Goal: Use online tool/utility: Use online tool/utility

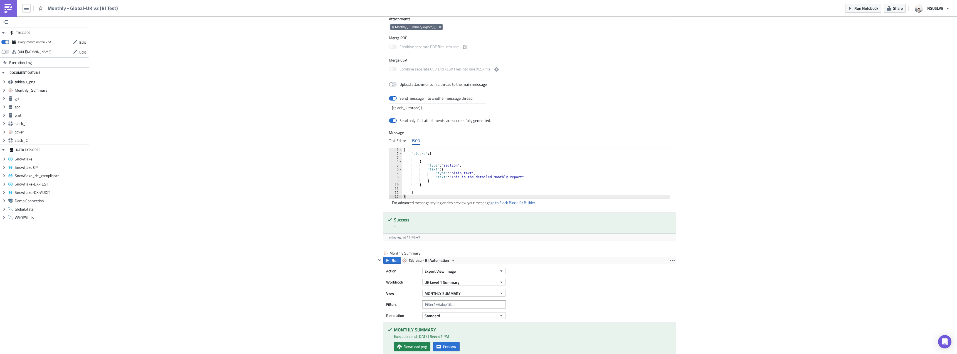
scroll to position [167, 0]
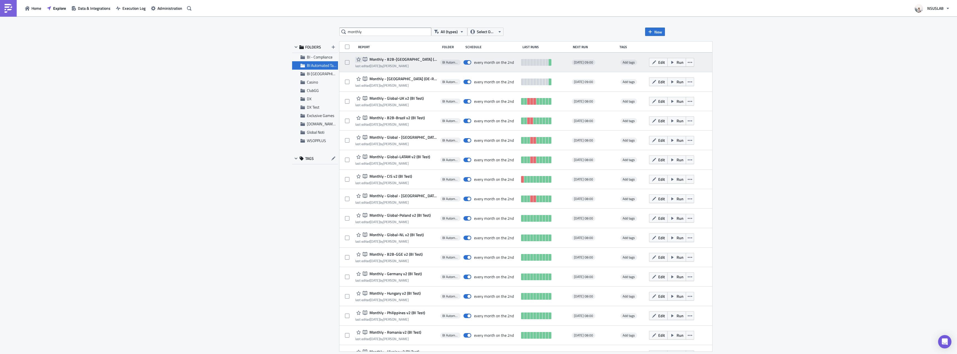
click at [357, 59] on icon "button" at bounding box center [358, 59] width 4 height 4
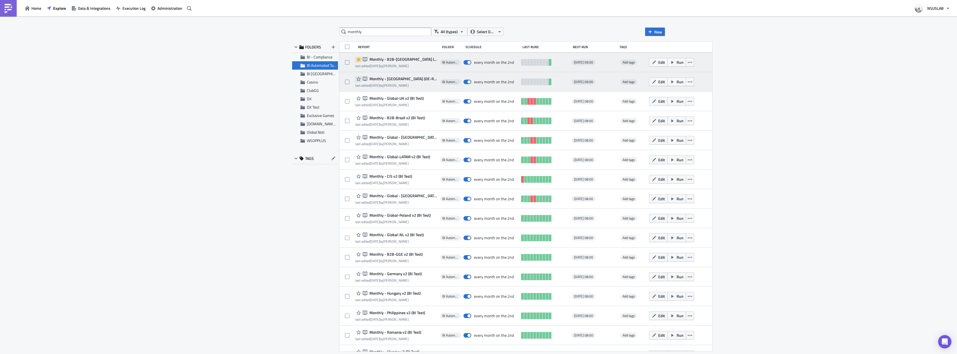
click at [357, 78] on icon "button" at bounding box center [358, 78] width 4 height 4
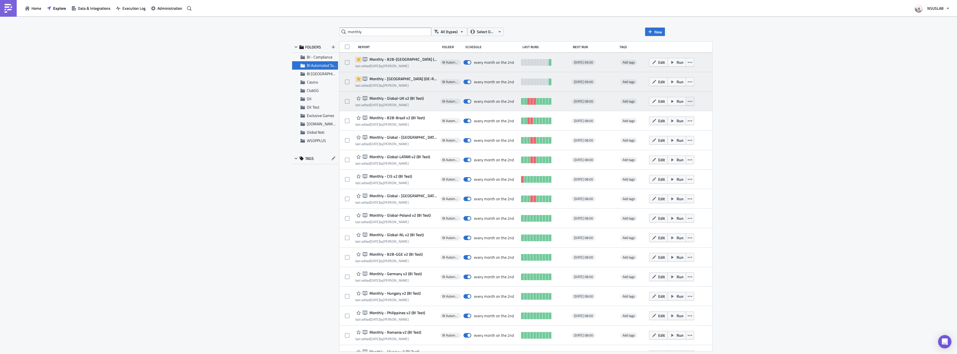
click at [688, 100] on icon "button" at bounding box center [690, 101] width 4 height 4
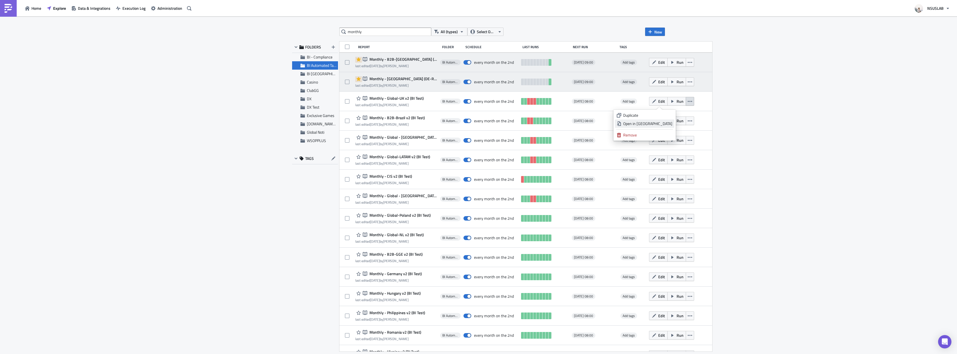
click at [670, 124] on div "Open in New Tab" at bounding box center [647, 124] width 49 height 6
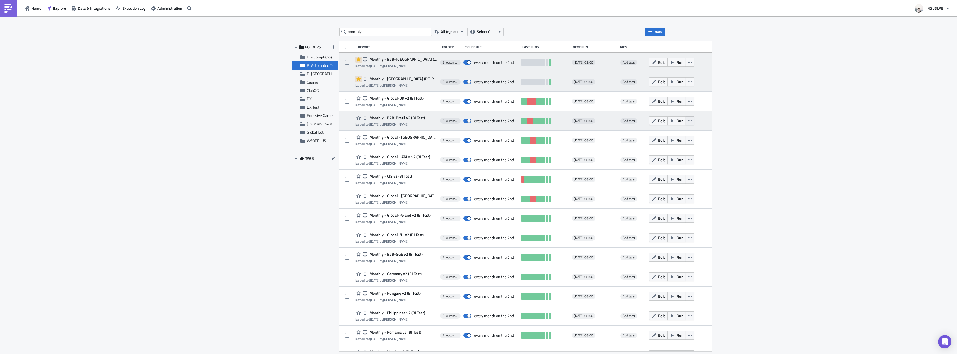
click at [686, 121] on button "button" at bounding box center [690, 120] width 8 height 9
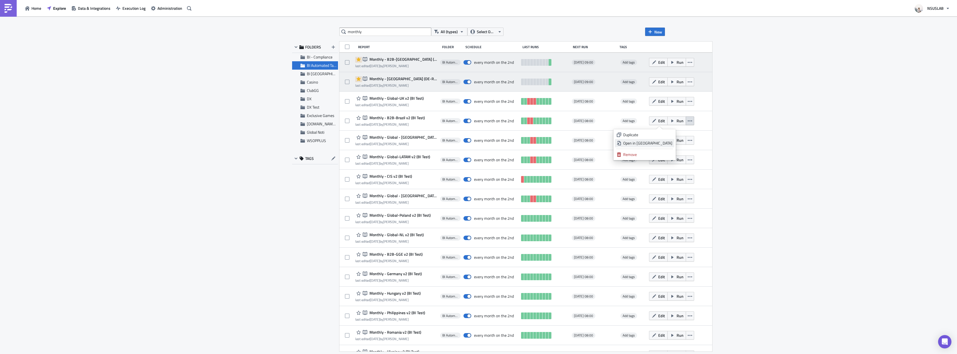
click at [672, 143] on link "Open in New Tab" at bounding box center [645, 143] width 60 height 8
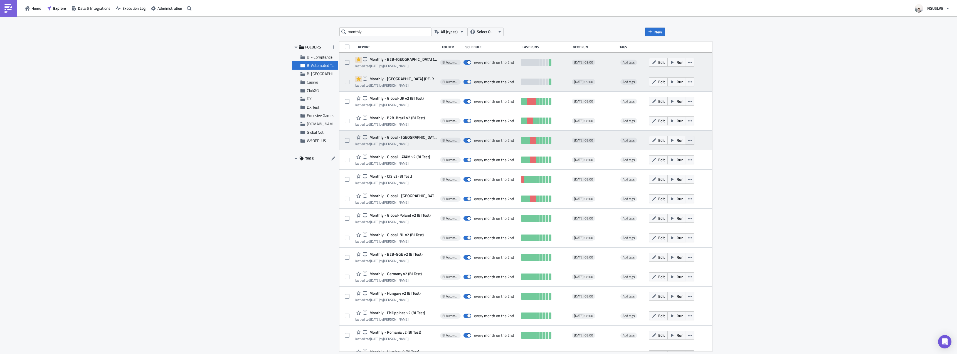
click at [688, 140] on icon "button" at bounding box center [690, 140] width 4 height 1
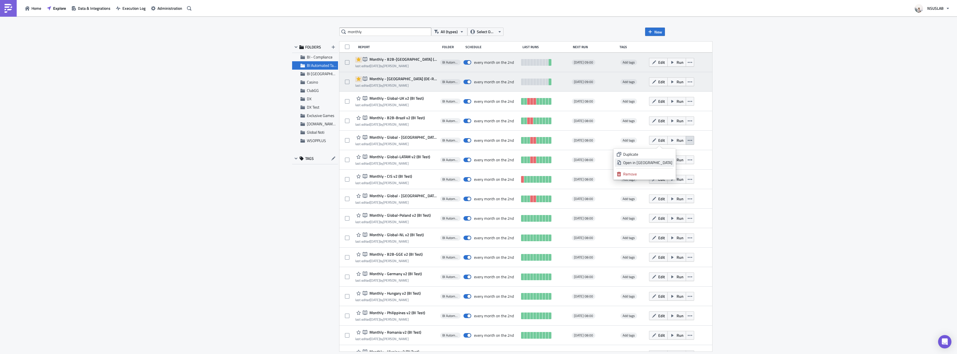
click at [666, 161] on div "Open in New Tab" at bounding box center [647, 163] width 49 height 6
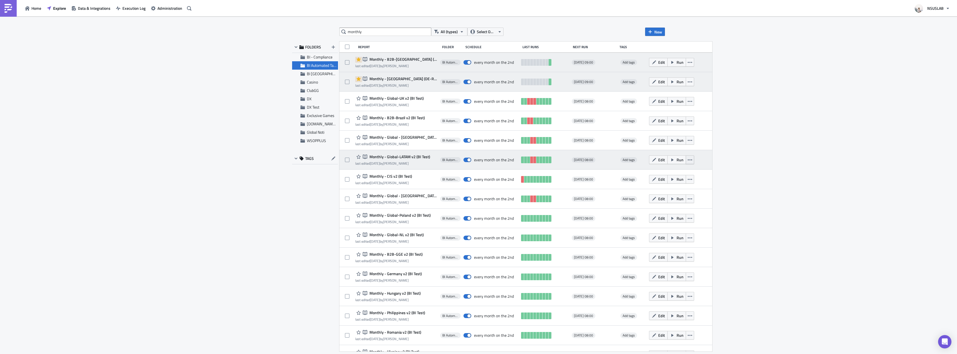
click at [688, 159] on icon "button" at bounding box center [690, 159] width 4 height 1
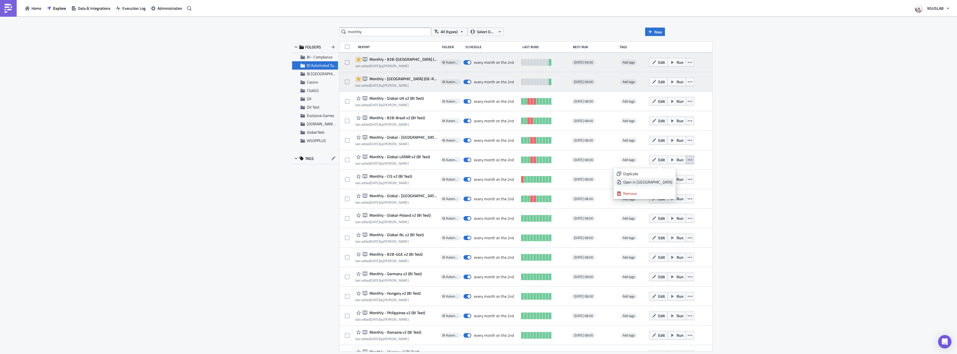
click at [663, 180] on div "Open in New Tab" at bounding box center [647, 182] width 49 height 6
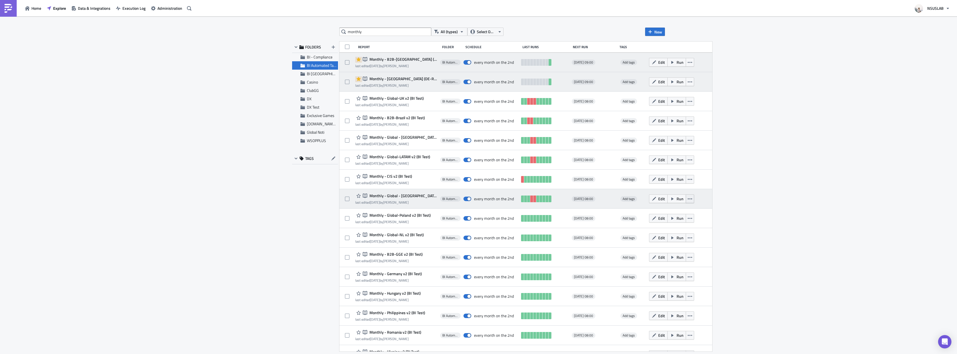
click at [688, 197] on icon "button" at bounding box center [690, 198] width 4 height 4
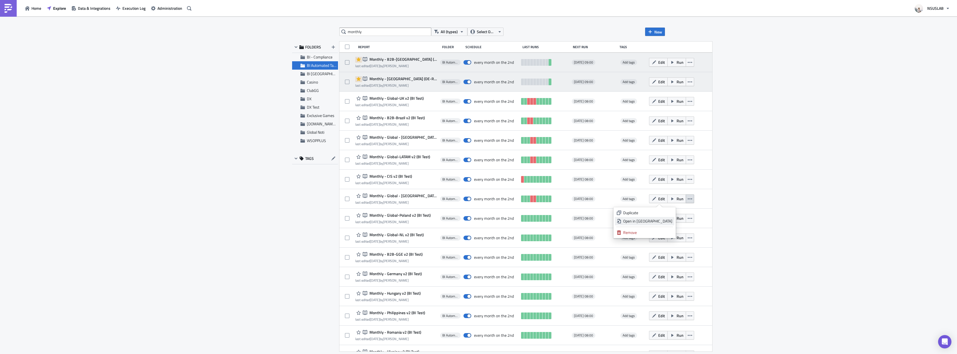
click at [668, 218] on div "Open in New Tab" at bounding box center [647, 221] width 49 height 6
click at [688, 217] on icon "button" at bounding box center [690, 218] width 4 height 4
click at [663, 240] on div "Open in New Tab" at bounding box center [647, 241] width 49 height 6
click at [688, 239] on icon "button" at bounding box center [690, 237] width 4 height 4
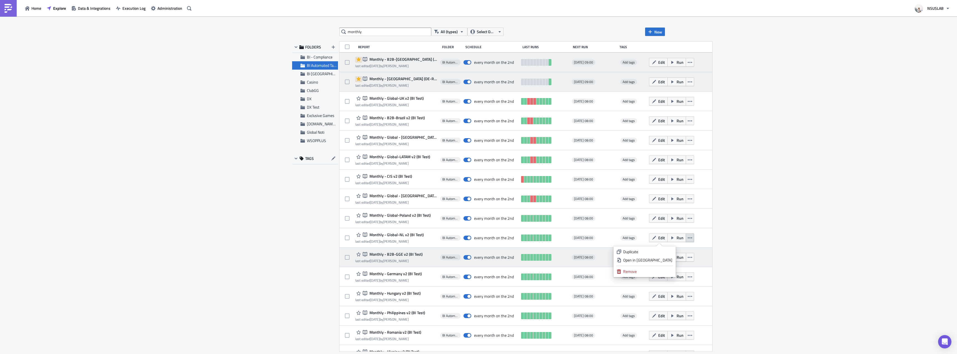
click at [664, 259] on div "Open in New Tab" at bounding box center [647, 260] width 49 height 6
click at [686, 255] on button "button" at bounding box center [690, 257] width 8 height 9
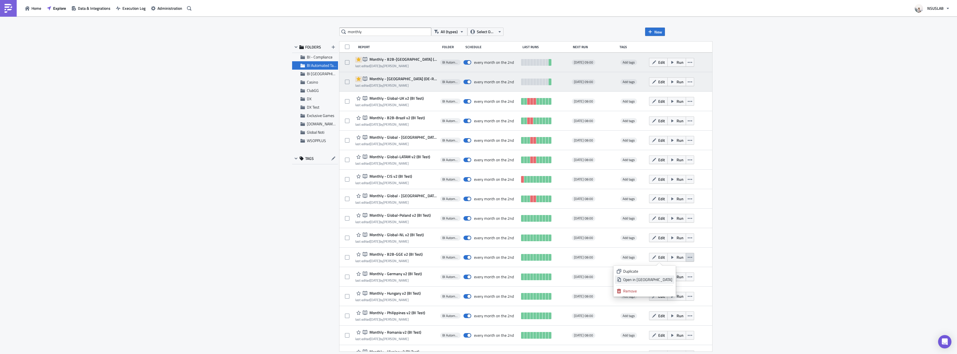
click at [660, 277] on div "Open in New Tab" at bounding box center [647, 279] width 49 height 6
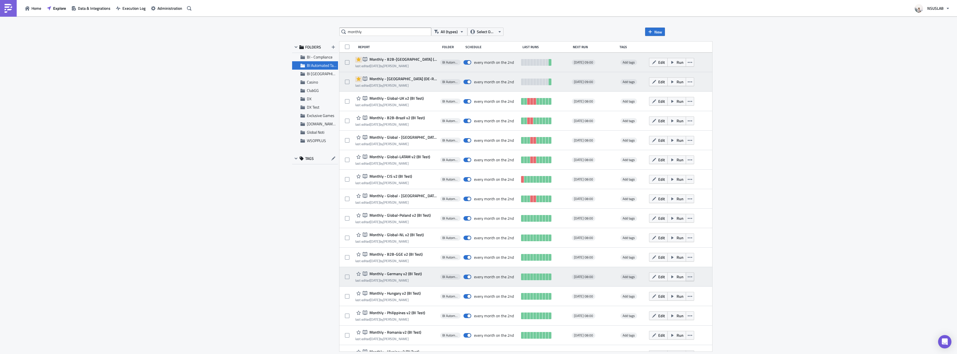
click at [688, 276] on icon "button" at bounding box center [690, 276] width 4 height 4
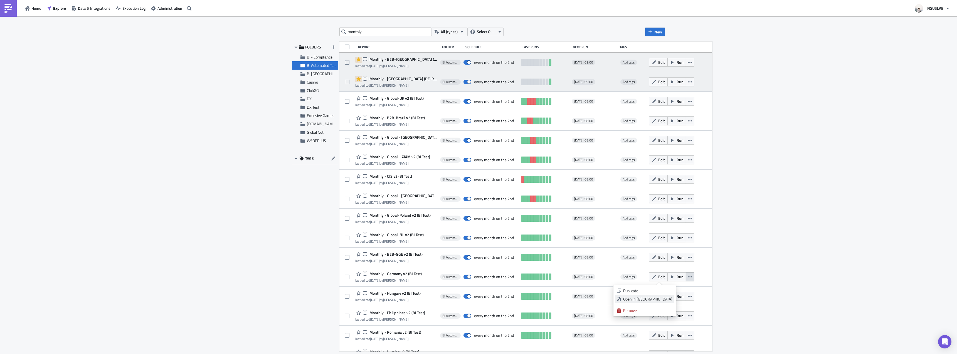
click at [666, 295] on link "Open in New Tab" at bounding box center [645, 299] width 60 height 8
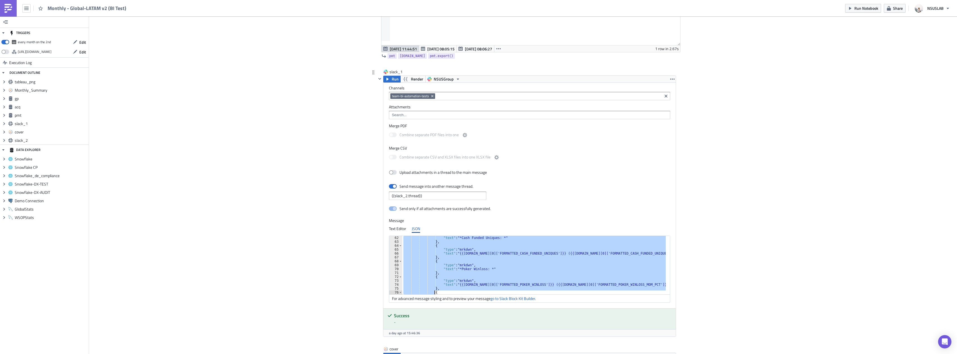
scroll to position [238, 0]
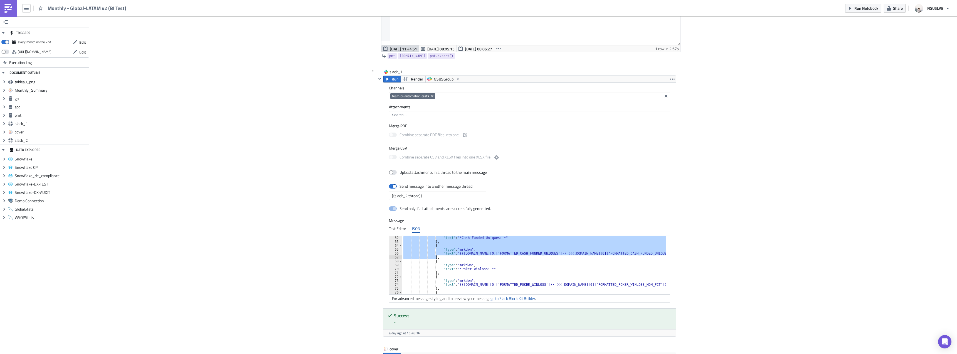
drag, startPoint x: 431, startPoint y: 252, endPoint x: 436, endPoint y: 258, distance: 8.5
click at [436, 258] on div ""text" : "*Cash Funded Uniques: *" } , { "type" : "mrkdwn" , "text" : "{{gp.dat…" at bounding box center [534, 269] width 264 height 66
paste textarea
type textarea "},"
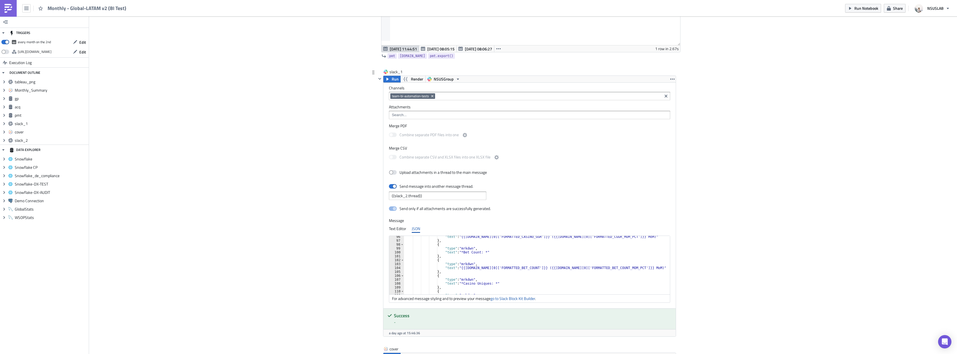
scroll to position [388, 0]
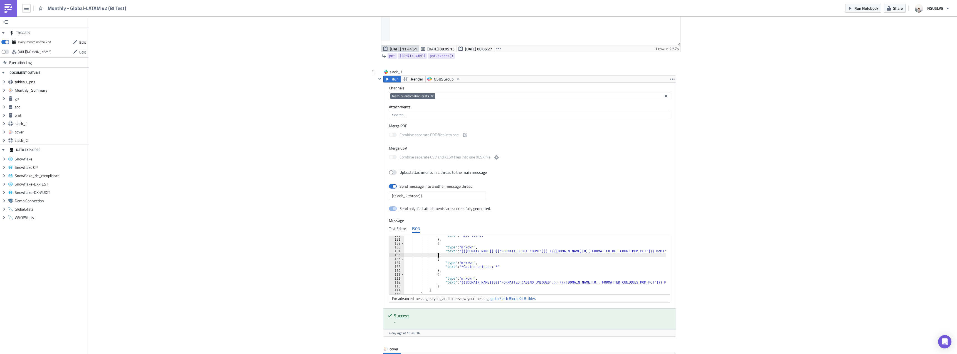
click at [458, 255] on div ""text" : "*Bet Count: *" } , { "type" : "mrkdwn" , "text" : "{{[DOMAIN_NAME][0]…" at bounding box center [535, 266] width 262 height 66
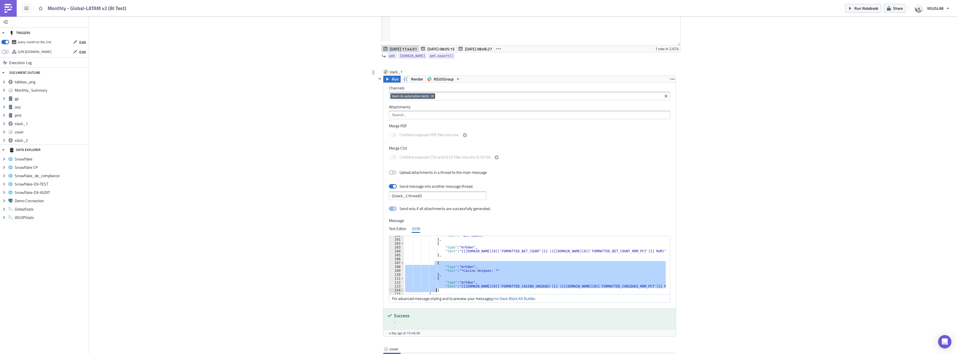
drag, startPoint x: 433, startPoint y: 263, endPoint x: 441, endPoint y: 289, distance: 27.4
click at [441, 289] on div ""text" : "*Bet Count: *" } , { "type" : "mrkdwn" , "text" : "{{gp.data[0]['FORM…" at bounding box center [535, 266] width 262 height 66
type textarea ""text": "{{[DOMAIN_NAME][0]['FORMATTED_CASINO_UNIQUES']}} ({{[DOMAIN_NAME][0]['…"
click at [444, 257] on div ""text" : "*Bet Count: *" } , { "type" : "mrkdwn" , "text" : "{{gp.data[0]['FORM…" at bounding box center [535, 266] width 262 height 66
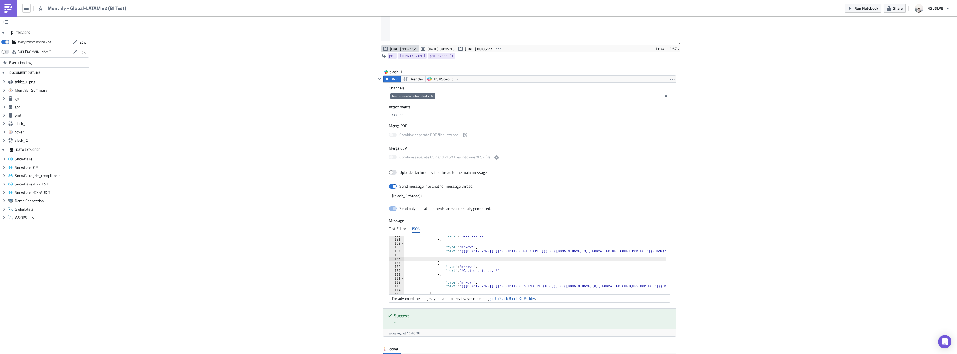
paste textarea "}"
click at [473, 248] on div "} , { "type" : "mrkdwn" , "text" : "*Casino Uniques: *" } , { "type" : "mrkdwn"…" at bounding box center [535, 266] width 262 height 66
click at [474, 247] on div "} , { "type" : "mrkdwn" , "text" : "*Casino Uniques: *" } , { "type" : "mrkdwn"…" at bounding box center [535, 266] width 262 height 66
click at [547, 261] on div "} , { "type" : "mrkdwn" , "text" : "*Casino Funded Actives: *" } , { "type" : "…" at bounding box center [535, 266] width 262 height 66
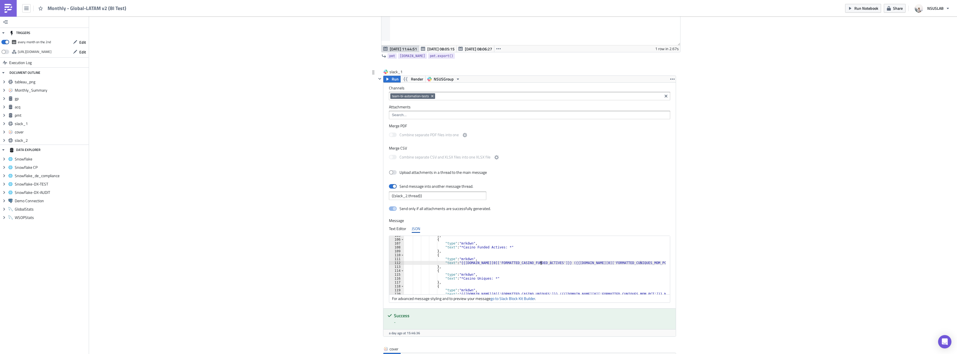
click at [539, 263] on div "} , { "type" : "mrkdwn" , "text" : "*Casino Funded Actives: *" } , { "type" : "…" at bounding box center [535, 266] width 262 height 66
click at [611, 260] on div "} , { "type" : "mrkdwn" , "text" : "*Casino Funded Actives: *" } , { "type" : "…" at bounding box center [535, 266] width 262 height 66
click at [607, 265] on div "} , { "type" : "mrkdwn" , "text" : "*Casino Funded Actives: *" } , { "type" : "…" at bounding box center [535, 266] width 262 height 66
click at [607, 262] on div "} , { "type" : "mrkdwn" , "text" : "*Casino Funded Actives: *" } , { "type" : "…" at bounding box center [535, 266] width 262 height 66
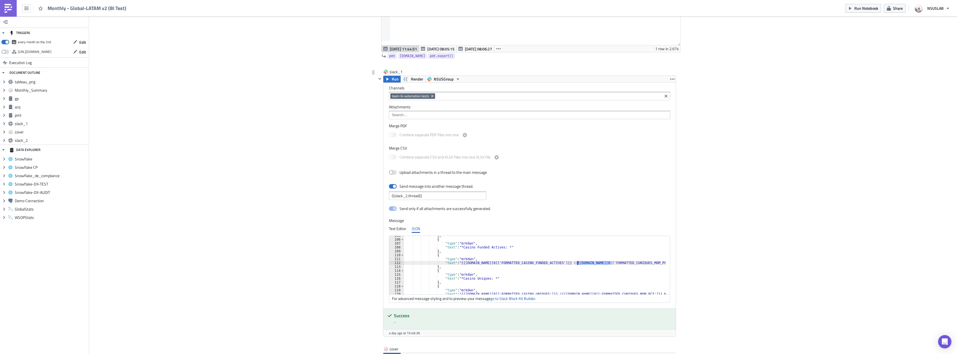
paste textarea "ASINO_FUNDED_ACTIV"
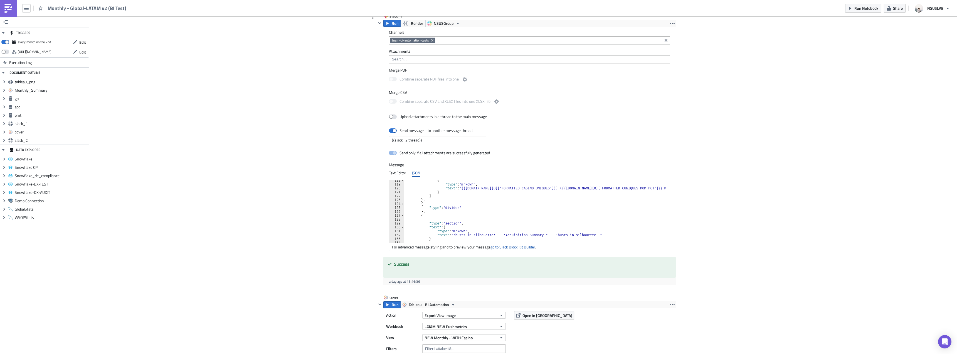
scroll to position [491, 0]
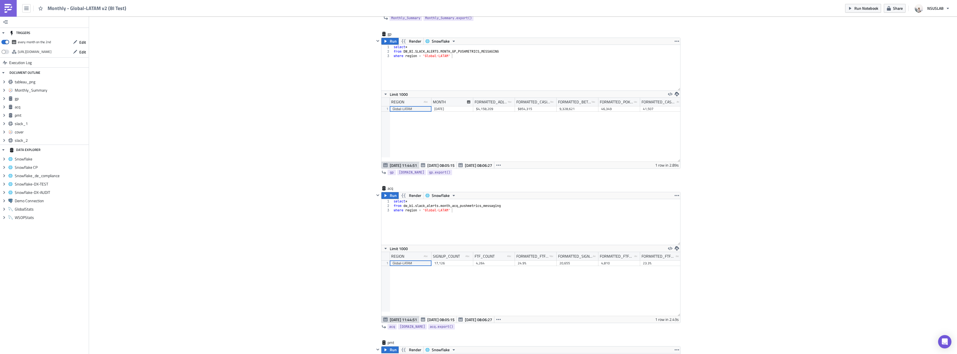
scroll to position [501, 0]
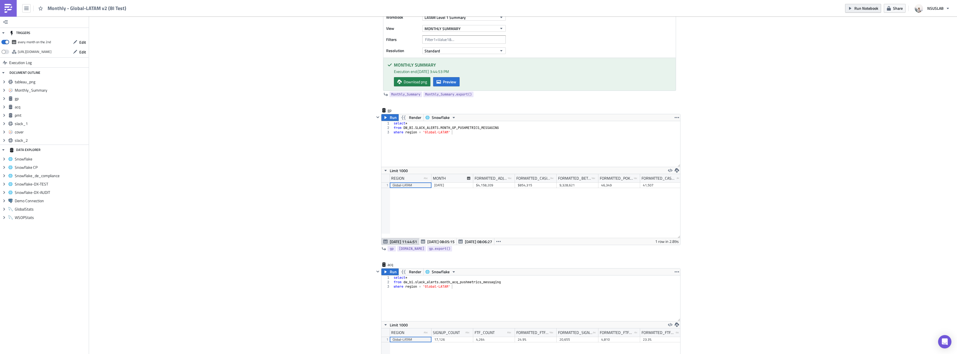
click at [862, 9] on span "Run Notebook" at bounding box center [866, 8] width 24 height 6
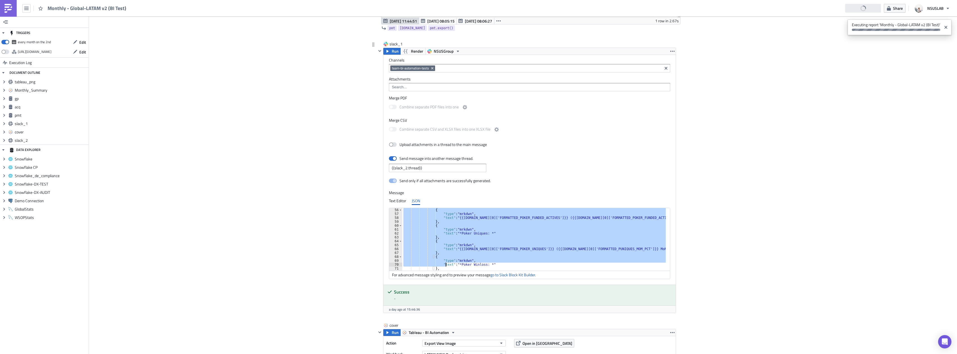
scroll to position [238, 0]
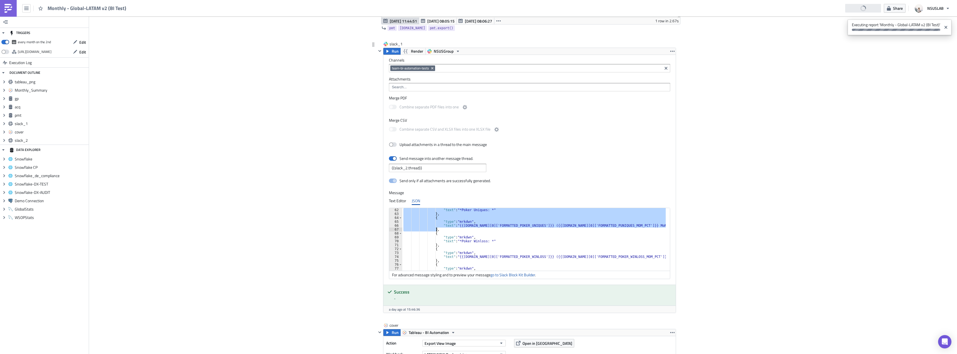
drag, startPoint x: 431, startPoint y: 235, endPoint x: 434, endPoint y: 229, distance: 6.8
click at [434, 229] on div ""text" : "*Poker Uniques: *" } , { "type" : "mrkdwn" , "text" : "{{gp.data[0]['…" at bounding box center [534, 241] width 265 height 66
click at [452, 231] on div ""text" : "*Poker Uniques: *" } , { "type" : "mrkdwn" , "text" : "{{gp.data[0]['…" at bounding box center [534, 241] width 265 height 66
type textarea "{"
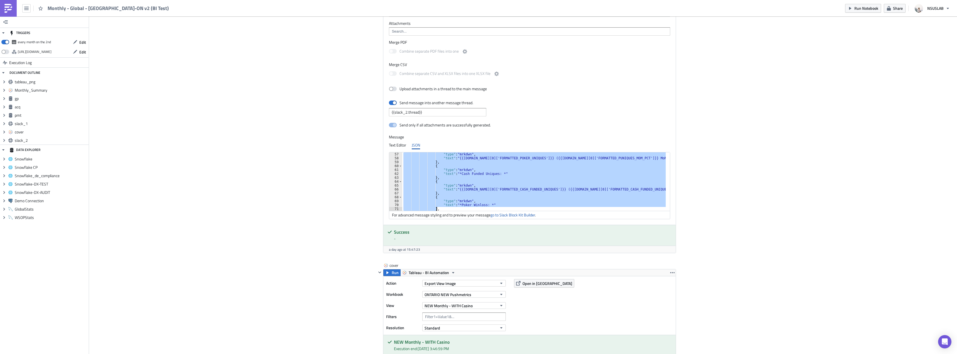
scroll to position [241, 0]
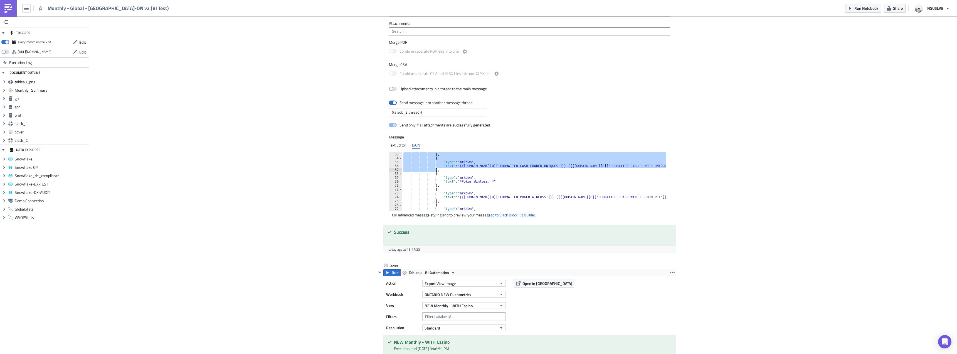
drag, startPoint x: 430, startPoint y: 171, endPoint x: 435, endPoint y: 171, distance: 5.4
click at [435, 171] on div "} , { "type" : "mrkdwn" , "text" : "{{gp.data[0]['FORMATTED_CASH_FUNDED_UNIQUES…" at bounding box center [534, 185] width 264 height 66
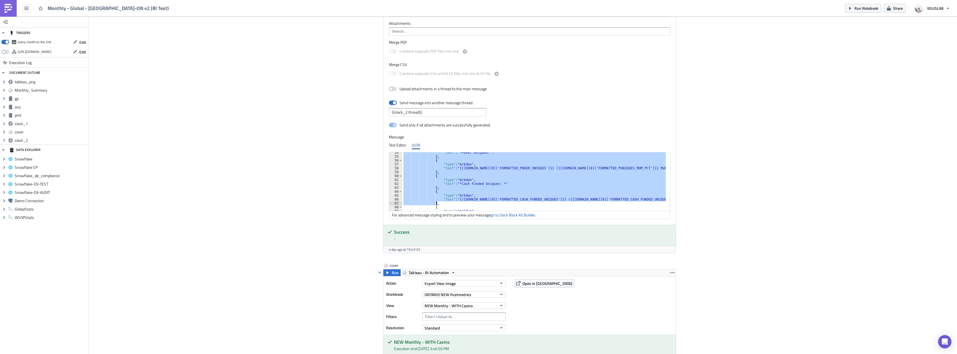
paste textarea
type textarea "},"
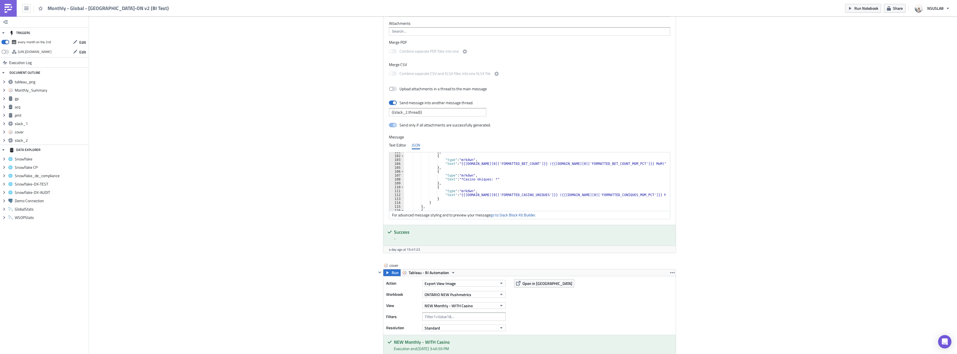
scroll to position [392, 0]
click at [450, 169] on div "} , { "type" : "mrkdwn" , "text" : "{{gp.data[0]['FORMATTED_BET_COUNT']}} ({{gp…" at bounding box center [535, 183] width 262 height 66
type textarea "{"
click at [442, 173] on div "} , { "type" : "mrkdwn" , "text" : "{{gp.data[0]['FORMATTED_BET_COUNT']}} ({{gp…" at bounding box center [535, 181] width 262 height 58
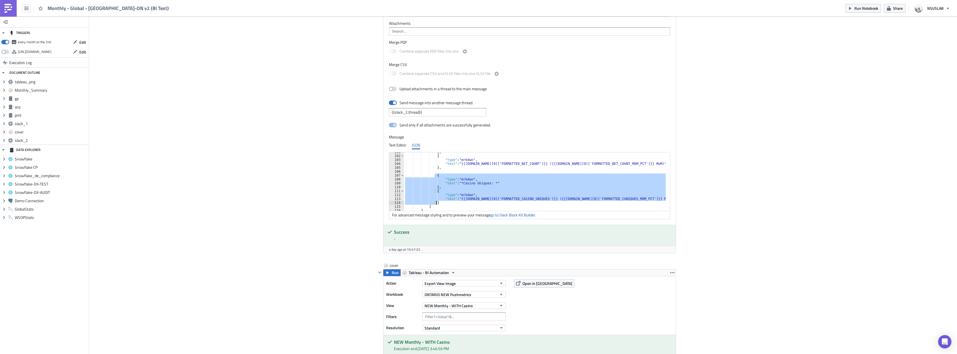
drag, startPoint x: 433, startPoint y: 175, endPoint x: 438, endPoint y: 201, distance: 26.6
click at [438, 201] on div "} , { "type" : "mrkdwn" , "text" : "{{gp.data[0]['FORMATTED_BET_COUNT']}} ({{gp…" at bounding box center [535, 183] width 262 height 66
type textarea ""text": "{{gp.data[0]['FORMATTED_CASINO_UNIQUES']}} ({{gp.data[0]['FORMATTED_CU…"
click at [441, 171] on div "} , { "type" : "mrkdwn" , "text" : "{{gp.data[0]['FORMATTED_BET_COUNT']}} ({{gp…" at bounding box center [535, 183] width 262 height 66
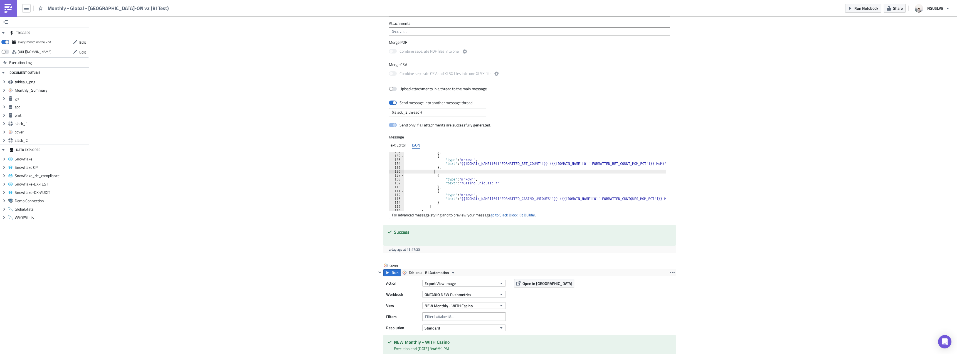
paste textarea "}"
click at [477, 179] on div "} , { "type" : "mrkdwn" , "text" : "{{gp.data[0]['FORMATTED_BET_COUNT']}} ({{gp…" at bounding box center [535, 183] width 262 height 66
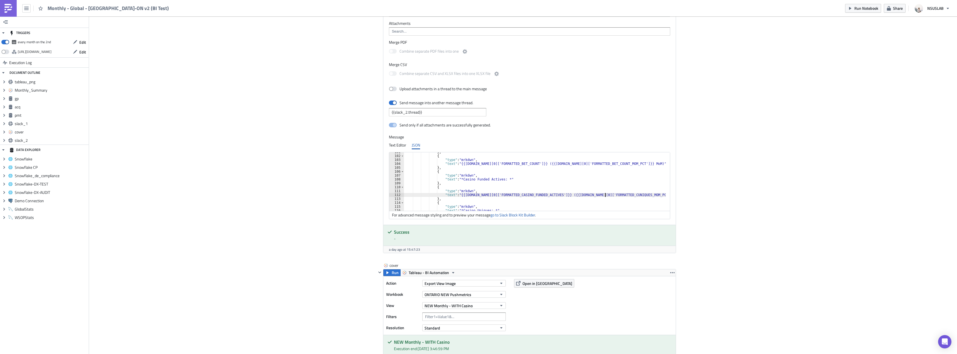
click at [602, 193] on div "} , { "type" : "mrkdwn" , "text" : "{{gp.data[0]['FORMATTED_BET_COUNT']}} ({{gp…" at bounding box center [535, 183] width 262 height 66
paste textarea "ASINO_FUNDED_ACTIV"
type textarea "},"
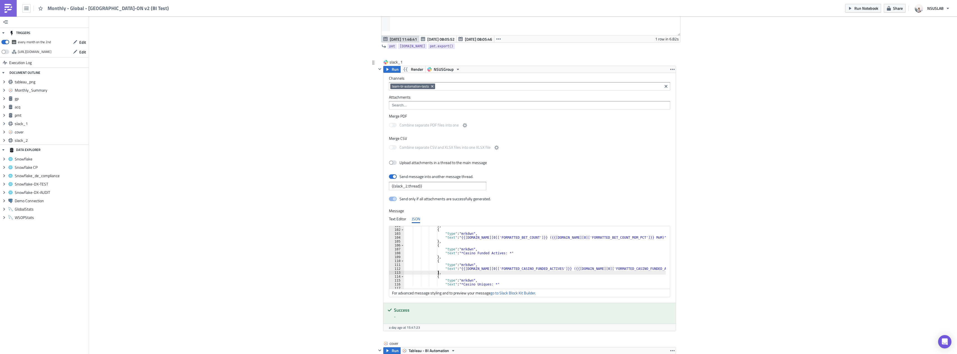
scroll to position [918, 0]
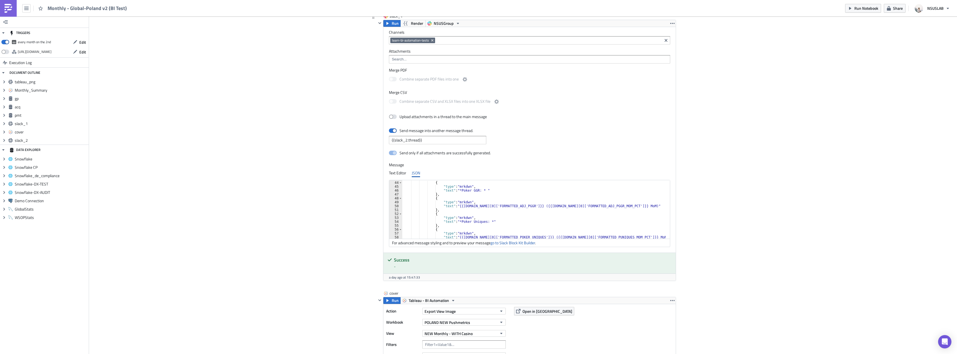
scroll to position [184, 0]
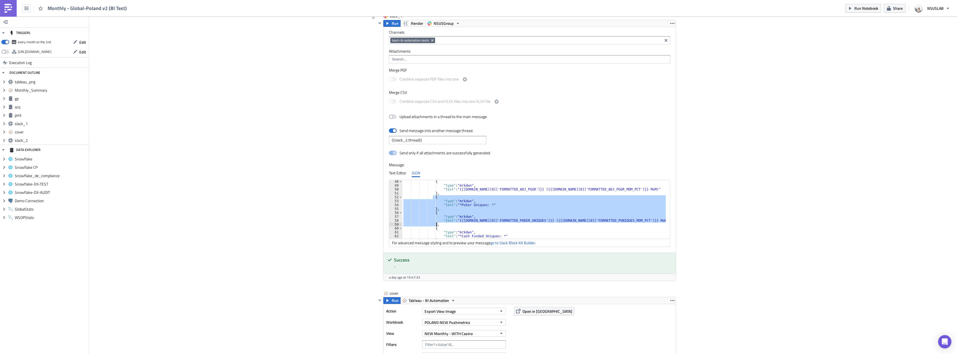
drag, startPoint x: 430, startPoint y: 197, endPoint x: 438, endPoint y: 223, distance: 27.5
click at [438, 223] on div "{ "type" : "mrkdwn" , "text" : "{{[DOMAIN_NAME][0]['FORMATTED_ADJ_PGGR']}} ({{[…" at bounding box center [534, 212] width 264 height 66
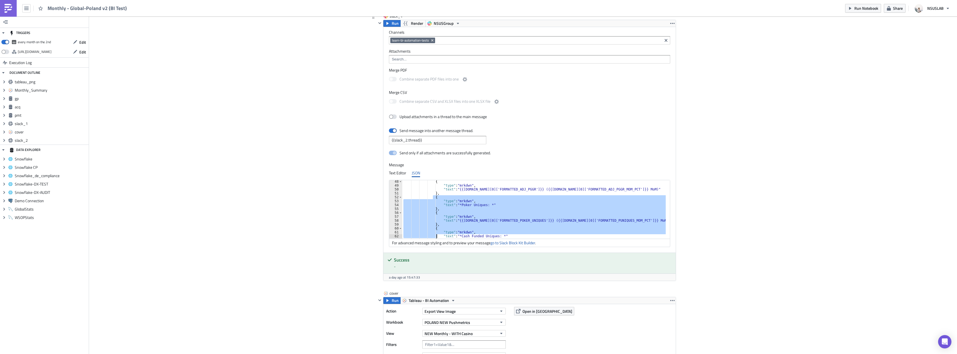
scroll to position [191, 0]
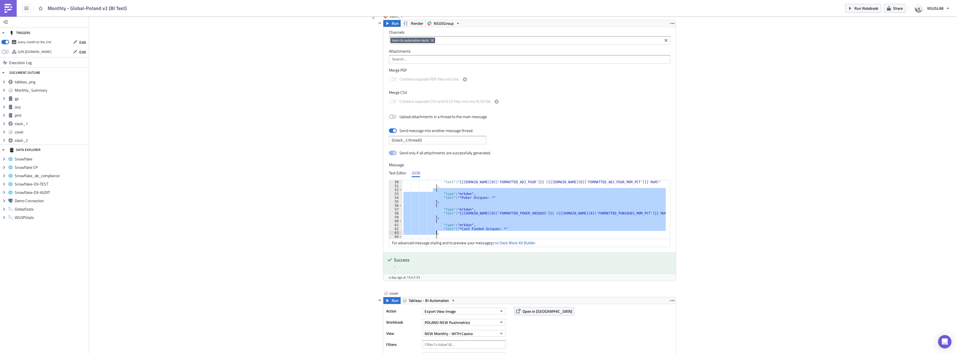
paste textarea
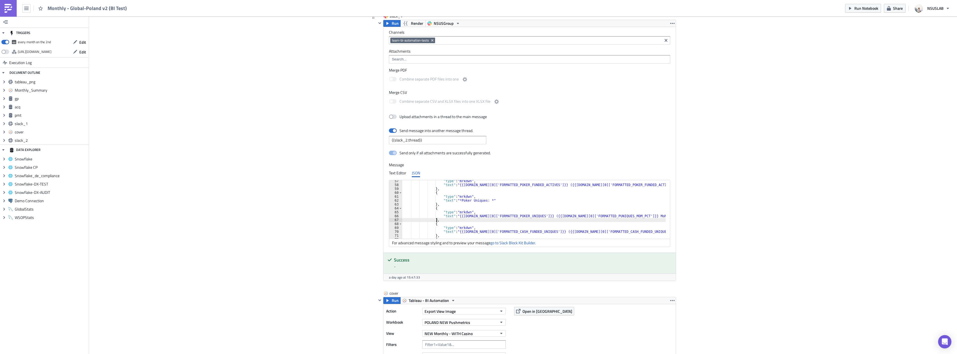
scroll to position [236, 0]
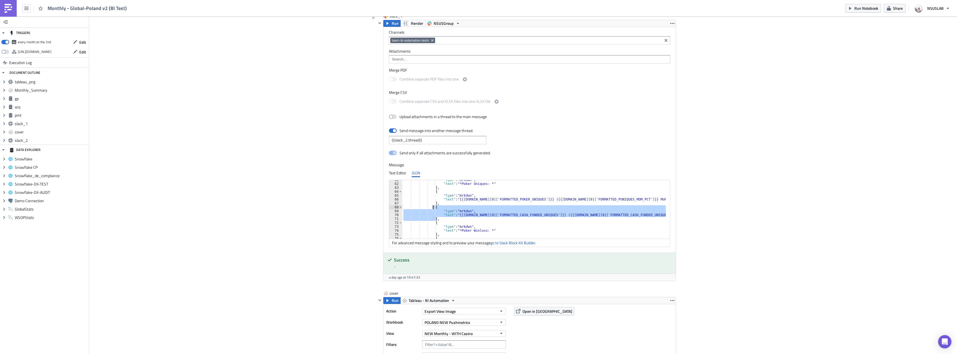
drag, startPoint x: 438, startPoint y: 218, endPoint x: 430, endPoint y: 208, distance: 12.4
click at [430, 208] on div ""type" : "mrkdwn" , "text" : "*Poker Uniques: *" } , { "type" : "mrkdwn" , "tex…" at bounding box center [534, 211] width 264 height 66
type textarea "{ "type": "mrkdwn","
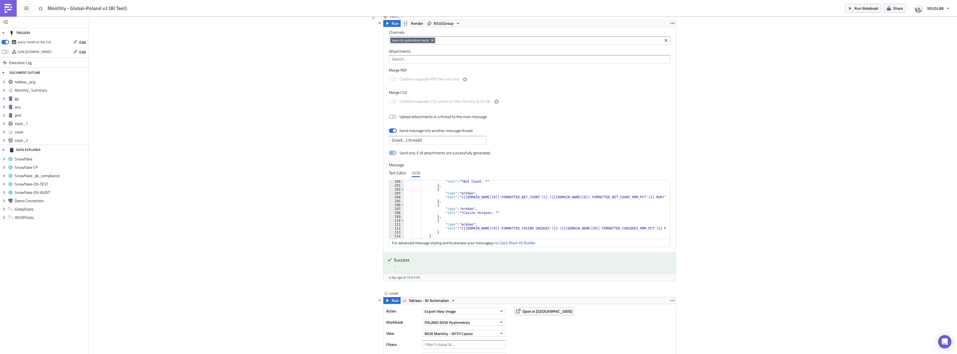
scroll to position [386, 0]
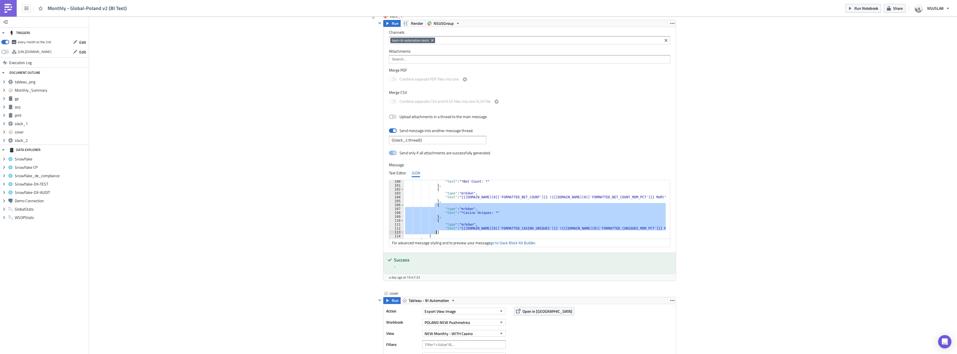
drag, startPoint x: 433, startPoint y: 205, endPoint x: 448, endPoint y: 231, distance: 30.4
click at [448, 231] on div ""text" : "*Bet Count: *" } , { "type" : "mrkdwn" , "text" : "{{[DOMAIN_NAME][0]…" at bounding box center [535, 212] width 262 height 66
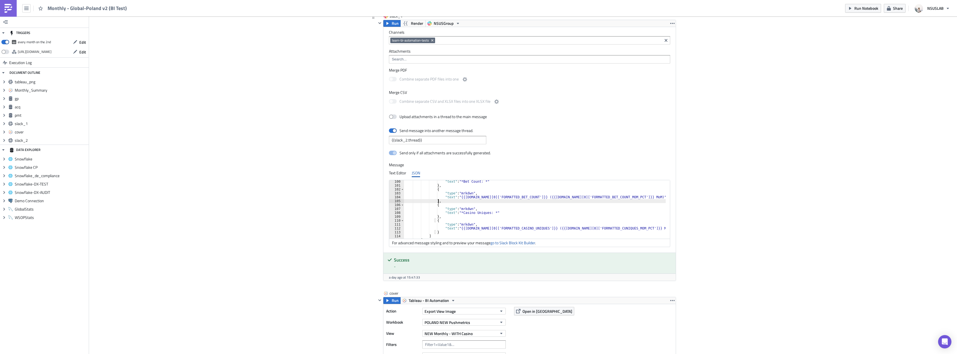
click at [445, 202] on div ""text" : "*Bet Count: *" } , { "type" : "mrkdwn" , "text" : "{{[DOMAIN_NAME][0]…" at bounding box center [535, 212] width 262 height 66
type textarea "},"
paste textarea "}"
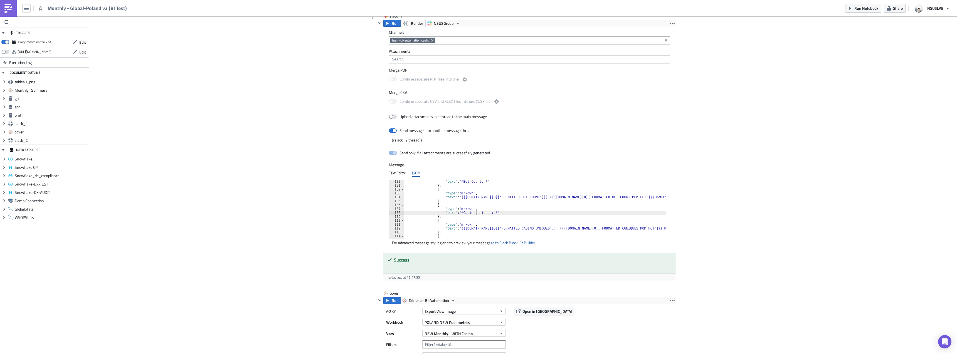
click at [474, 212] on div ""text" : "*Bet Count: *" } , { "type" : "mrkdwn" , "text" : "{{[DOMAIN_NAME][0]…" at bounding box center [535, 212] width 262 height 66
click at [514, 228] on div ""text" : "*Bet Count: *" } , { "type" : "mrkdwn" , "text" : "{{[DOMAIN_NAME][0]…" at bounding box center [535, 212] width 262 height 66
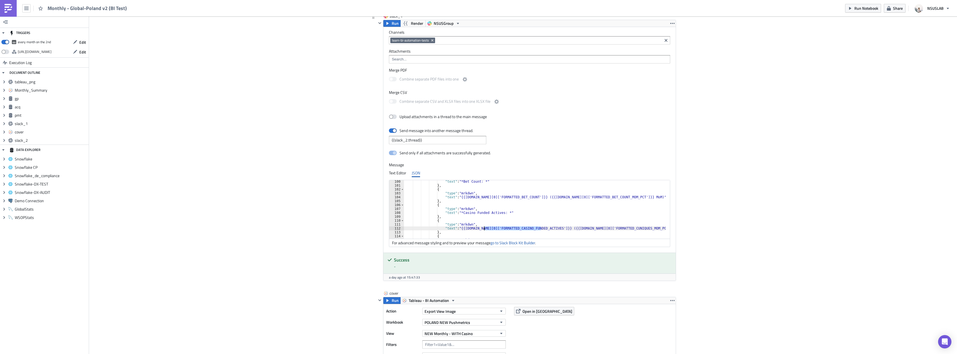
click at [609, 227] on div ""text" : "*Bet Count: *" } , { "type" : "mrkdwn" , "text" : "{{[DOMAIN_NAME][0]…" at bounding box center [535, 212] width 262 height 66
paste textarea "ASINO_FUNDED_ACTIV"
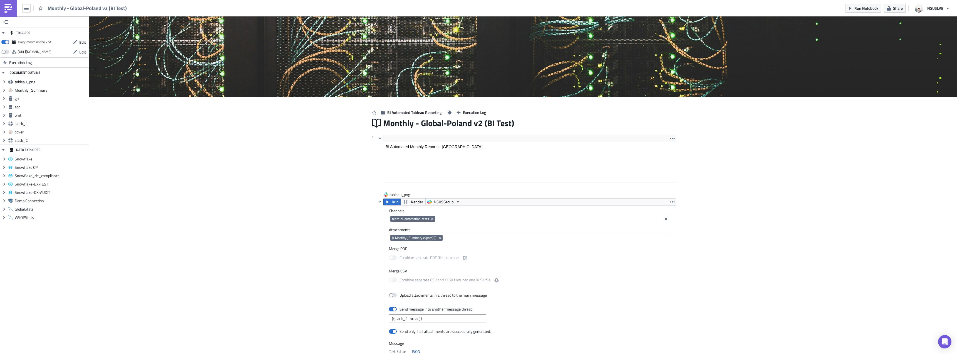
scroll to position [0, 0]
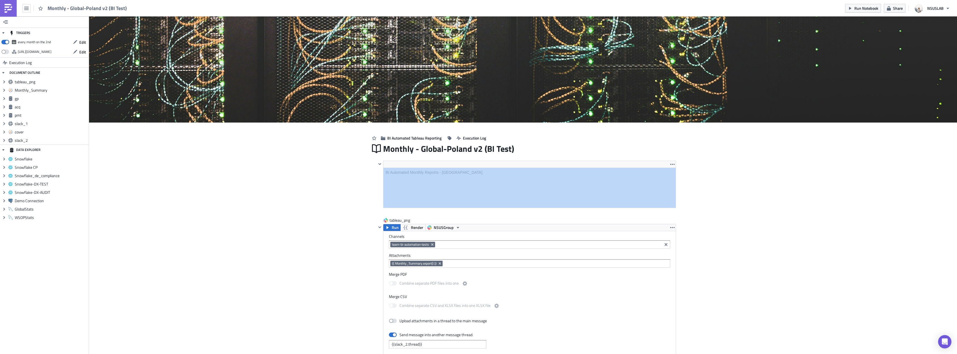
click at [856, 7] on span "Run Notebook" at bounding box center [866, 8] width 24 height 6
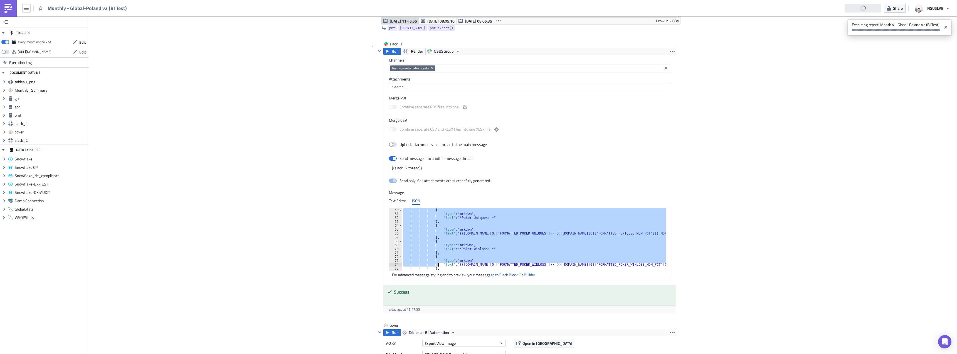
scroll to position [257, 0]
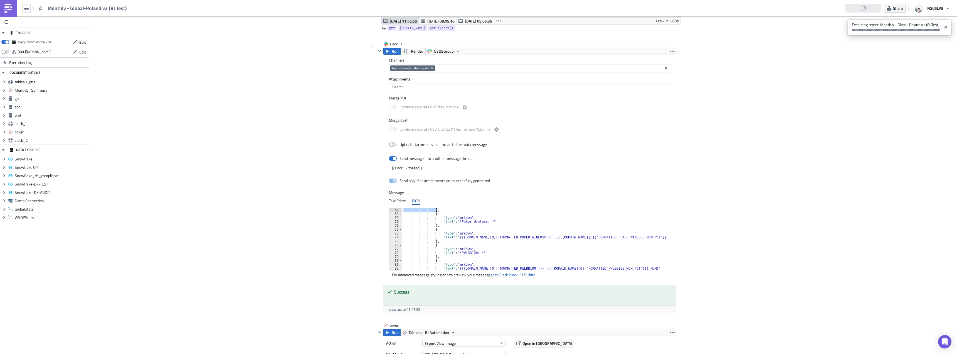
drag, startPoint x: 430, startPoint y: 223, endPoint x: 435, endPoint y: 211, distance: 12.5
click at [435, 211] on div "} , { "type" : "mrkdwn" , "text" : "*Poker Winloss: *" } , { "type" : "mrkdwn" …" at bounding box center [534, 241] width 265 height 66
type textarea ""text": "{{[DOMAIN_NAME][0]['FORMATTED_POKER_UNIQUES']}} ({{[DOMAIN_NAME][0]['F…"
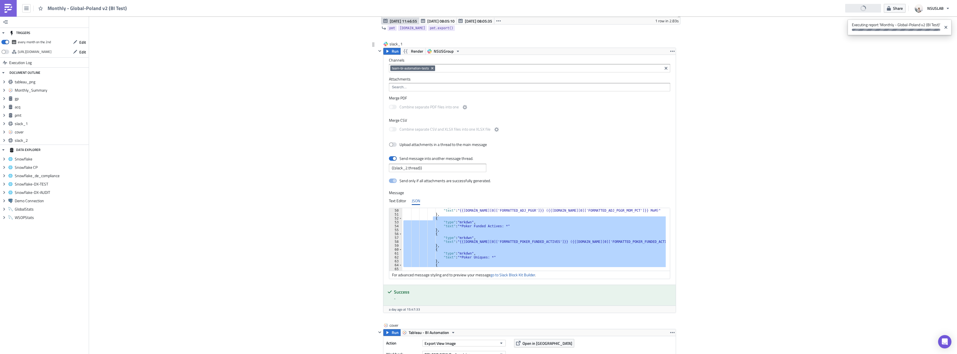
scroll to position [157, 0]
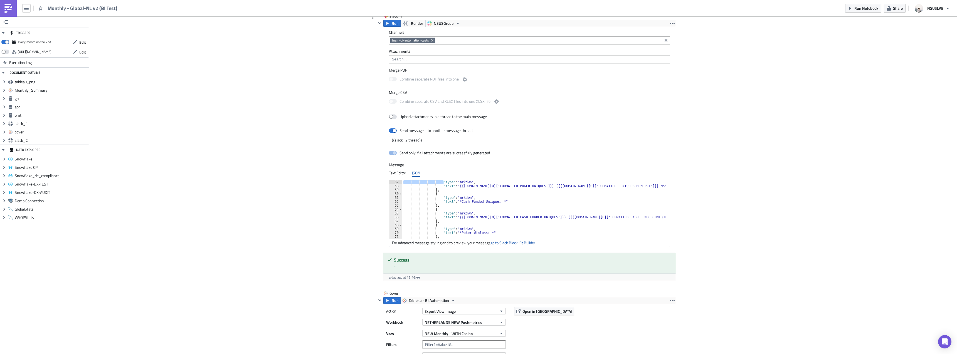
scroll to position [218, 0]
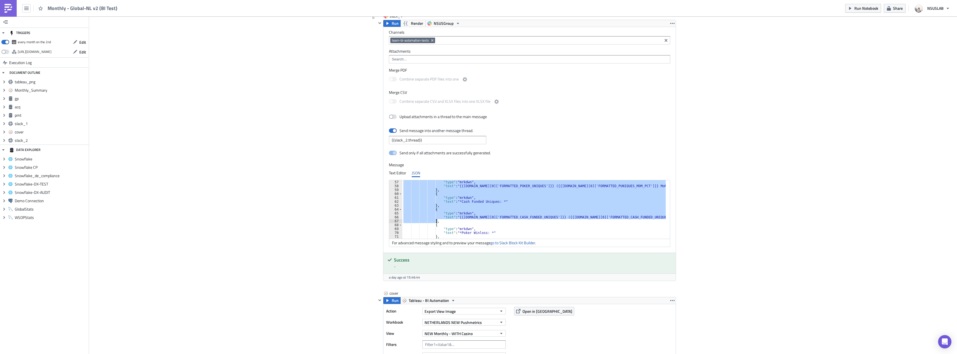
drag, startPoint x: 431, startPoint y: 197, endPoint x: 434, endPoint y: 222, distance: 25.3
click at [434, 222] on div ""type" : "mrkdwn" , "text" : "{{[DOMAIN_NAME][0]['FORMATTED_POKER_UNIQUES']}} (…" at bounding box center [534, 213] width 264 height 66
paste textarea
type textarea "},"
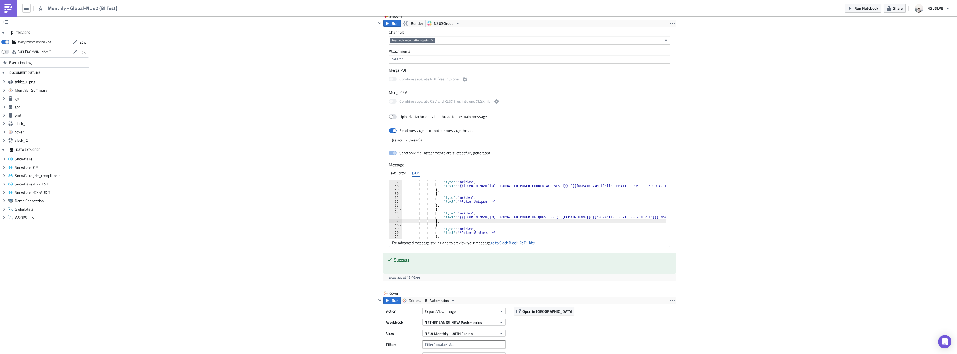
click at [488, 223] on div ""type" : "mrkdwn" , "text" : "{{[DOMAIN_NAME][0]['FORMATTED_POKER_FUNDED_ACTIVE…" at bounding box center [534, 213] width 264 height 66
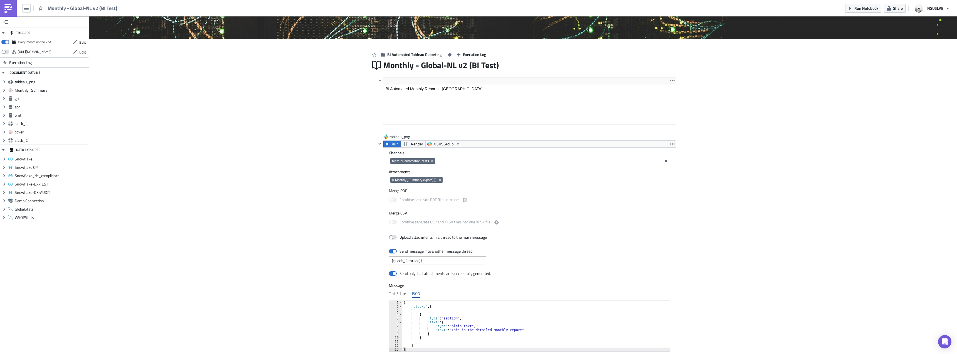
scroll to position [0, 0]
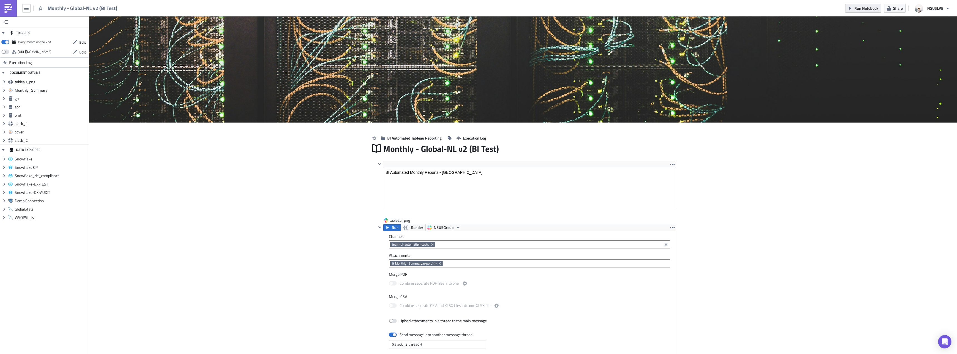
click at [865, 11] on span "Run Notebook" at bounding box center [866, 8] width 24 height 6
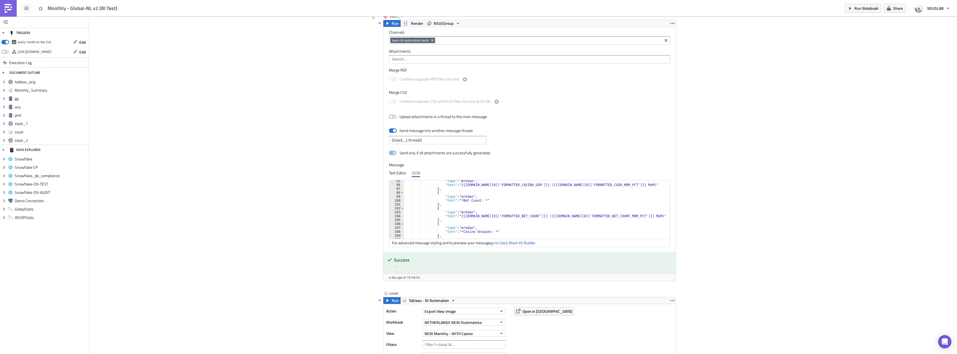
scroll to position [384, 0]
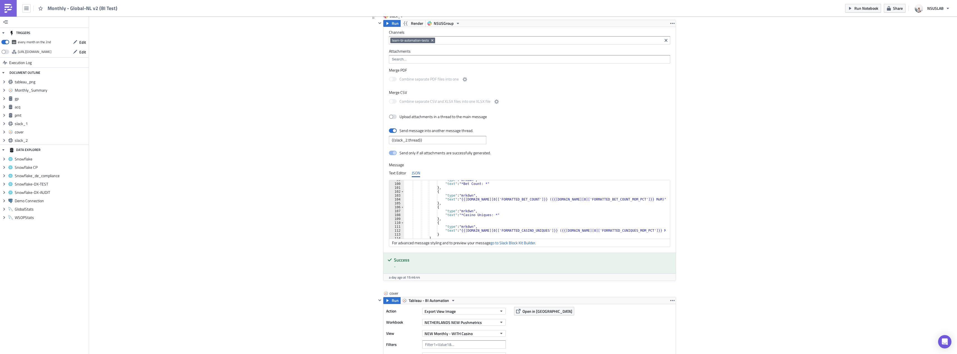
click at [444, 205] on div ""type" : "mrkdwn" , "text" : "*Bet Count: *" } , { "type" : "mrkdwn" , "text" :…" at bounding box center [535, 211] width 262 height 66
paste textarea "FORMATTED_CASINO_FUNDED_ACTIVES"
type textarea "FORMATTED_CASINO_FUNDED_ACTIVES"
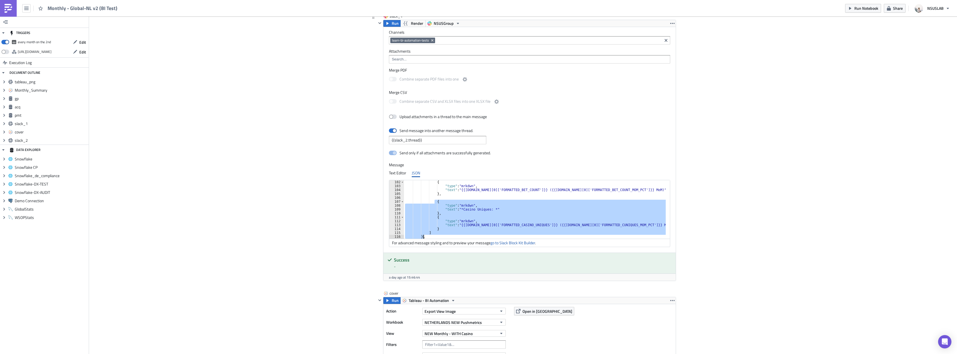
scroll to position [428, 0]
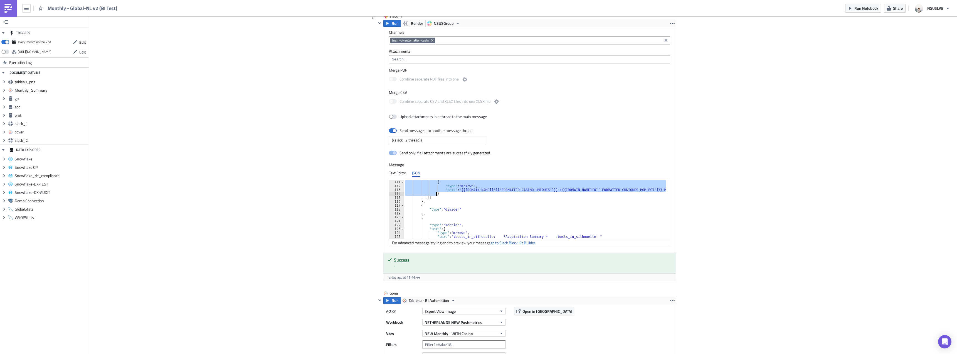
drag, startPoint x: 433, startPoint y: 211, endPoint x: 437, endPoint y: 195, distance: 16.7
click at [437, 195] on div "{ "type" : "mrkdwn" , "text" : "{{gp.data[0]['FORMATTED_CASINO_UNIQUES']}} ({{g…" at bounding box center [535, 213] width 262 height 66
type textarea ""text": "{{[DOMAIN_NAME][0]['FORMATTED_CASINO_UNIQUES']}} ({{[DOMAIN_NAME][0]['…"
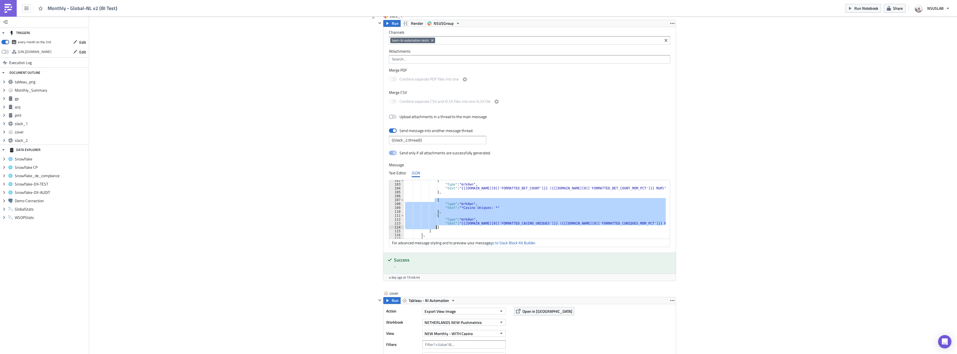
scroll to position [378, 0]
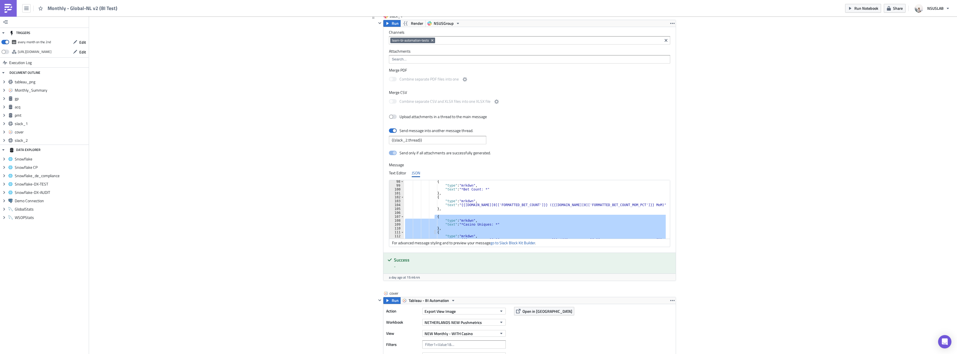
click at [445, 213] on div "{ "type" : "mrkdwn" , "text" : "*Bet Count: *" } , { "type" : "mrkdwn" , "text"…" at bounding box center [535, 212] width 262 height 66
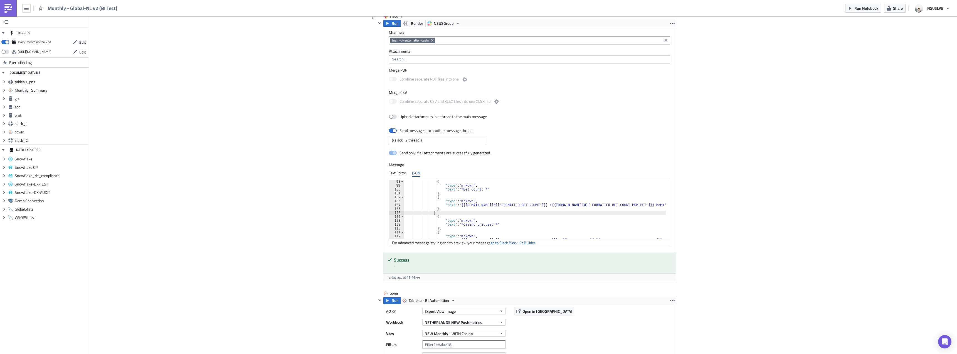
paste textarea "}"
click at [474, 202] on div ""type" : "mrkdwn" , "text" : "{{gp.data[0]['FORMATTED_BET_COUNT']}} ({{gp.data[…" at bounding box center [535, 212] width 262 height 66
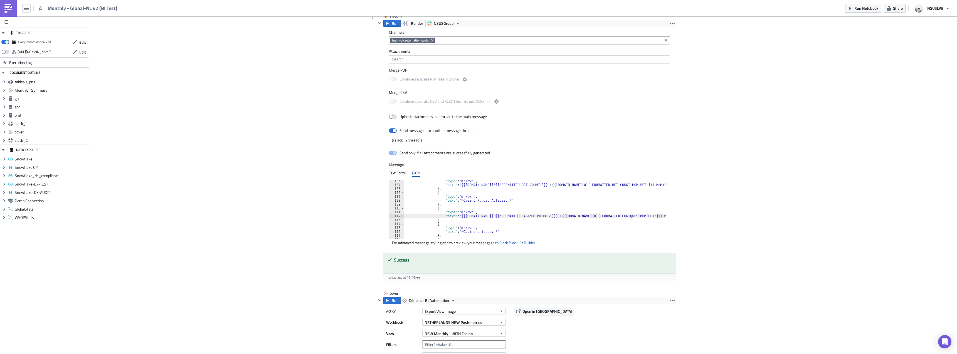
click at [515, 216] on div ""type" : "mrkdwn" , "text" : "{{gp.data[0]['FORMATTED_BET_COUNT']}} ({{gp.data[…" at bounding box center [535, 212] width 262 height 66
click at [517, 216] on div ""type" : "mrkdwn" , "text" : "{{gp.data[0]['FORMATTED_BET_COUNT']}} ({{gp.data[…" at bounding box center [535, 209] width 262 height 58
click at [514, 215] on div ""type" : "mrkdwn" , "text" : "{{gp.data[0]['FORMATTED_BET_COUNT']}} ({{gp.data[…" at bounding box center [535, 212] width 262 height 66
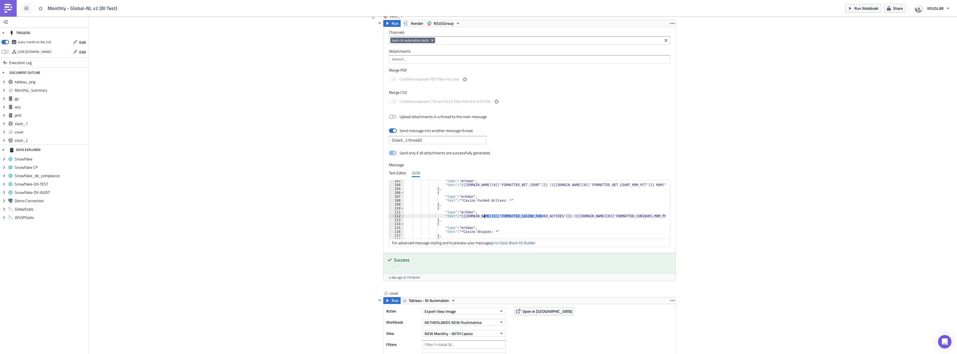
click at [608, 216] on div ""type" : "mrkdwn" , "text" : "{{gp.data[0]['FORMATTED_BET_COUNT']}} ({{gp.data[…" at bounding box center [535, 212] width 262 height 66
paste textarea "ASINO_FUNDED_ACTIV"
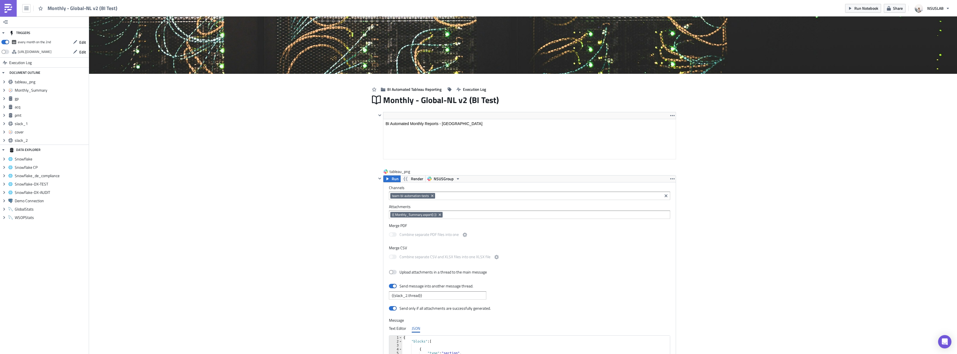
scroll to position [0, 0]
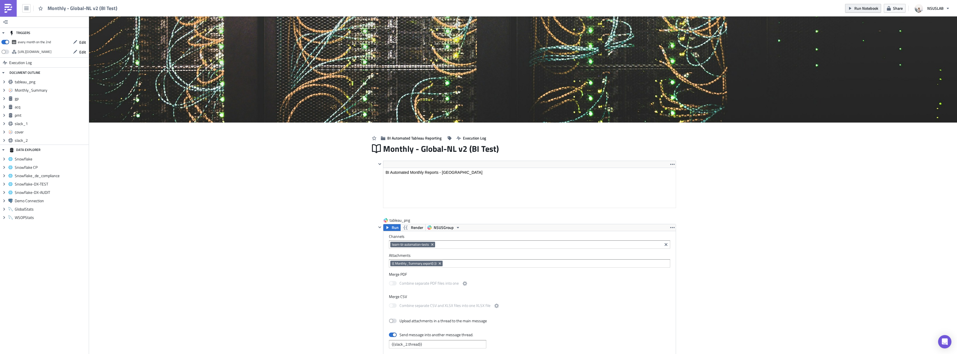
click at [867, 11] on button "Run Notebook" at bounding box center [863, 8] width 36 height 9
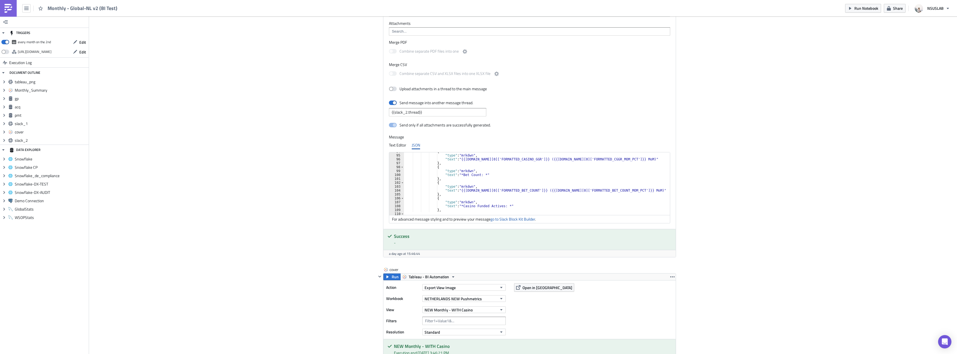
scroll to position [398, 0]
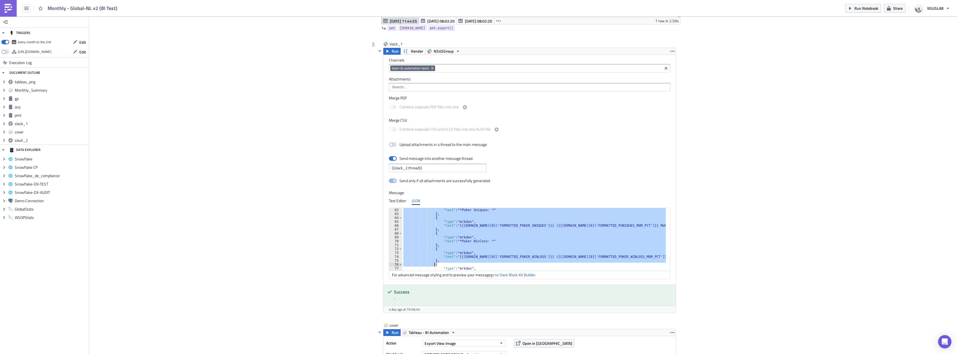
scroll to position [238, 0]
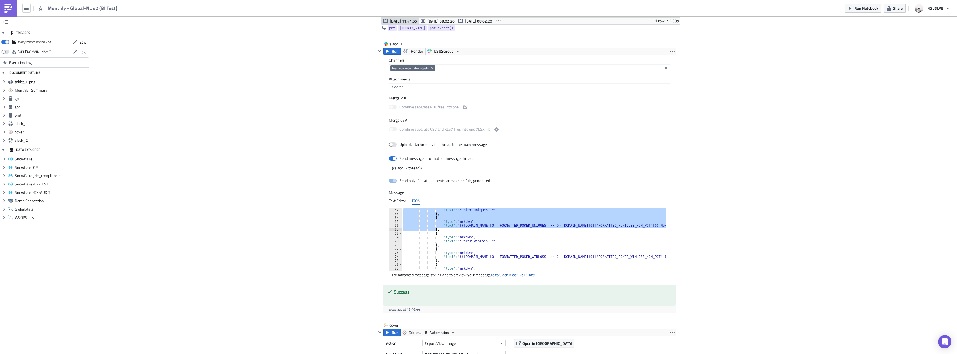
drag, startPoint x: 431, startPoint y: 228, endPoint x: 442, endPoint y: 229, distance: 11.8
click at [442, 229] on div ""text" : "*Poker Uniques: *" } , { "type" : "mrkdwn" , "text" : "{{gp.data[0]['…" at bounding box center [534, 241] width 265 height 66
click at [499, 233] on div ""text" : "*Poker Uniques: *" } , { "type" : "mrkdwn" , "text" : "{{gp.data[0]['…" at bounding box center [534, 241] width 265 height 66
type textarea "{"
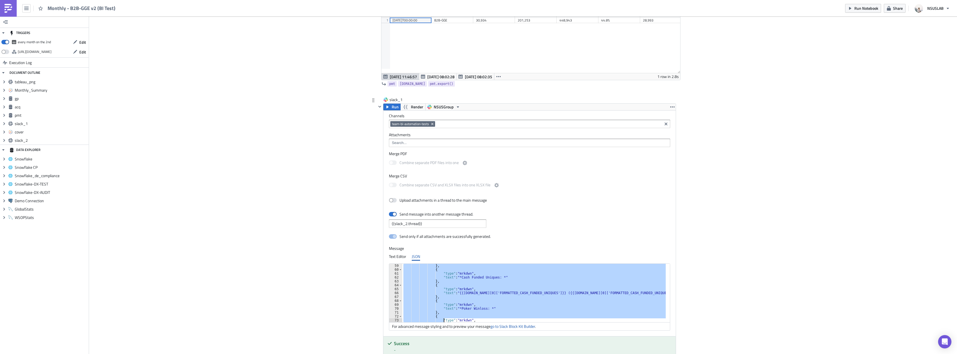
scroll to position [230, 0]
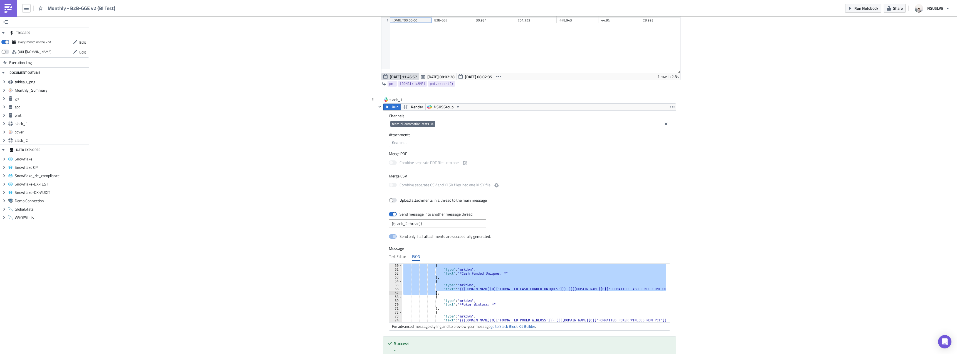
drag, startPoint x: 431, startPoint y: 298, endPoint x: 436, endPoint y: 294, distance: 6.0
click at [436, 294] on div "{ "type" : "mrkdwn" , "text" : "*Cash Funded Uniques: *" } , { "type" : "mrkdwn…" at bounding box center [537, 296] width 270 height 66
paste textarea
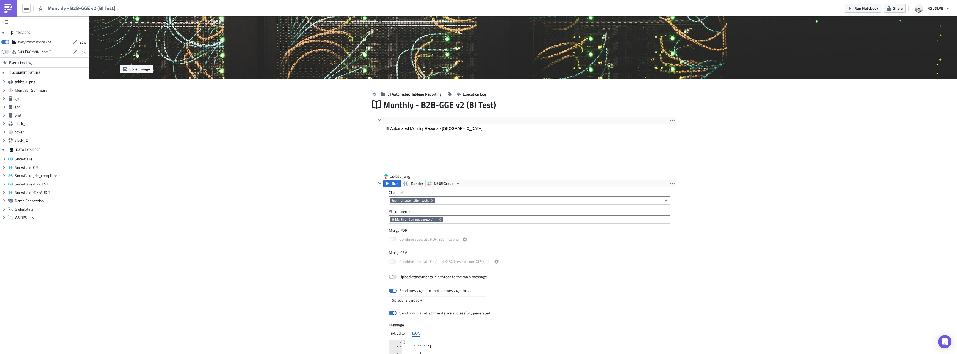
scroll to position [0, 0]
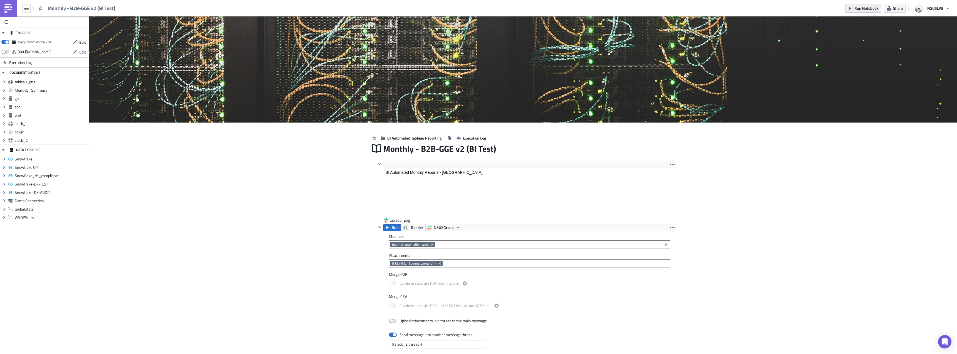
click at [853, 7] on button "Run Notebook" at bounding box center [863, 8] width 36 height 9
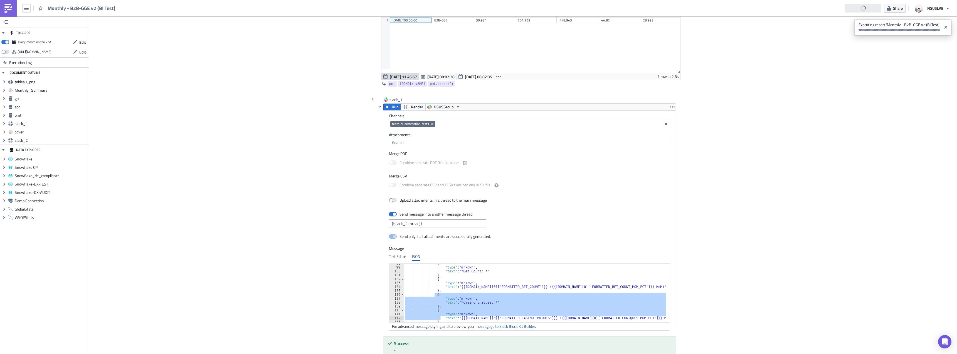
scroll to position [382, 0]
drag, startPoint x: 432, startPoint y: 296, endPoint x: 438, endPoint y: 319, distance: 23.7
click at [438, 319] on div ""type" : "mrkdwn" , "text" : "*Bet Count: *" } , { "type" : "mrkdwn" , "text" :…" at bounding box center [538, 296] width 268 height 66
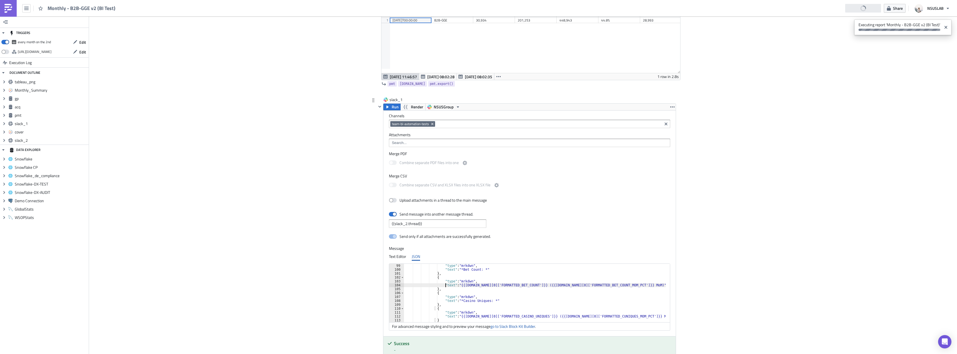
click at [444, 287] on div ""type" : "mrkdwn" , "text" : "*Bet Count: *" } , { "type" : "mrkdwn" , "text" :…" at bounding box center [538, 296] width 268 height 66
click at [444, 289] on div ""type" : "mrkdwn" , "text" : "*Bet Count: *" } , { "type" : "mrkdwn" , "text" :…" at bounding box center [538, 296] width 268 height 66
type textarea "},"
paste textarea "}"
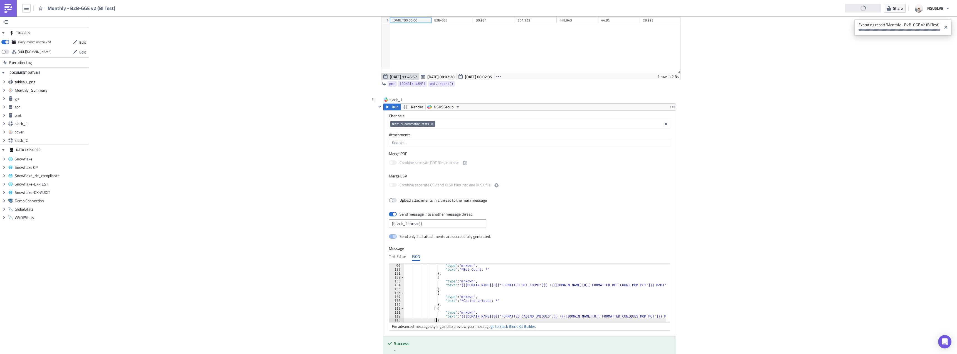
scroll to position [0, 2]
click at [472, 302] on div ""type" : "mrkdwn" , "text" : "*Bet Count: *" } , { "type" : "mrkdwn" , "text" :…" at bounding box center [538, 296] width 268 height 66
click at [500, 317] on div ""type" : "mrkdwn" , "text" : "*Bet Count: *" } , { "type" : "mrkdwn" , "text" :…" at bounding box center [538, 296] width 268 height 66
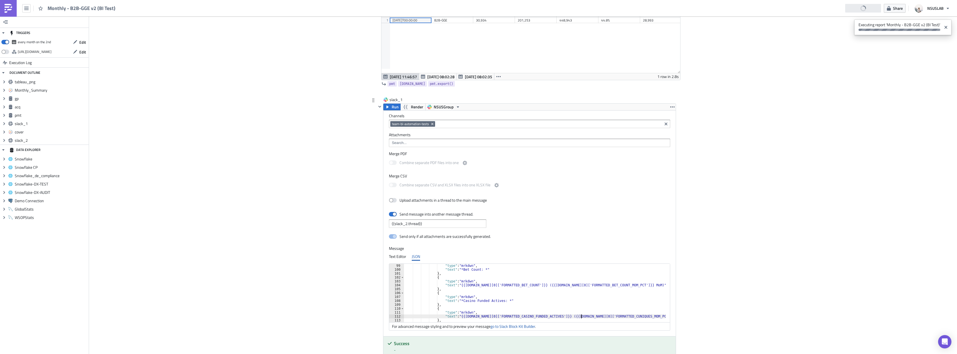
click at [580, 316] on div ""type" : "mrkdwn" , "text" : "*Bet Count: *" } , { "type" : "mrkdwn" , "text" :…" at bounding box center [538, 296] width 268 height 66
click at [608, 315] on div ""type" : "mrkdwn" , "text" : "*Bet Count: *" } , { "type" : "mrkdwn" , "text" :…" at bounding box center [538, 296] width 268 height 66
paste textarea "ASINO_FUNDED_ACTIV"
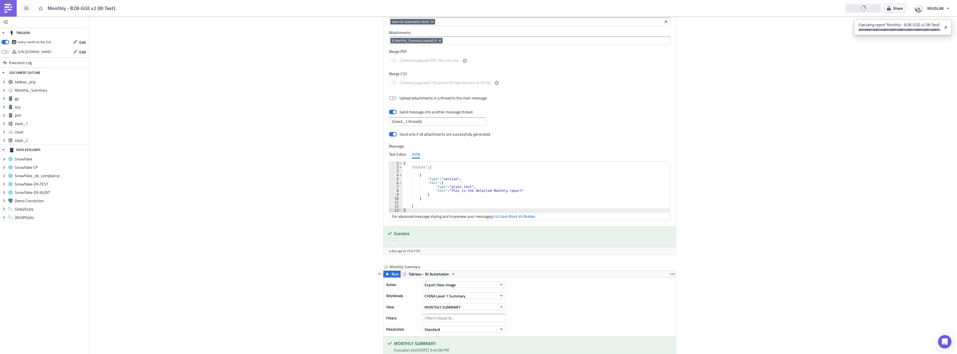
scroll to position [0, 0]
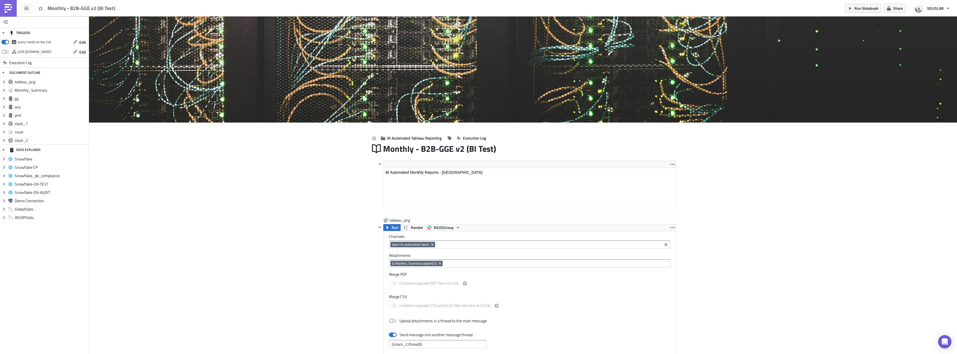
type textarea "},"
click at [856, 9] on span "Run Notebook" at bounding box center [866, 8] width 24 height 6
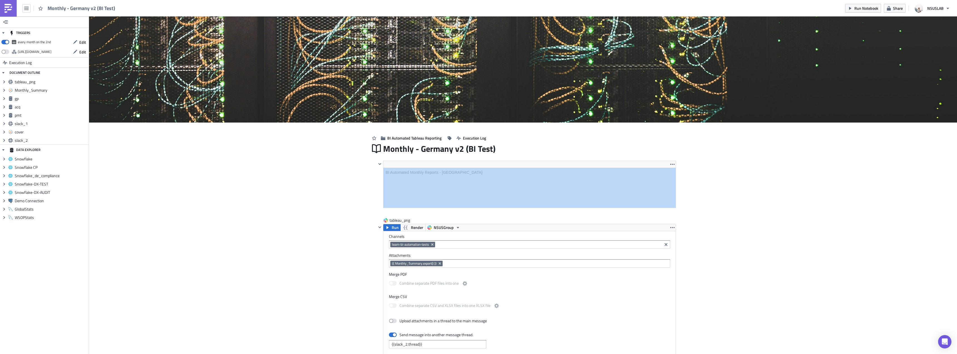
drag, startPoint x: 309, startPoint y: 165, endPoint x: 311, endPoint y: 177, distance: 12.1
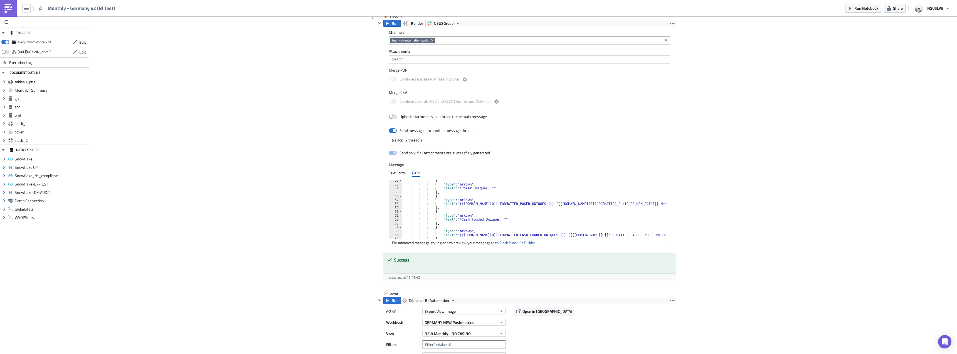
scroll to position [217, 0]
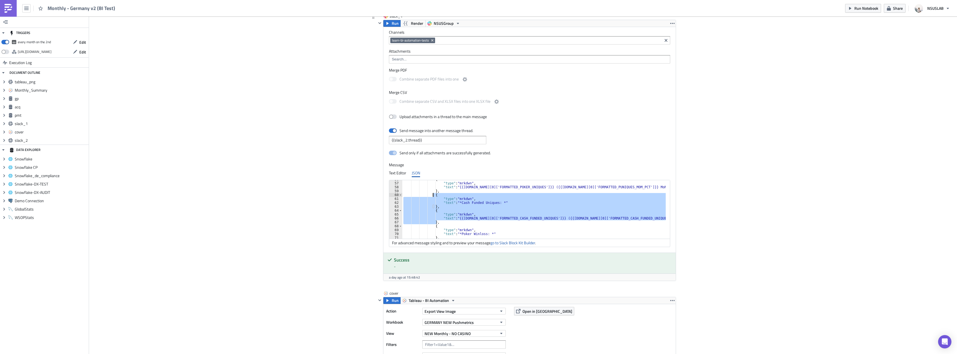
drag, startPoint x: 435, startPoint y: 223, endPoint x: 430, endPoint y: 196, distance: 27.7
click at [430, 196] on div "{ "type" : "mrkdwn" , "text" : "{{[DOMAIN_NAME][0]['FORMATTED_POKER_UNIQUES']}}…" at bounding box center [537, 210] width 270 height 66
type textarea "{ "type": "mrkdwn","
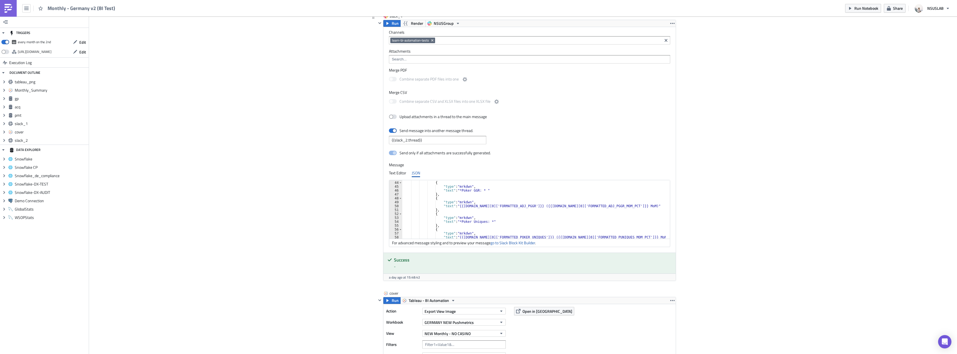
scroll to position [167, 0]
click at [438, 208] on div ""fields" : [ { "type" : "mrkdwn" , "text" : "*Poker GGR: * " } , { "type" : "mr…" at bounding box center [537, 210] width 270 height 66
type textarea "},"
paste textarea "},"
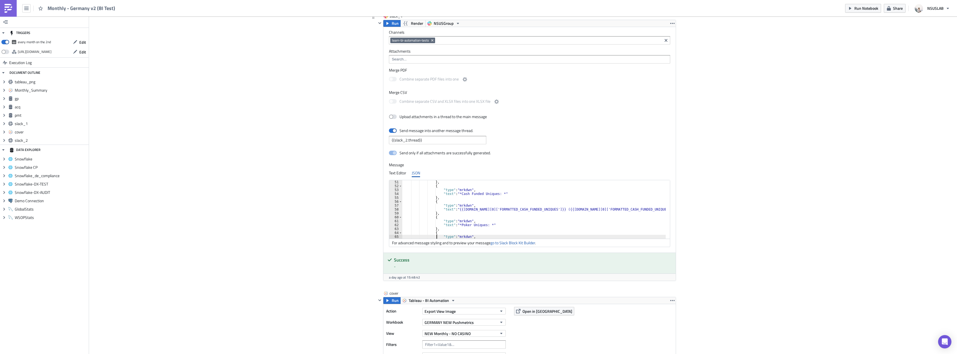
type textarea "},"
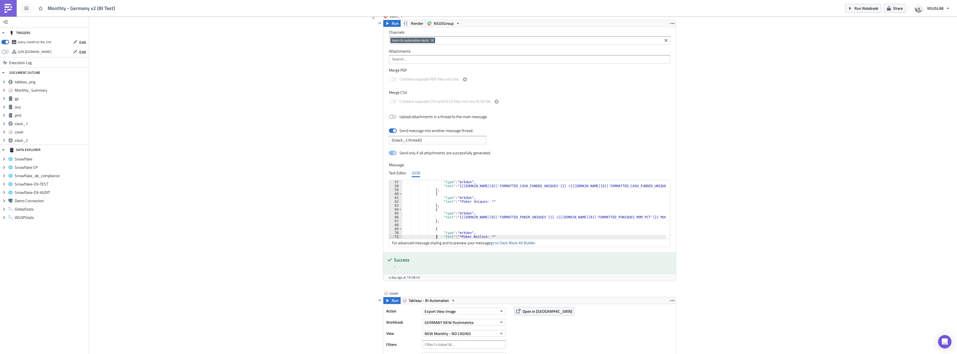
type textarea "{"
click at [457, 205] on div "{ "type" : "mrkdwn" , "text" : "{{[DOMAIN_NAME][0]['FORMATTED_ADJ_PGGR']}} ({{[…" at bounding box center [537, 211] width 270 height 66
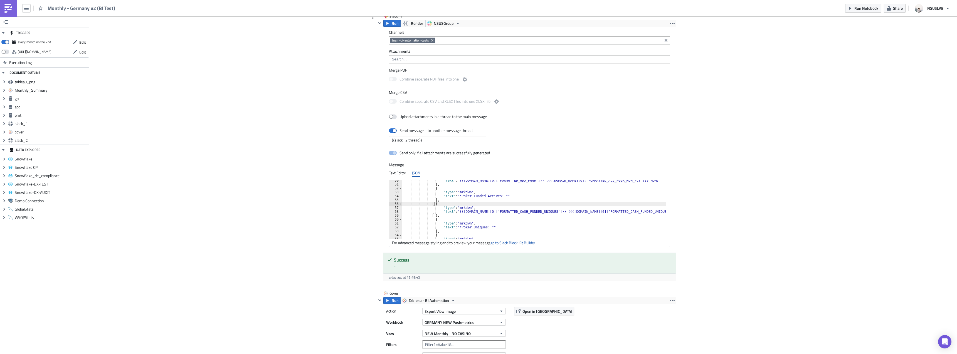
scroll to position [200, 0]
click at [499, 204] on div "{ "type" : "mrkdwn" , "text" : "*Poker Funded Actives: *" } , { "type" : "mrkdw…" at bounding box center [537, 211] width 270 height 66
click at [572, 204] on div "{ "type" : "mrkdwn" , "text" : "*Poker Funded Actives: *" } , { "type" : "mrkdw…" at bounding box center [537, 211] width 270 height 66
paste textarea "POKER_FUNDED_ACTIV"
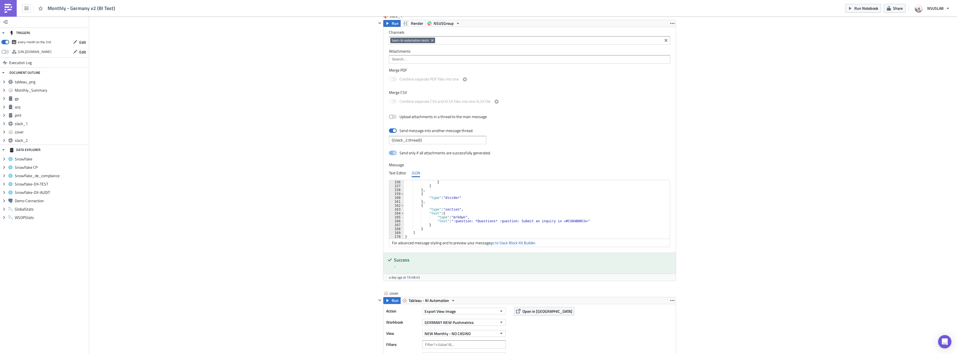
scroll to position [604, 0]
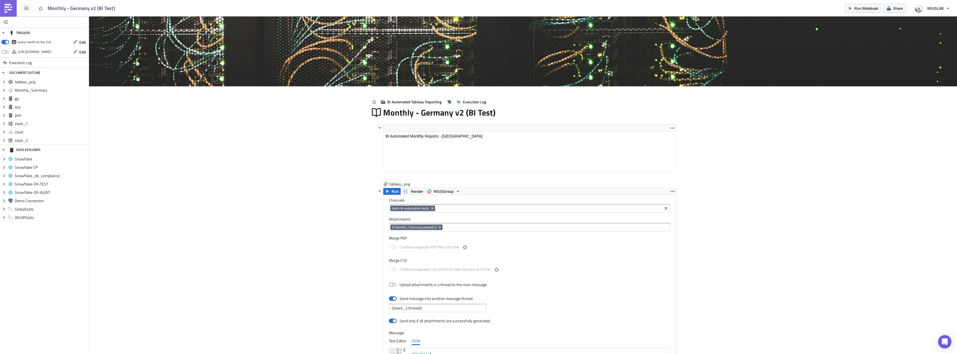
scroll to position [0, 0]
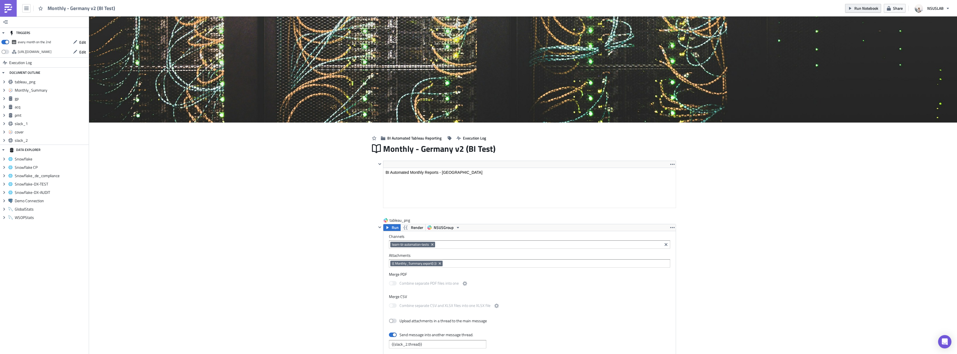
click at [874, 8] on span "Run Notebook" at bounding box center [866, 8] width 24 height 6
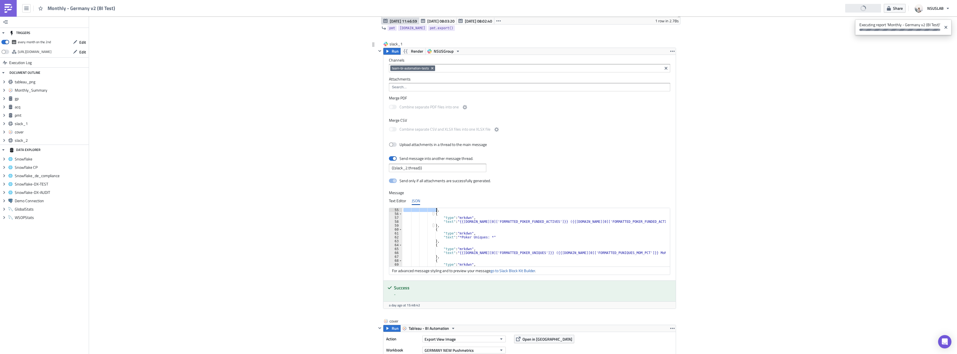
scroll to position [210, 0]
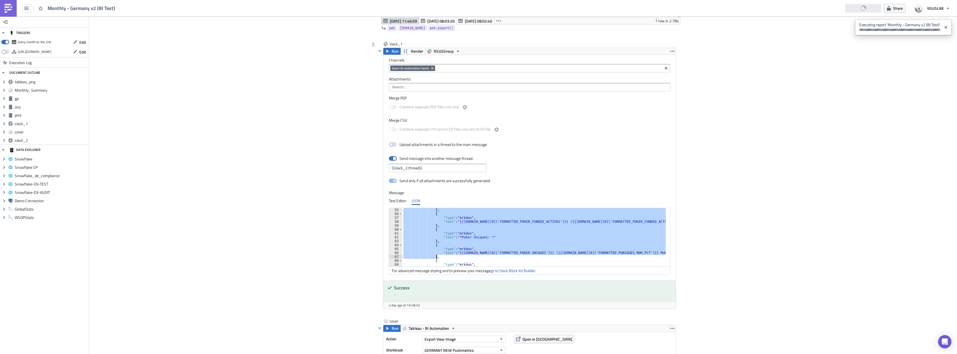
drag, startPoint x: 431, startPoint y: 223, endPoint x: 435, endPoint y: 256, distance: 34.0
click at [435, 256] on div "} , { "type" : "mrkdwn" , "text" : "{{gp.data[0]['FORMATTED_POKER_FUNDED_ACTIVE…" at bounding box center [537, 241] width 270 height 66
click at [640, 252] on div "} , { "type" : "mrkdwn" , "text" : "{{gp.data[0]['FORMATTED_POKER_FUNDED_ACTIVE…" at bounding box center [533, 237] width 263 height 58
type textarea ""text": "{{gp.data[0]['FORMATTED_POKER_UNIQUES']}} ({{gp.data[0]['FORMATTED_PUN…"
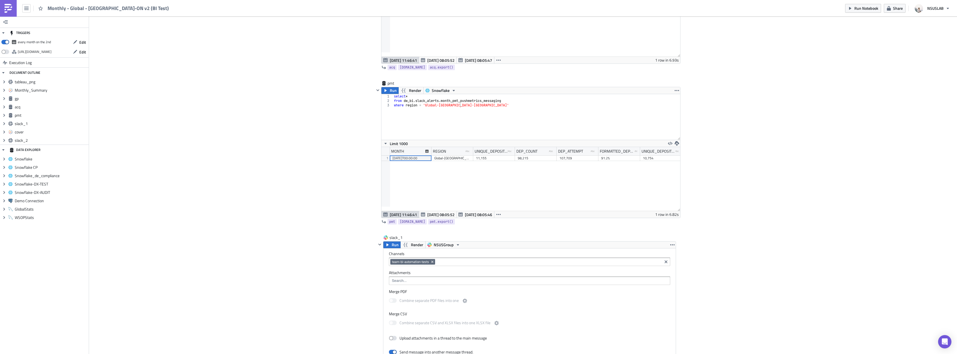
scroll to position [779, 0]
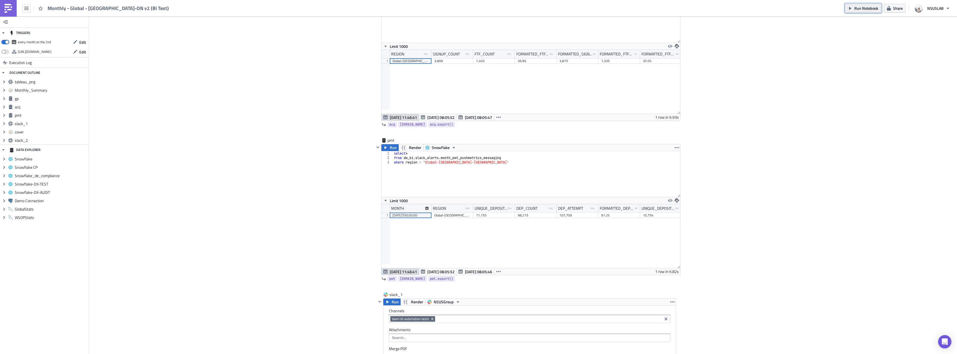
click at [859, 11] on span "Run Notebook" at bounding box center [866, 8] width 24 height 6
click at [826, 120] on div "Cover Image BI Automated Tableau Reporting Execution Log Monthly - Global - [GE…" at bounding box center [523, 119] width 868 height 1763
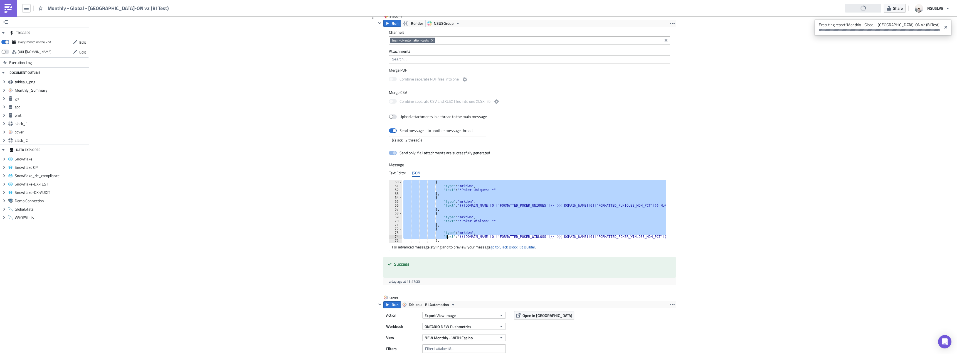
scroll to position [230, 0]
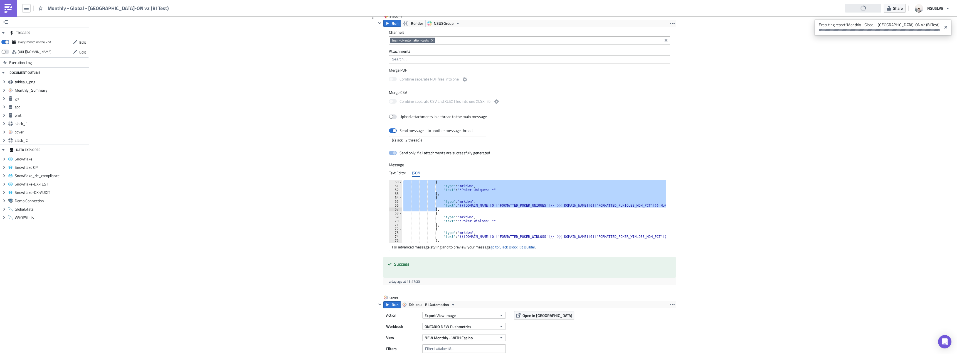
drag, startPoint x: 431, startPoint y: 197, endPoint x: 441, endPoint y: 209, distance: 15.4
click at [441, 209] on div "{ "type" : "mrkdwn" , "text" : "*Poker Uniques: *" } , { "type" : "mrkdwn" , "t…" at bounding box center [534, 213] width 265 height 66
click at [473, 211] on div "{ "type" : "mrkdwn" , "text" : "*Poker Uniques: *" } , { "type" : "mrkdwn" , "t…" at bounding box center [533, 211] width 263 height 63
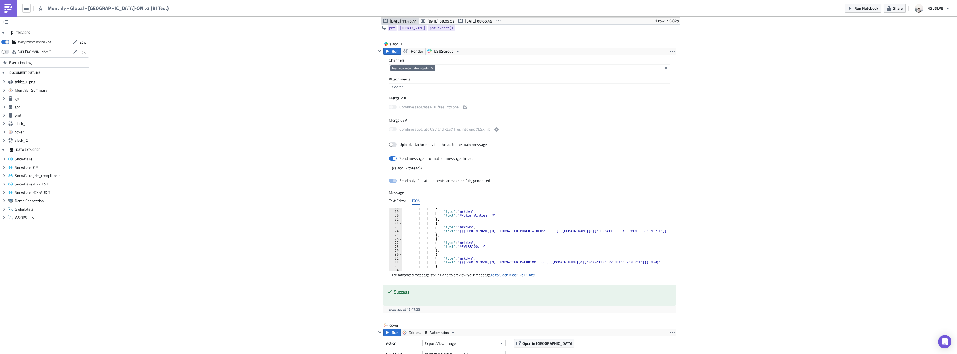
scroll to position [280, 0]
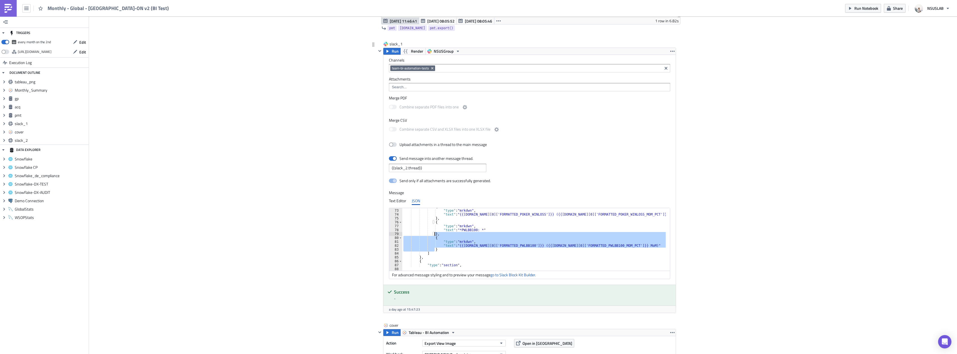
drag, startPoint x: 438, startPoint y: 249, endPoint x: 433, endPoint y: 234, distance: 16.0
click at [433, 234] on div "{ "type" : "mrkdwn" , "text" : "{{[DOMAIN_NAME][0]['FORMATTED_POKER_WINLOSS']}}…" at bounding box center [534, 237] width 265 height 66
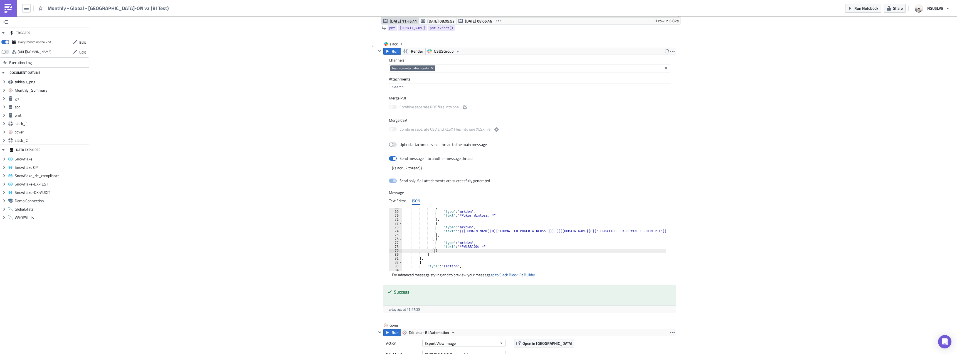
scroll to position [263, 0]
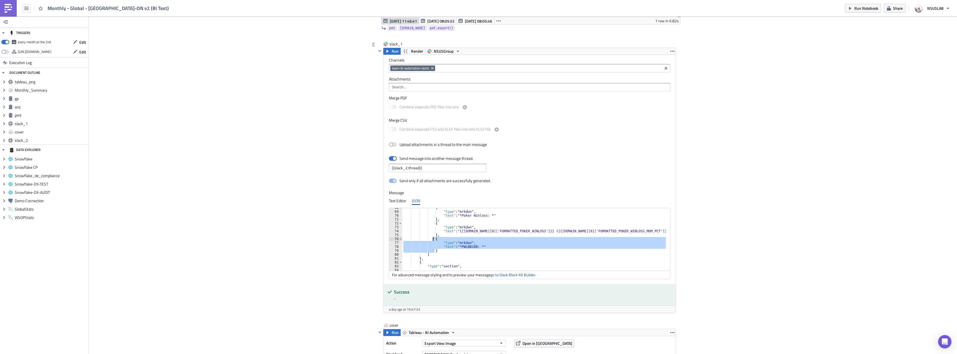
drag, startPoint x: 436, startPoint y: 250, endPoint x: 431, endPoint y: 239, distance: 11.3
click at [431, 239] on div "{ "type" : "mrkdwn" , "text" : "*Poker Winloss: *" } , { "type" : "mrkdwn" , "t…" at bounding box center [534, 239] width 265 height 66
type textarea "{ "type": "mrkdwn","
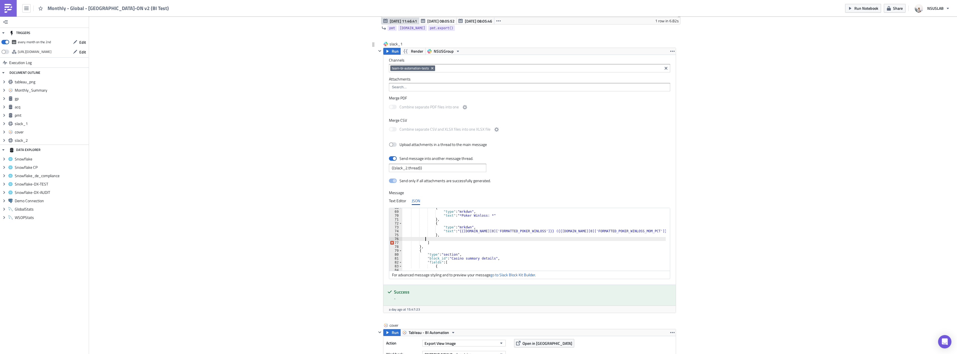
click at [437, 237] on div "{ "type" : "mrkdwn" , "text" : "*Poker Winloss: *" } , { "type" : "mrkdwn" , "t…" at bounding box center [534, 239] width 265 height 66
type textarea "}"
click at [433, 239] on div "{ "type" : "mrkdwn" , "text" : "*Poker Winloss: *" } , { "type" : "mrkdwn" , "t…" at bounding box center [534, 239] width 265 height 66
type textarea "}"
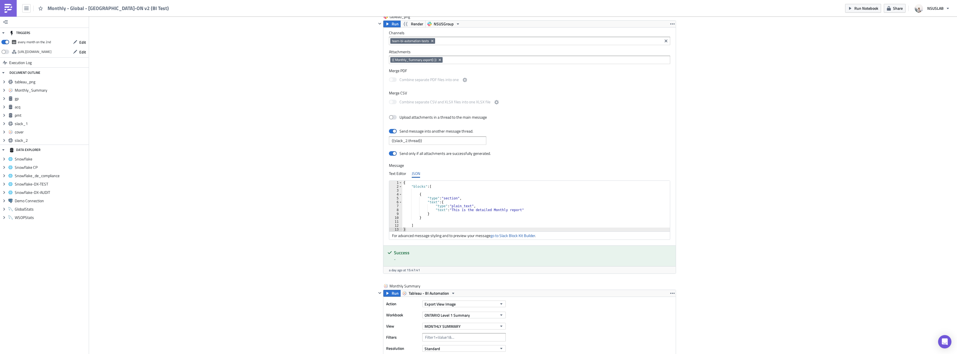
scroll to position [83, 0]
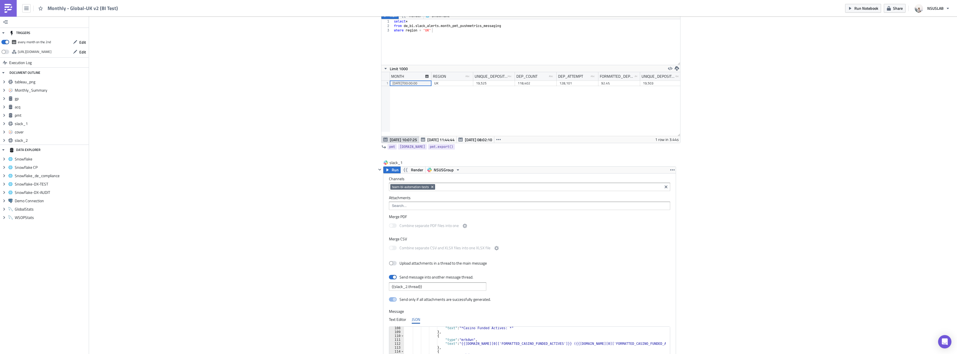
scroll to position [807, 0]
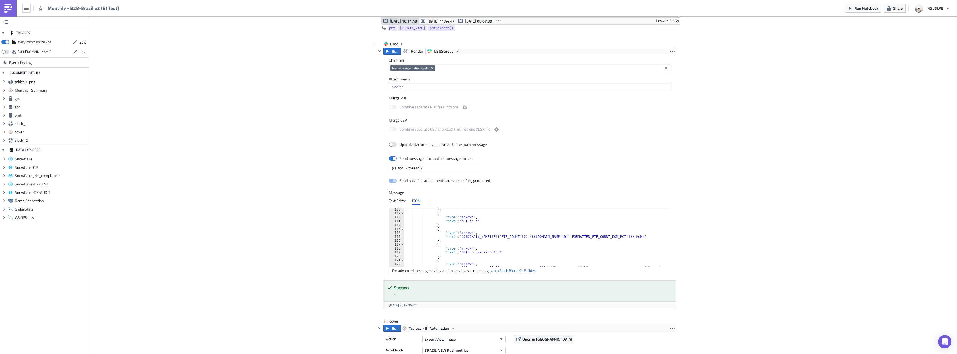
scroll to position [534, 0]
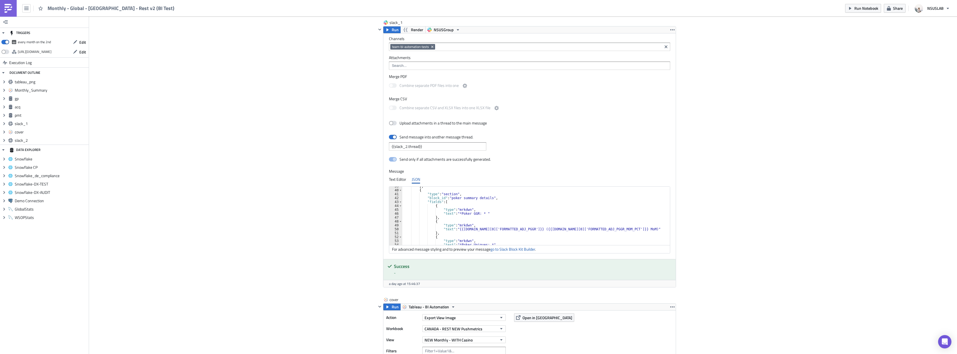
scroll to position [1085, 0]
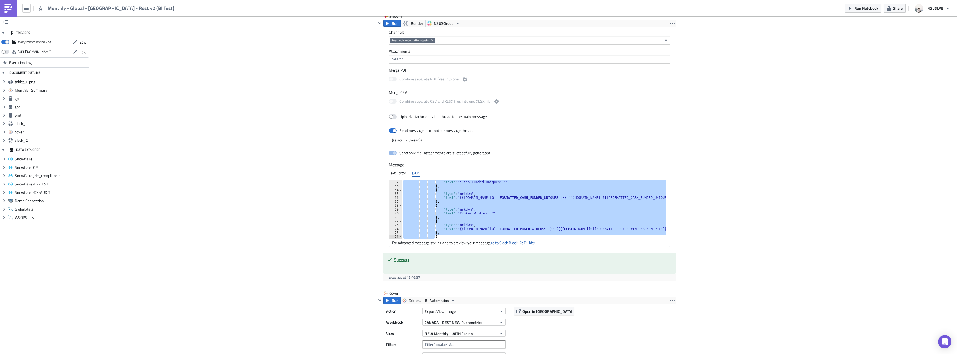
scroll to position [245, 0]
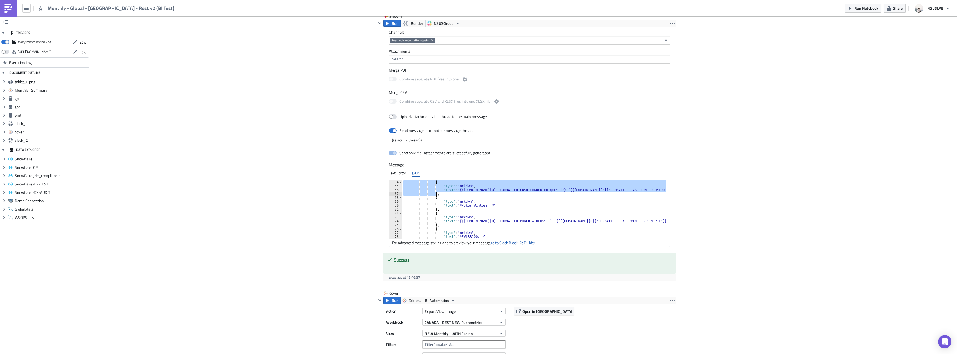
drag, startPoint x: 430, startPoint y: 197, endPoint x: 435, endPoint y: 193, distance: 6.2
click at [435, 193] on div "{ "type" : "mrkdwn" , "text" : "{{gp.data[0]['FORMATTED_CASH_FUNDED_UNIQUES']}}…" at bounding box center [534, 213] width 264 height 66
paste textarea
type textarea "},"
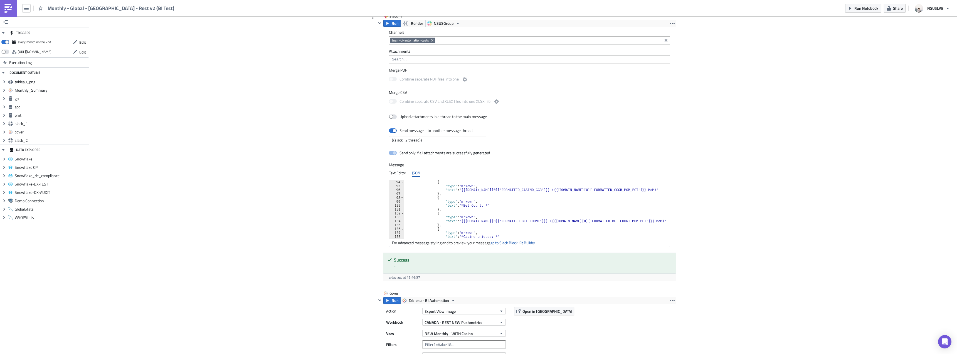
scroll to position [379, 0]
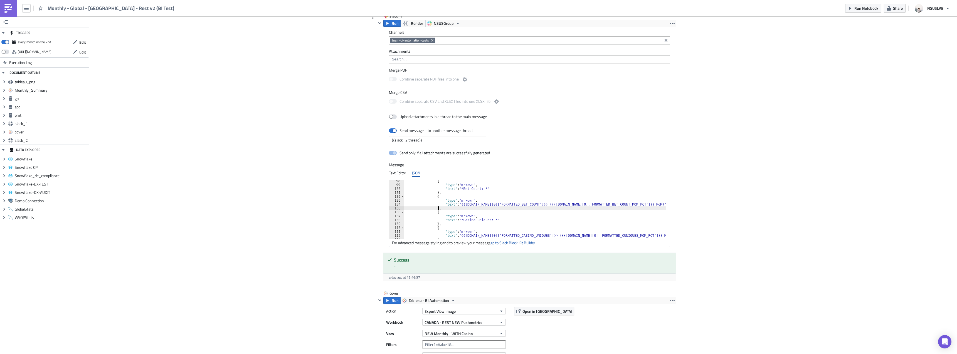
click at [471, 208] on div "{ "type" : "mrkdwn" , "text" : "*Bet Count: *" } , { "type" : "mrkdwn" , "text"…" at bounding box center [535, 212] width 262 height 66
drag, startPoint x: 433, startPoint y: 217, endPoint x: 434, endPoint y: 220, distance: 3.3
click at [434, 220] on div "{ "type" : "mrkdwn" , "text" : "*Bet Count: *" } , { "type" : "mrkdwn" , "text"…" at bounding box center [535, 212] width 262 height 66
click at [434, 219] on div "{ "type" : "mrkdwn" , "text" : "*Bet Count: *" } , { "type" : "mrkdwn" , "text"…" at bounding box center [535, 209] width 262 height 58
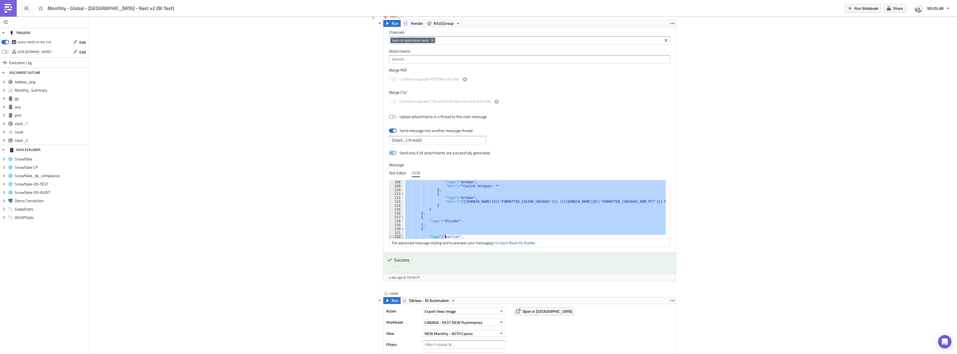
scroll to position [421, 0]
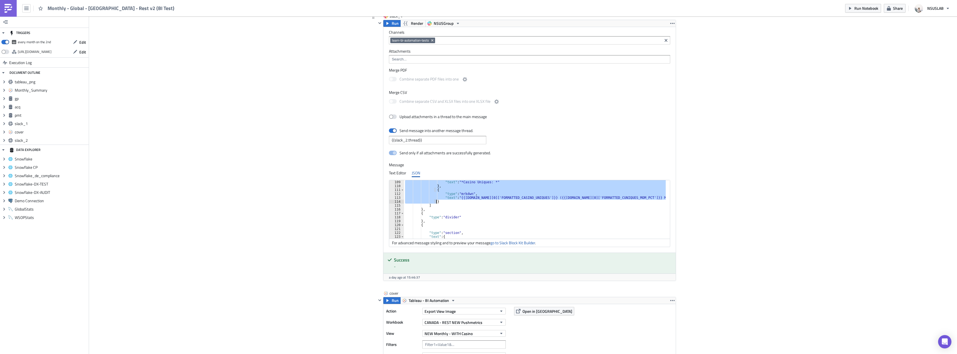
drag, startPoint x: 432, startPoint y: 216, endPoint x: 438, endPoint y: 202, distance: 15.7
click at [438, 202] on div ""text" : "*Casino Uniques: *" } , { "type" : "mrkdwn" , "text" : "{{gp.data[0][…" at bounding box center [535, 213] width 262 height 66
type textarea ""text": "{{gp.data[0]['FORMATTED_CASINO_UNIQUES']}} ({{gp.data[0]['FORMATTED_CU…"
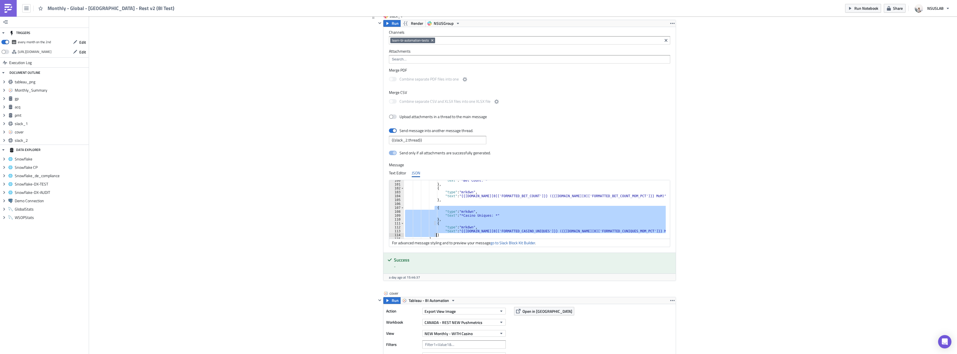
scroll to position [387, 0]
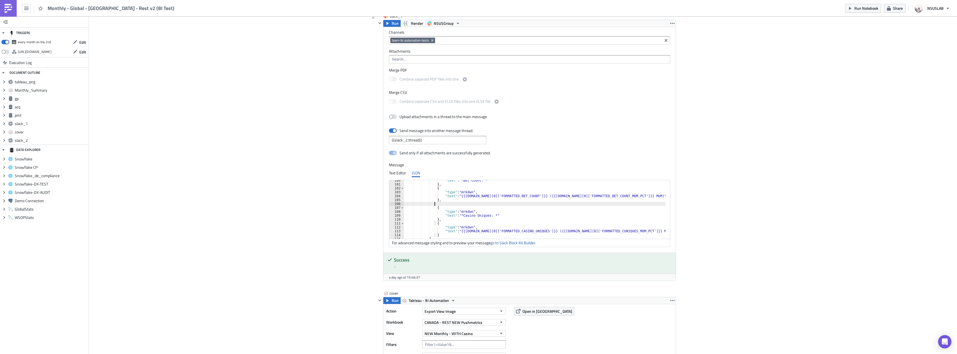
click at [444, 202] on div ""text" : "*Bet Count: *" } , { "type" : "mrkdwn" , "text" : "{{gp.data[0]['FORM…" at bounding box center [535, 211] width 262 height 66
paste textarea "}"
click at [476, 208] on div ""text" : "*Bet Count: *" } , { "type" : "mrkdwn" , "text" : "{{gp.data[0]['FORM…" at bounding box center [535, 211] width 262 height 66
click at [475, 211] on div ""text" : "*Bet Count: *" } , { "type" : "mrkdwn" , "text" : "{{gp.data[0]['FORM…" at bounding box center [535, 211] width 262 height 66
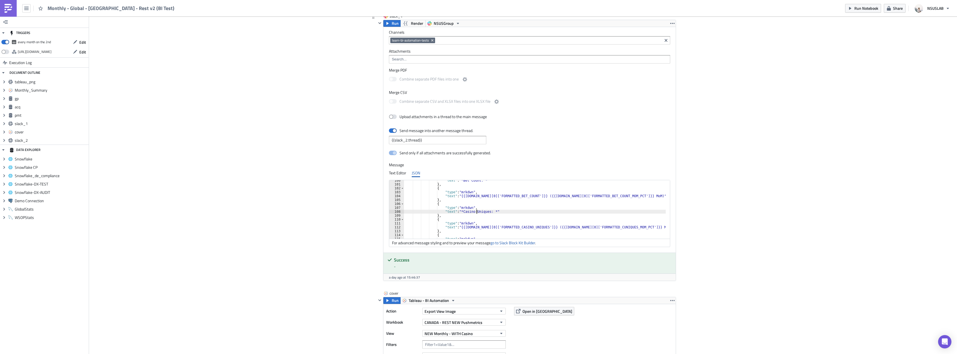
click at [475, 211] on div ""text" : "*Bet Count: *" } , { "type" : "mrkdwn" , "text" : "{{gp.data[0]['FORM…" at bounding box center [535, 211] width 262 height 66
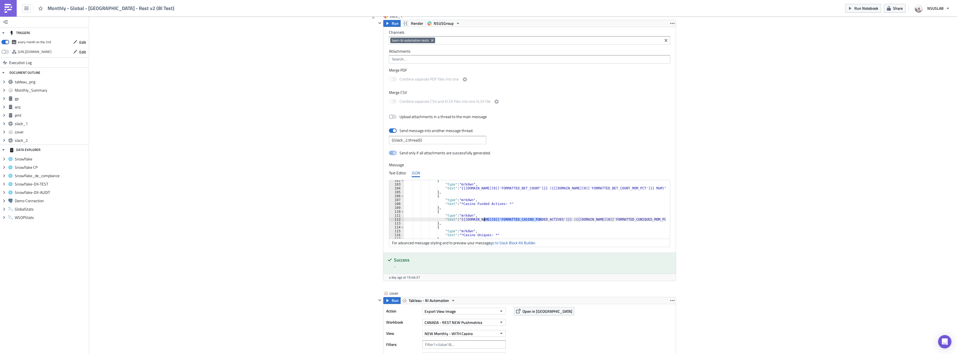
scroll to position [0, 3]
paste textarea "ASINO_FUNDED_ACTIV"
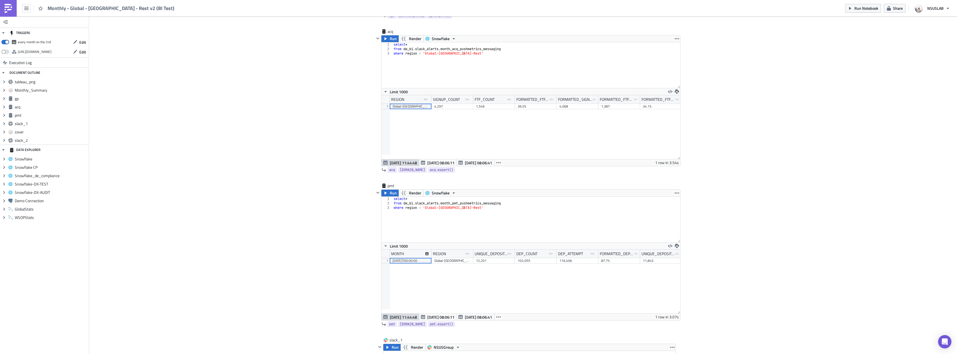
scroll to position [640, 0]
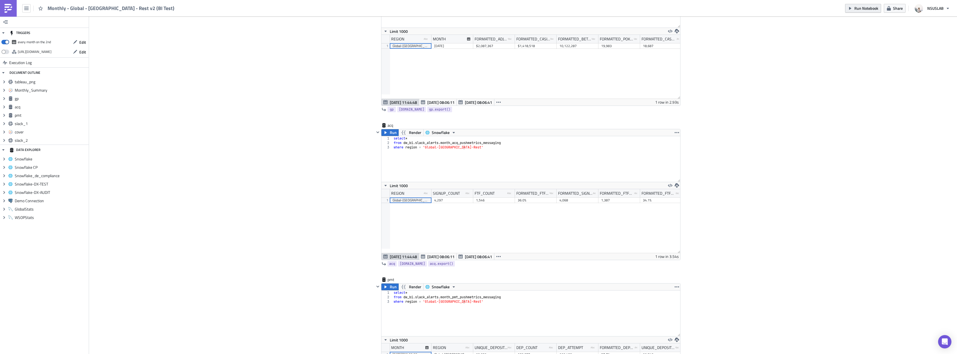
click at [855, 8] on button "Run Notebook" at bounding box center [863, 8] width 36 height 9
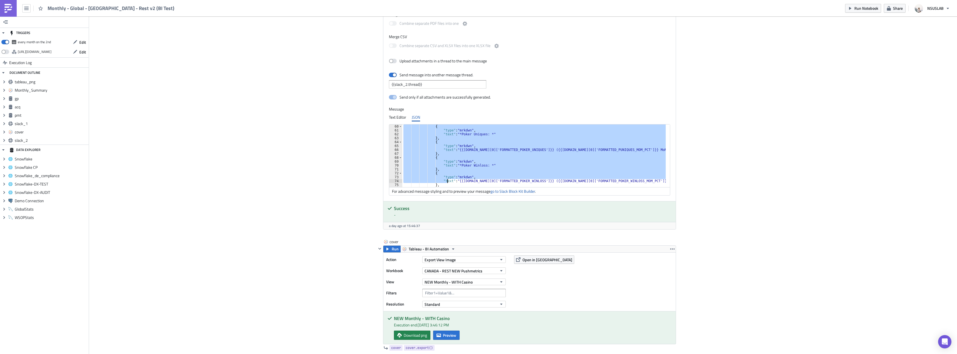
scroll to position [238, 0]
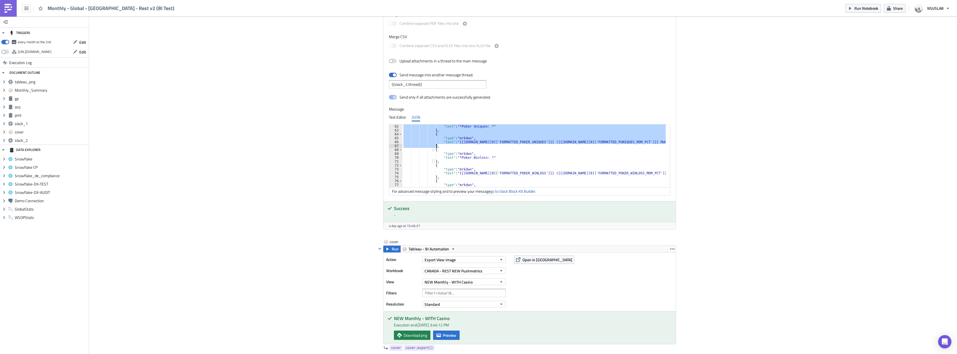
drag, startPoint x: 430, startPoint y: 147, endPoint x: 436, endPoint y: 147, distance: 6.5
click at [436, 147] on div ""text" : "*Poker Uniques: *" } , { "type" : "mrkdwn" , "text" : "{{gp.data[0]['…" at bounding box center [534, 157] width 265 height 66
click at [488, 152] on div ""text" : "*Poker Uniques: *" } , { "type" : "mrkdwn" , "text" : "{{gp.data[0]['…" at bounding box center [534, 157] width 265 height 66
type textarea ""type": "mrkdwn","
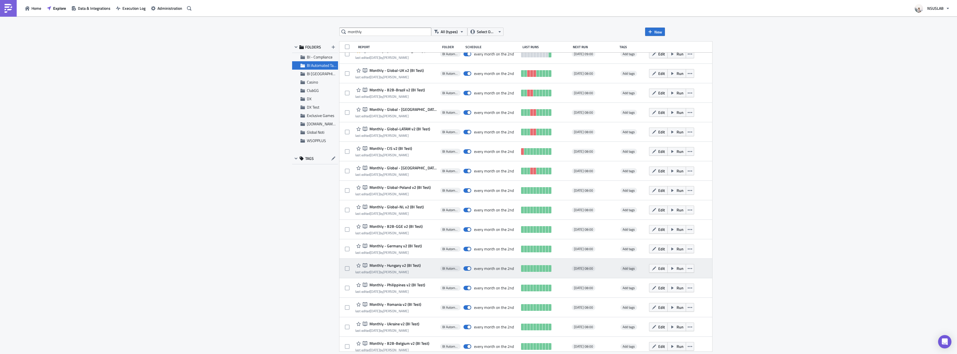
scroll to position [56, 0]
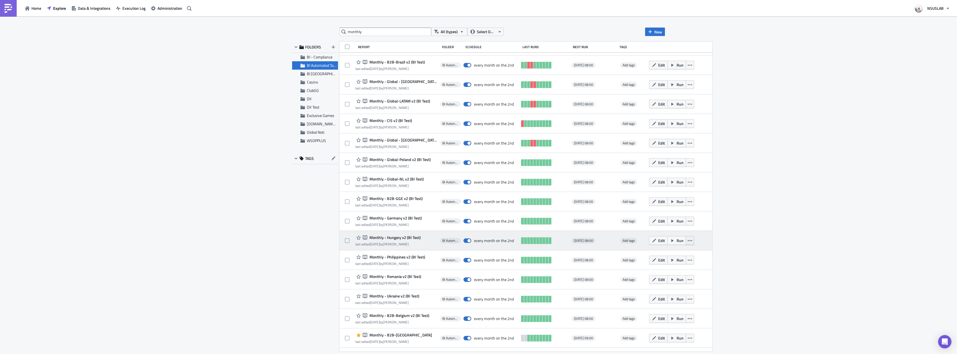
click at [688, 239] on icon "button" at bounding box center [690, 240] width 4 height 4
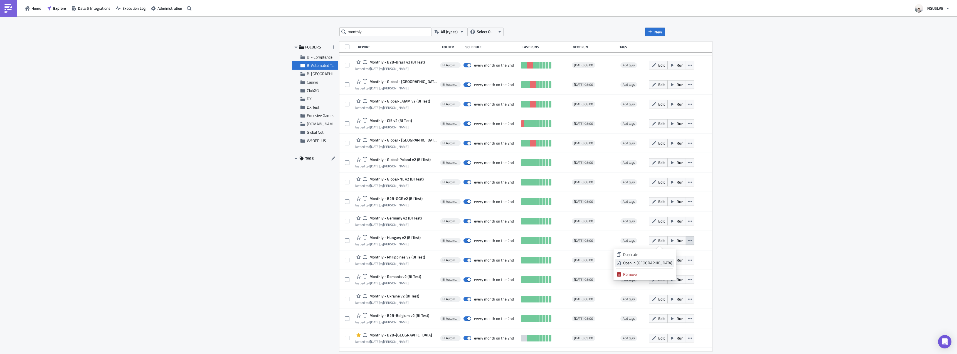
click at [669, 261] on div "Open in New Tab" at bounding box center [647, 263] width 49 height 6
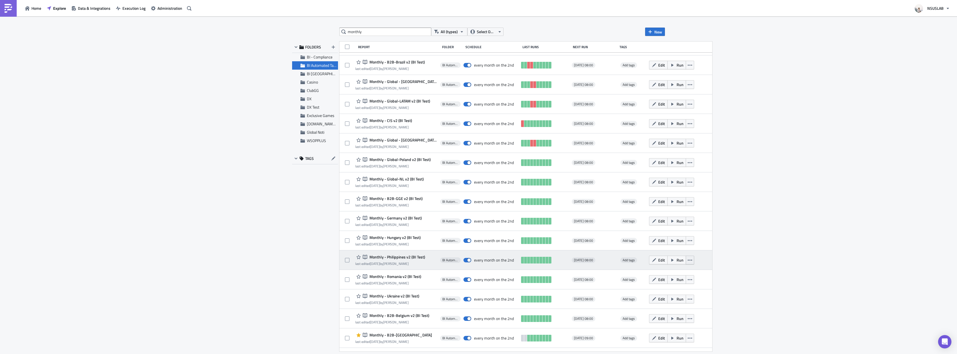
drag, startPoint x: 671, startPoint y: 258, endPoint x: 672, endPoint y: 261, distance: 2.8
click at [688, 258] on icon "button" at bounding box center [690, 260] width 4 height 4
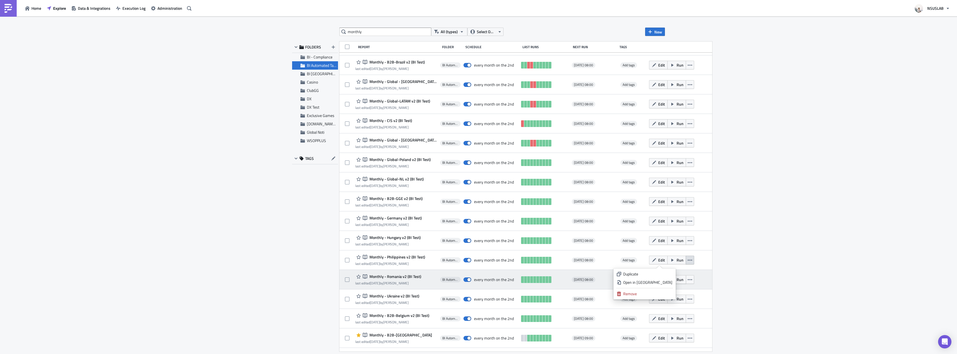
click at [665, 280] on div "Open in New Tab" at bounding box center [647, 282] width 49 height 6
click at [688, 278] on icon "button" at bounding box center [690, 279] width 4 height 4
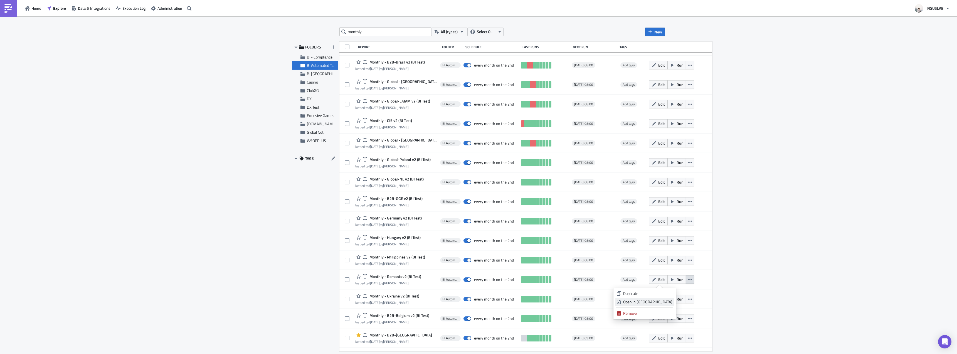
click at [658, 300] on div "Open in New Tab" at bounding box center [647, 302] width 49 height 6
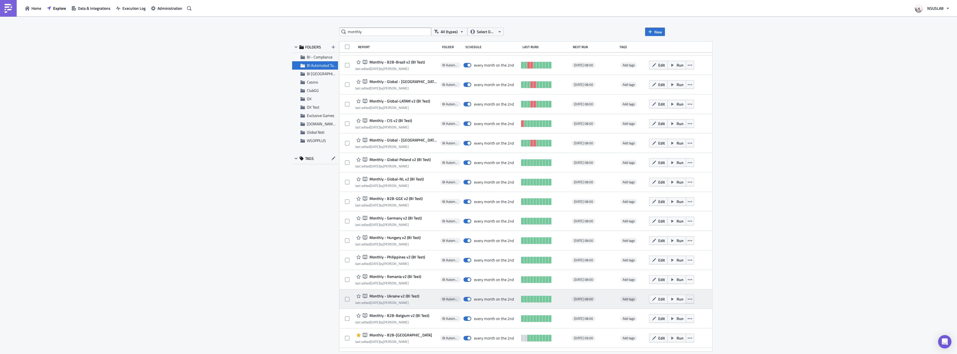
click at [688, 299] on icon "button" at bounding box center [690, 299] width 4 height 4
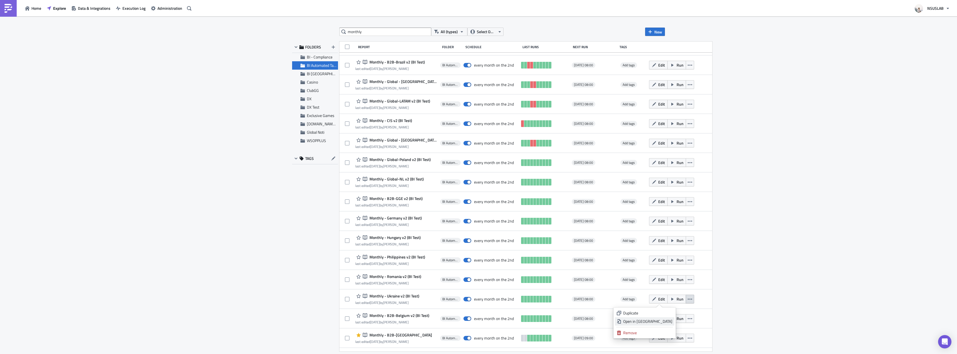
click at [665, 320] on div "Open in New Tab" at bounding box center [647, 321] width 49 height 6
click at [688, 320] on icon "button" at bounding box center [690, 318] width 4 height 4
click at [658, 293] on div "Open in New Tab" at bounding box center [647, 293] width 49 height 6
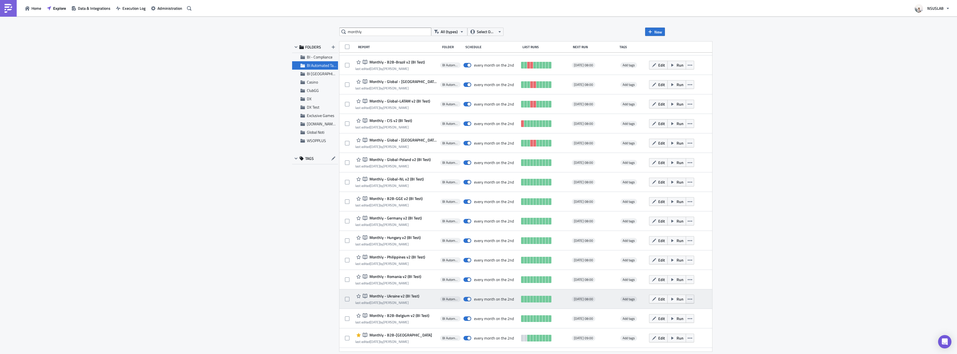
click at [688, 298] on icon "button" at bounding box center [690, 299] width 4 height 4
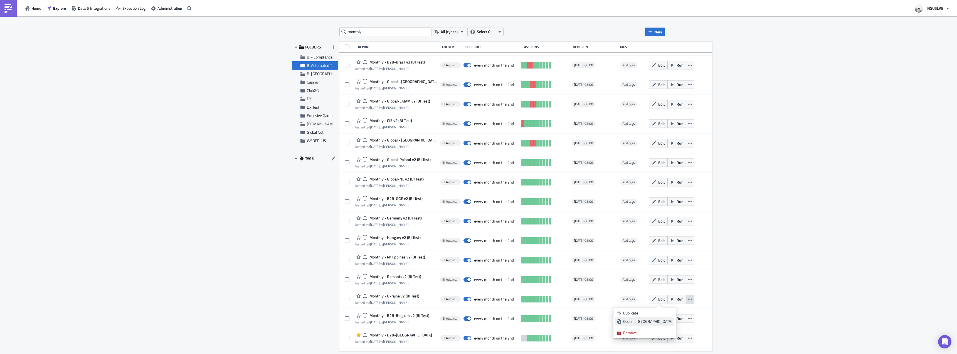
click at [666, 320] on div "Open in New Tab" at bounding box center [647, 321] width 49 height 6
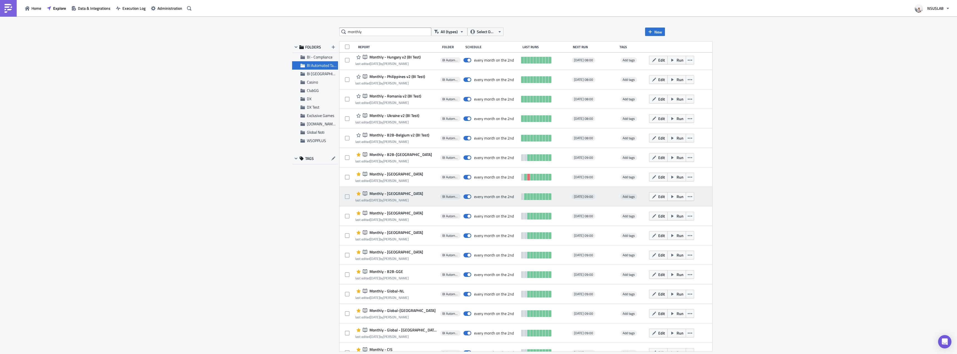
scroll to position [223, 0]
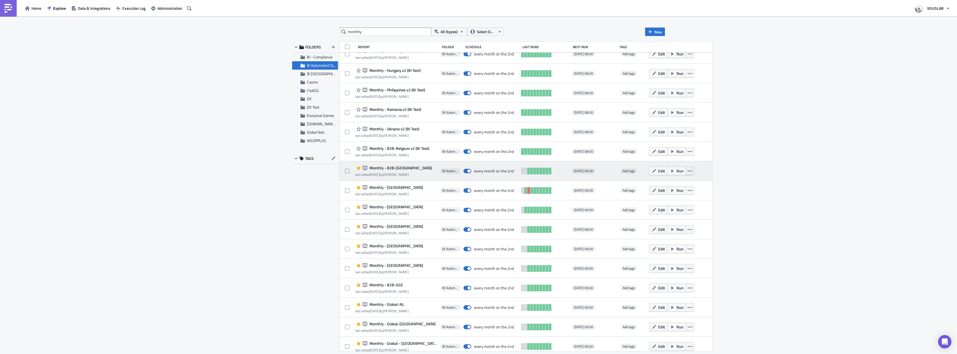
click at [688, 171] on icon "button" at bounding box center [690, 170] width 4 height 1
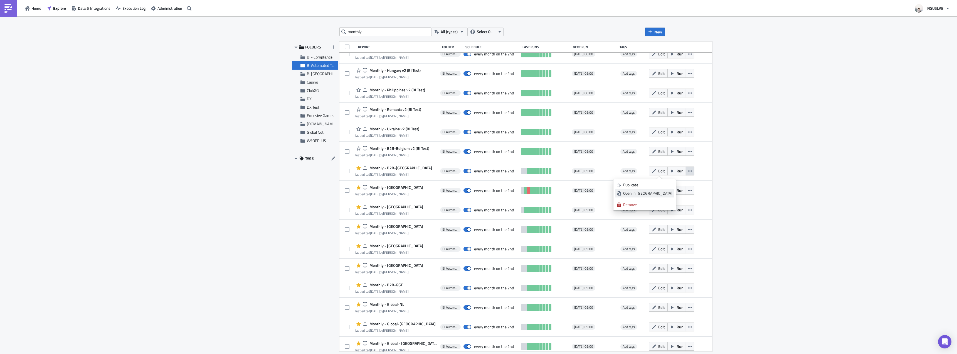
click at [670, 194] on div "Open in New Tab" at bounding box center [647, 193] width 49 height 6
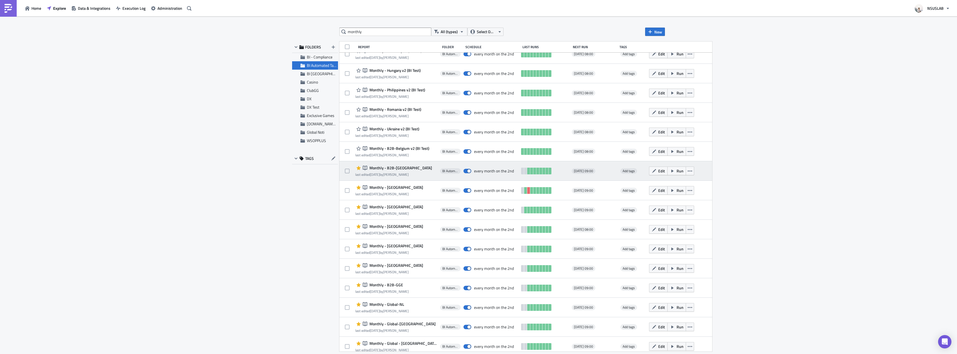
scroll to position [250, 0]
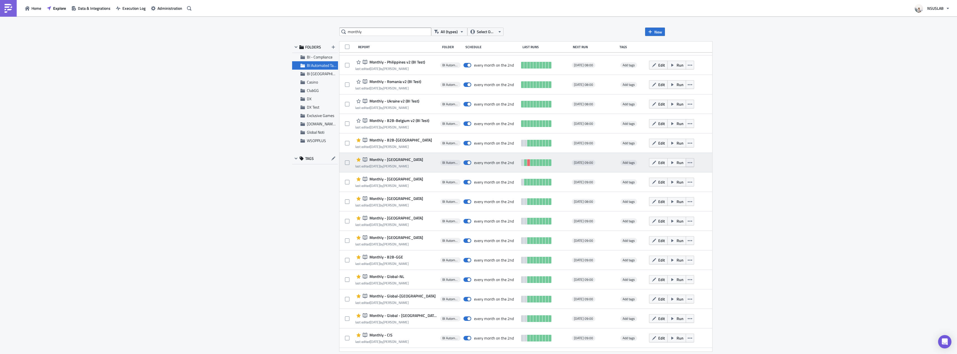
click at [686, 161] on button "button" at bounding box center [690, 162] width 8 height 9
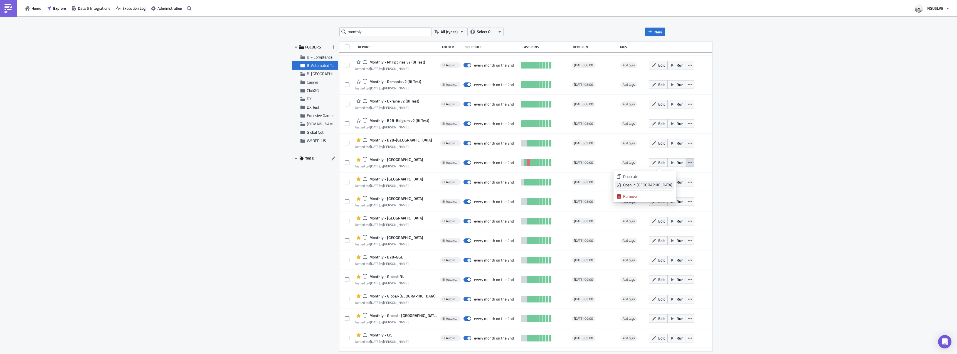
click at [666, 185] on div "Open in New Tab" at bounding box center [647, 185] width 49 height 6
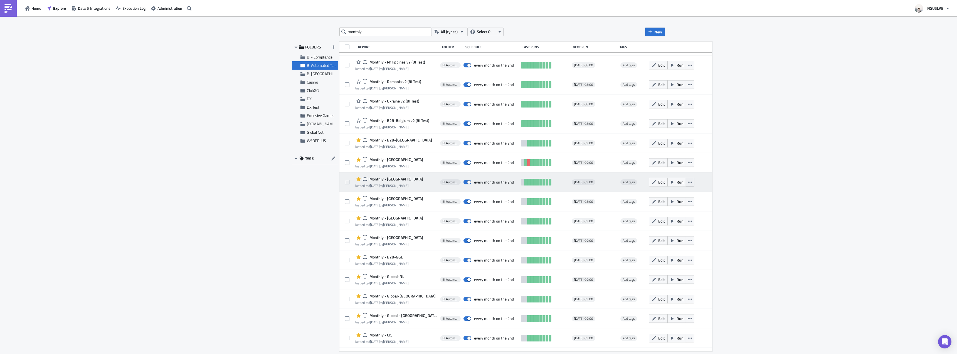
click at [688, 181] on icon "button" at bounding box center [690, 182] width 4 height 4
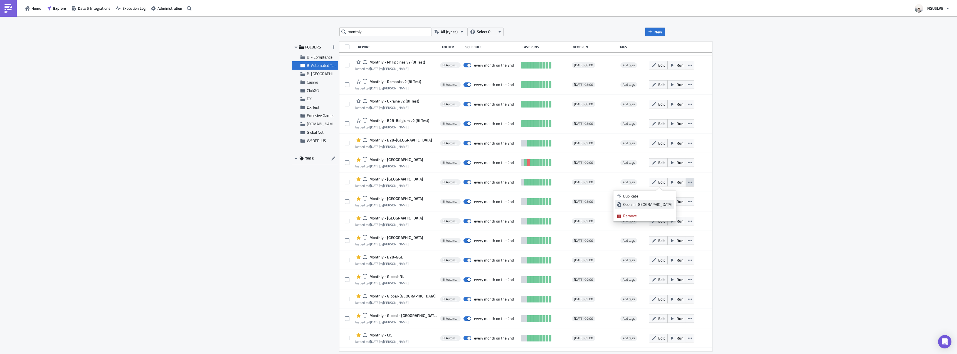
click at [663, 206] on div "Open in New Tab" at bounding box center [647, 204] width 49 height 6
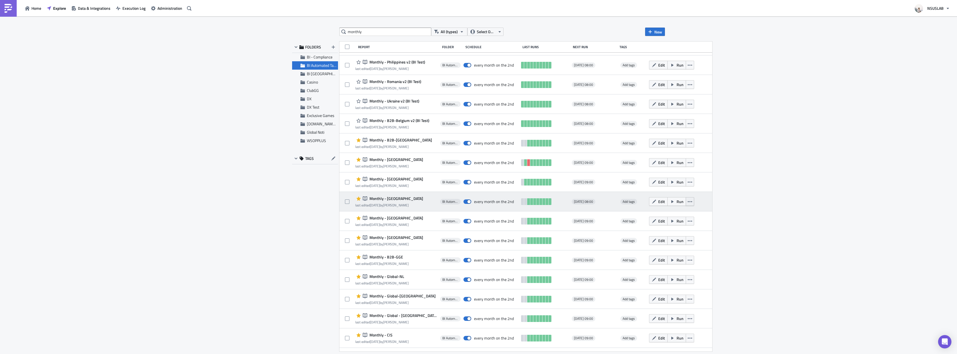
click at [688, 202] on icon "button" at bounding box center [690, 201] width 4 height 4
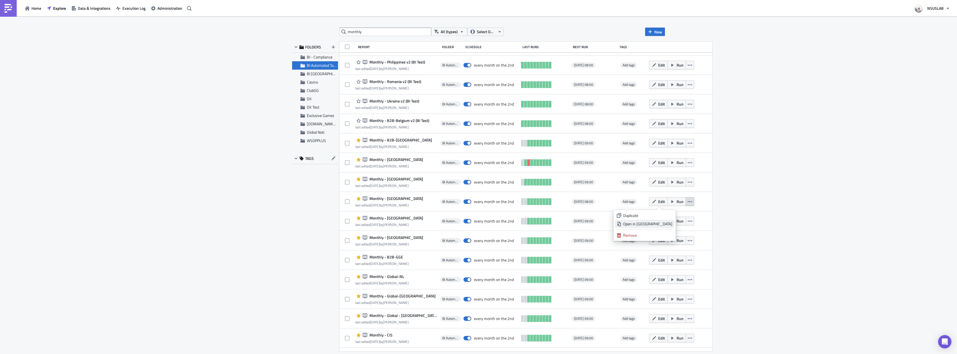
click at [665, 225] on div "Open in New Tab" at bounding box center [647, 224] width 49 height 6
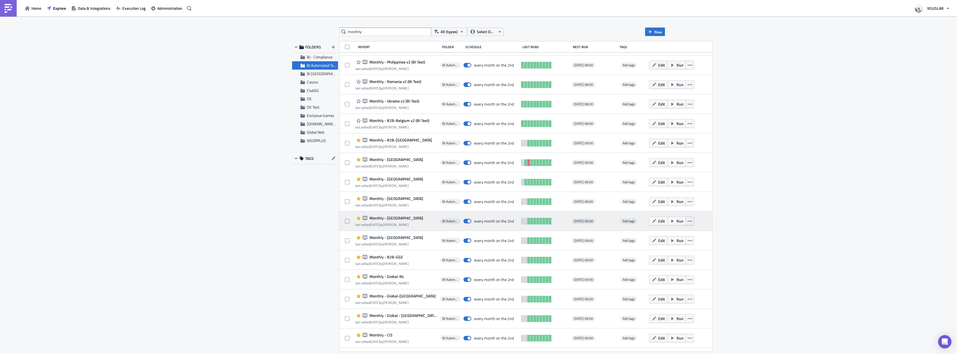
click at [688, 222] on icon "button" at bounding box center [690, 221] width 4 height 4
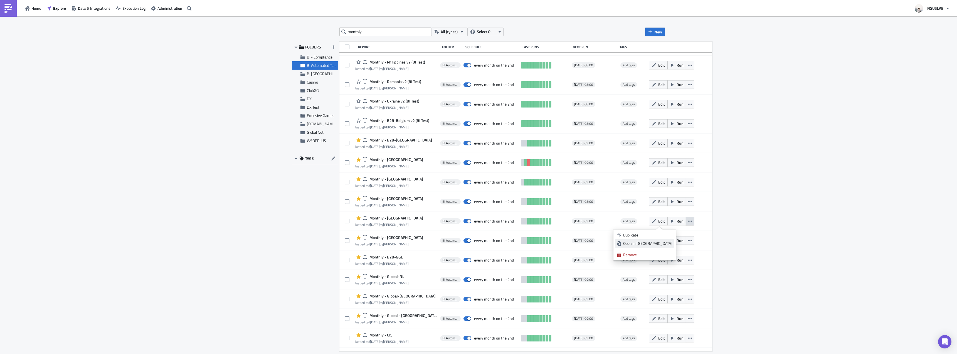
click at [671, 242] on div "Open in New Tab" at bounding box center [647, 243] width 49 height 6
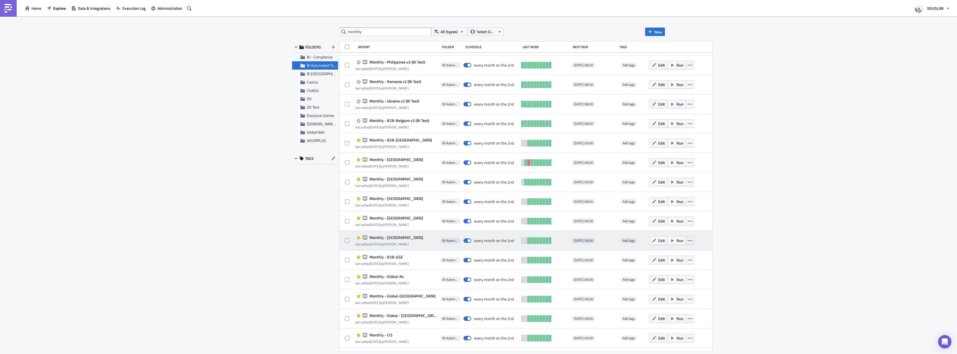
drag, startPoint x: 671, startPoint y: 239, endPoint x: 673, endPoint y: 242, distance: 3.2
click at [688, 239] on icon "button" at bounding box center [690, 240] width 4 height 4
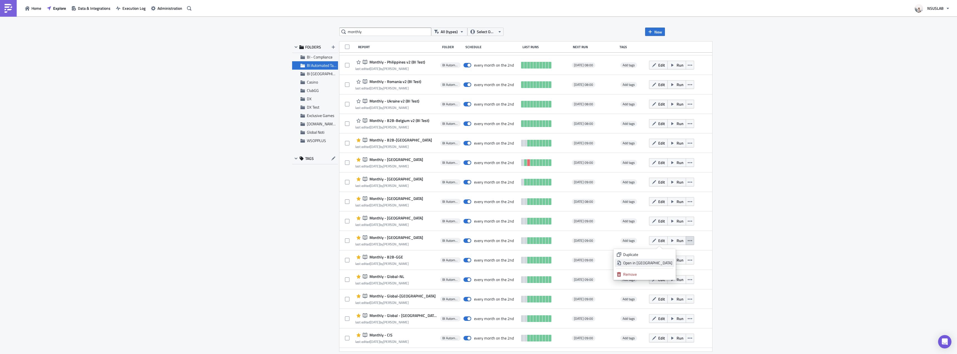
click at [671, 265] on div "Open in New Tab" at bounding box center [647, 263] width 49 height 6
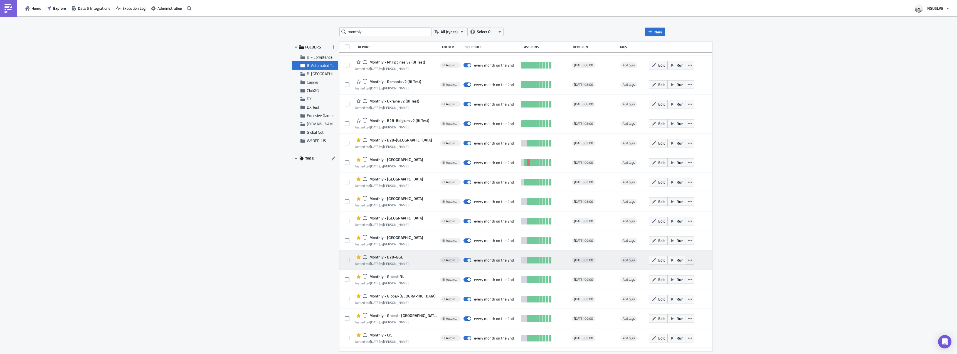
click at [688, 258] on icon "button" at bounding box center [690, 260] width 4 height 4
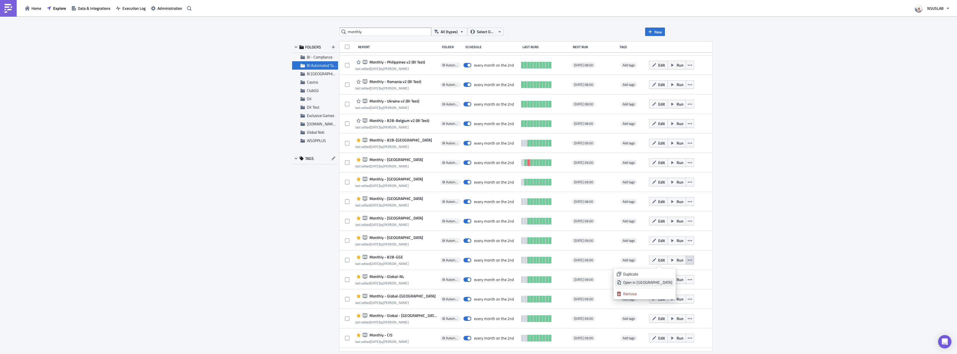
click at [670, 280] on div "Open in New Tab" at bounding box center [647, 282] width 49 height 6
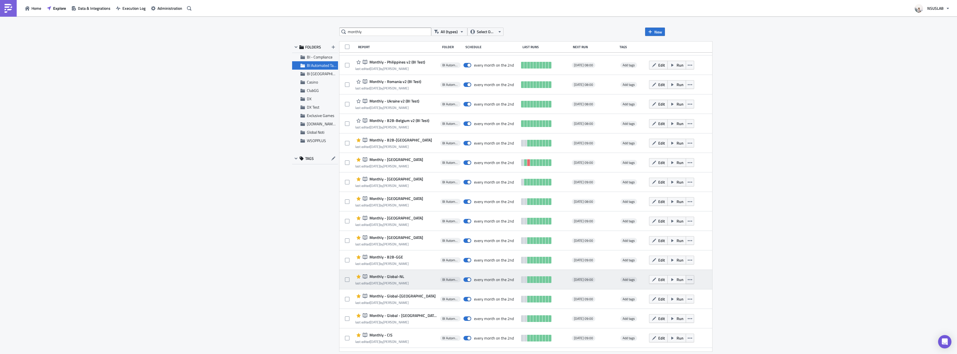
click at [688, 280] on icon "button" at bounding box center [690, 279] width 4 height 4
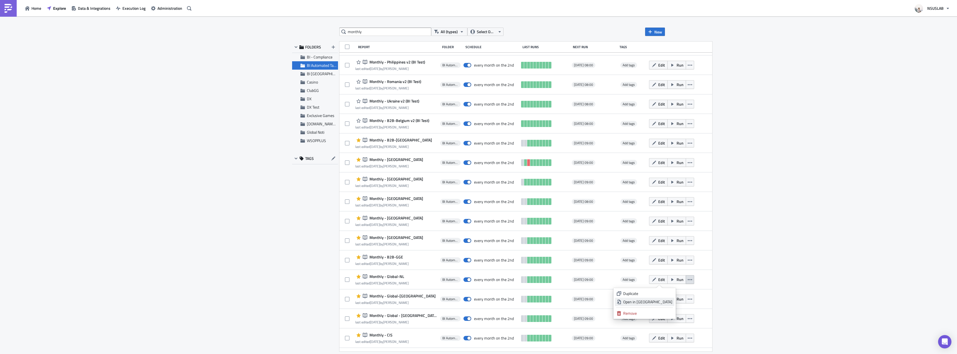
click at [666, 302] on div "Open in New Tab" at bounding box center [647, 302] width 49 height 6
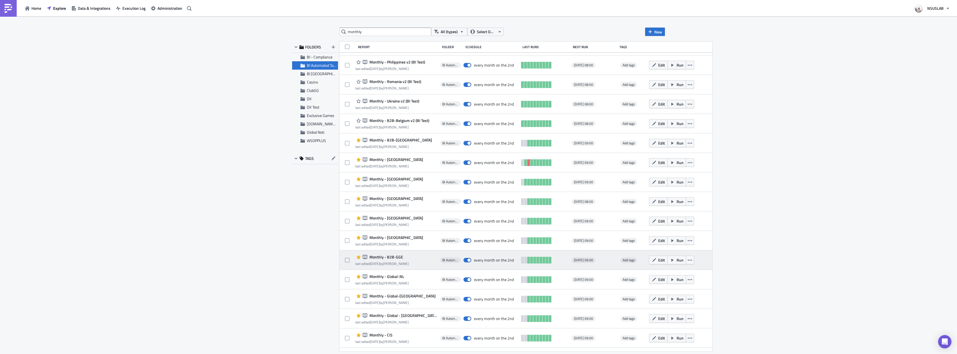
scroll to position [278, 0]
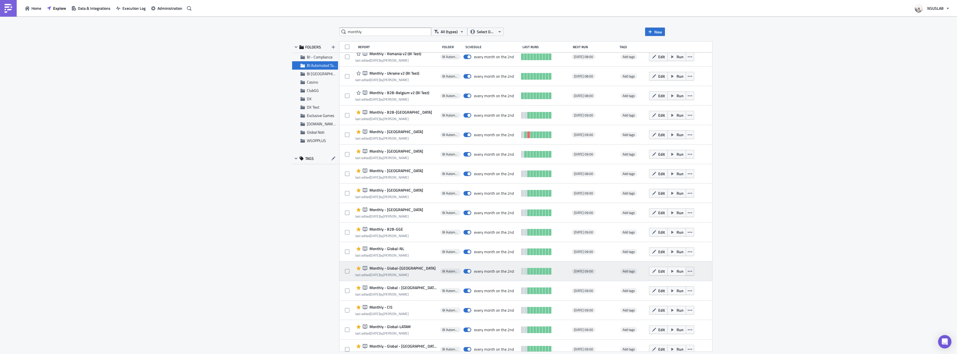
click at [688, 270] on icon "button" at bounding box center [690, 271] width 4 height 4
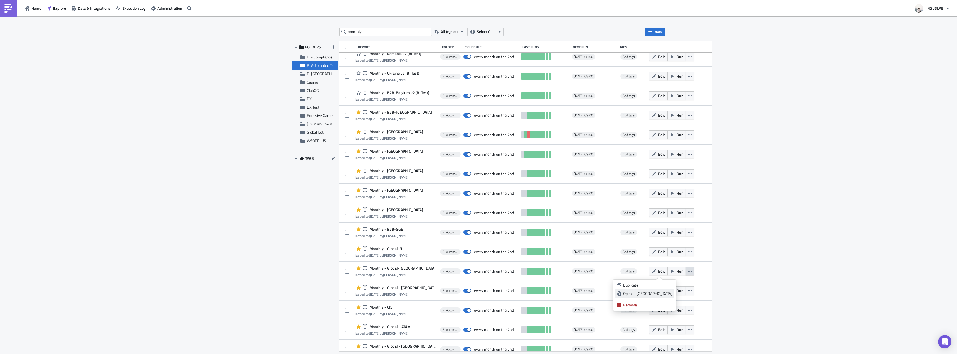
click at [666, 293] on div "Open in New Tab" at bounding box center [647, 293] width 49 height 6
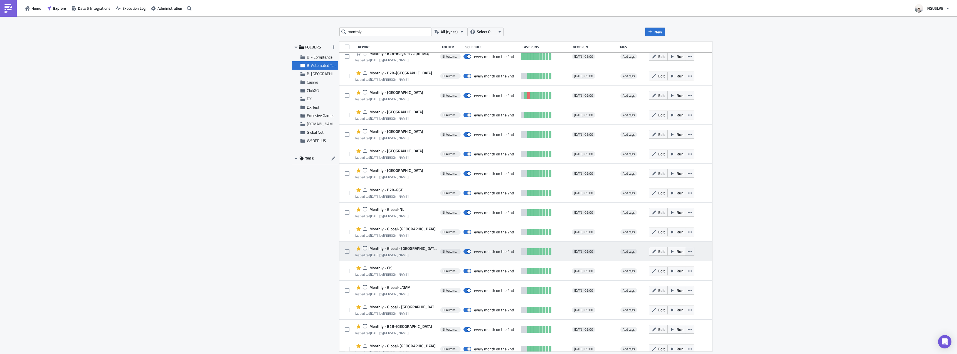
scroll to position [334, 0]
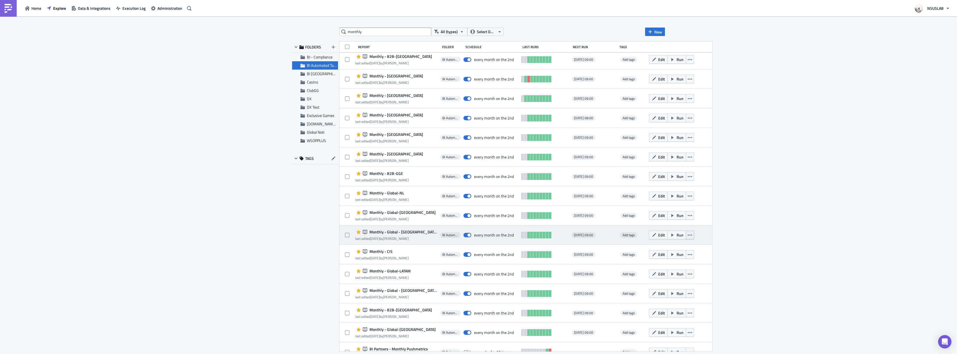
drag, startPoint x: 673, startPoint y: 234, endPoint x: 674, endPoint y: 238, distance: 4.5
click at [688, 234] on icon "button" at bounding box center [690, 235] width 4 height 4
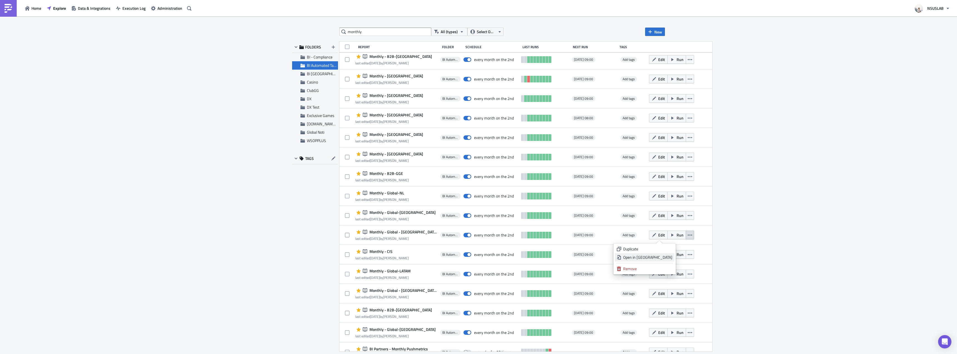
click at [671, 257] on div "Open in New Tab" at bounding box center [647, 257] width 49 height 6
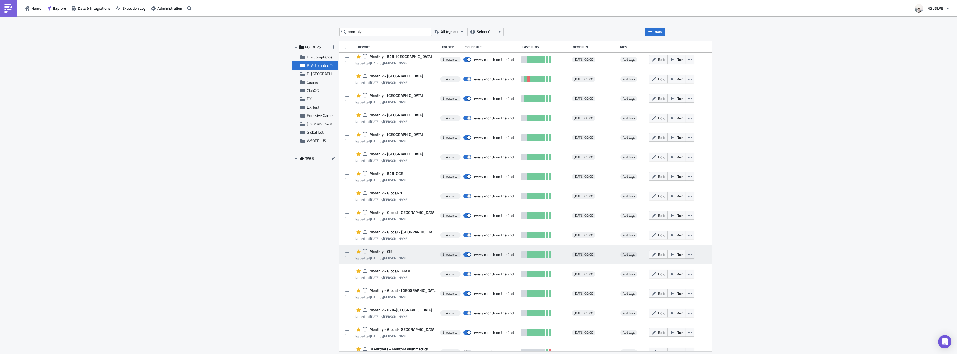
click at [688, 254] on icon "button" at bounding box center [690, 254] width 4 height 4
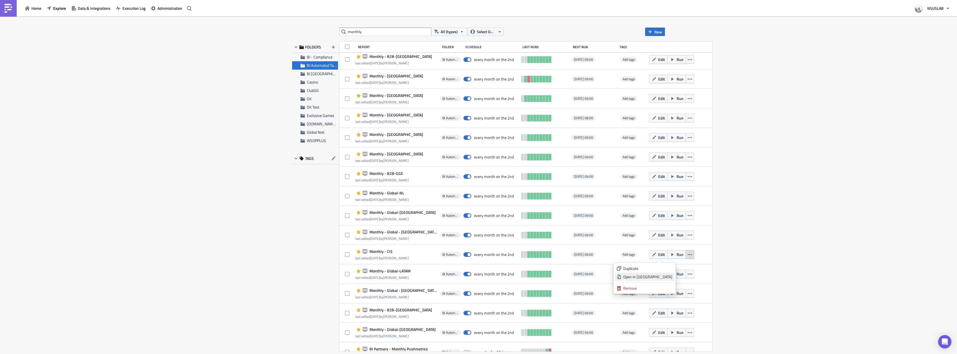
click at [666, 277] on div "Open in New Tab" at bounding box center [647, 277] width 49 height 6
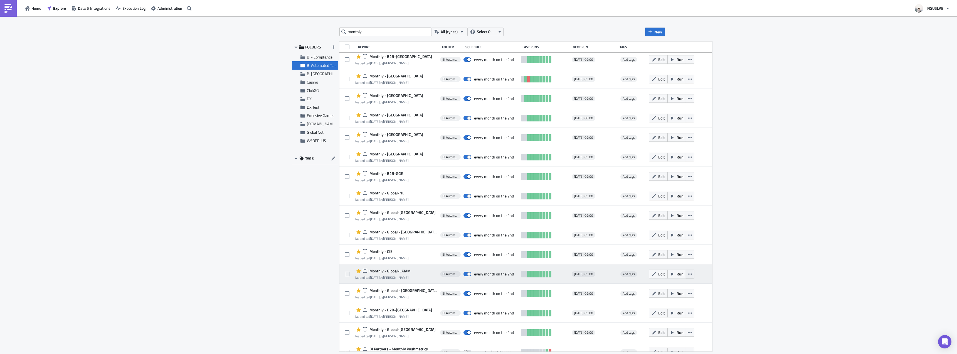
click at [688, 272] on icon "button" at bounding box center [690, 273] width 4 height 4
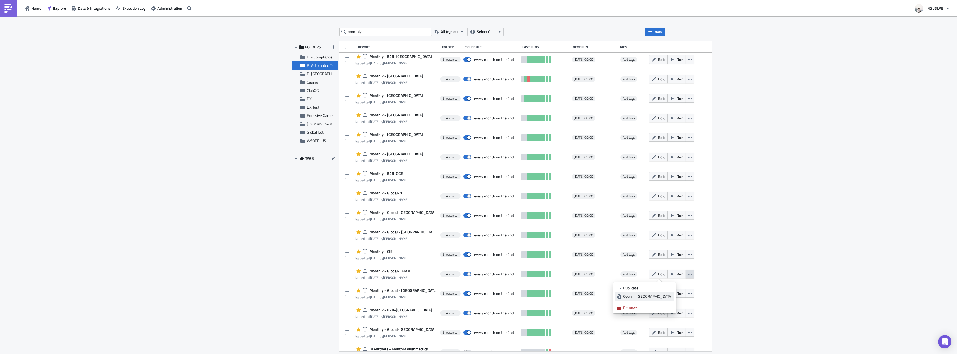
click at [668, 295] on div "Open in New Tab" at bounding box center [647, 296] width 49 height 6
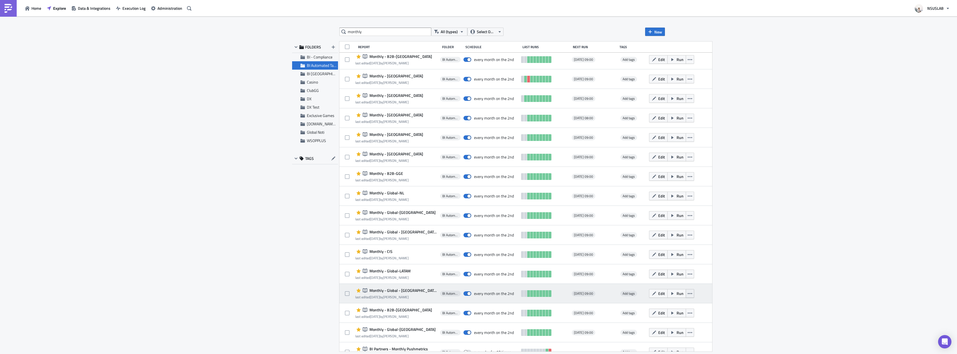
click at [688, 295] on icon "button" at bounding box center [690, 293] width 4 height 4
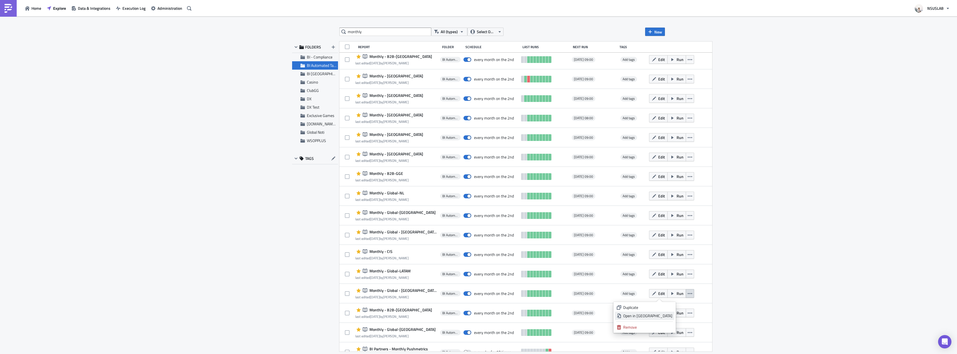
click at [668, 314] on div "Open in New Tab" at bounding box center [647, 316] width 49 height 6
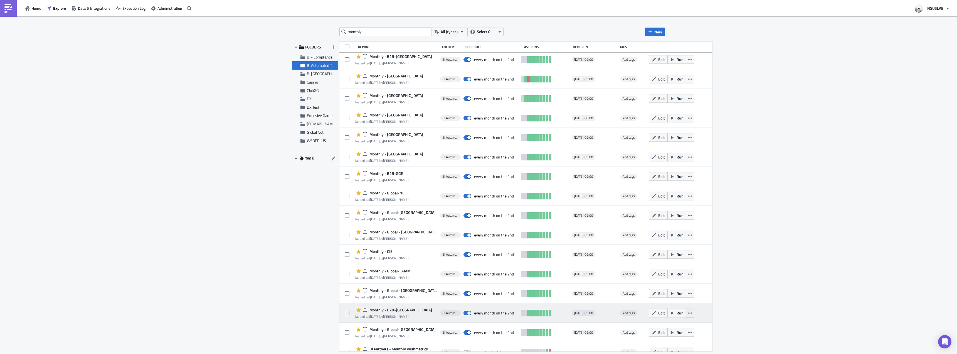
click at [688, 310] on icon "button" at bounding box center [690, 312] width 4 height 4
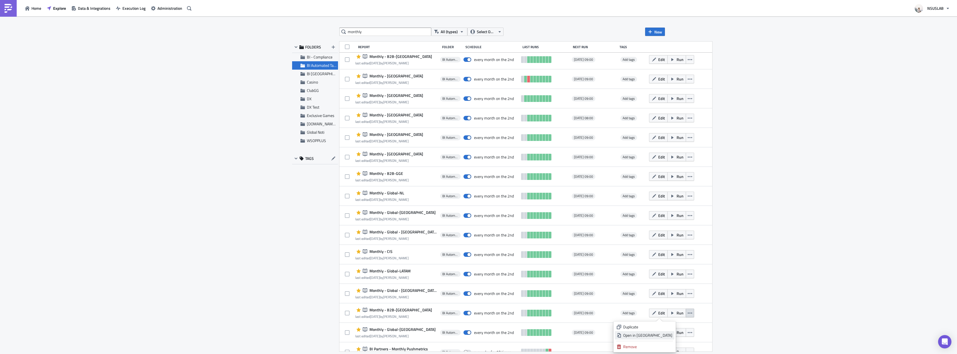
click at [654, 335] on div "Open in New Tab" at bounding box center [647, 335] width 49 height 6
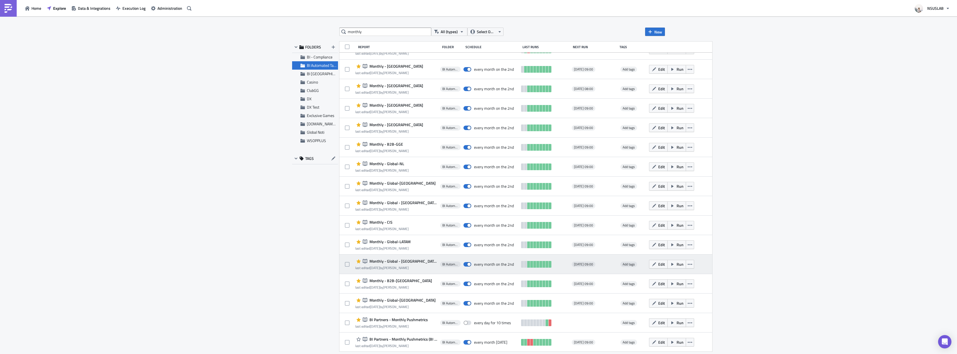
scroll to position [364, 0]
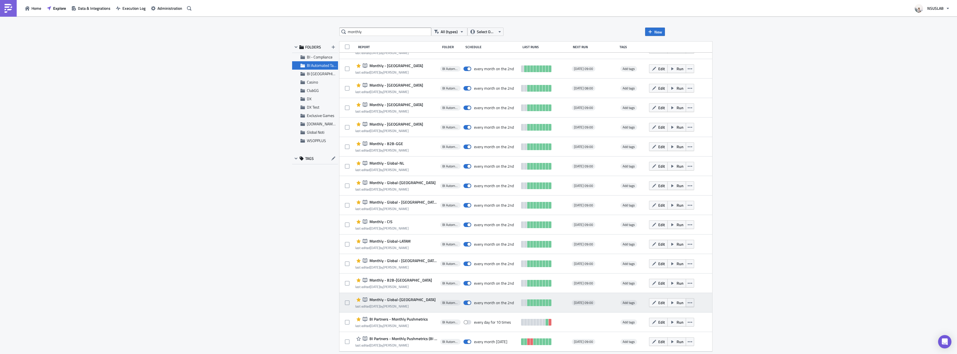
click at [686, 305] on button "button" at bounding box center [690, 302] width 8 height 9
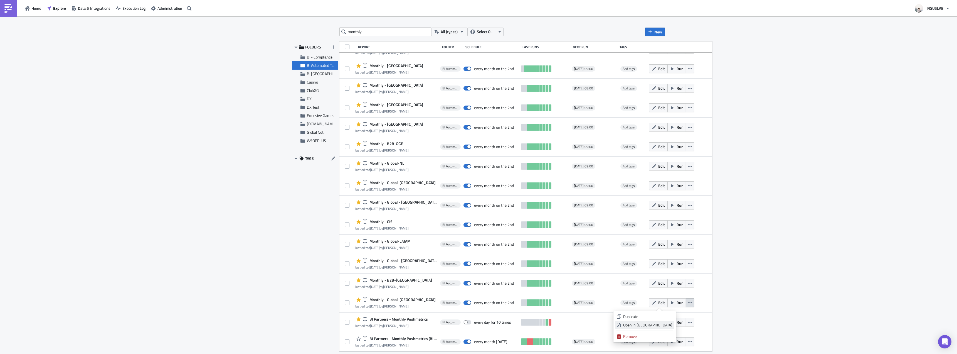
click at [665, 324] on div "Open in New Tab" at bounding box center [647, 325] width 49 height 6
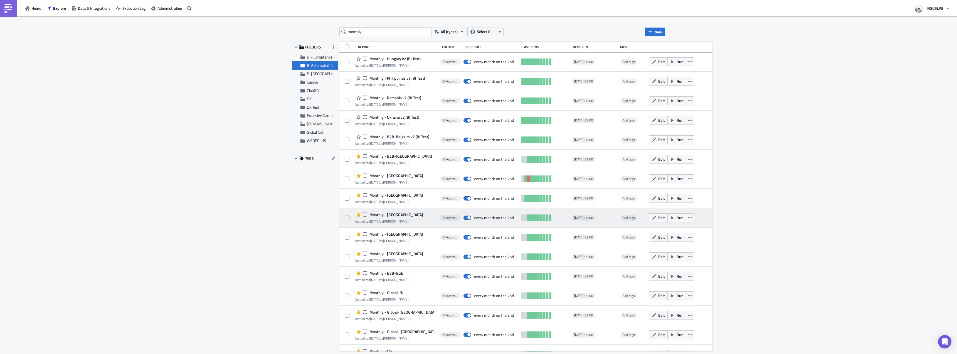
scroll to position [252, 0]
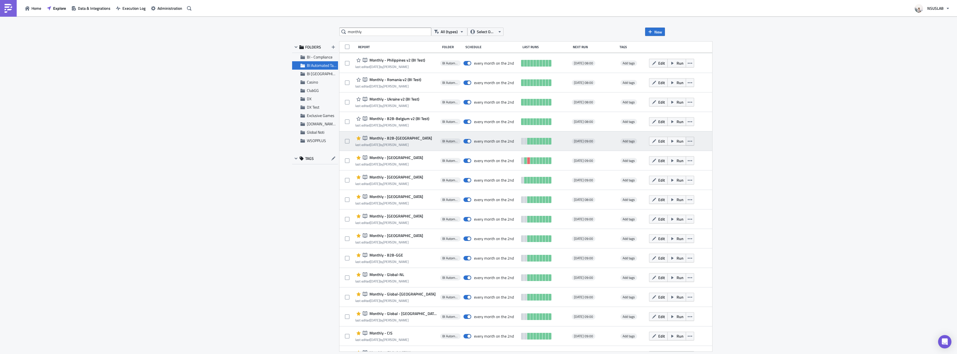
click at [688, 140] on icon "button" at bounding box center [690, 141] width 4 height 4
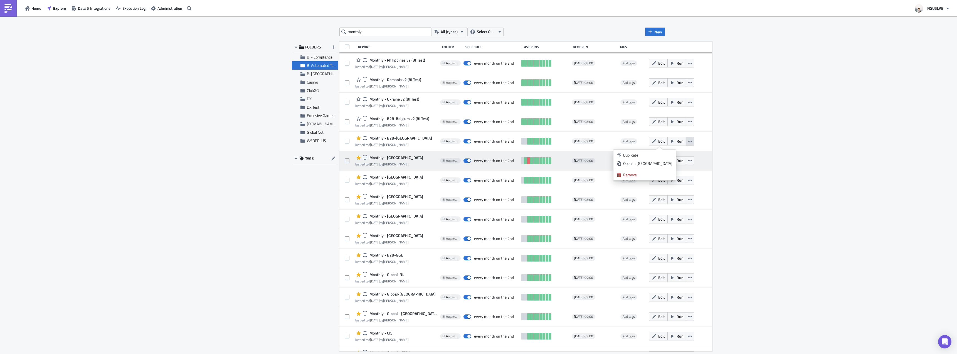
click at [668, 166] on link "Open in New Tab" at bounding box center [645, 163] width 60 height 8
click at [686, 159] on button "button" at bounding box center [690, 160] width 8 height 9
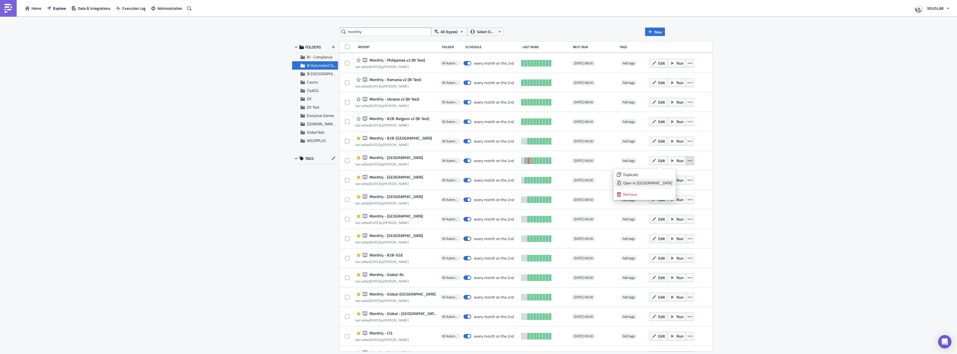
click at [672, 184] on link "Open in New Tab" at bounding box center [645, 183] width 60 height 8
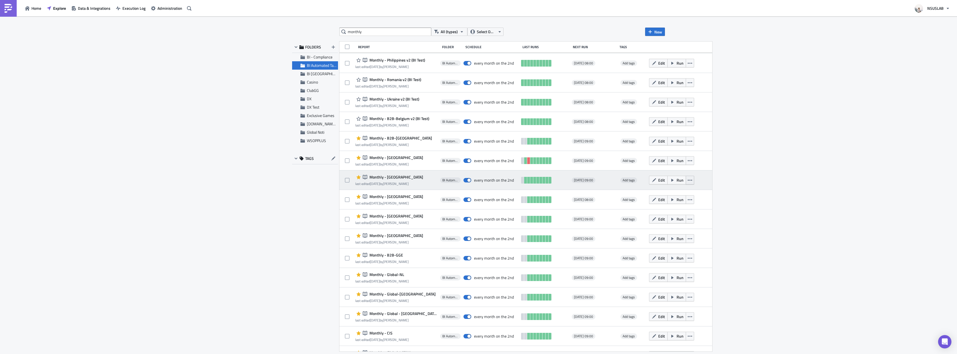
click at [686, 177] on button "button" at bounding box center [690, 180] width 8 height 9
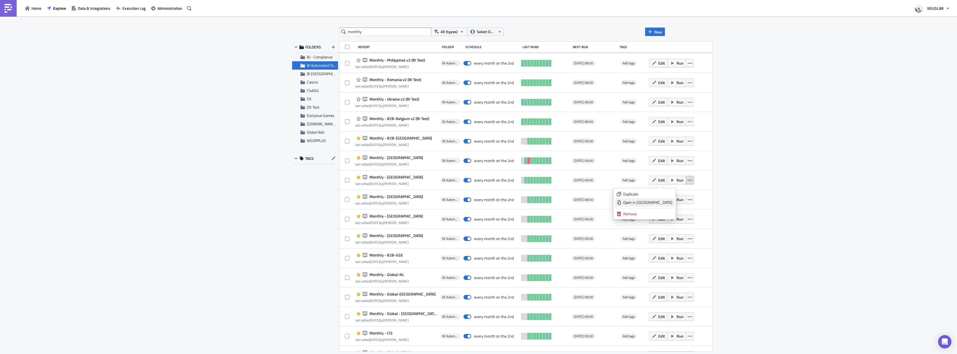
click at [662, 202] on div "Open in New Tab" at bounding box center [647, 202] width 49 height 6
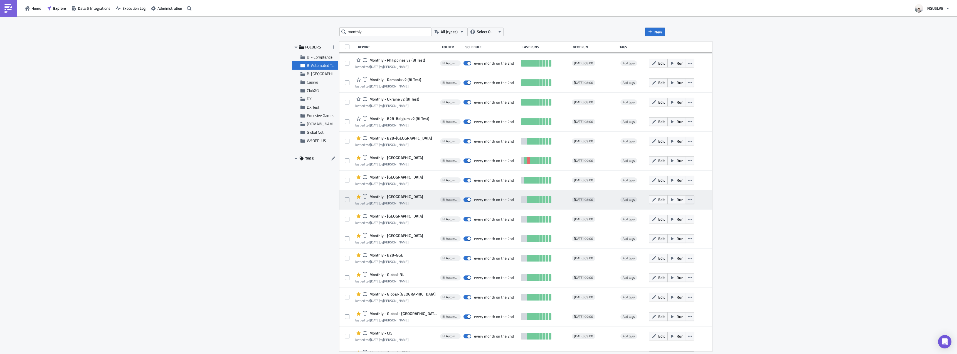
click at [688, 199] on icon "button" at bounding box center [690, 199] width 4 height 1
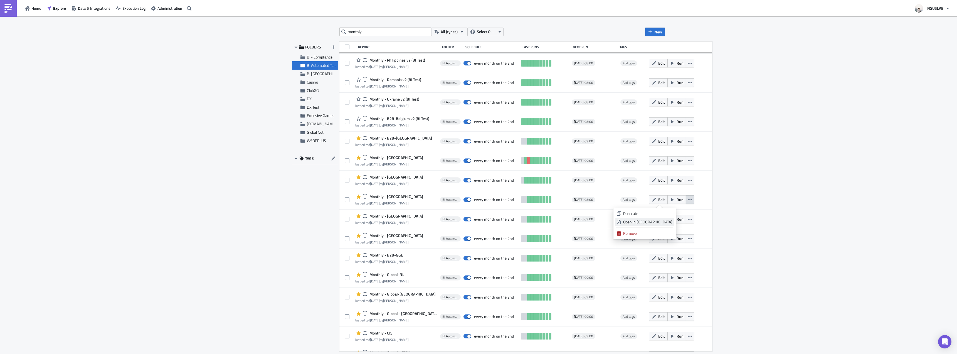
click at [662, 221] on div "Open in New Tab" at bounding box center [647, 222] width 49 height 6
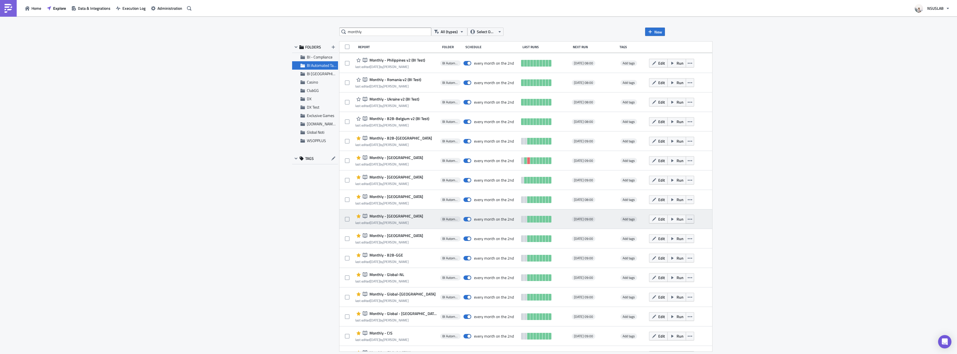
click at [686, 216] on button "button" at bounding box center [690, 218] width 8 height 9
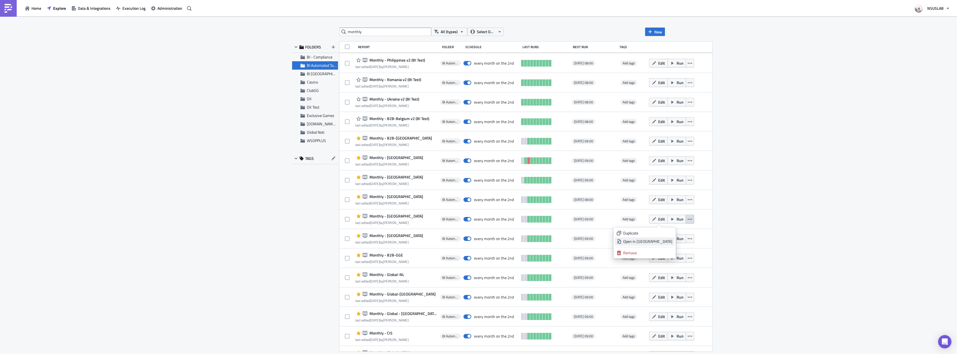
click at [663, 238] on div "Open in New Tab" at bounding box center [647, 241] width 49 height 6
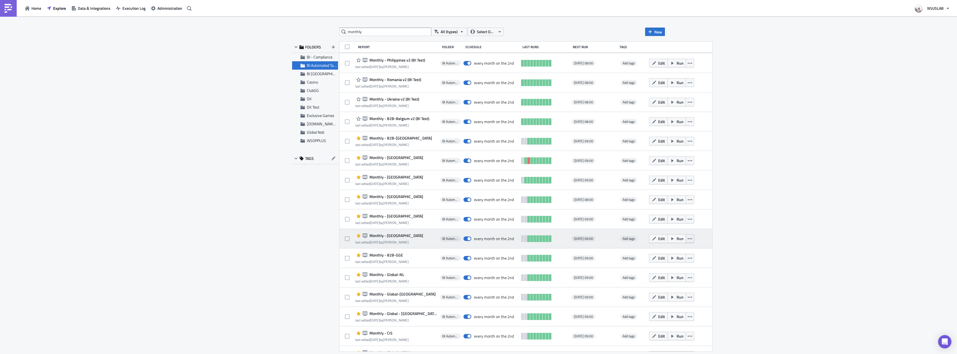
click at [686, 238] on button "button" at bounding box center [690, 238] width 8 height 9
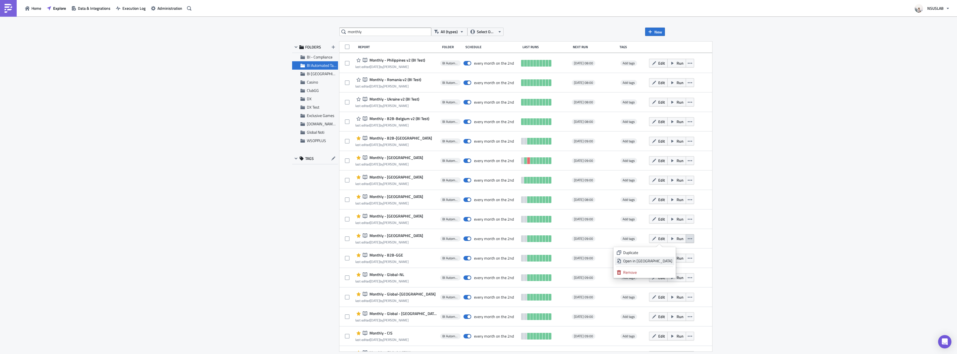
click at [664, 259] on div "Open in New Tab" at bounding box center [647, 261] width 49 height 6
click at [688, 259] on icon "button" at bounding box center [690, 258] width 4 height 4
click at [666, 279] on div "Open in New Tab" at bounding box center [647, 280] width 49 height 6
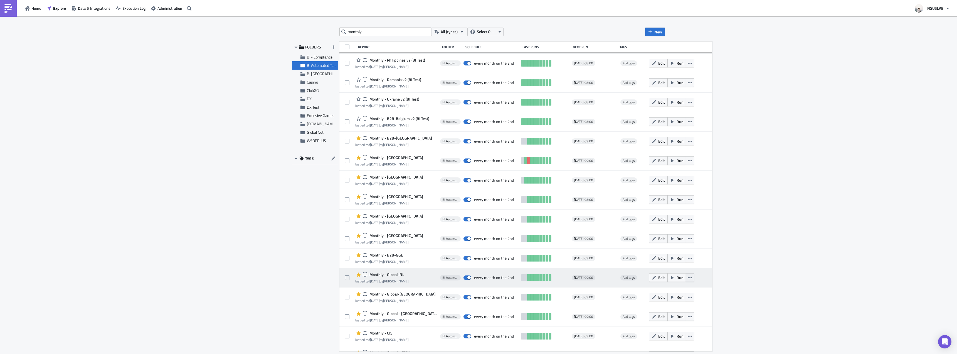
click at [686, 276] on button "button" at bounding box center [690, 277] width 8 height 9
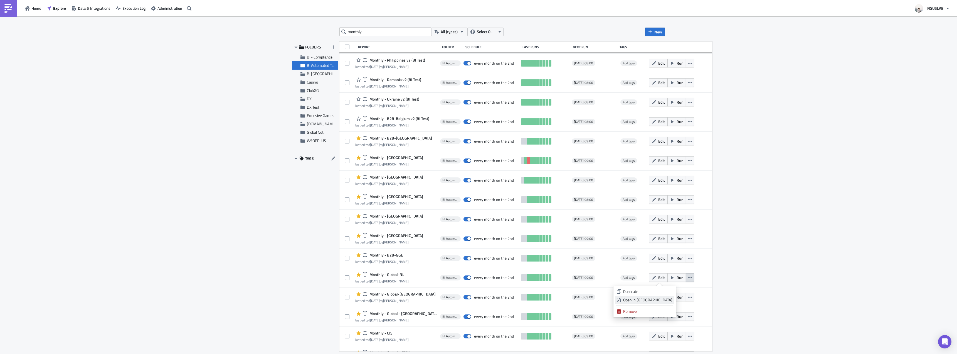
click at [665, 297] on div "Open in New Tab" at bounding box center [647, 300] width 49 height 6
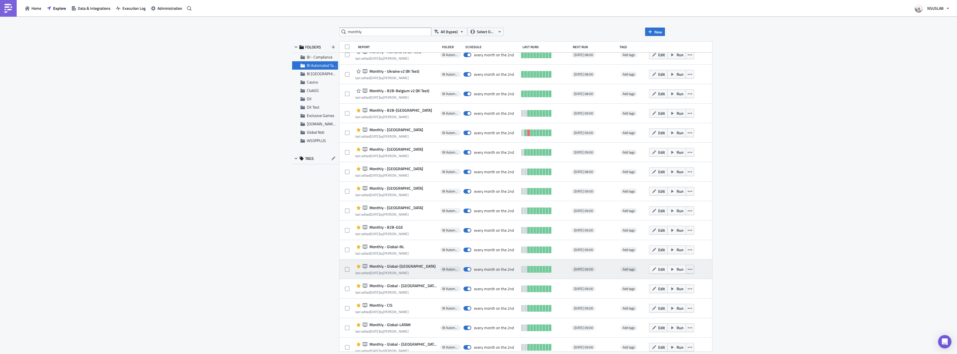
click at [686, 272] on button "button" at bounding box center [690, 269] width 8 height 9
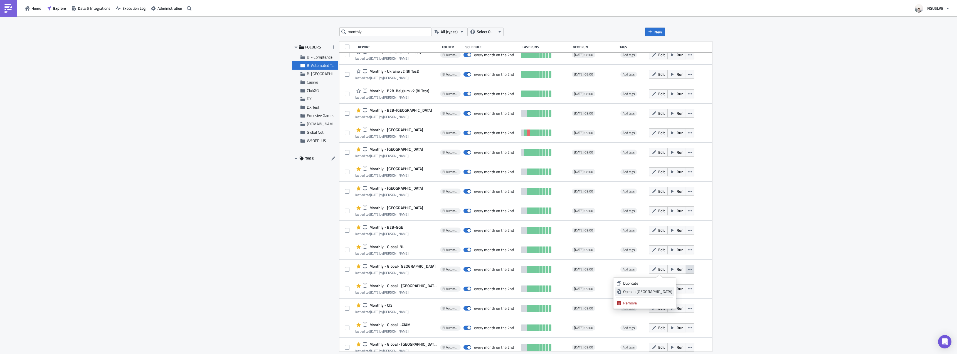
click at [666, 289] on div "Open in New Tab" at bounding box center [647, 291] width 49 height 6
click at [686, 286] on button "button" at bounding box center [690, 288] width 8 height 9
click at [662, 310] on div "Open in New Tab" at bounding box center [647, 311] width 49 height 6
click at [688, 307] on icon "button" at bounding box center [690, 308] width 4 height 4
click at [654, 329] on div "Open in New Tab" at bounding box center [647, 330] width 49 height 6
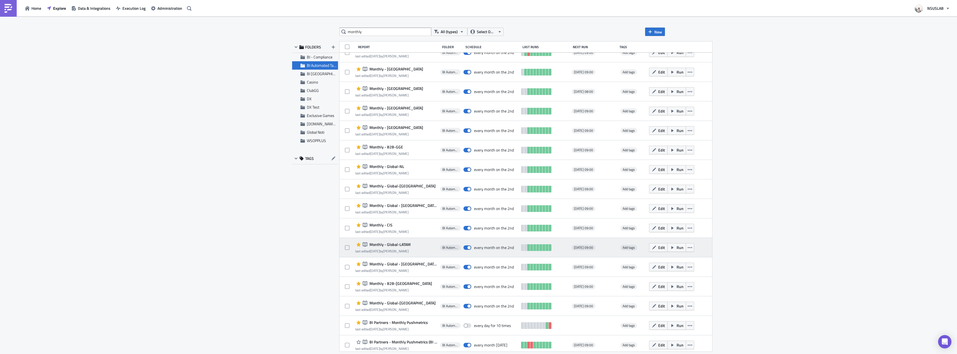
scroll to position [364, 0]
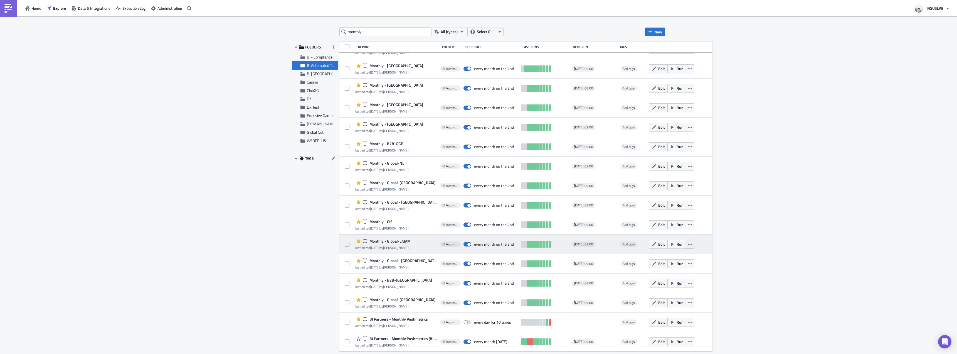
click at [688, 244] on icon "button" at bounding box center [690, 243] width 4 height 1
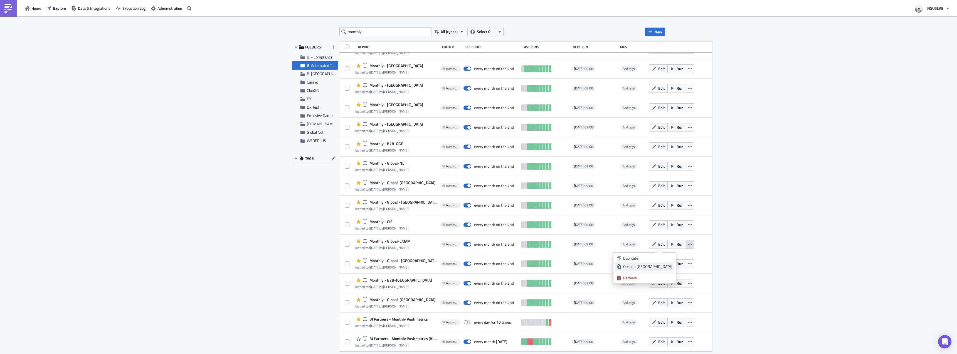
click at [661, 266] on div "Open in New Tab" at bounding box center [647, 266] width 49 height 6
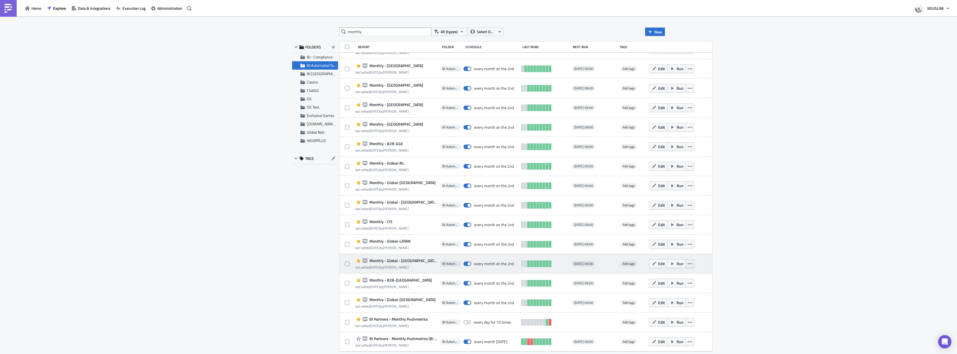
click at [688, 265] on icon "button" at bounding box center [690, 263] width 4 height 4
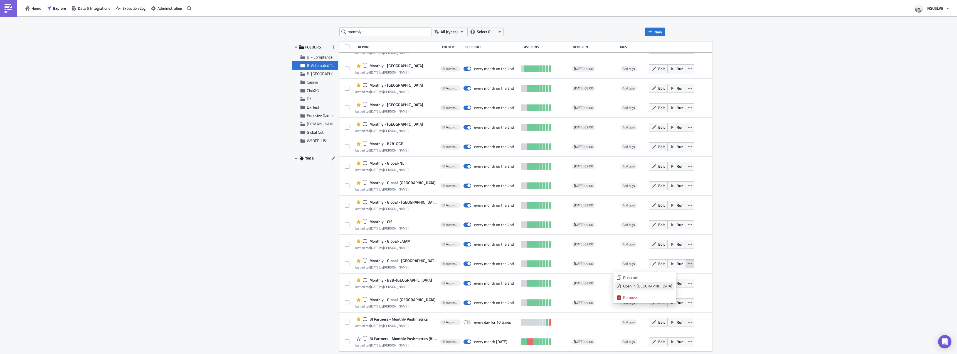
click at [666, 282] on link "Open in New Tab" at bounding box center [645, 285] width 60 height 8
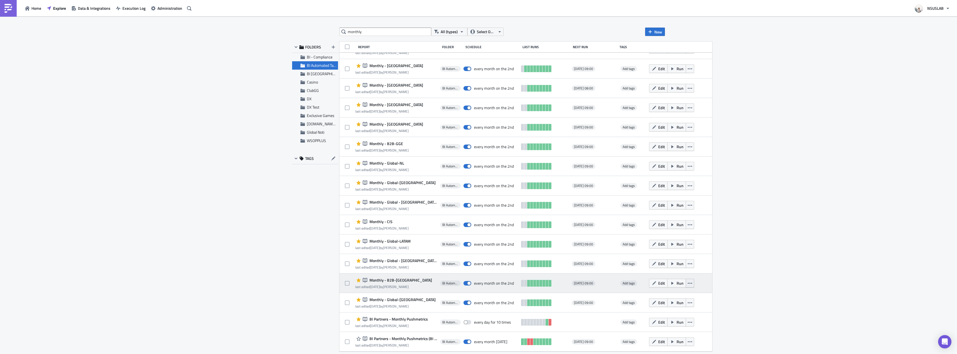
click at [686, 282] on button "button" at bounding box center [690, 282] width 8 height 9
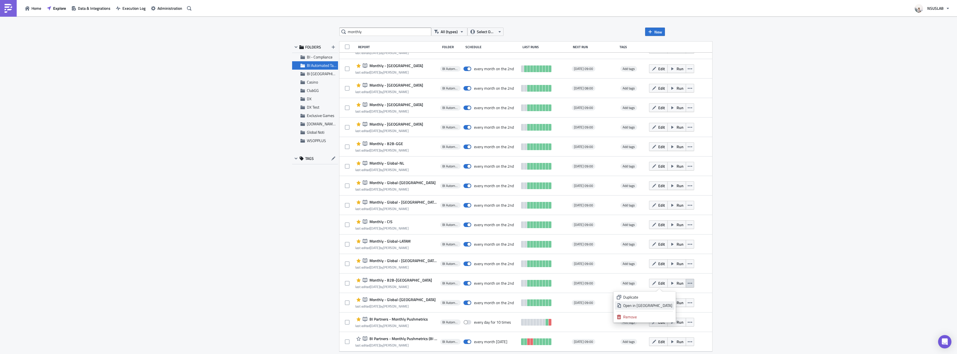
click at [666, 304] on div "Open in New Tab" at bounding box center [647, 305] width 49 height 6
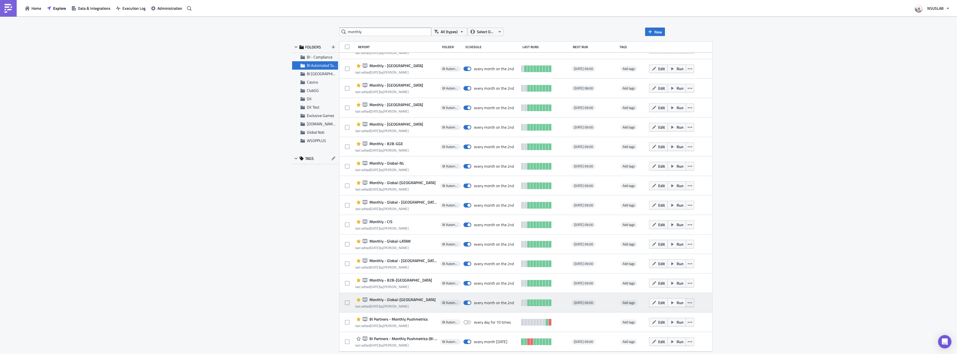
click at [688, 304] on icon "button" at bounding box center [690, 302] width 4 height 4
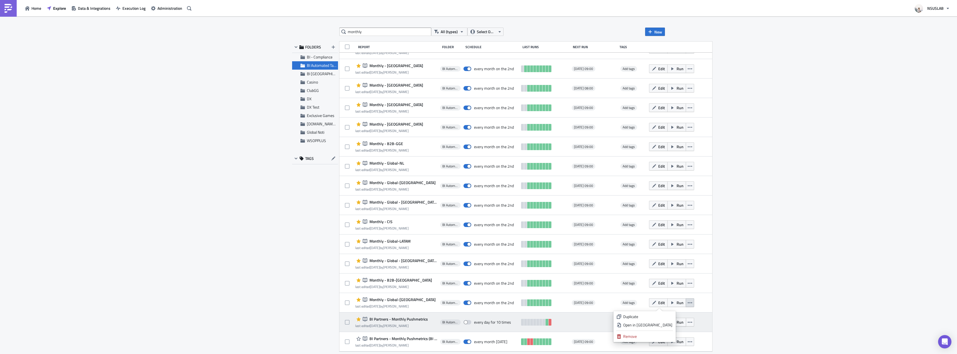
click at [651, 324] on div "Open in New Tab" at bounding box center [647, 325] width 49 height 6
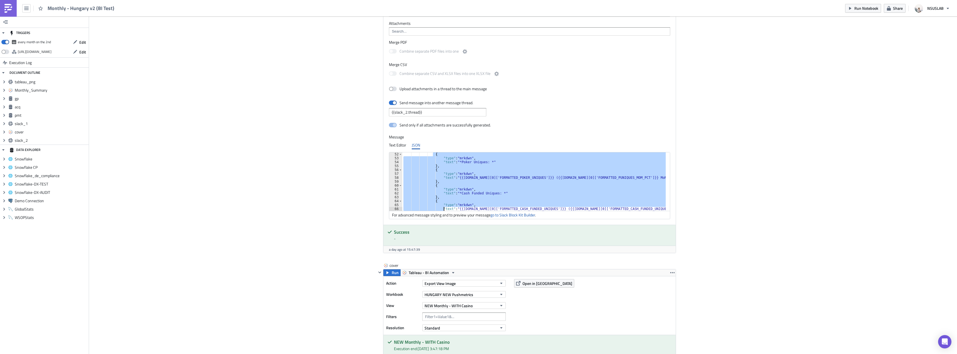
scroll to position [226, 0]
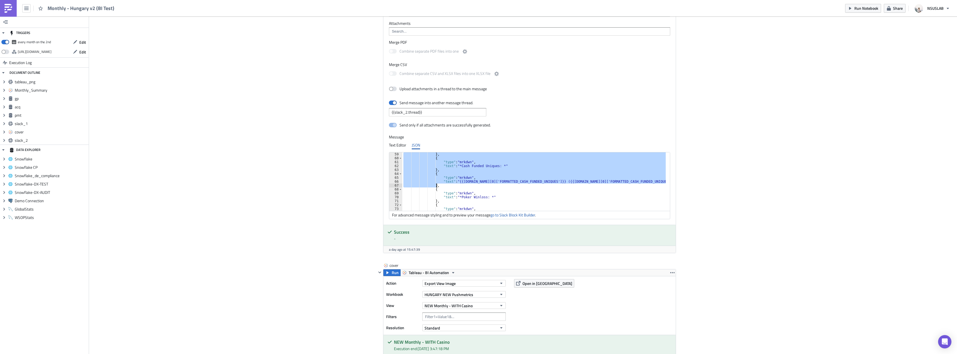
drag, startPoint x: 430, startPoint y: 186, endPoint x: 436, endPoint y: 186, distance: 5.6
click at [436, 186] on div "} , { "type" : "mrkdwn" , "text" : "*Cash Funded Uniques: *" } , { "type" : "mr…" at bounding box center [534, 185] width 264 height 66
paste textarea
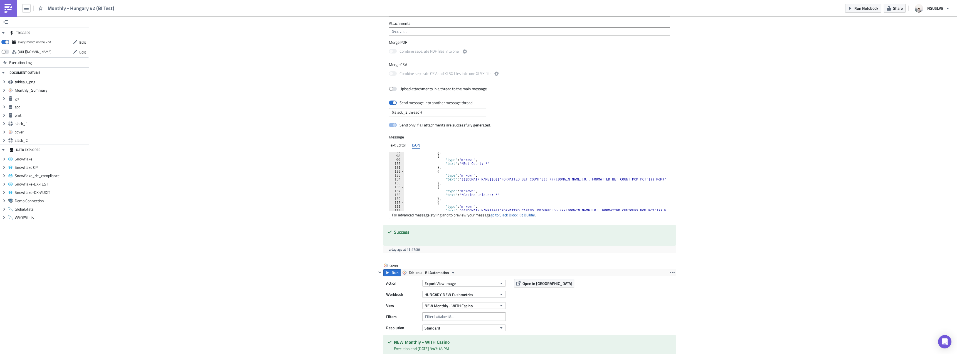
scroll to position [393, 0]
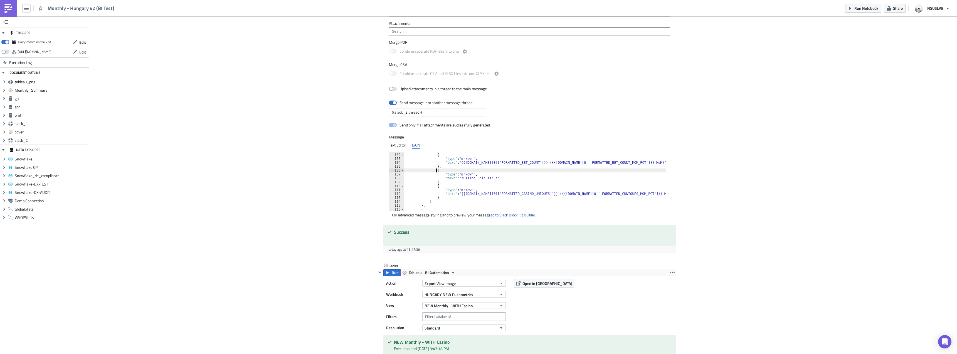
click at [482, 169] on div "} , { "type" : "mrkdwn" , "text" : "{{gp.data[0]['FORMATTED_BET_COUNT']}} ({{gp…" at bounding box center [535, 182] width 262 height 66
type textarea "},"
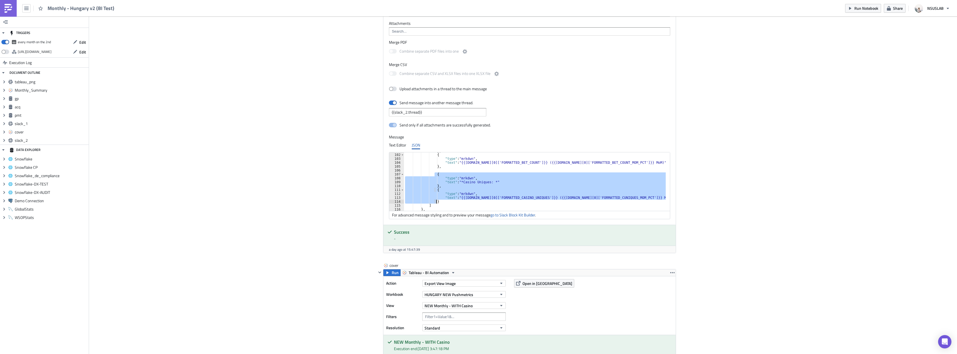
drag, startPoint x: 432, startPoint y: 173, endPoint x: 440, endPoint y: 202, distance: 29.3
click at [440, 202] on div "} , { "type" : "mrkdwn" , "text" : "{{gp.data[0]['FORMATTED_BET_COUNT']}} ({{gp…" at bounding box center [535, 182] width 262 height 66
click at [437, 168] on div "} , { "type" : "mrkdwn" , "text" : "{{gp.data[0]['FORMATTED_BET_COUNT']}} ({{gp…" at bounding box center [535, 182] width 262 height 66
type textarea "},"
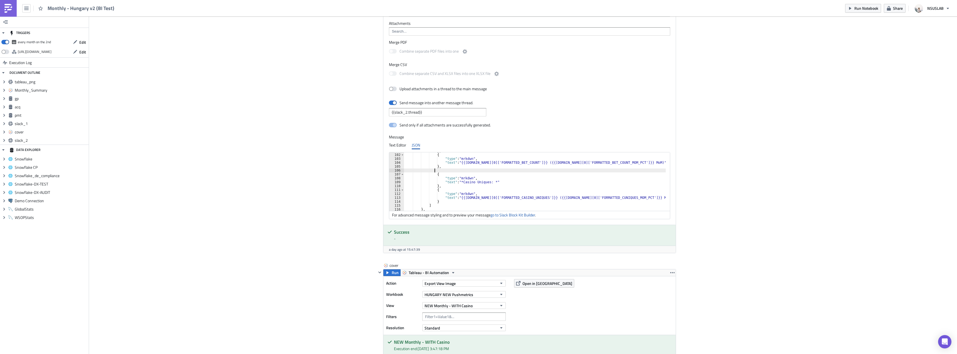
click at [438, 171] on div "} , { "type" : "mrkdwn" , "text" : "{{gp.data[0]['FORMATTED_BET_COUNT']}} ({{gp…" at bounding box center [535, 182] width 262 height 66
paste textarea "}"
click at [478, 177] on div "} , { "type" : "mrkdwn" , "text" : "{{gp.data[0]['FORMATTED_BET_COUNT']}} ({{gp…" at bounding box center [535, 182] width 262 height 66
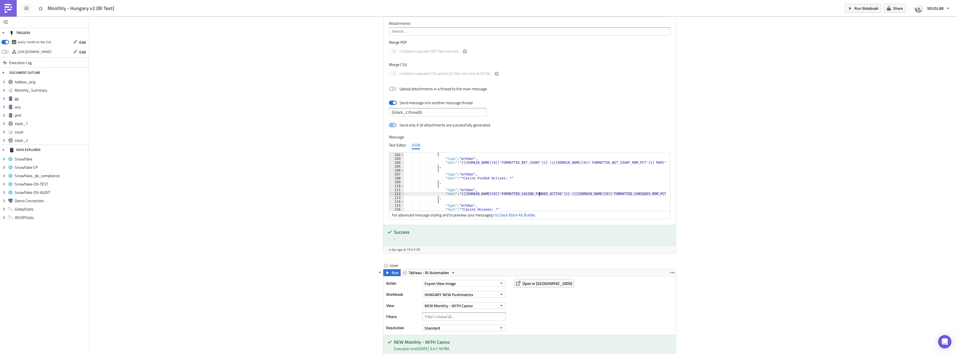
scroll to position [0, 11]
click at [609, 194] on div "} , { "type" : "mrkdwn" , "text" : "{{gp.data[0]['FORMATTED_BET_COUNT']}} ({{gp…" at bounding box center [535, 182] width 262 height 66
paste textarea "ASINO_FUNDED_ACTIV"
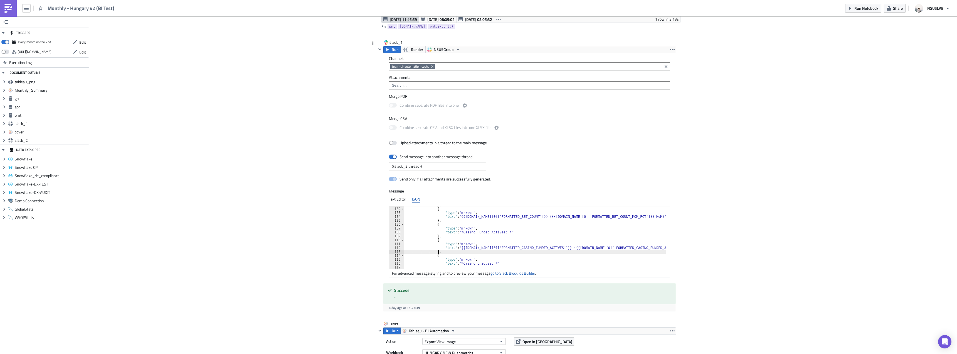
scroll to position [1001, 0]
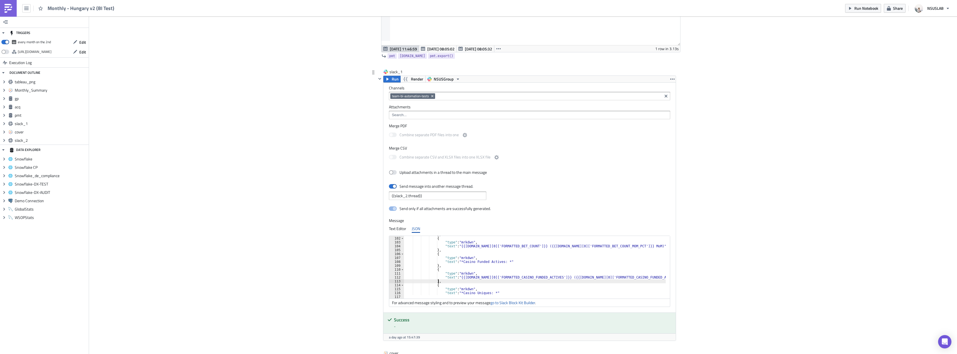
type textarea "},"
click at [623, 152] on div "Merge CSV Combine separate CSV and XLSX files into one XLSX file" at bounding box center [529, 154] width 281 height 18
click at [869, 11] on button "Run Notebook" at bounding box center [863, 8] width 36 height 9
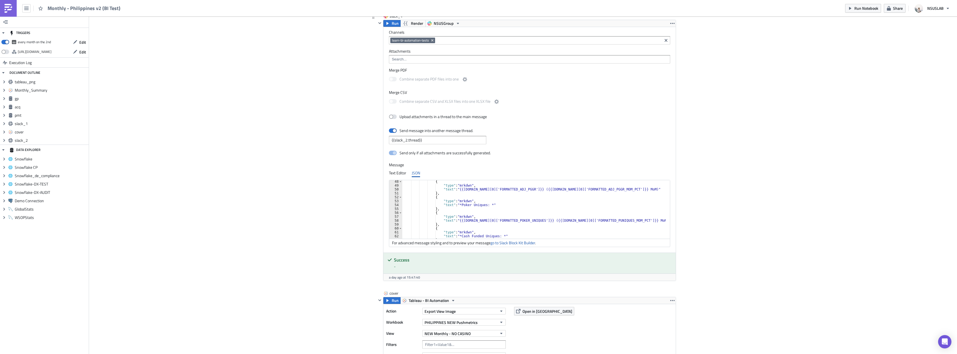
scroll to position [184, 0]
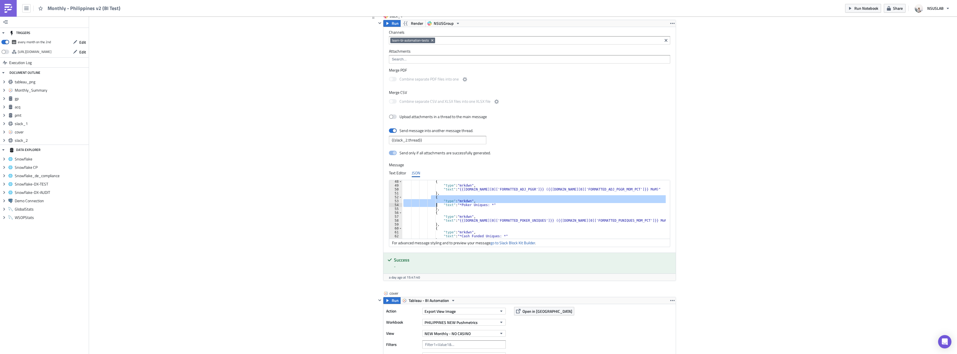
drag, startPoint x: 429, startPoint y: 197, endPoint x: 439, endPoint y: 213, distance: 18.3
click at [439, 213] on div "{ "type" : "mrkdwn" , "text" : "{{[DOMAIN_NAME][0]['FORMATTED_ADJ_PGGR']}} ({{[…" at bounding box center [534, 212] width 264 height 66
click at [439, 212] on div "{ "type" : "mrkdwn" , "text" : "{{[DOMAIN_NAME][0]['FORMATTED_ADJ_PGGR']}} ({{[…" at bounding box center [533, 209] width 263 height 58
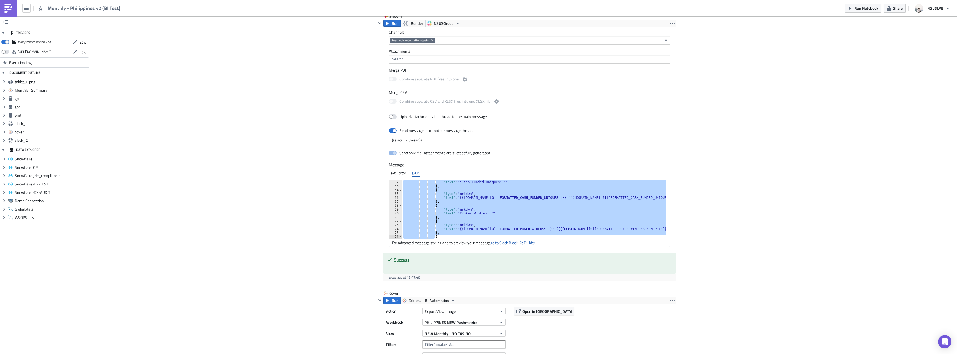
scroll to position [241, 0]
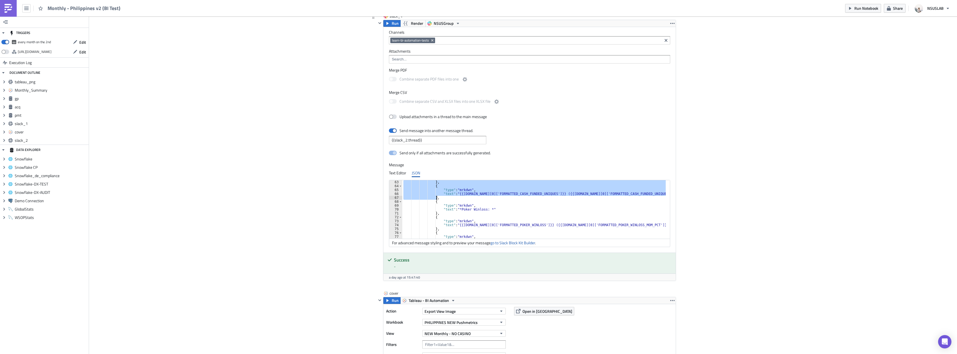
drag, startPoint x: 430, startPoint y: 197, endPoint x: 436, endPoint y: 198, distance: 5.5
click at [436, 198] on div "} , { "type" : "mrkdwn" , "text" : "{{[DOMAIN_NAME][0]['FORMATTED_CASH_FUNDED_U…" at bounding box center [534, 213] width 264 height 66
paste textarea
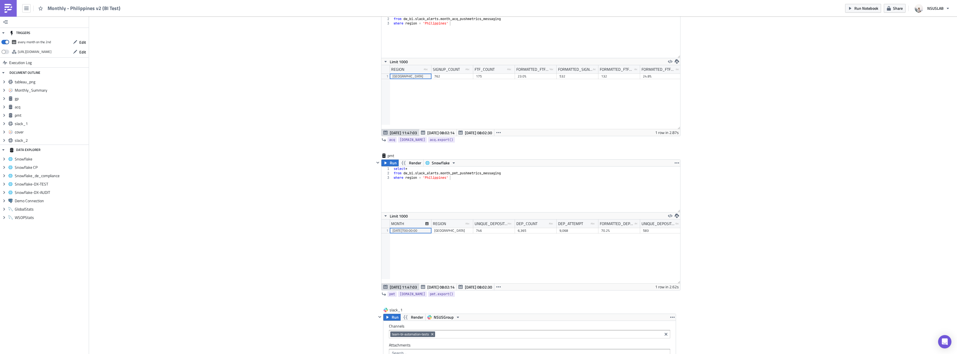
scroll to position [668, 0]
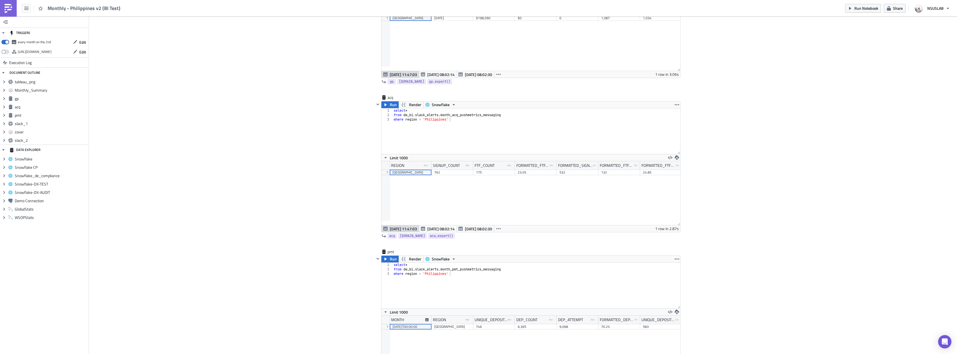
click at [760, 155] on div "Cover Image BI Automated Tableau Reporting Execution Log Monthly - Philippines …" at bounding box center [523, 228] width 868 height 1759
click at [855, 9] on span "Run Notebook" at bounding box center [866, 8] width 24 height 6
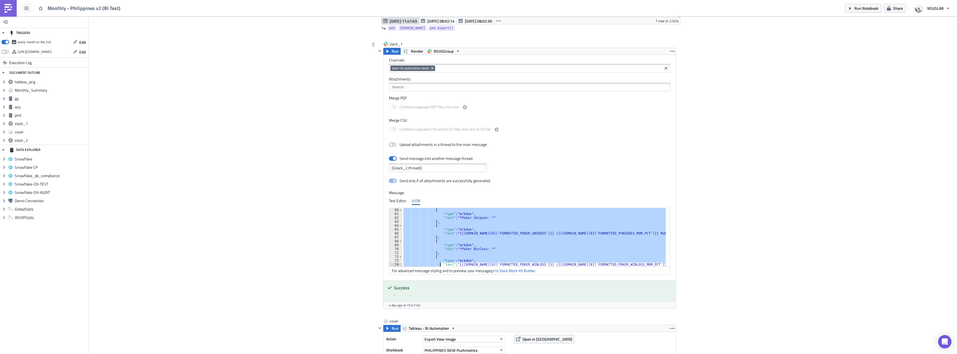
scroll to position [253, 0]
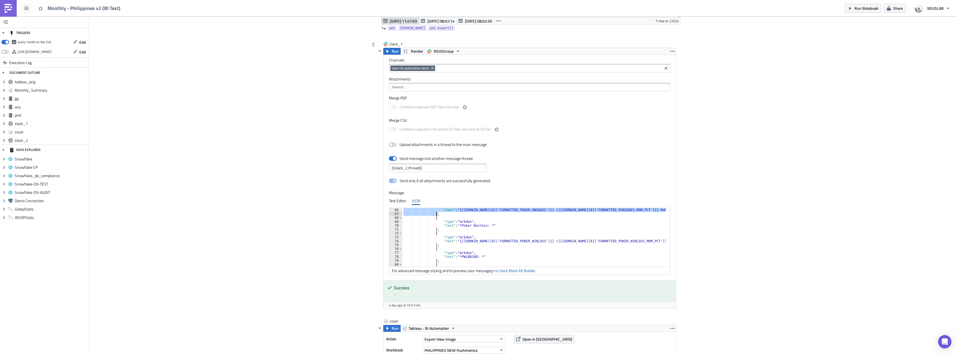
drag, startPoint x: 430, startPoint y: 218, endPoint x: 435, endPoint y: 214, distance: 5.9
click at [435, 214] on div ""text" : "{{[DOMAIN_NAME][0]['FORMATTED_POKER_UNIQUES']}} ({{[DOMAIN_NAME][0]['…" at bounding box center [534, 241] width 264 height 66
type textarea ""text": "{{[DOMAIN_NAME][0]['FORMATTED_POKER_UNIQUES']}} ({{[DOMAIN_NAME][0]['F…"
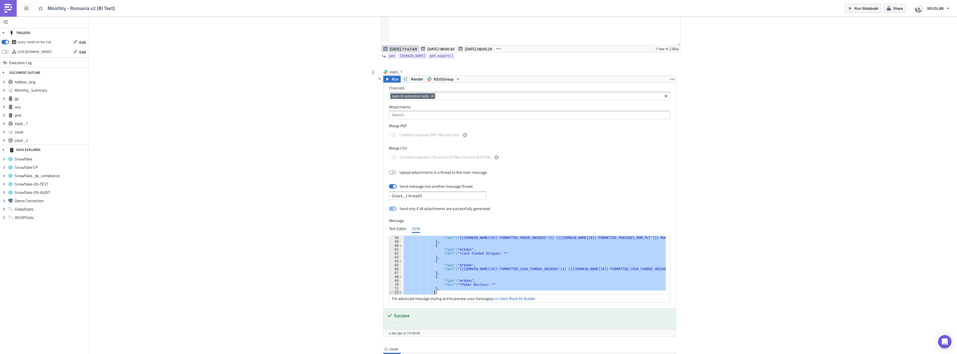
scroll to position [241, 0]
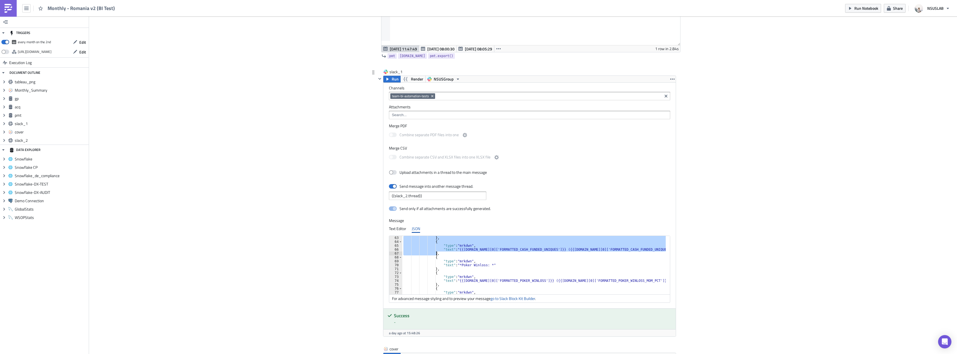
drag, startPoint x: 431, startPoint y: 252, endPoint x: 435, endPoint y: 254, distance: 4.5
click at [435, 254] on div "} , { "type" : "mrkdwn" , "text" : "{{gp.data[0]['FORMATTED_CASH_FUNDED_UNIQUES…" at bounding box center [534, 269] width 264 height 66
paste textarea
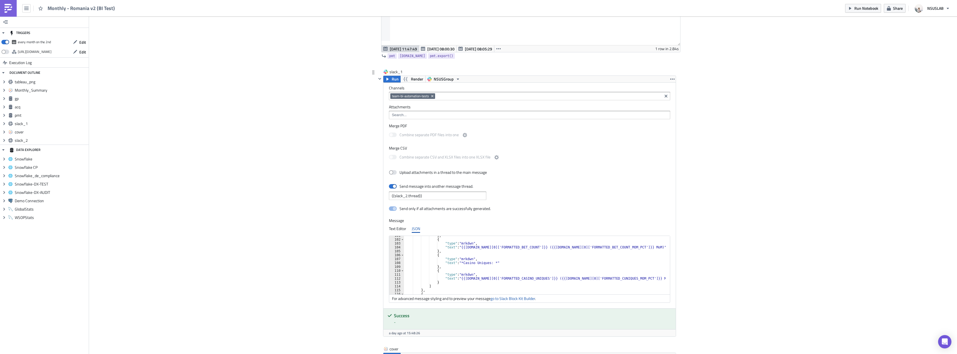
scroll to position [392, 0]
click at [460, 255] on div "} , { "type" : "mrkdwn" , "text" : "{{gp.data[0]['FORMATTED_BET_COUNT']}} ({{gp…" at bounding box center [535, 266] width 262 height 66
click at [463, 252] on div "} , { "type" : "mrkdwn" , "text" : "{{gp.data[0]['FORMATTED_BET_COUNT']}} ({{gp…" at bounding box center [535, 266] width 262 height 66
type textarea "},"
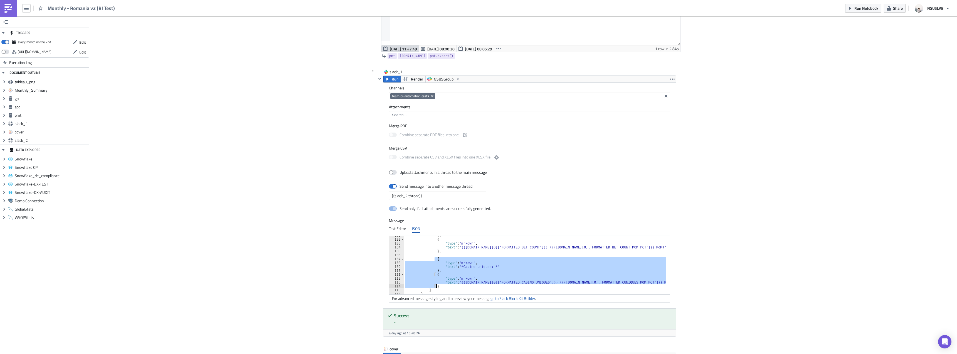
drag, startPoint x: 433, startPoint y: 260, endPoint x: 437, endPoint y: 285, distance: 25.5
click at [437, 285] on div "} , { "type" : "mrkdwn" , "text" : "{{gp.data[0]['FORMATTED_BET_COUNT']}} ({{gp…" at bounding box center [535, 266] width 262 height 66
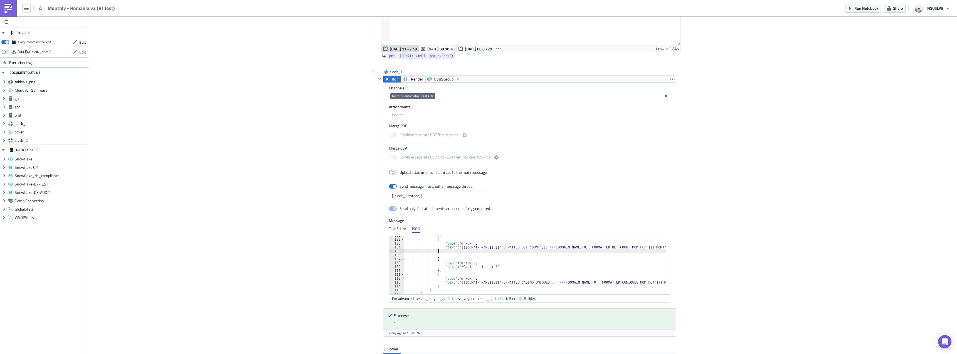
click at [441, 253] on div "} , { "type" : "mrkdwn" , "text" : "{{gp.data[0]['FORMATTED_BET_COUNT']}} ({{gp…" at bounding box center [535, 266] width 262 height 66
type textarea "},"
click at [441, 256] on div "} , { "type" : "mrkdwn" , "text" : "{{gp.data[0]['FORMATTED_BET_COUNT']}} ({{gp…" at bounding box center [535, 266] width 262 height 66
paste textarea "}"
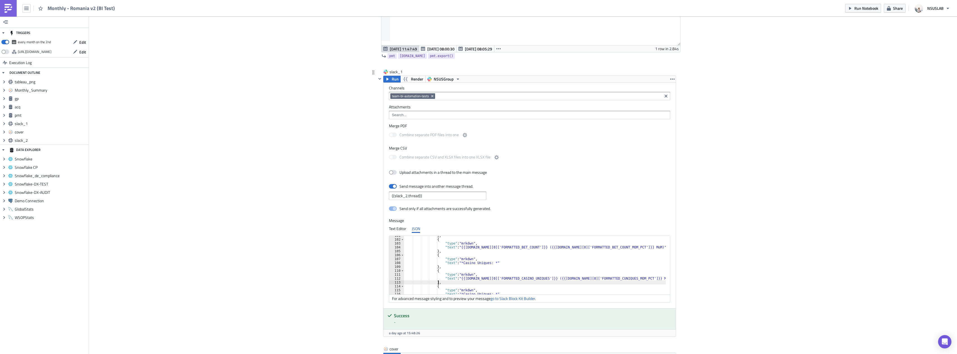
click at [474, 263] on div "} , { "type" : "mrkdwn" , "text" : "{{gp.data[0]['FORMATTED_BET_COUNT']}} ({{gp…" at bounding box center [535, 266] width 262 height 66
paste textarea "ASINO_FUNDED_ACTIV"
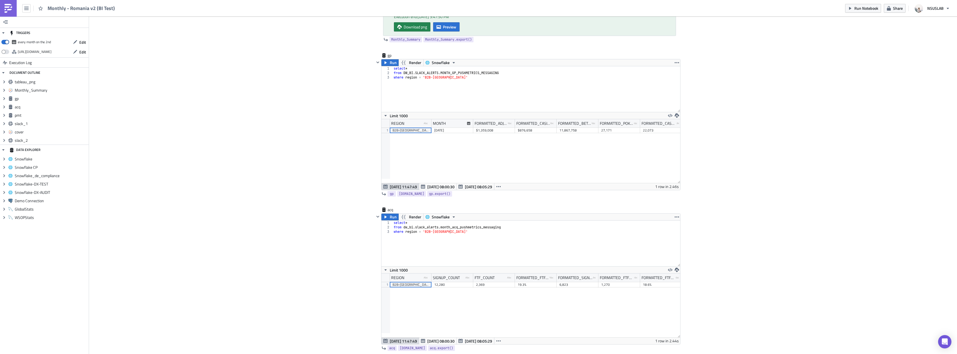
scroll to position [528, 0]
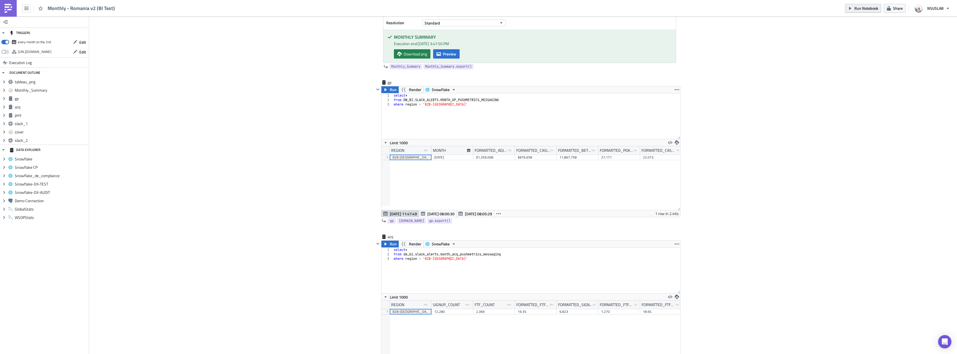
click at [861, 13] on div "Run Notebook Share NSUSLAB" at bounding box center [899, 8] width 108 height 16
click at [861, 11] on button "Run Notebook" at bounding box center [863, 8] width 36 height 9
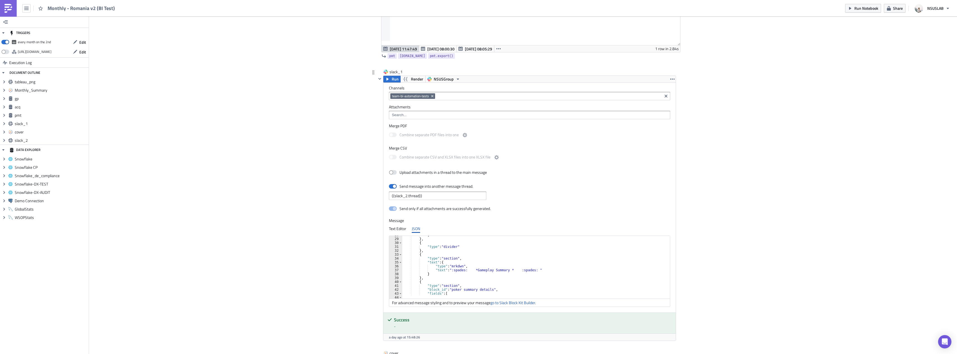
scroll to position [41, 0]
type textarea ""text": "<@U09AC8GG7V0> <@U076843GEDD> CC: <@U03DNF83D27>""
click at [461, 246] on div ""type" : "section" , "text" : { "type" : "mrkdwn" , "text" : "<@U09AC8GG7V0> <@…" at bounding box center [534, 266] width 265 height 66
click at [515, 305] on link "go to Slack Block Kit Builder" at bounding box center [512, 302] width 45 height 6
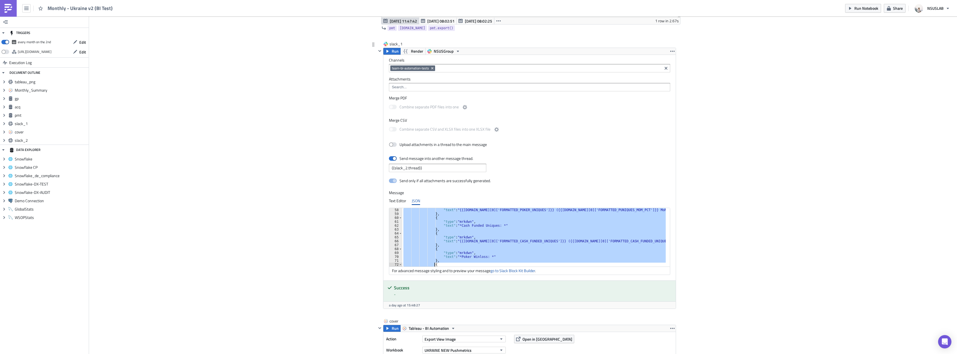
scroll to position [230, 0]
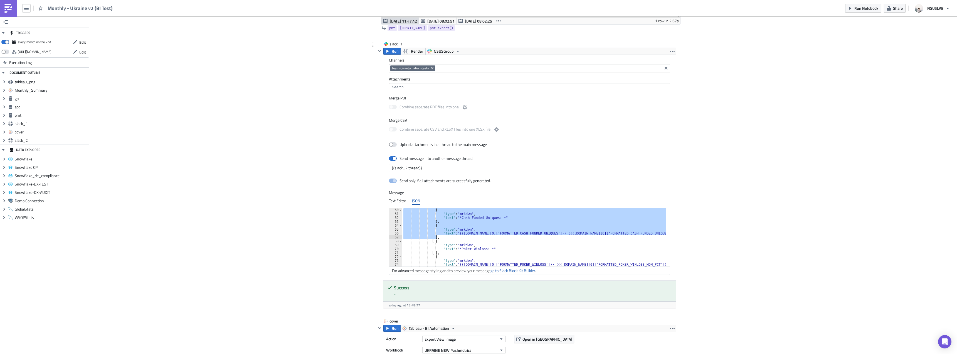
drag, startPoint x: 431, startPoint y: 241, endPoint x: 435, endPoint y: 238, distance: 5.0
click at [435, 238] on div "{ "type" : "mrkdwn" , "text" : "*Cash Funded Uniques: *" } , { "type" : "mrkdwn…" at bounding box center [534, 241] width 264 height 66
paste textarea
type textarea "},"
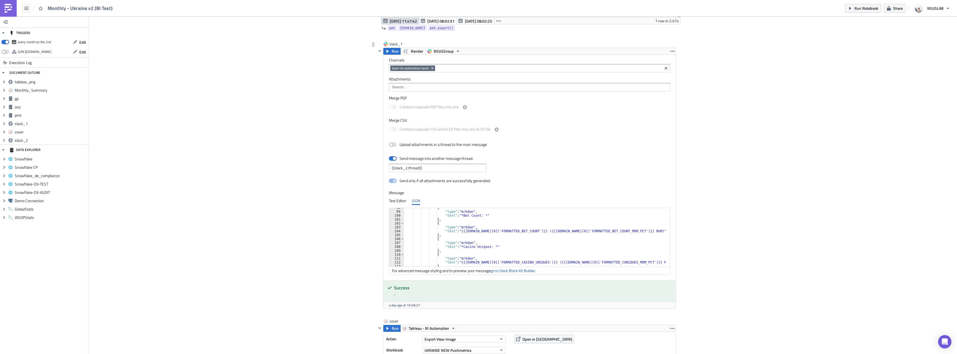
scroll to position [397, 0]
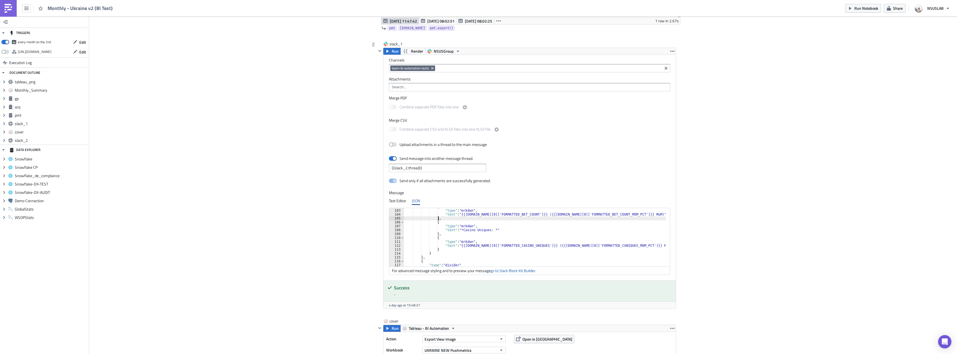
click at [442, 219] on div "{ "type" : "mrkdwn" , "text" : "{{gp.data[0]['FORMATTED_BET_COUNT']}} ({{gp.dat…" at bounding box center [535, 237] width 262 height 66
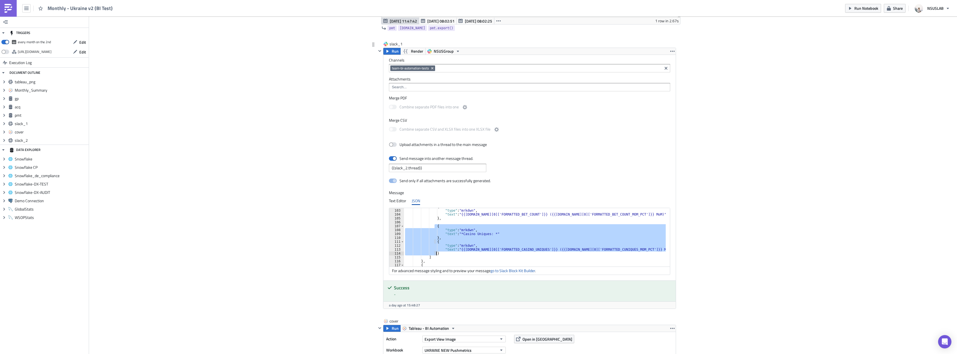
drag, startPoint x: 433, startPoint y: 226, endPoint x: 438, endPoint y: 253, distance: 27.2
click at [438, 253] on div "{ "type" : "mrkdwn" , "text" : "{{gp.data[0]['FORMATTED_BET_COUNT']}} ({{gp.dat…" at bounding box center [535, 237] width 262 height 66
type textarea ""text": "{{gp.data[0]['FORMATTED_CASINO_UNIQUES']}} ({{gp.data[0]['FORMATTED_CU…"
click at [438, 221] on div "{ "type" : "mrkdwn" , "text" : "{{gp.data[0]['FORMATTED_BET_COUNT']}} ({{gp.dat…" at bounding box center [535, 237] width 262 height 66
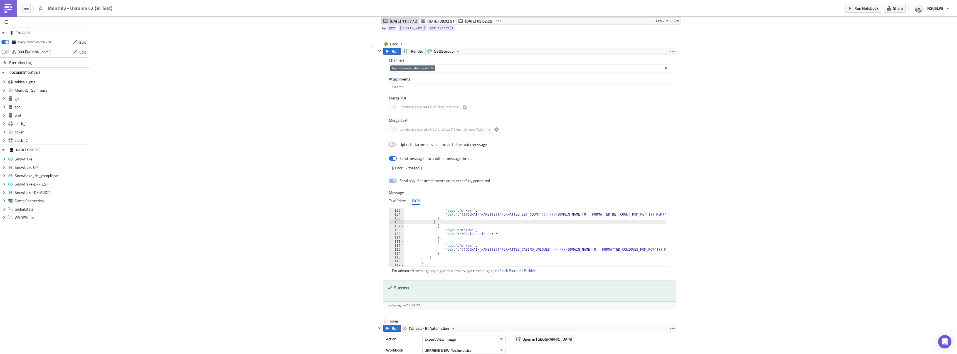
paste textarea "}"
click at [475, 230] on div "{ "type" : "mrkdwn" , "text" : "{{gp.data[0]['FORMATTED_BET_COUNT']}} ({{gp.dat…" at bounding box center [535, 237] width 262 height 66
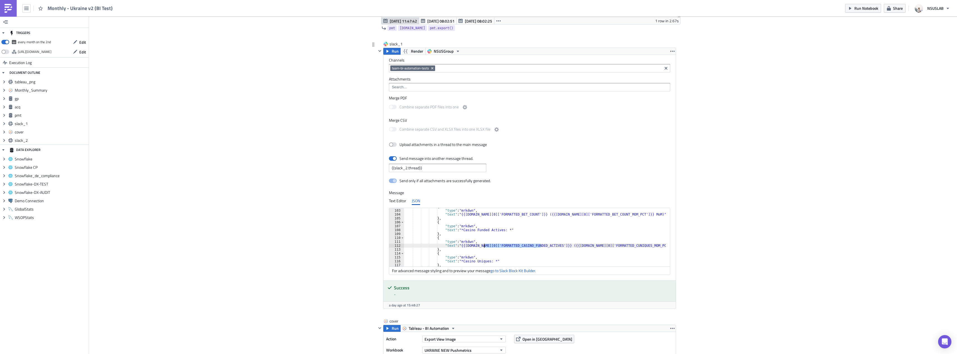
click at [608, 245] on div "{ "type" : "mrkdwn" , "text" : "{{gp.data[0]['FORMATTED_BET_COUNT']}} ({{gp.dat…" at bounding box center [535, 237] width 262 height 66
paste textarea "ASINO_FUNDED_ACTIV"
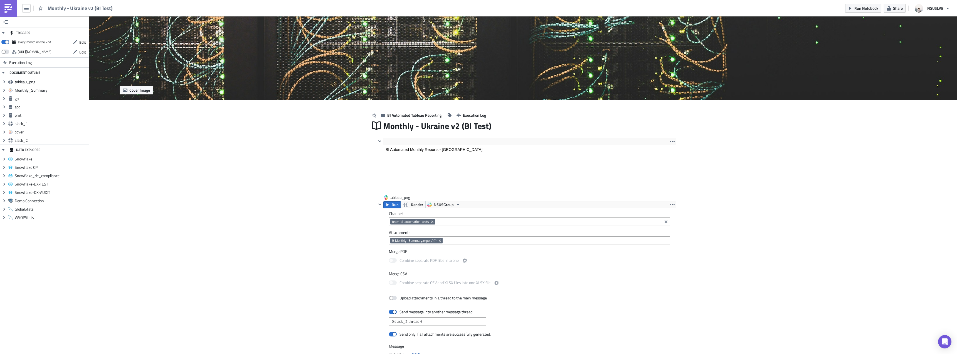
scroll to position [0, 0]
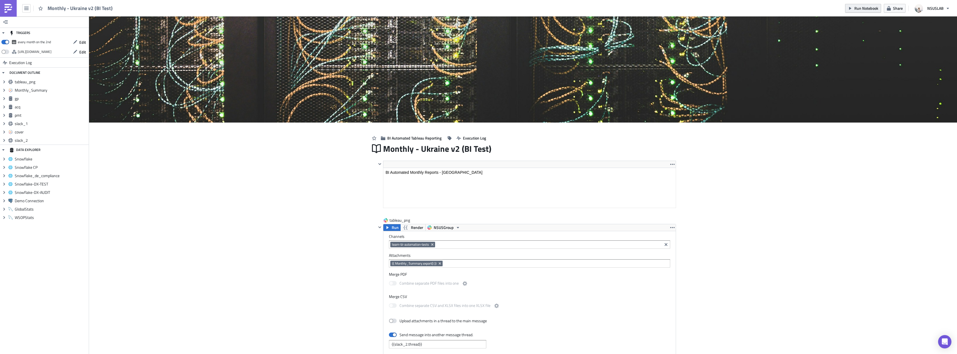
click at [865, 7] on span "Run Notebook" at bounding box center [866, 8] width 24 height 6
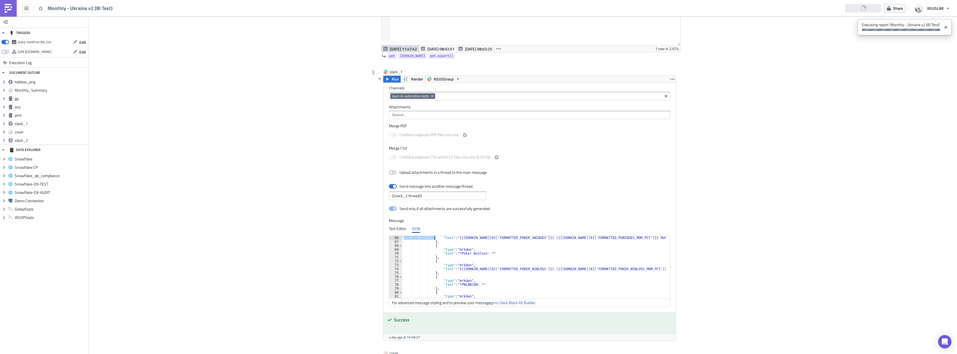
scroll to position [245, 0]
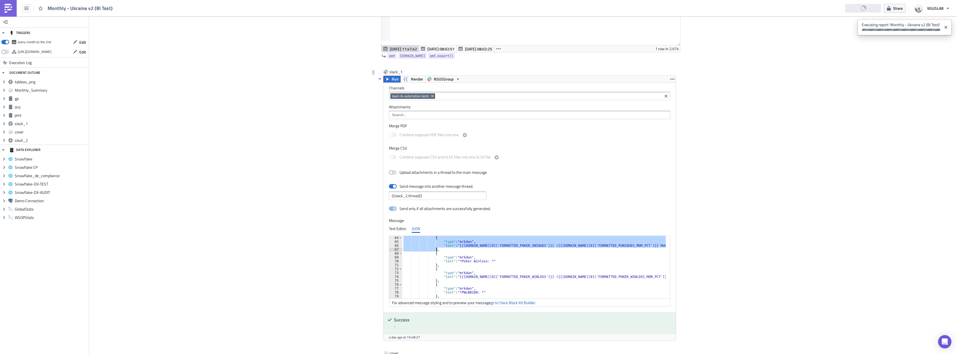
drag, startPoint x: 431, startPoint y: 260, endPoint x: 433, endPoint y: 250, distance: 9.8
click at [433, 250] on div "{ "type" : "mrkdwn" , "text" : "{{gp.data[0]['FORMATTED_POKER_UNIQUES']}} ({{gp…" at bounding box center [534, 269] width 265 height 66
click at [489, 252] on div "{ "type" : "mrkdwn" , "text" : "{{gp.data[0]['FORMATTED_POKER_UNIQUES']}} ({{gp…" at bounding box center [534, 269] width 265 height 66
type textarea "{"
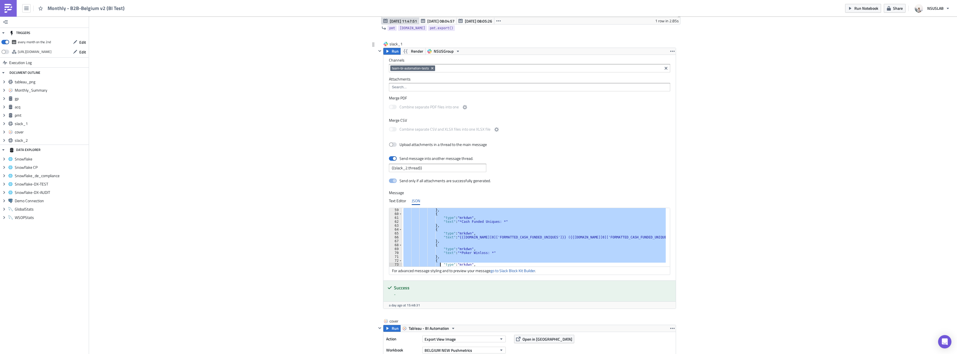
scroll to position [234, 0]
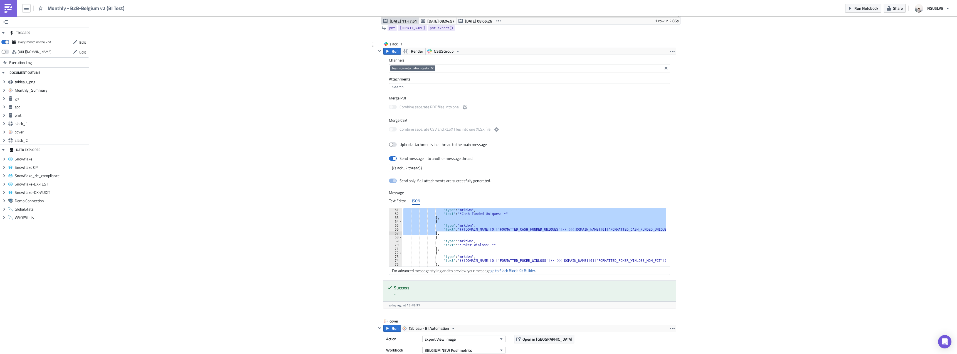
drag, startPoint x: 431, startPoint y: 225, endPoint x: 433, endPoint y: 232, distance: 7.5
click at [433, 232] on div ""type" : "mrkdwn" , "text" : "*Cash Funded Uniques: *" } , { "type" : "mrkdwn" …" at bounding box center [537, 241] width 270 height 66
paste textarea
type textarea "},"
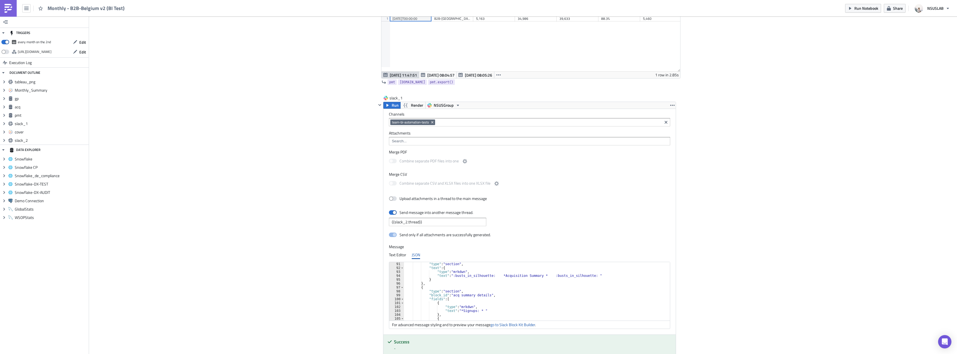
scroll to position [974, 0]
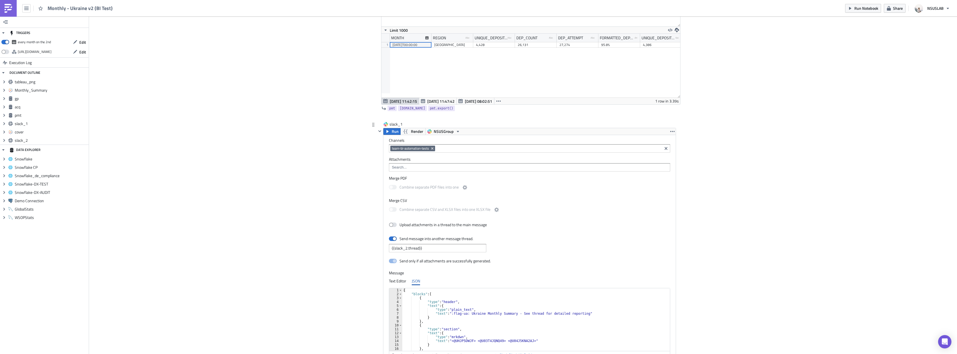
scroll to position [1029, 0]
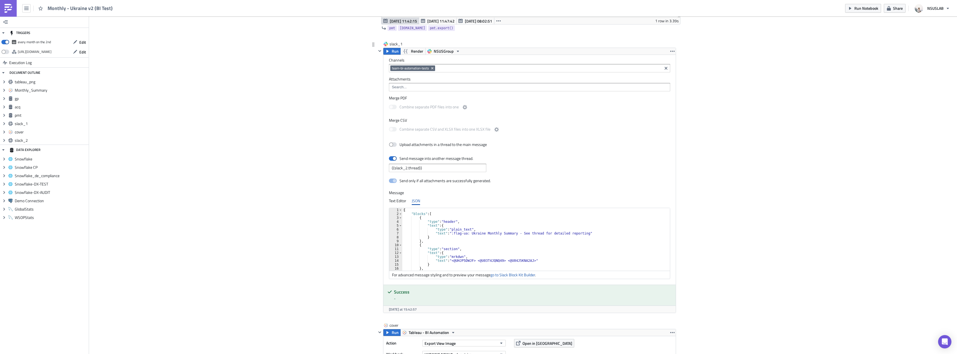
click at [470, 261] on div "{ "blocks" : [ { "type" : "header" , "text" : { "type" : "plain_text" , "text" …" at bounding box center [534, 241] width 265 height 66
type textarea ""text": "<@U03T4JQNQ49> <@U04J5KNA2AJ>""
click at [518, 276] on link "go to Slack Block Kit Builder" at bounding box center [512, 274] width 45 height 6
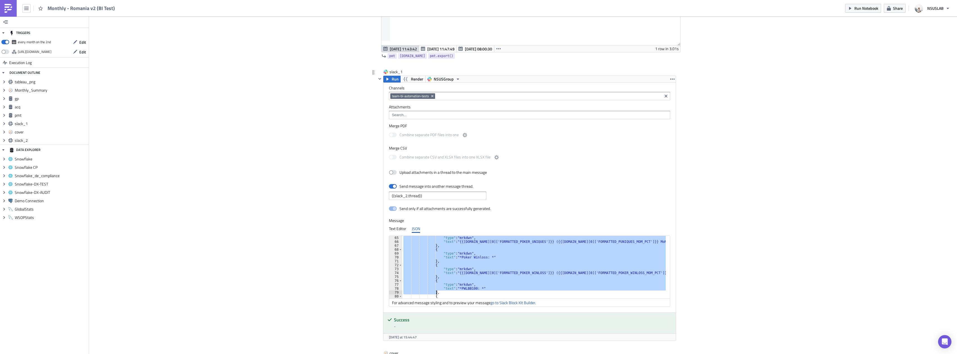
scroll to position [249, 0]
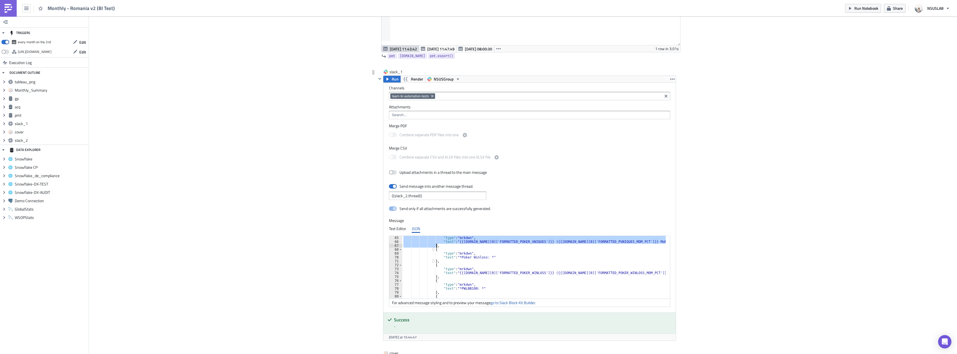
drag, startPoint x: 431, startPoint y: 253, endPoint x: 435, endPoint y: 246, distance: 8.2
click at [435, 246] on div ""type" : "mrkdwn" , "text" : "{{gp.data[0]['FORMATTED_POKER_UNIQUES']}} ({{gp.d…" at bounding box center [534, 269] width 265 height 66
click at [453, 249] on div ""type" : "mrkdwn" , "text" : "{{gp.data[0]['FORMATTED_POKER_UNIQUES']}} ({{gp.d…" at bounding box center [534, 269] width 265 height 66
type textarea "{"
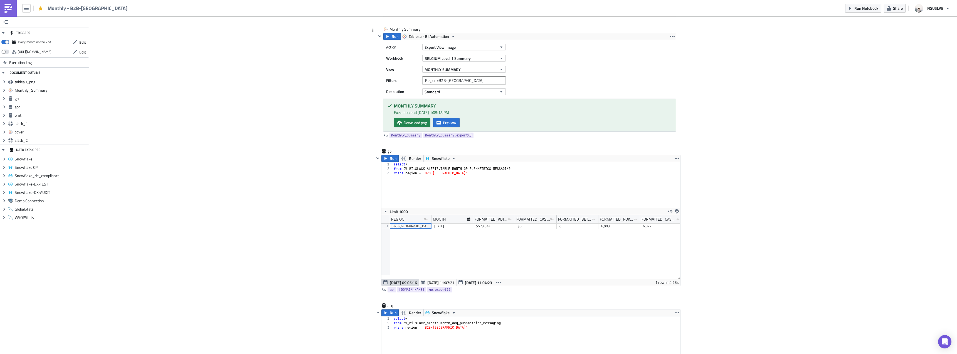
scroll to position [445, 0]
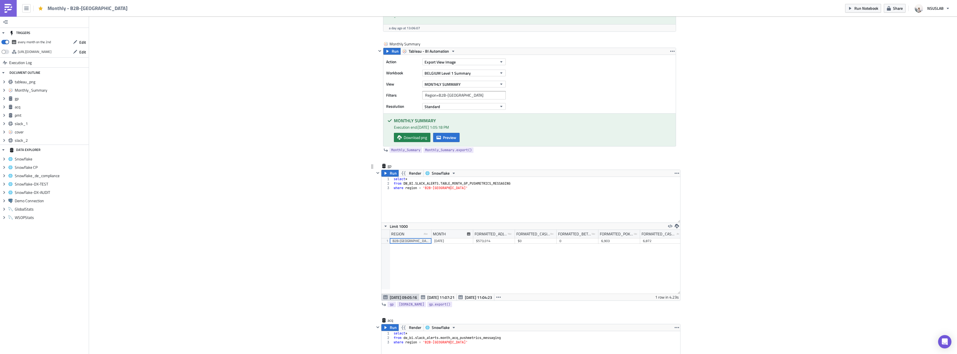
click at [451, 183] on div "select * from DW_BI . SLACK_ALERTS . TABLE_MONTH_GP_PUSHMETRICS_MESSAGING where…" at bounding box center [536, 204] width 288 height 55
type textarea "from DW_BI.SLACK_ALERTS.MONTH_GP_PUSHMETRICS_MESSAGING"
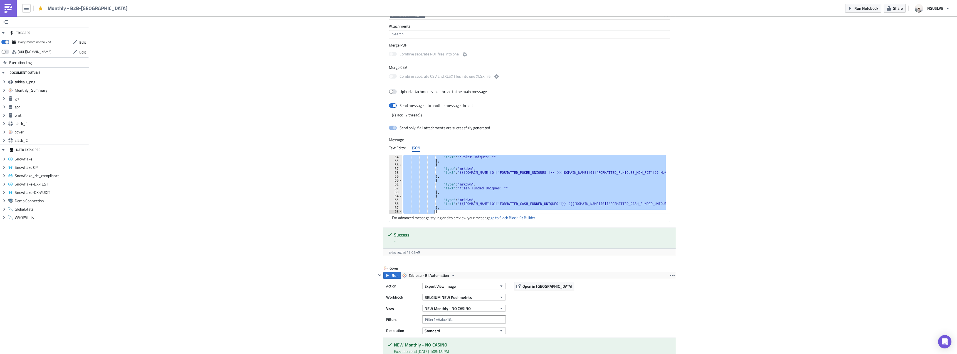
scroll to position [241, 0]
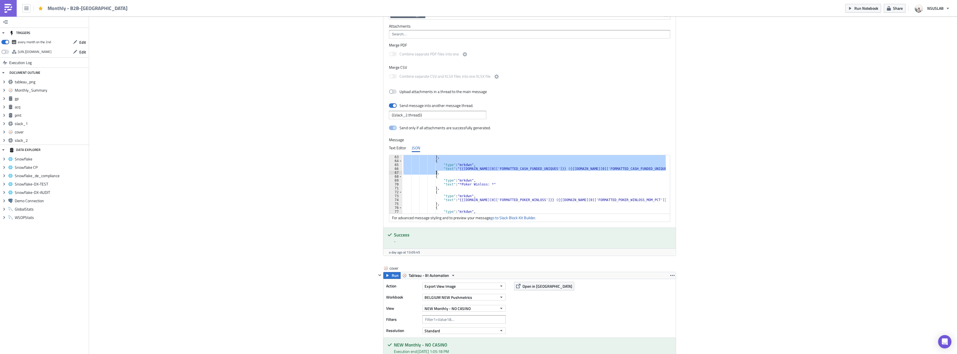
drag, startPoint x: 431, startPoint y: 172, endPoint x: 435, endPoint y: 173, distance: 4.0
click at [435, 173] on div "} , { "type" : "mrkdwn" , "text" : "{{gp.data[0]['FORMATTED_CASH_FUNDED_UNIQUES…" at bounding box center [537, 188] width 270 height 66
paste textarea "FORMATTED_CASINO_FUNDED_ACTIVES"
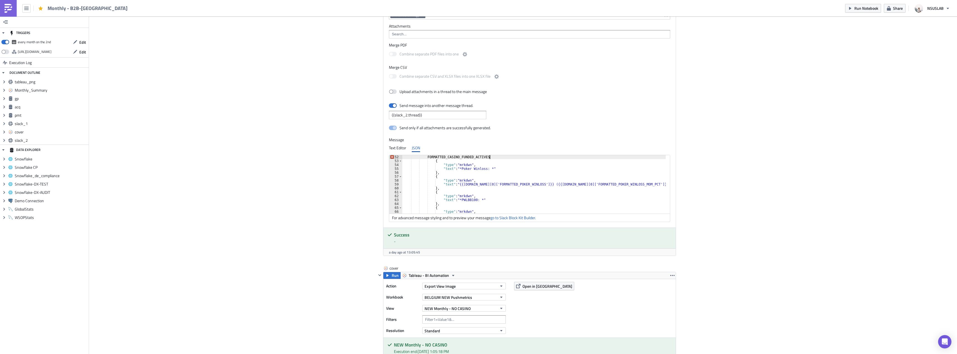
scroll to position [202, 0]
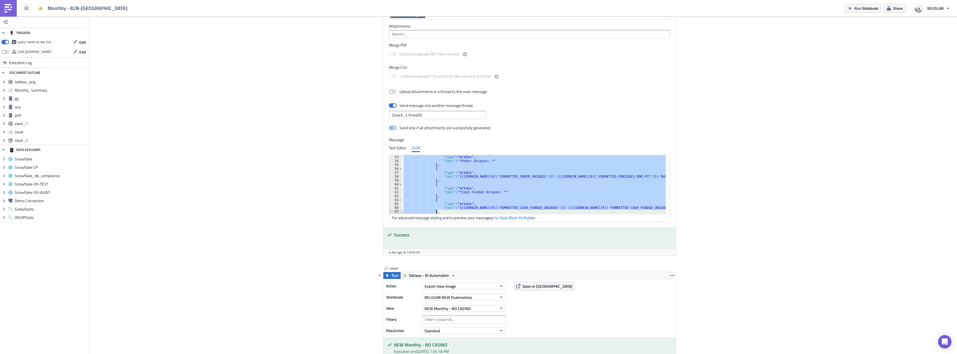
paste textarea
type textarea "},"
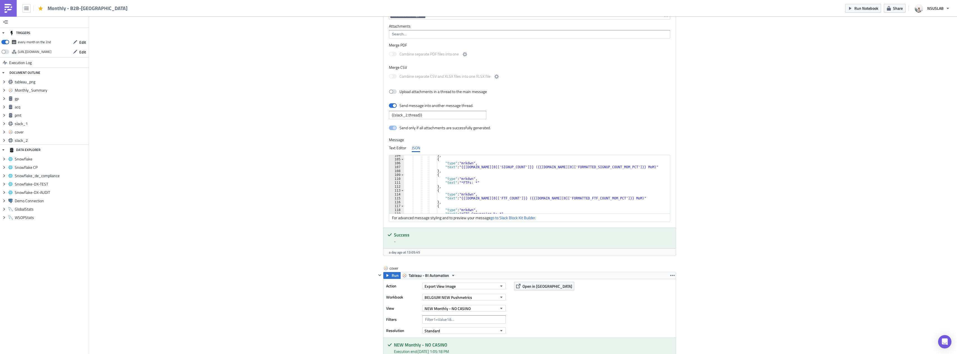
scroll to position [859, 0]
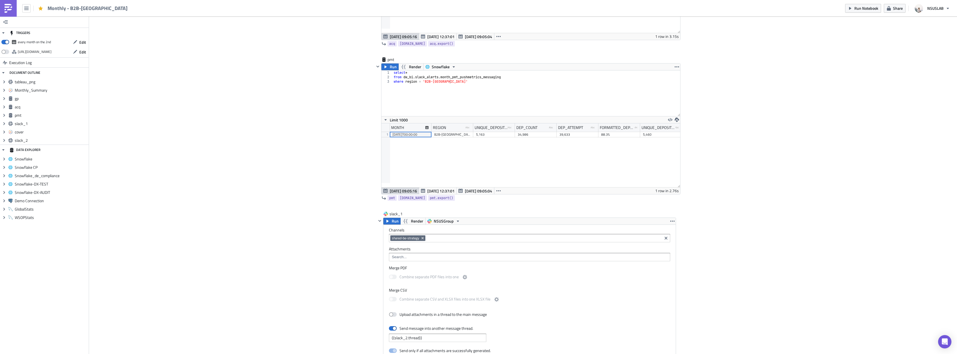
click at [274, 201] on div "Cover Image BI Automated Tableau Reporting Execution Log Monthly - B2B-Belgium …" at bounding box center [523, 36] width 868 height 1759
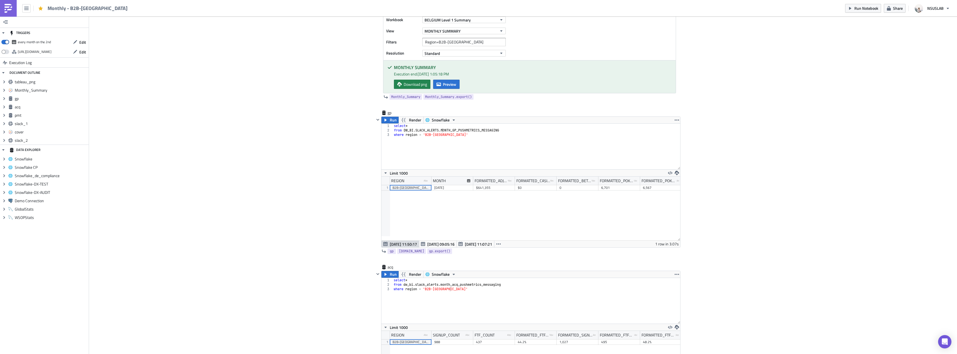
scroll to position [498, 0]
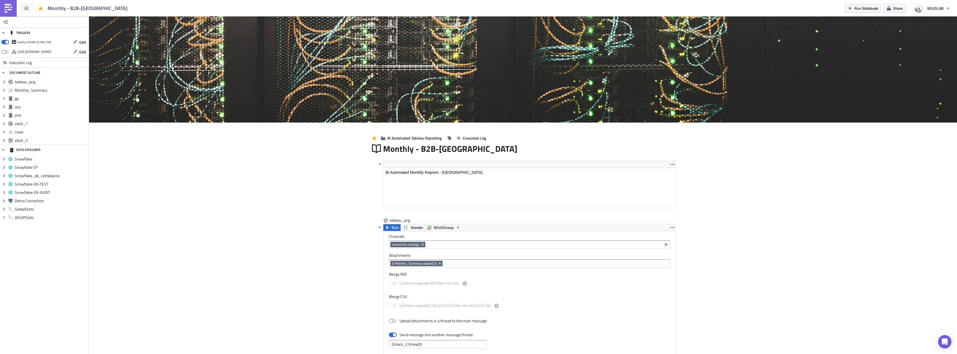
scroll to position [64, 299]
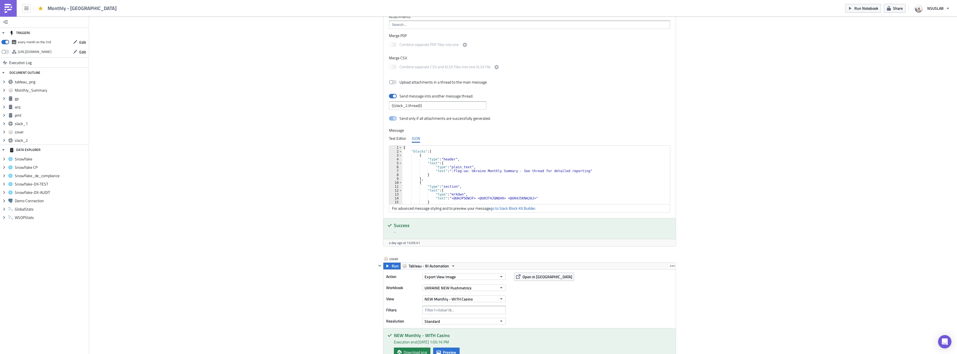
scroll to position [1029, 0]
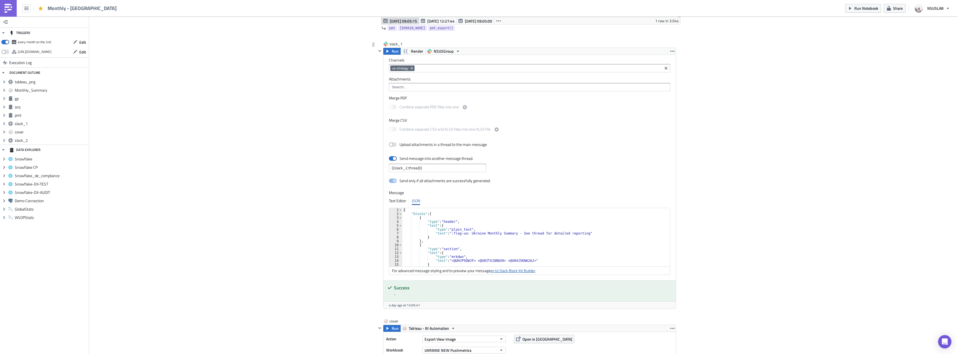
click at [510, 274] on div "For advanced message styling and to preview your message go to Slack Block Kit …" at bounding box center [529, 270] width 281 height 8
click at [511, 271] on link "go to Slack Block Kit Builder" at bounding box center [512, 270] width 45 height 6
click at [530, 271] on link "go to Slack Block Kit Builder" at bounding box center [512, 270] width 45 height 6
drag, startPoint x: 497, startPoint y: 261, endPoint x: 523, endPoint y: 260, distance: 25.9
click at [523, 261] on div "{ "blocks" : [ { "type" : "header" , "text" : { "type" : "plain_text" , "text" …" at bounding box center [537, 241] width 270 height 66
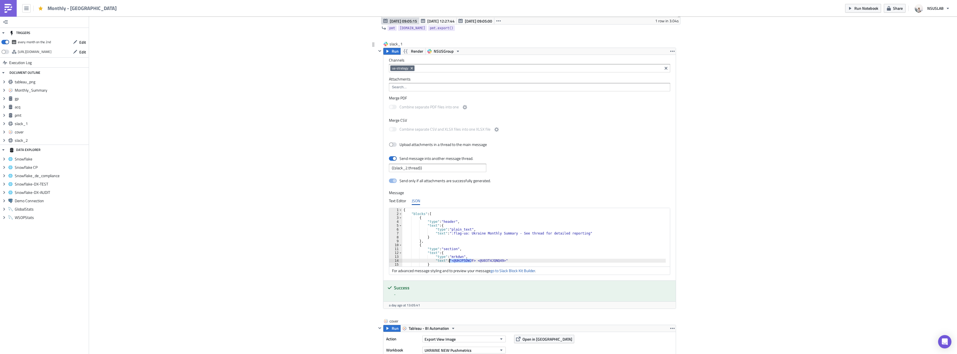
drag, startPoint x: 469, startPoint y: 260, endPoint x: 449, endPoint y: 258, distance: 19.6
click at [447, 260] on div "{ "blocks" : [ { "type" : "header" , "text" : { "type" : "plain_text" , "text" …" at bounding box center [537, 241] width 270 height 66
click at [502, 273] on link "go to Slack Block Kit Builder" at bounding box center [512, 270] width 45 height 6
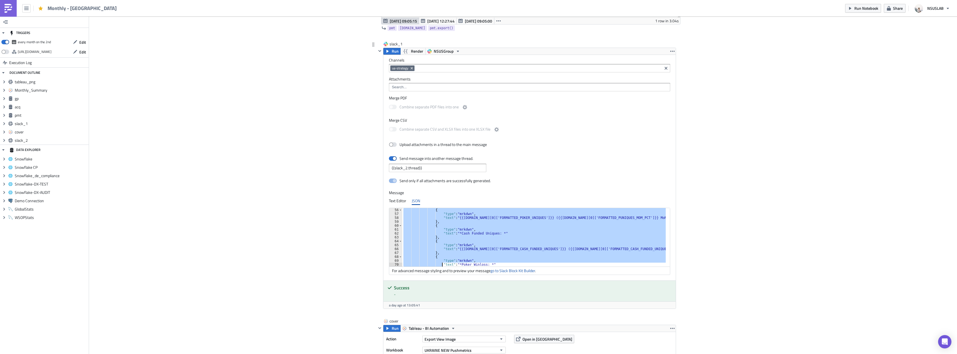
scroll to position [234, 0]
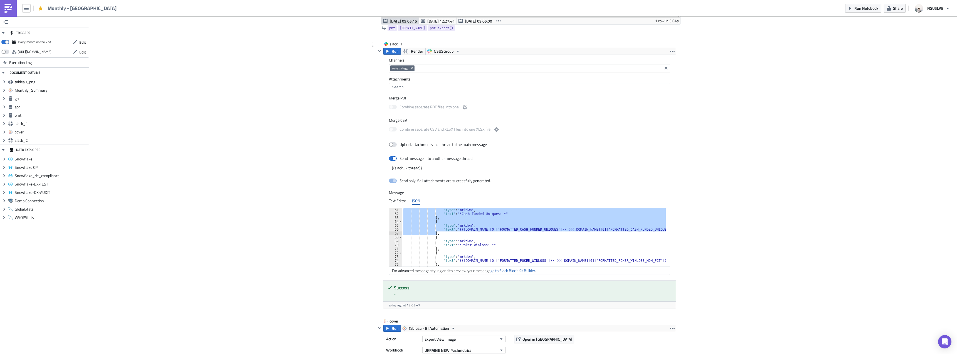
drag, startPoint x: 431, startPoint y: 226, endPoint x: 434, endPoint y: 232, distance: 6.9
click at [434, 232] on div ""type" : "mrkdwn" , "text" : "*Cash Funded Uniques: *" } , { "type" : "mrkdwn" …" at bounding box center [537, 241] width 270 height 66
paste textarea
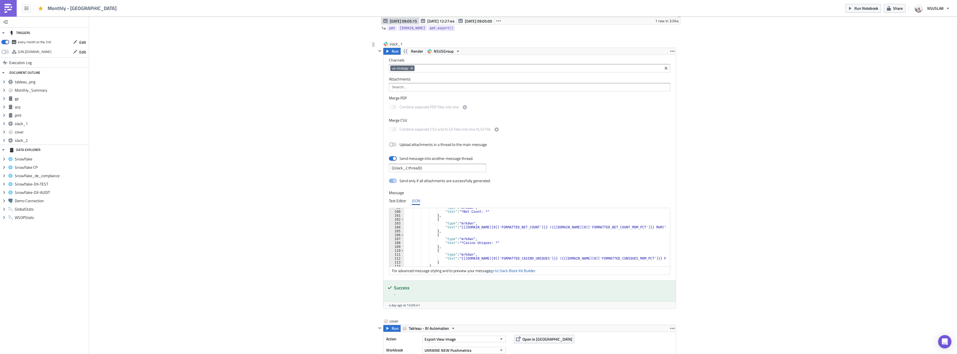
scroll to position [384, 0]
click at [471, 234] on div ""type" : "mrkdwn" , "text" : "*Bet Count: *" } , { "type" : "mrkdwn" , "text" :…" at bounding box center [538, 239] width 268 height 66
click at [476, 231] on div ""type" : "mrkdwn" , "text" : "*Bet Count: *" } , { "type" : "mrkdwn" , "text" :…" at bounding box center [538, 239] width 268 height 66
type textarea "},"
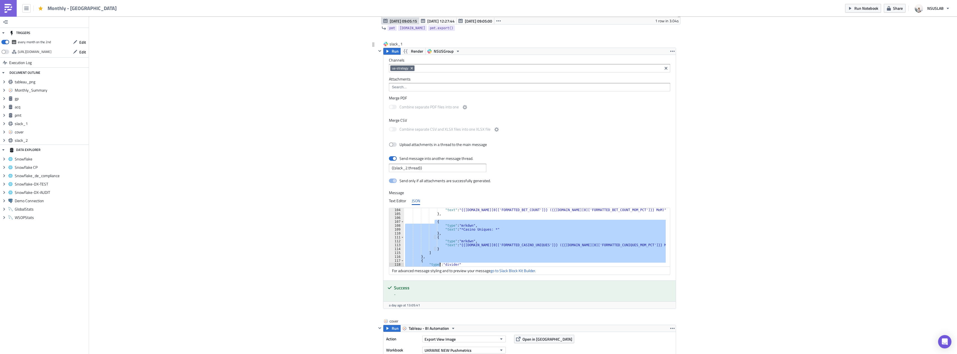
scroll to position [424, 0]
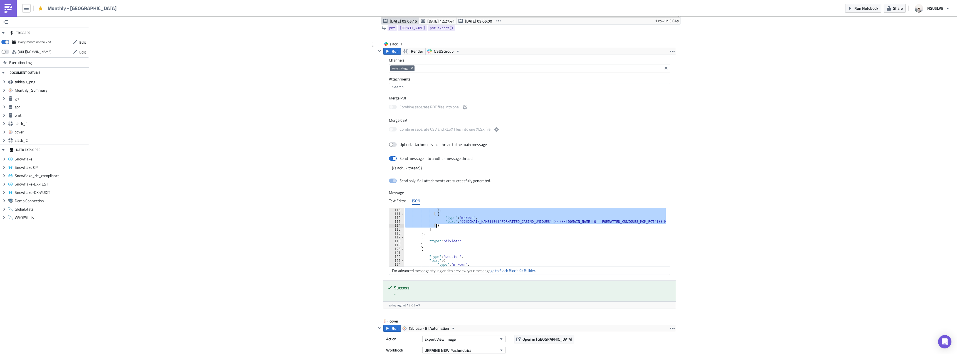
drag, startPoint x: 434, startPoint y: 244, endPoint x: 436, endPoint y: 227, distance: 16.8
click at [436, 227] on div "} , { "type" : "mrkdwn" , "text" : "{{gp.data[0]['FORMATTED_CASINO_UNIQUES']}} …" at bounding box center [538, 241] width 268 height 66
type textarea ""text": "{{[DOMAIN_NAME][0]['FORMATTED_CASINO_UNIQUES']}} ({{[DOMAIN_NAME][0]['…"
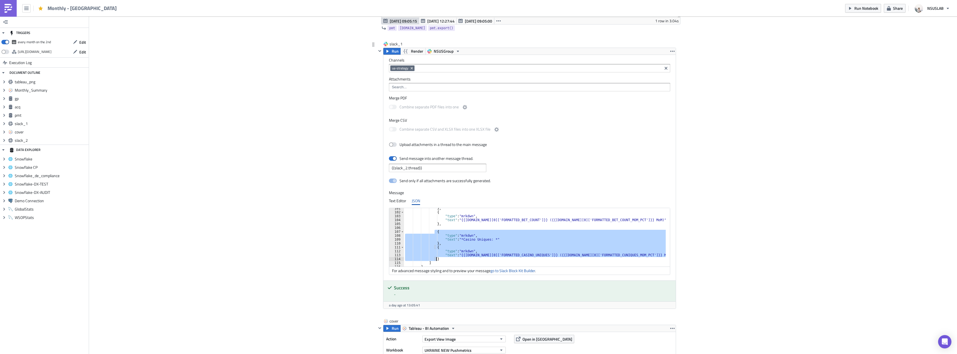
scroll to position [391, 0]
click at [443, 227] on div "} , { "type" : "mrkdwn" , "text" : "{{[DOMAIN_NAME][0]['FORMATTED_BET_COUNT']}}…" at bounding box center [538, 239] width 268 height 66
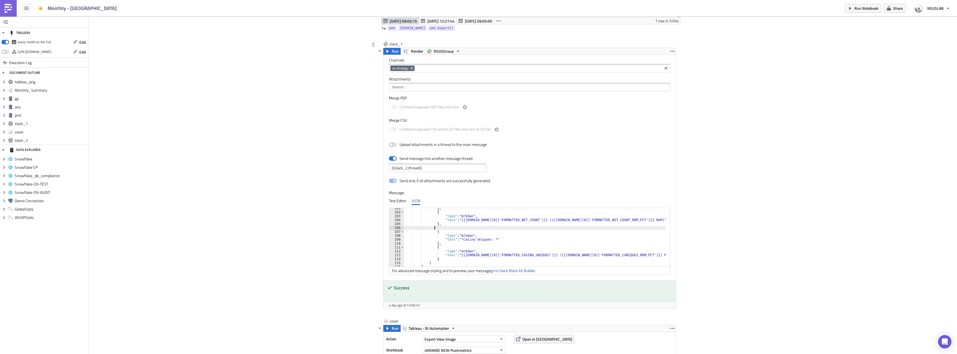
paste textarea "}"
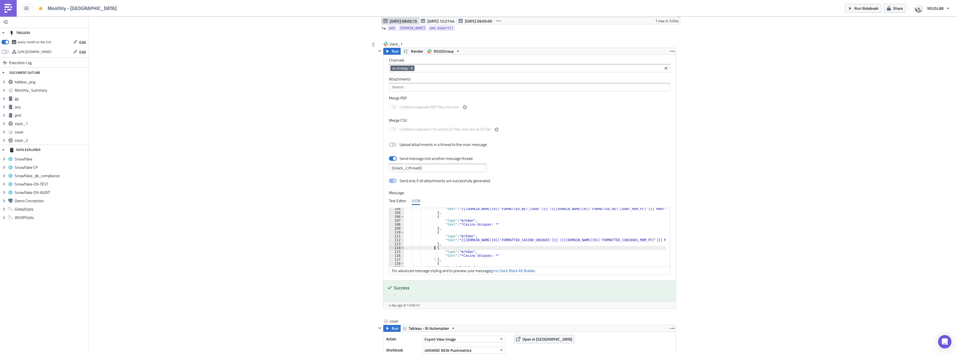
scroll to position [402, 0]
click at [480, 223] on div ""text" : "{{gp.data[0]['FORMATTED_BET_COUNT']}} ({{gp.data[0]['FORMATTED_BET_CO…" at bounding box center [538, 240] width 268 height 66
paste textarea "ASINO_FUNDED_ACTIV"
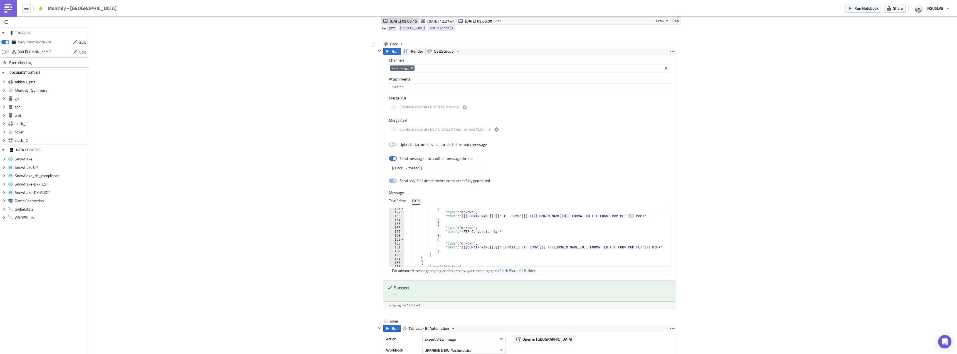
scroll to position [602, 0]
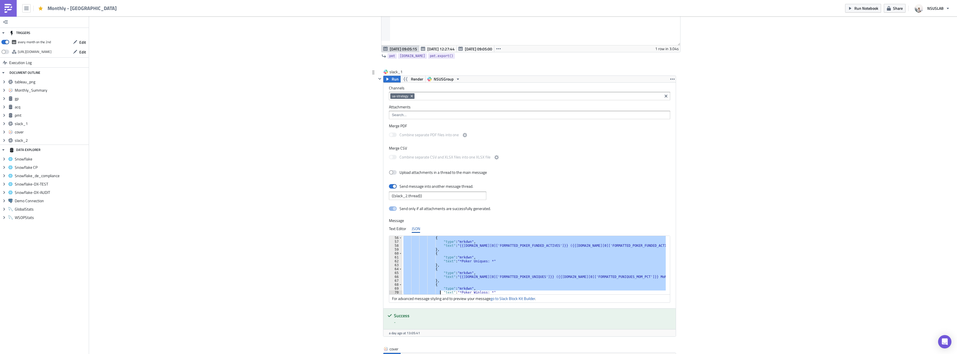
scroll to position [214, 0]
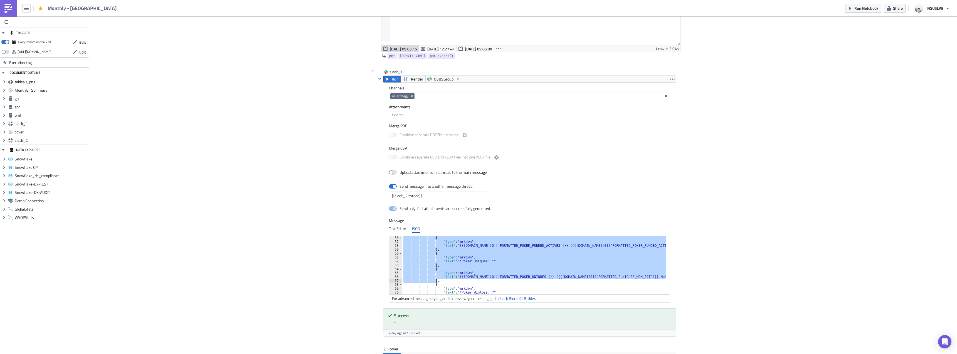
drag, startPoint x: 430, startPoint y: 268, endPoint x: 437, endPoint y: 282, distance: 15.8
click at [437, 282] on div "{ "type" : "mrkdwn" , "text" : "{{gp.data[0]['FORMATTED_POKER_FUNDED_ACTIVES']}…" at bounding box center [537, 269] width 270 height 66
type textarea ""text": "{{gp.data[0]['FORMATTED_POKER_UNIQUES']}} ({{gp.data[0]['FORMATTED_PUN…"
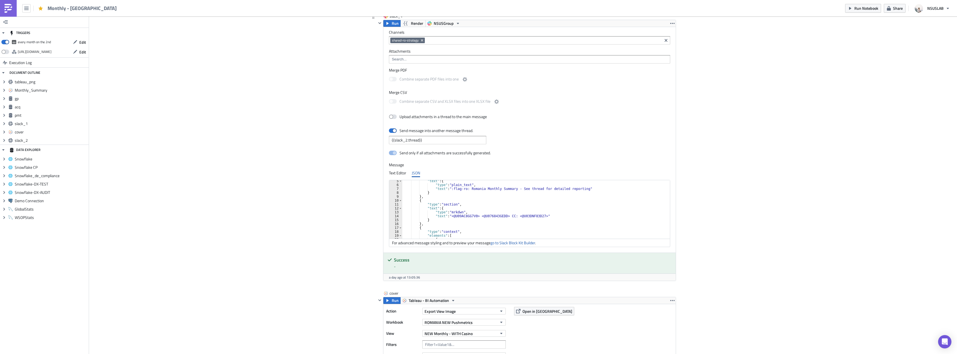
scroll to position [17, 0]
click at [515, 243] on link "go to Slack Block Kit Builder" at bounding box center [512, 242] width 45 height 6
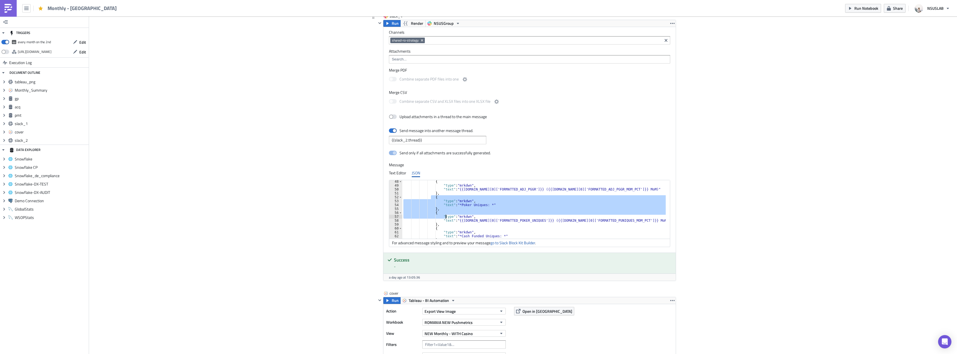
drag, startPoint x: 429, startPoint y: 197, endPoint x: 444, endPoint y: 217, distance: 24.9
click at [444, 217] on div "{ "type" : "mrkdwn" , "text" : "{{gp.data[0]['FORMATTED_ADJ_PGGR']}} ({{gp.data…" at bounding box center [534, 212] width 264 height 66
click at [444, 216] on div "{ "type" : "mrkdwn" , "text" : "{{gp.data[0]['FORMATTED_ADJ_PGGR']}} ({{gp.data…" at bounding box center [533, 209] width 263 height 58
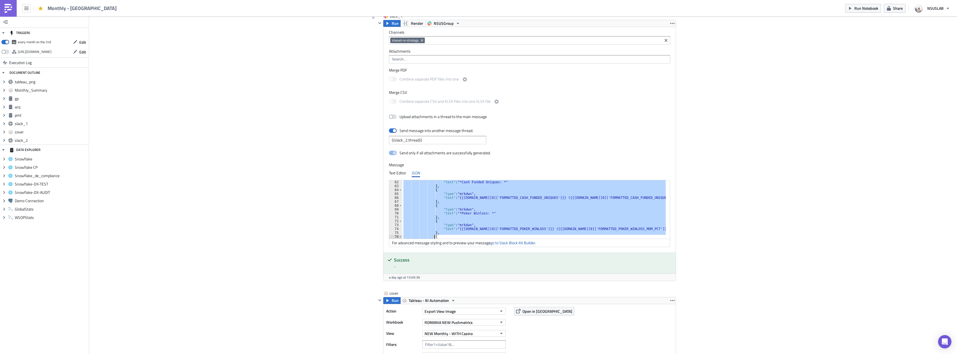
scroll to position [238, 0]
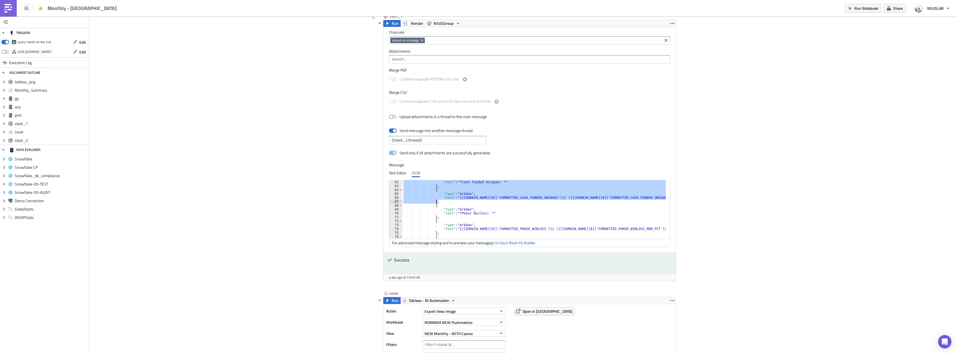
drag, startPoint x: 430, startPoint y: 197, endPoint x: 439, endPoint y: 201, distance: 9.6
click at [439, 201] on div ""text" : "*Cash Funded Uniques: *" } , { "type" : "mrkdwn" , "text" : "{{gp.dat…" at bounding box center [534, 213] width 264 height 66
paste textarea
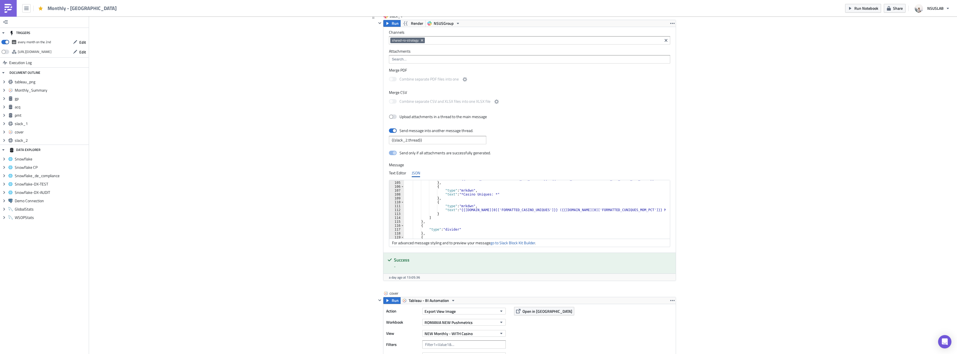
scroll to position [388, 0]
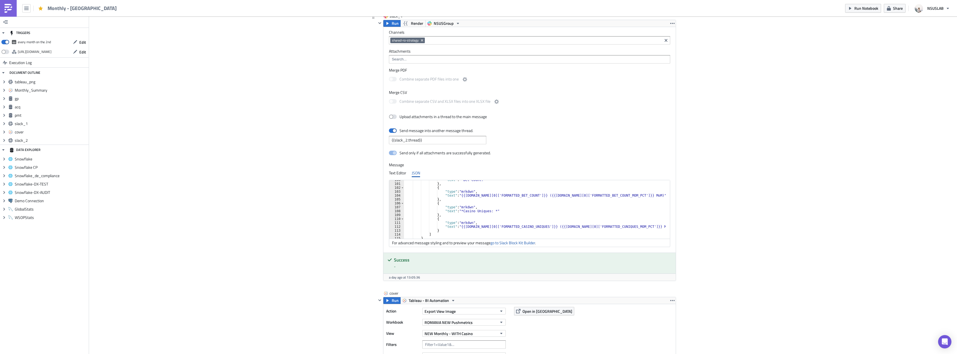
click at [471, 203] on div ""text" : "*Bet Count: *" } , { "type" : "mrkdwn" , "text" : "{{gp.data[0]['FORM…" at bounding box center [535, 211] width 262 height 66
click at [475, 202] on div ""text" : "*Bet Count: *" } , { "type" : "mrkdwn" , "text" : "{{gp.data[0]['FORM…" at bounding box center [535, 211] width 262 height 66
type textarea "},"
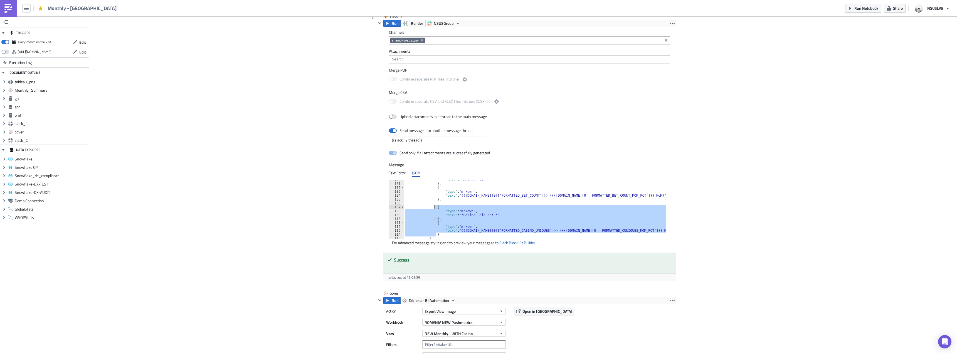
drag, startPoint x: 443, startPoint y: 234, endPoint x: 433, endPoint y: 208, distance: 27.2
click at [433, 208] on div ""text" : "*Bet Count: *" } , { "type" : "mrkdwn" , "text" : "{{gp.data[0]['FORM…" at bounding box center [535, 211] width 262 height 66
type textarea "{ "type": "mrkdwn","
click at [436, 203] on div ""text" : "*Bet Count: *" } , { "type" : "mrkdwn" , "text" : "{{gp.data[0]['FORM…" at bounding box center [535, 211] width 262 height 66
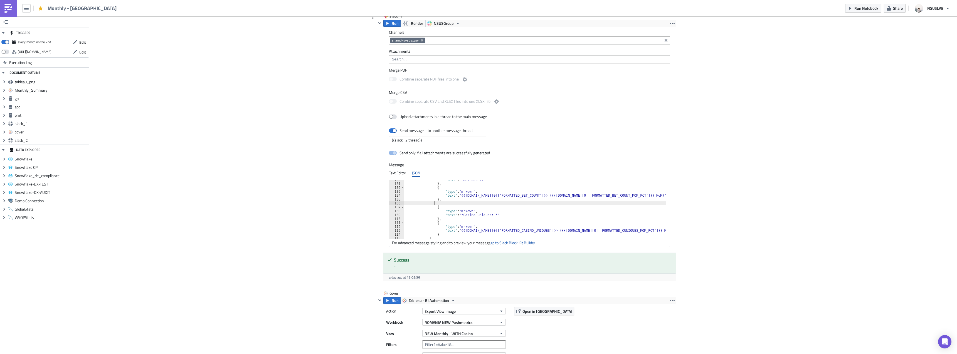
paste textarea "}"
click at [474, 211] on div ""text" : "*Bet Count: *" } , { "type" : "mrkdwn" , "text" : "{{gp.data[0]['FORM…" at bounding box center [535, 211] width 262 height 66
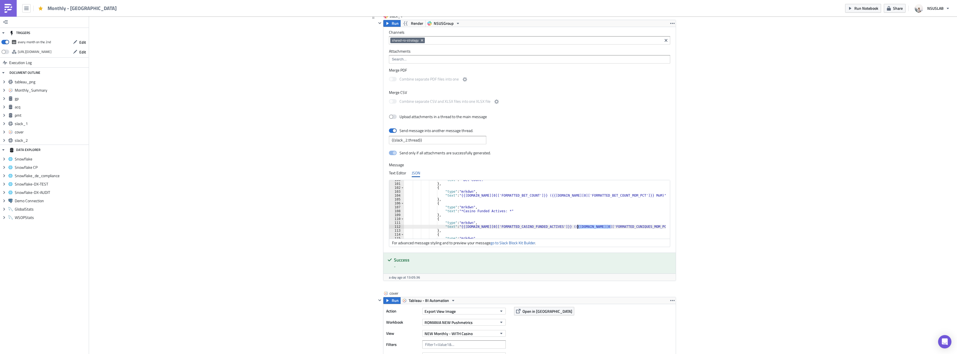
paste textarea "ASINO_FUNDED_ACTIV"
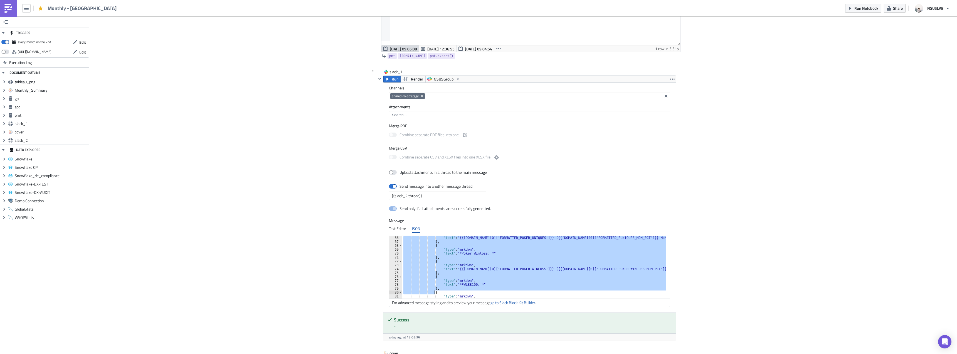
scroll to position [257, 0]
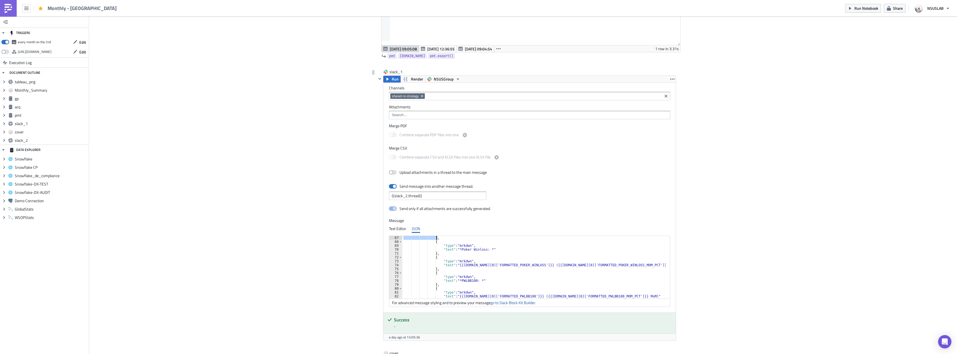
drag, startPoint x: 430, startPoint y: 241, endPoint x: 438, endPoint y: 239, distance: 8.4
click at [438, 239] on div "} , { "type" : "mrkdwn" , "text" : "*Poker Winloss: *" } , { "type" : "mrkdwn" …" at bounding box center [534, 269] width 265 height 66
type textarea ""text": "{{gp.data[0]['FORMATTED_POKER_UNIQUES']}} ({{gp.data[0]['FORMATTED_PUN…"
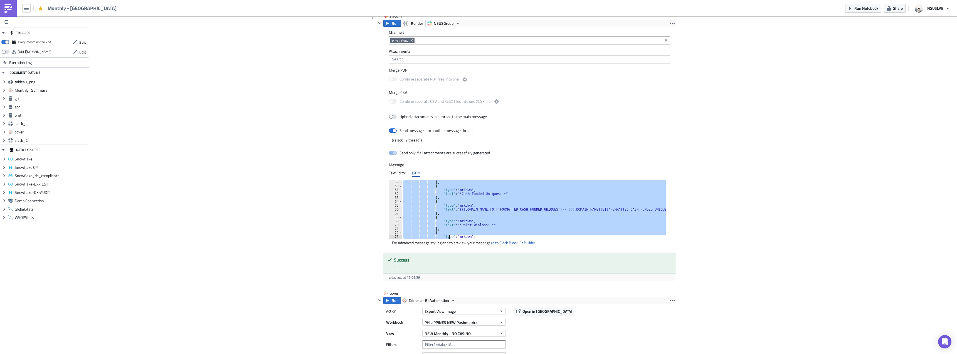
scroll to position [226, 0]
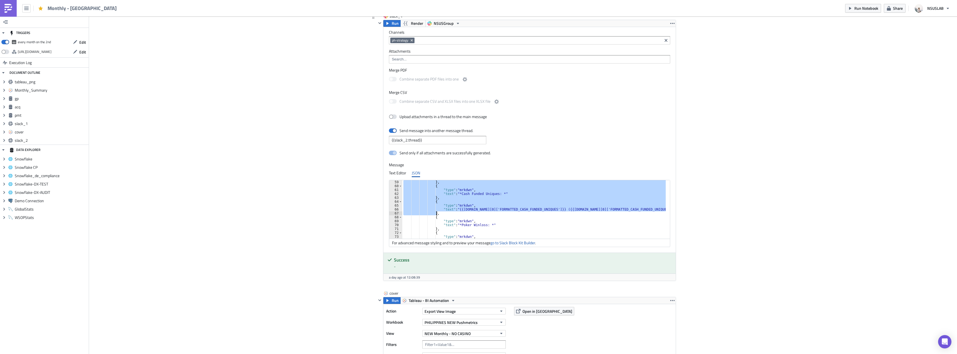
drag, startPoint x: 431, startPoint y: 198, endPoint x: 439, endPoint y: 213, distance: 17.9
click at [439, 213] on div "} , { "type" : "mrkdwn" , "text" : "*Cash Funded Uniques: *" } , { "type" : "mr…" at bounding box center [534, 213] width 264 height 66
paste textarea
type textarea "},"
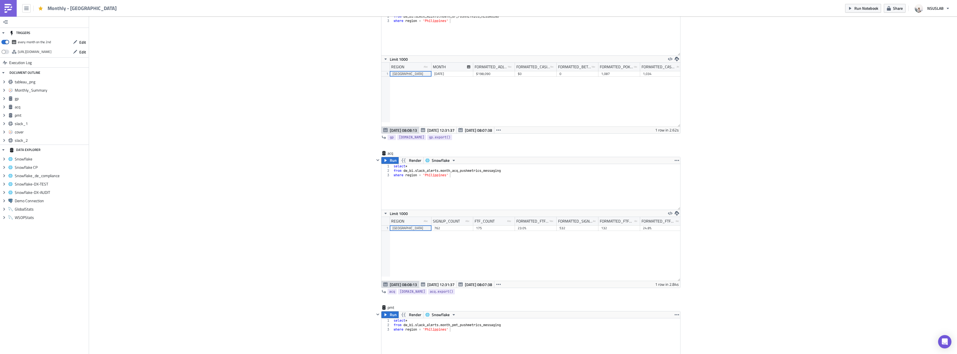
scroll to position [417, 0]
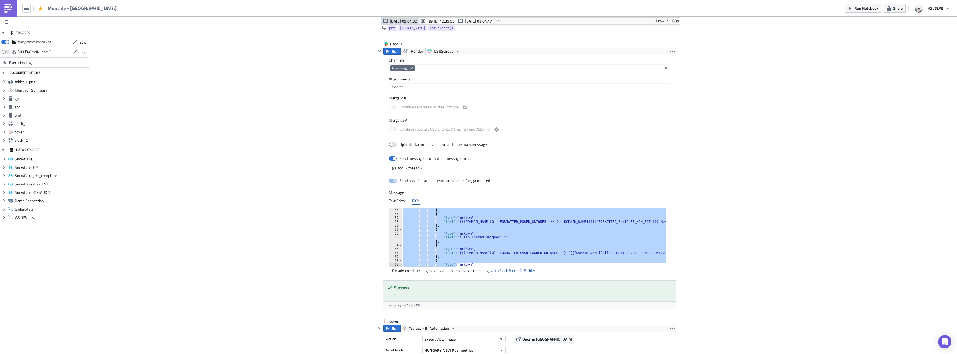
scroll to position [241, 0]
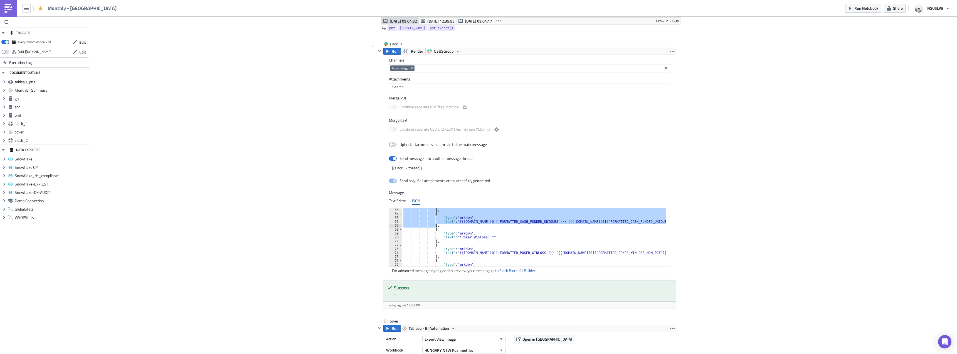
drag, startPoint x: 430, startPoint y: 226, endPoint x: 443, endPoint y: 226, distance: 13.1
click at [443, 226] on div "} , { "type" : "mrkdwn" , "text" : "{{[DOMAIN_NAME][0]['FORMATTED_CASH_FUNDED_U…" at bounding box center [534, 241] width 264 height 66
paste textarea
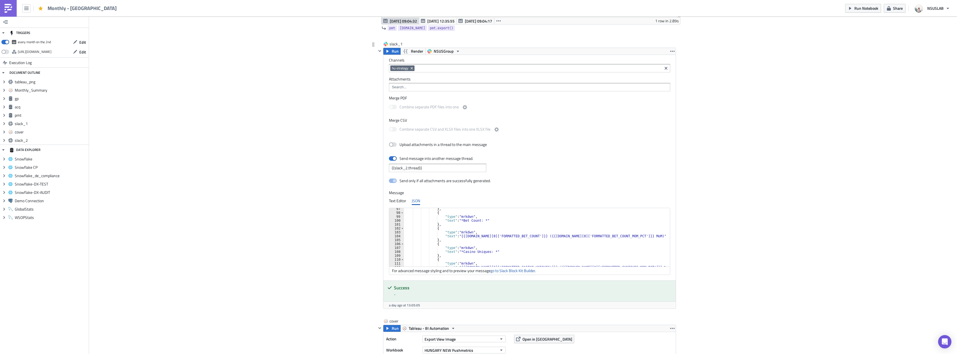
scroll to position [375, 0]
click at [472, 243] on div "} , { "type" : "mrkdwn" , "text" : "*Bet Count: *" } , { "type" : "mrkdwn" , "t…" at bounding box center [535, 240] width 262 height 66
type textarea "},"
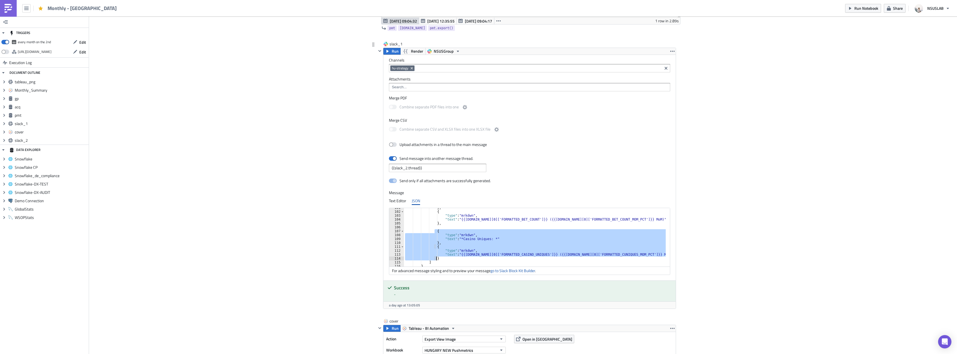
drag, startPoint x: 432, startPoint y: 231, endPoint x: 436, endPoint y: 257, distance: 26.7
click at [436, 257] on div "} , { "type" : "mrkdwn" , "text" : "{{[DOMAIN_NAME][0]['FORMATTED_BET_COUNT']}}…" at bounding box center [535, 239] width 262 height 66
click at [438, 224] on div "} , { "type" : "mrkdwn" , "text" : "{{[DOMAIN_NAME][0]['FORMATTED_BET_COUNT']}}…" at bounding box center [535, 239] width 262 height 66
type textarea "},"
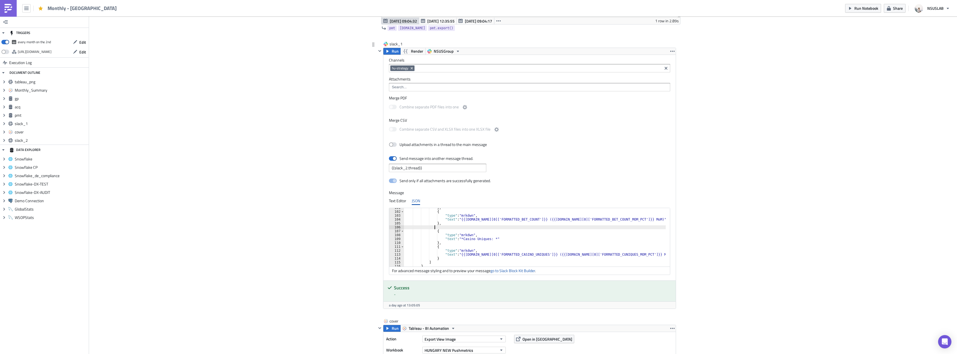
click at [439, 227] on div "} , { "type" : "mrkdwn" , "text" : "{{[DOMAIN_NAME][0]['FORMATTED_BET_COUNT']}}…" at bounding box center [535, 239] width 262 height 66
paste textarea "}"
click at [476, 236] on div "} , { "type" : "mrkdwn" , "text" : "{{[DOMAIN_NAME][0]['FORMATTED_BET_COUNT']}}…" at bounding box center [535, 239] width 262 height 66
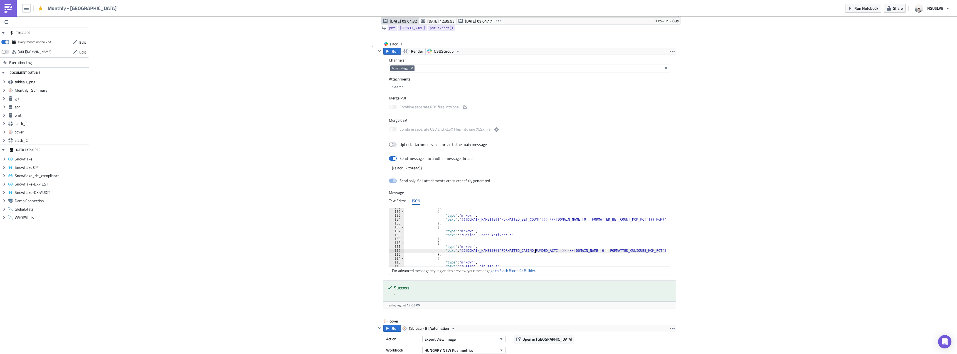
scroll to position [0, 11]
paste textarea "ASINO_FUNDED_ACTIV"
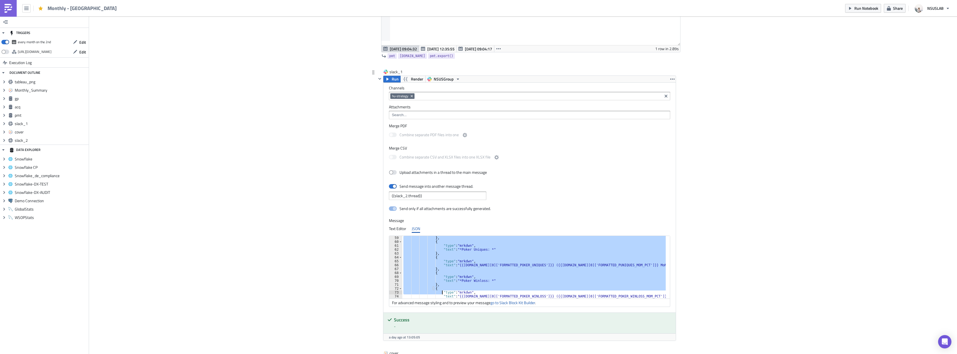
scroll to position [226, 0]
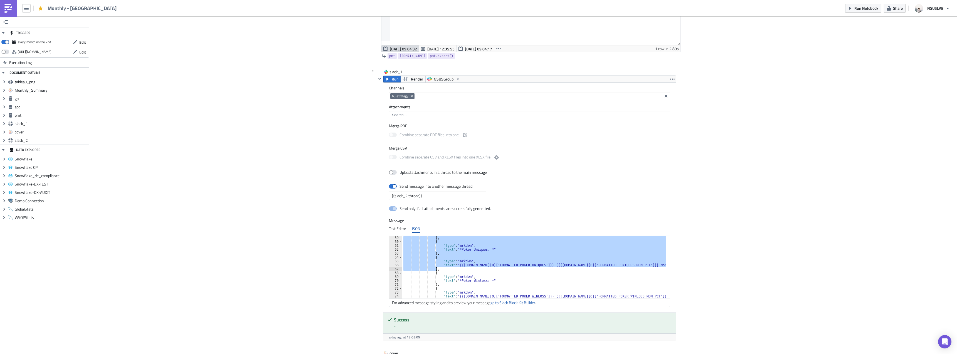
drag, startPoint x: 430, startPoint y: 262, endPoint x: 438, endPoint y: 270, distance: 11.0
click at [438, 270] on div "} , { "type" : "mrkdwn" , "text" : "*Poker Uniques: *" } , { "type" : "mrkdwn" …" at bounding box center [534, 269] width 265 height 66
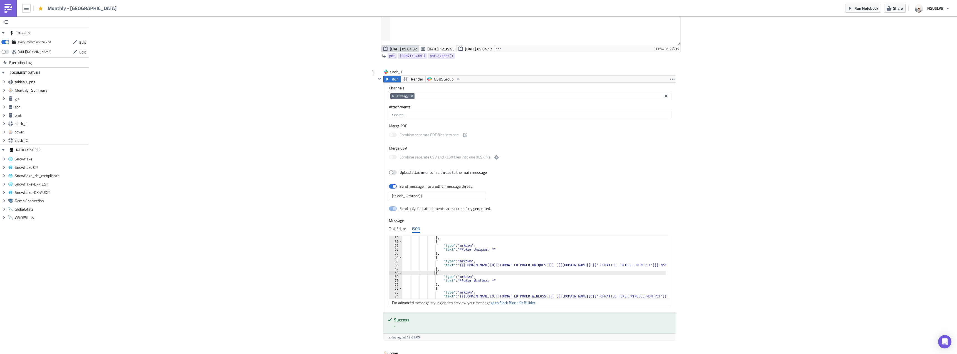
click at [502, 272] on div "} , { "type" : "mrkdwn" , "text" : "*Poker Uniques: *" } , { "type" : "mrkdwn" …" at bounding box center [534, 269] width 265 height 66
type textarea "{"
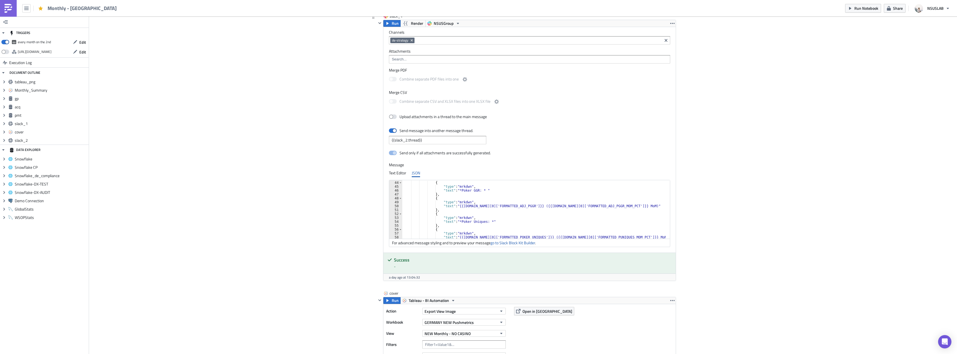
scroll to position [167, 0]
click at [431, 214] on div ""fields" : [ { "type" : "mrkdwn" , "text" : "*Poker GGR: * " } , { "type" : "mr…" at bounding box center [534, 210] width 264 height 66
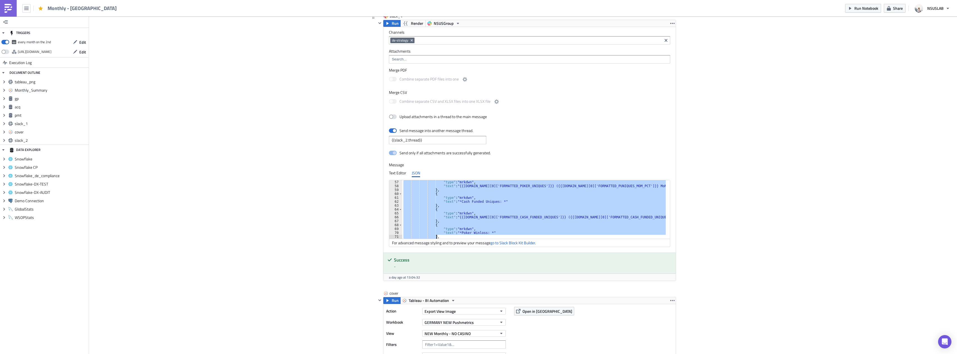
scroll to position [234, 0]
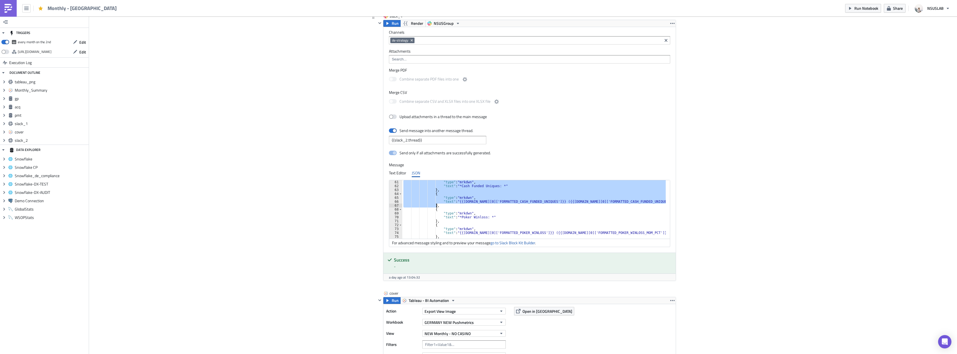
drag, startPoint x: 431, startPoint y: 214, endPoint x: 438, endPoint y: 204, distance: 12.5
click at [438, 204] on div ""type" : "mrkdwn" , "text" : "*Cash Funded Uniques: *" } , { "type" : "mrkdwn" …" at bounding box center [534, 213] width 264 height 66
paste textarea
type textarea "},"
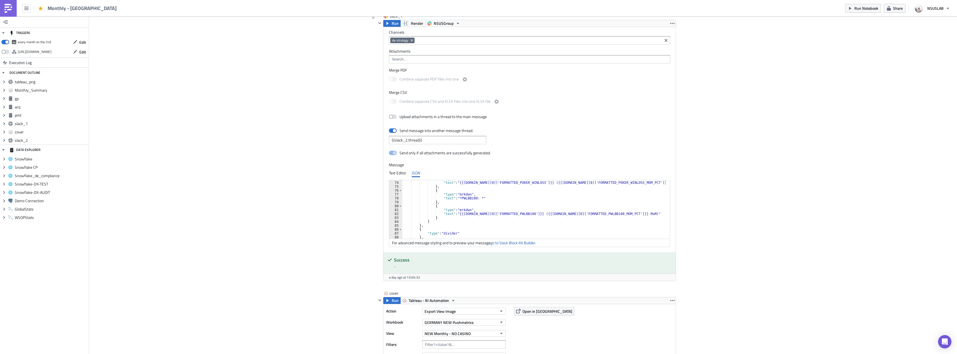
scroll to position [334, 0]
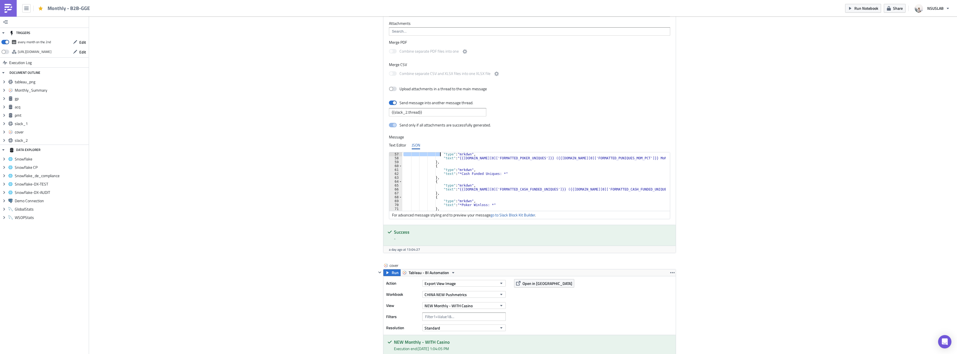
scroll to position [218, 0]
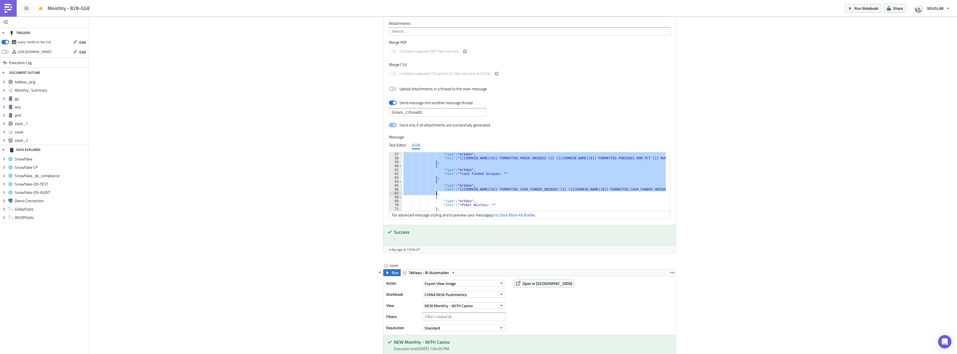
drag, startPoint x: 430, startPoint y: 186, endPoint x: 436, endPoint y: 194, distance: 9.9
click at [436, 194] on div ""type" : "mrkdwn" , "text" : "{{gp.data[0]['FORMATTED_POKER_UNIQUES']}} ({{gp.d…" at bounding box center [534, 185] width 264 height 66
paste textarea
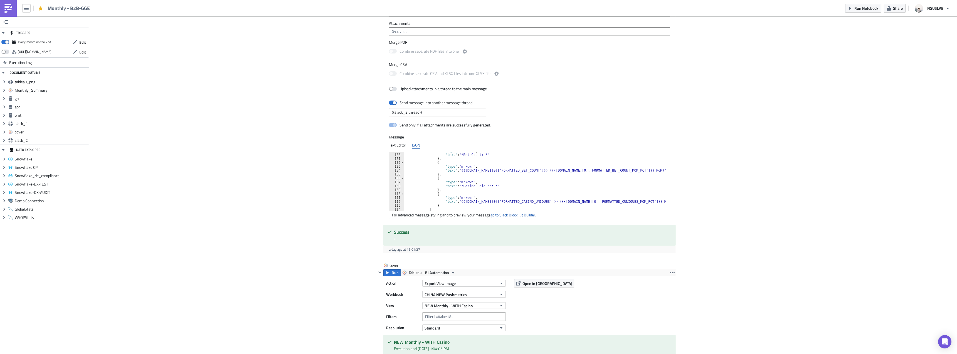
scroll to position [385, 0]
click at [470, 178] on div ""type" : "mrkdwn" , "text" : "*Bet Count: *" } , { "type" : "mrkdwn" , "text" :…" at bounding box center [535, 182] width 262 height 66
click at [471, 176] on div ""type" : "mrkdwn" , "text" : "*Bet Count: *" } , { "type" : "mrkdwn" , "text" :…" at bounding box center [535, 182] width 262 height 66
type textarea "},"
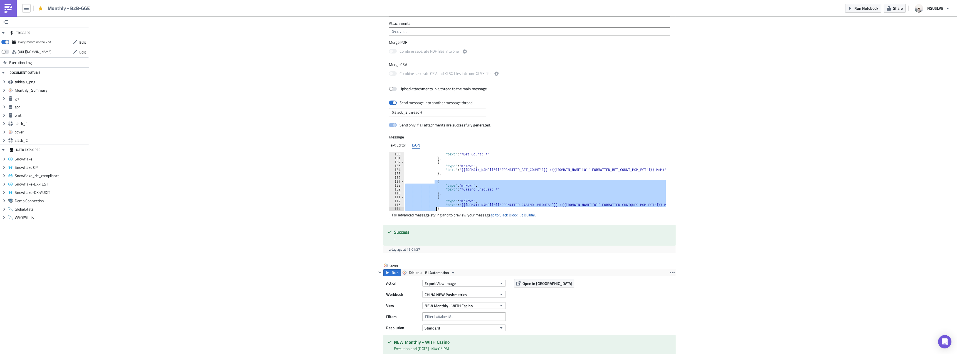
scroll to position [386, 0]
drag, startPoint x: 433, startPoint y: 183, endPoint x: 436, endPoint y: 208, distance: 25.5
click at [436, 208] on div ""text" : "*Bet Count: *" } , { "type" : "mrkdwn" , "text" : "{{gp.data[0]['FORM…" at bounding box center [535, 185] width 262 height 66
type textarea ""text": "{{[DOMAIN_NAME][0]['FORMATTED_CASINO_UNIQUES']}} ({{[DOMAIN_NAME][0]['…"
click at [441, 177] on div ""text" : "*Bet Count: *" } , { "type" : "mrkdwn" , "text" : "{{gp.data[0]['FORM…" at bounding box center [535, 185] width 262 height 66
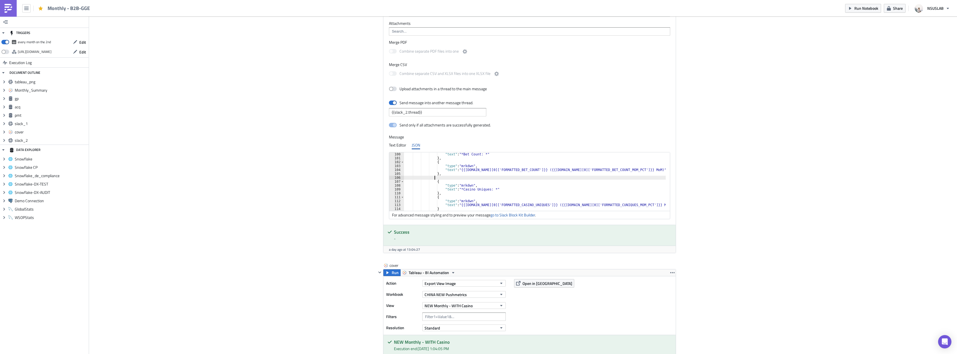
paste textarea "}"
click at [474, 184] on div ""text" : "*Bet Count: *" } , { "type" : "mrkdwn" , "text" : "{{gp.data[0]['FORM…" at bounding box center [535, 185] width 262 height 66
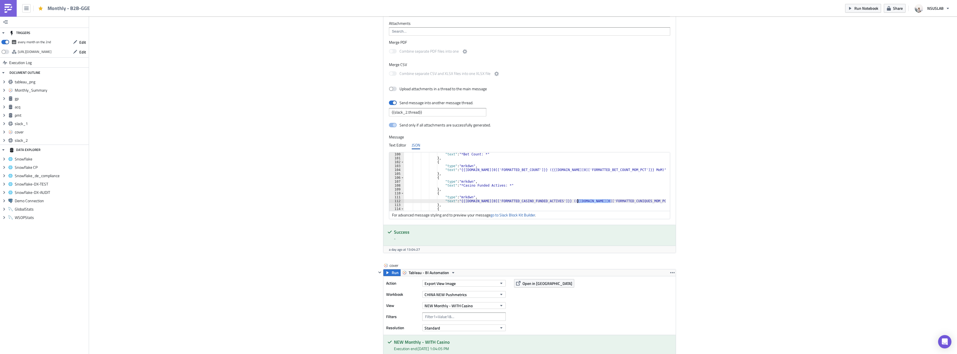
paste textarea "ASINO_FUNDED_ACTIV"
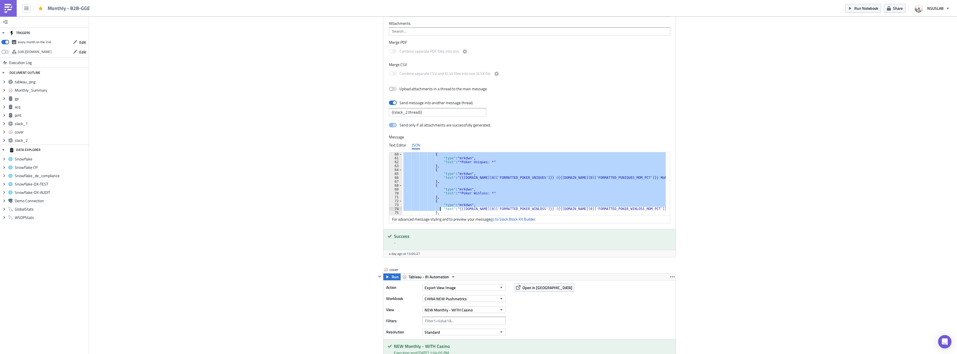
scroll to position [234, 0]
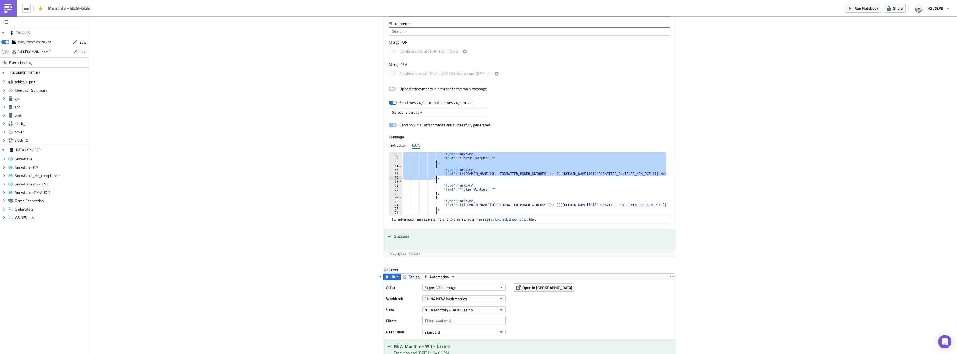
drag, startPoint x: 430, startPoint y: 170, endPoint x: 436, endPoint y: 177, distance: 9.3
click at [436, 177] on div ""type" : "mrkdwn" , "text" : "*Poker Uniques: *" } , { "type" : "mrkdwn" , "tex…" at bounding box center [534, 185] width 265 height 66
click at [537, 182] on div ""type" : "mrkdwn" , "text" : "*Poker Uniques: *" } , { "type" : "mrkdwn" , "tex…" at bounding box center [534, 185] width 265 height 66
type textarea "{"
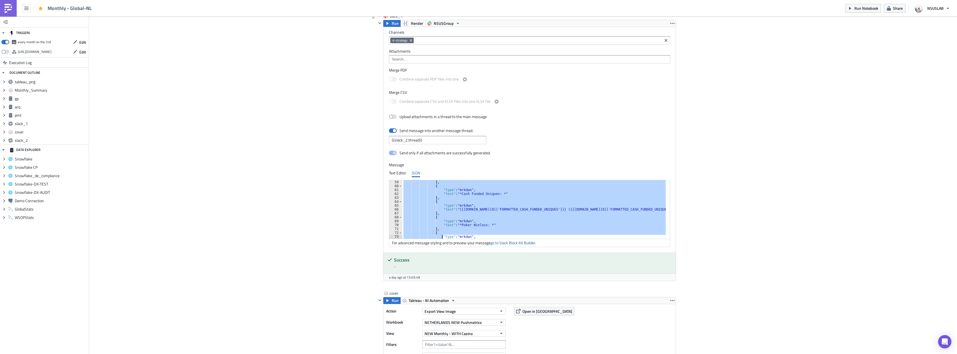
scroll to position [234, 0]
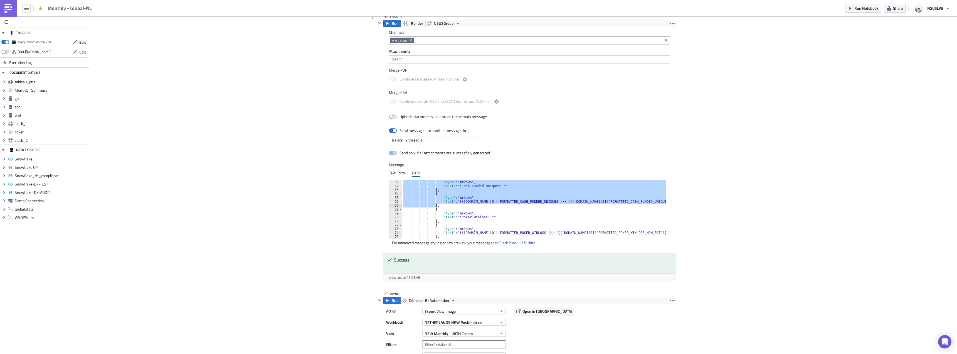
drag, startPoint x: 431, startPoint y: 197, endPoint x: 438, endPoint y: 206, distance: 10.9
click at [438, 206] on div ""type" : "mrkdwn" , "text" : "*Cash Funded Uniques: *" } , { "type" : "mrkdwn" …" at bounding box center [537, 213] width 270 height 66
paste textarea
type textarea "},"
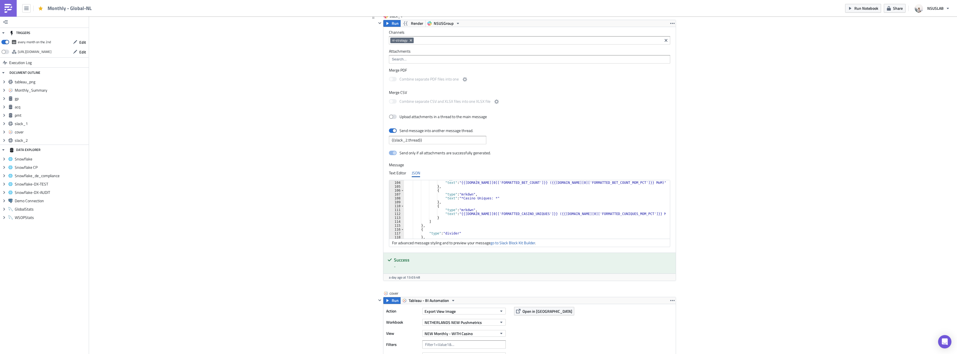
scroll to position [384, 0]
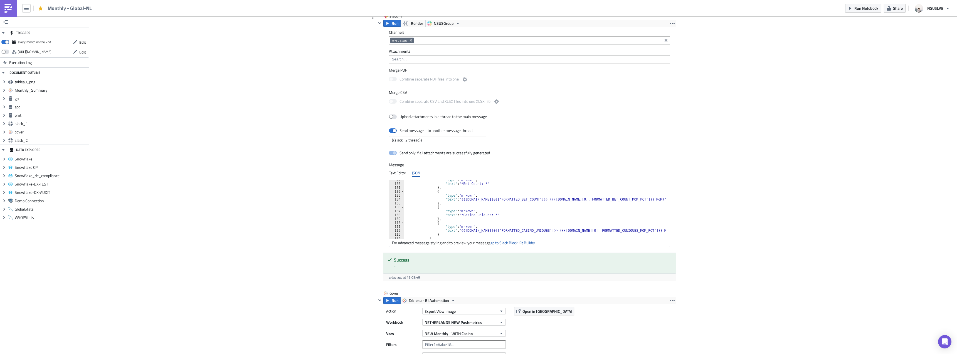
click at [455, 203] on div ""type" : "mrkdwn" , "text" : "*Bet Count: *" } , { "type" : "mrkdwn" , "text" :…" at bounding box center [538, 211] width 268 height 66
drag, startPoint x: 433, startPoint y: 210, endPoint x: 436, endPoint y: 223, distance: 13.0
click at [436, 223] on div ""type" : "mrkdwn" , "text" : "*Bet Count: *" } , { "type" : "mrkdwn" , "text" :…" at bounding box center [538, 211] width 268 height 66
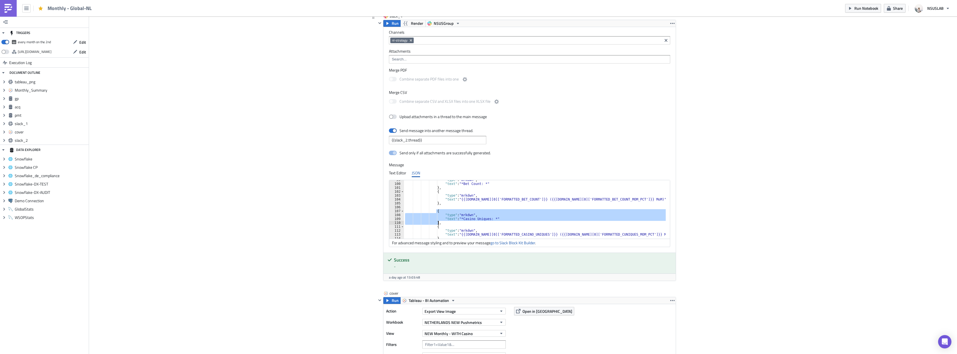
click at [437, 218] on div ""type" : "mrkdwn" , "text" : "*Bet Count: *" } , { "type" : "mrkdwn" , "text" :…" at bounding box center [535, 209] width 262 height 58
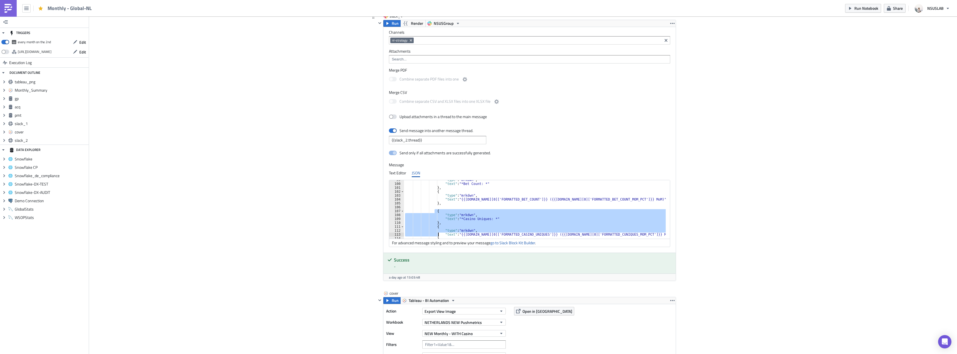
scroll to position [386, 0]
drag, startPoint x: 432, startPoint y: 211, endPoint x: 434, endPoint y: 237, distance: 25.7
click at [434, 237] on div ""text" : "*Bet Count: *" } , { "type" : "mrkdwn" , "text" : "{{gp.data[0]['FORM…" at bounding box center [538, 213] width 268 height 66
type textarea ""text": "{{[DOMAIN_NAME][0]['FORMATTED_CASINO_UNIQUES']}} ({{[DOMAIN_NAME][0]['…"
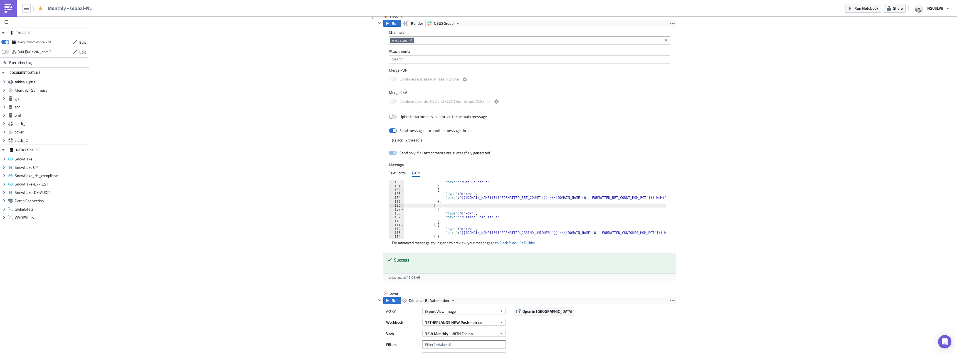
click at [443, 206] on div ""text" : "*Bet Count: *" } , { "type" : "mrkdwn" , "text" : "{{gp.data[0]['FORM…" at bounding box center [538, 213] width 268 height 66
paste textarea "}"
click at [477, 214] on div ""text" : "*Bet Count: *" } , { "type" : "mrkdwn" , "text" : "{{gp.data[0]['FORM…" at bounding box center [538, 213] width 268 height 66
click at [477, 214] on div ""text" : "*Bet Count: *" } , { "type" : "mrkdwn" , "text" : "{{[DOMAIN_NAME][0]…" at bounding box center [538, 213] width 268 height 66
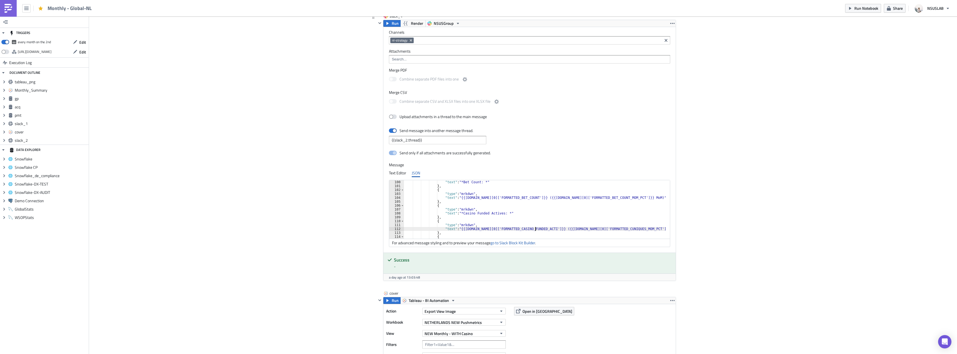
scroll to position [0, 11]
paste textarea "ASINO_FUNDED_ACTIV"
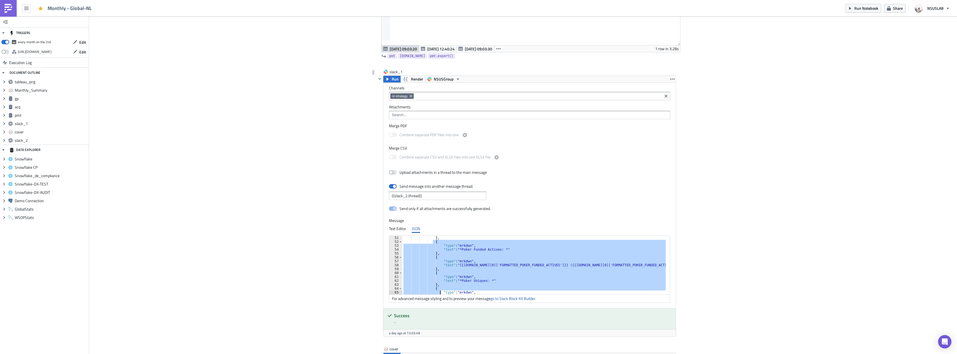
scroll to position [222, 0]
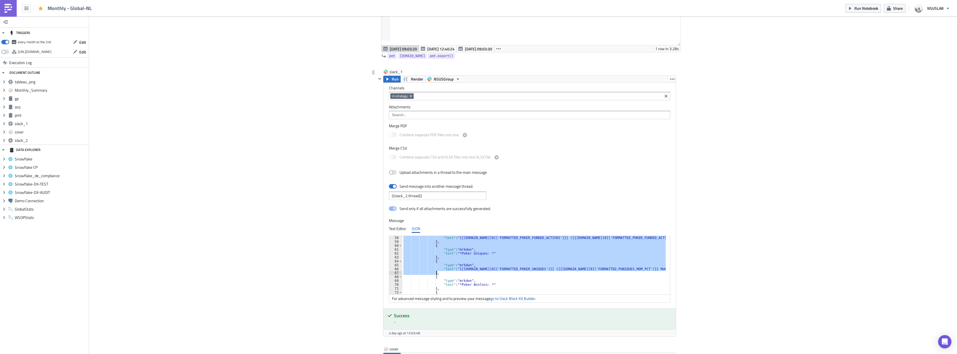
drag, startPoint x: 431, startPoint y: 251, endPoint x: 437, endPoint y: 273, distance: 22.4
click at [437, 273] on div ""text" : "{{gp.data[0]['FORMATTED_POKER_FUNDED_ACTIVES']}} ({{gp.data[0]['FORMA…" at bounding box center [537, 269] width 270 height 66
type textarea ""text": "{{[DOMAIN_NAME][0]['FORMATTED_POKER_UNIQUES']}} ({{[DOMAIN_NAME][0]['F…"
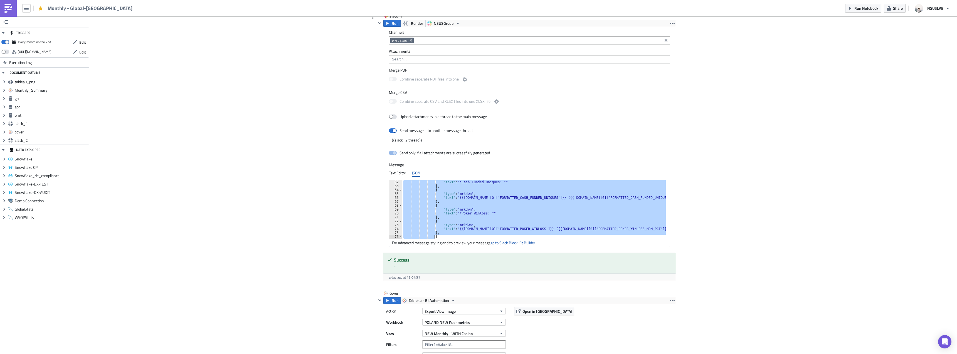
scroll to position [241, 0]
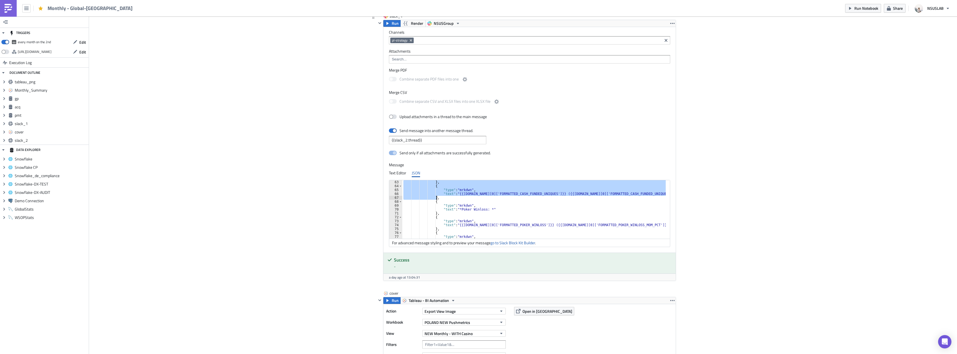
drag, startPoint x: 430, startPoint y: 196, endPoint x: 436, endPoint y: 198, distance: 6.4
click at [436, 198] on div "} , { "type" : "mrkdwn" , "text" : "{{gp.data[0]['FORMATTED_CASH_FUNDED_UNIQUES…" at bounding box center [534, 213] width 264 height 66
paste textarea "FORMATTED_CASINO_FUNDED_ACTIVES"
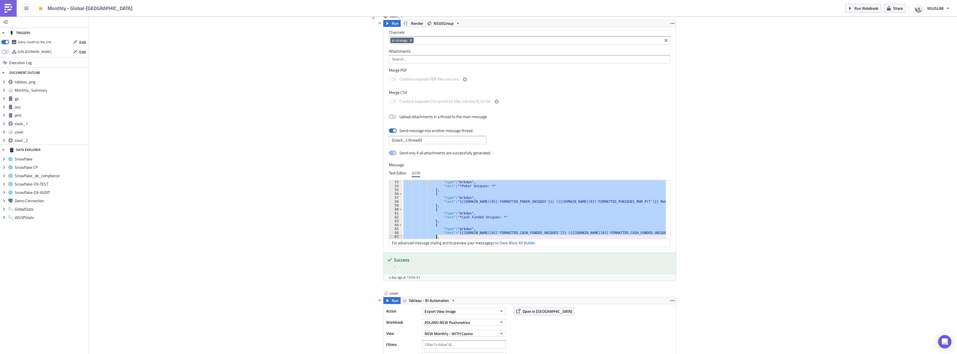
scroll to position [186, 0]
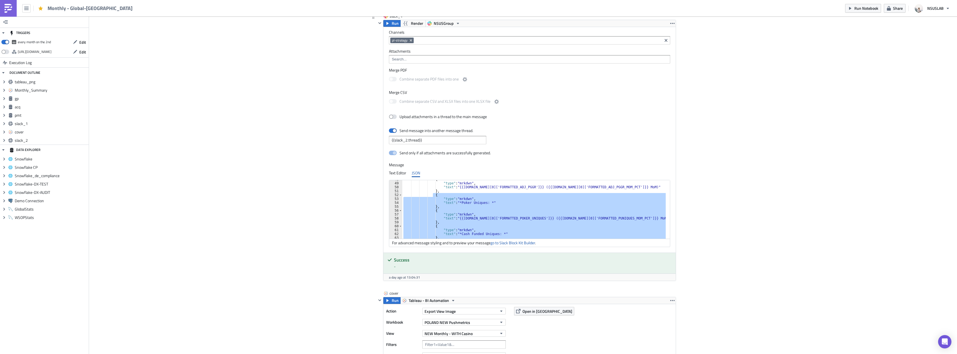
paste textarea
type textarea "},"
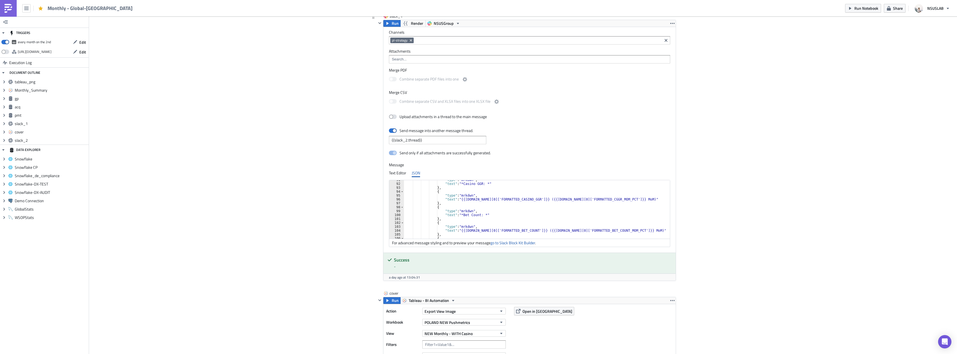
scroll to position [369, 0]
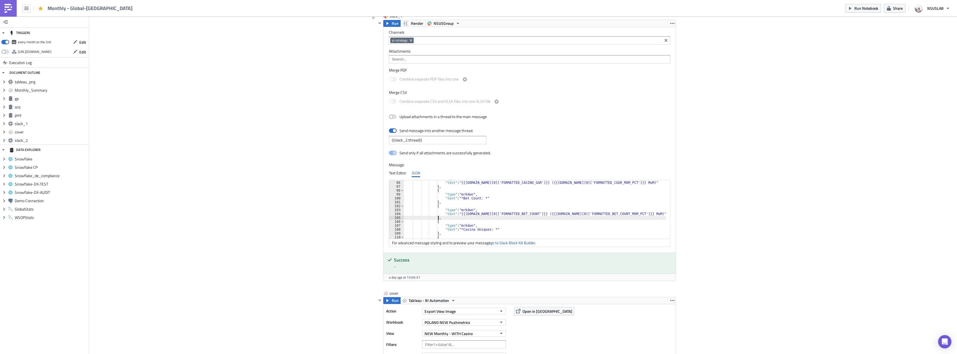
click at [484, 219] on div ""type" : "mrkdwn" , "text" : "{{gp.data[0]['FORMATTED_CASINO_GGR']}} ({{gp.data…" at bounding box center [535, 210] width 262 height 66
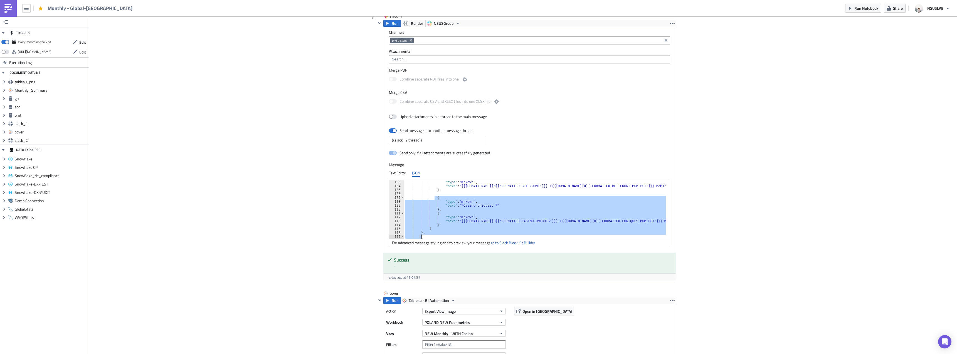
scroll to position [397, 0]
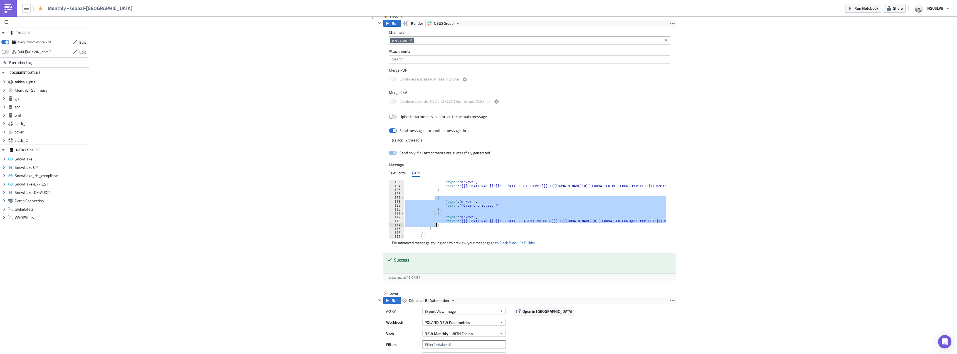
type textarea "{"
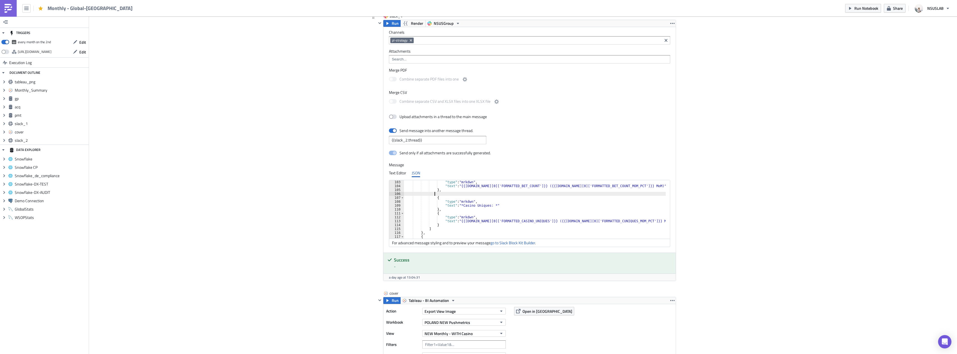
paste textarea "}"
paste textarea "ASINO_FUNDED_ACTIV"
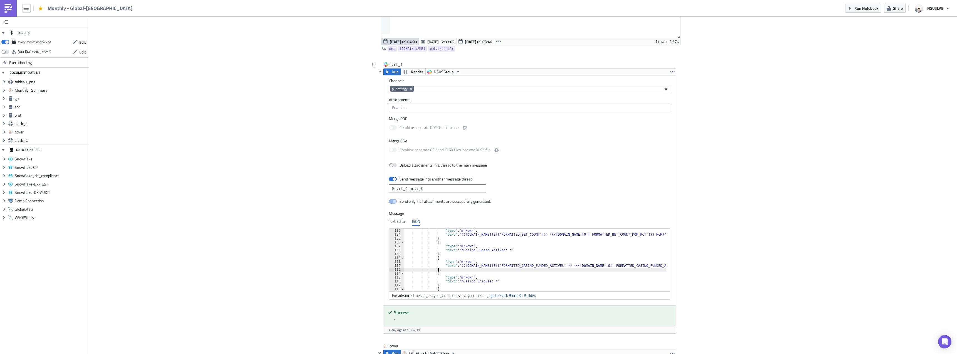
scroll to position [1001, 0]
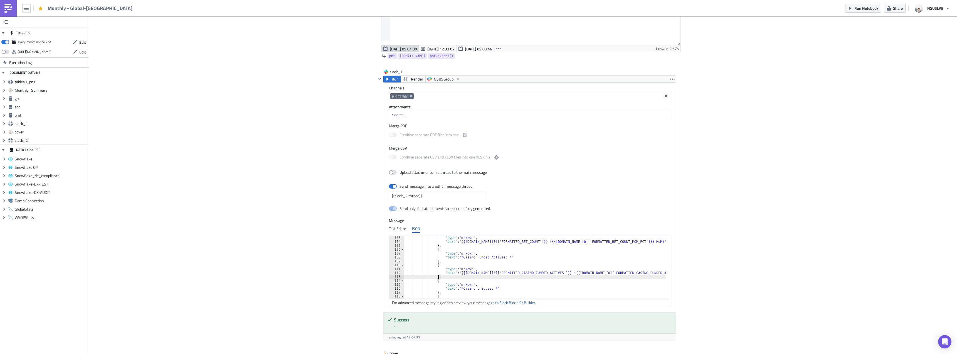
type textarea "},"
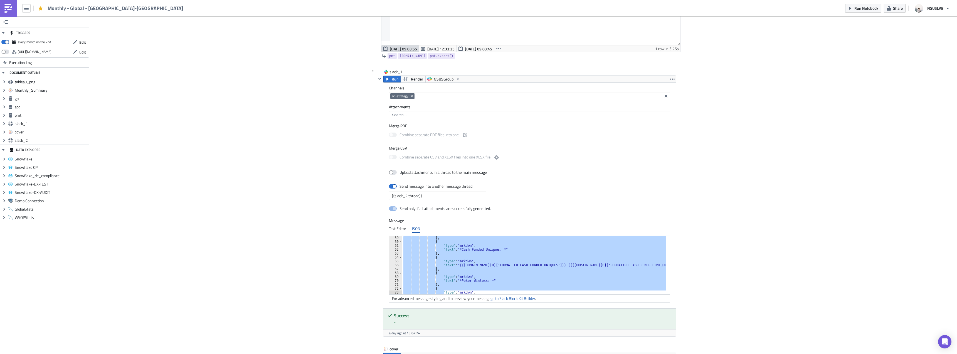
scroll to position [234, 0]
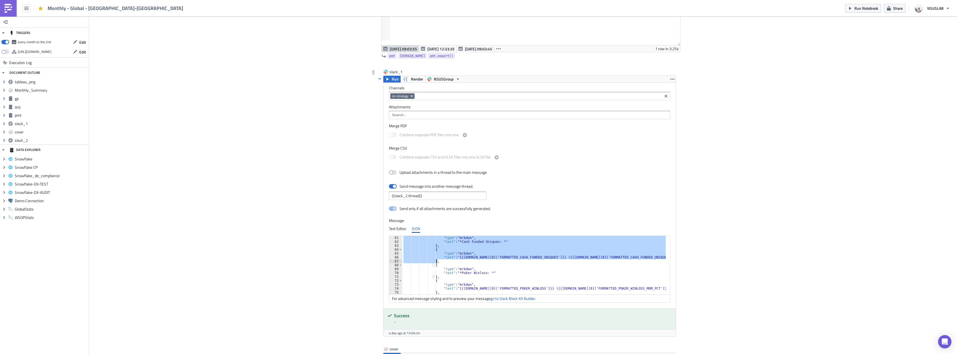
drag, startPoint x: 430, startPoint y: 254, endPoint x: 436, endPoint y: 262, distance: 10.3
click at [436, 262] on div ""type" : "mrkdwn" , "text" : "*Cash Funded Uniques: *" } , { "type" : "mrkdwn" …" at bounding box center [537, 269] width 270 height 66
paste textarea
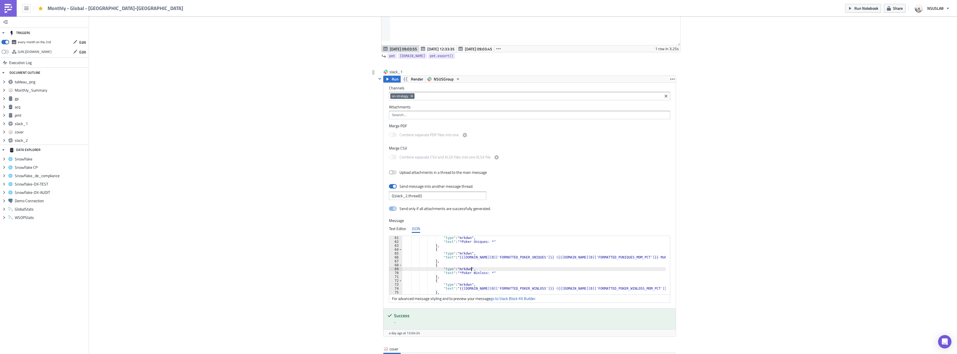
click at [494, 268] on div ""type" : "mrkdwn" , "text" : "*Poker Uniques: *" } , { "type" : "mrkdwn" , "tex…" at bounding box center [537, 269] width 270 height 66
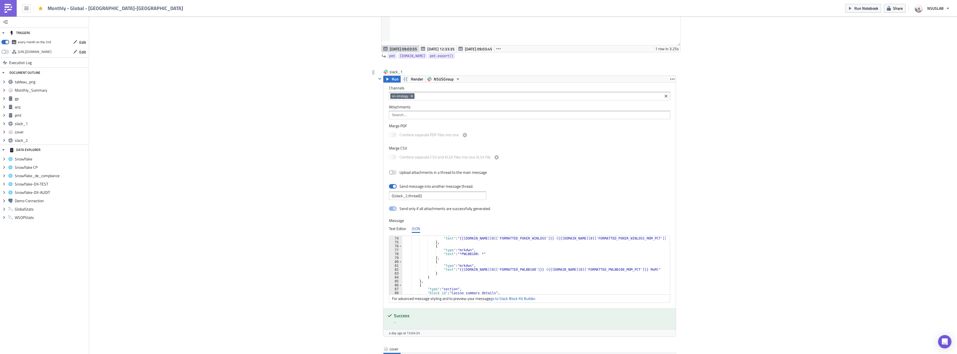
scroll to position [284, 0]
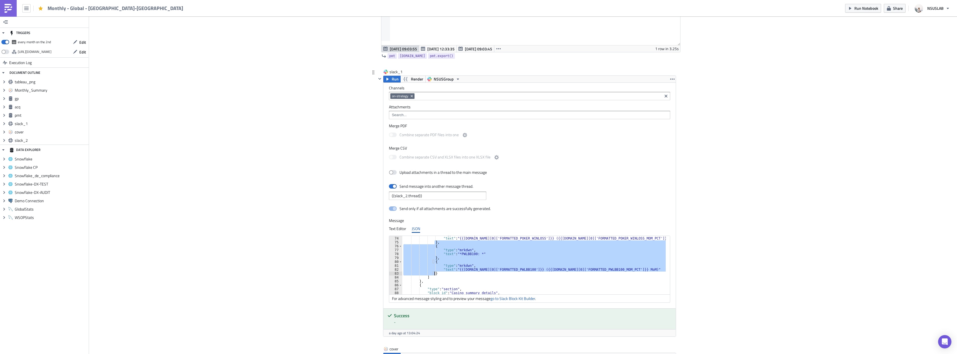
drag, startPoint x: 433, startPoint y: 243, endPoint x: 437, endPoint y: 272, distance: 29.2
click at [437, 272] on div ""type" : "mrkdwn" , "text" : "{{[DOMAIN_NAME][0]['FORMATTED_POKER_WINLOSS']}} (…" at bounding box center [537, 265] width 270 height 66
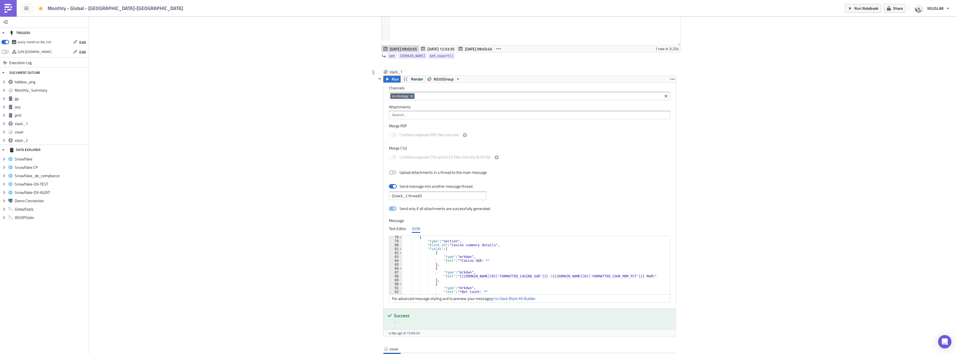
scroll to position [350, 0]
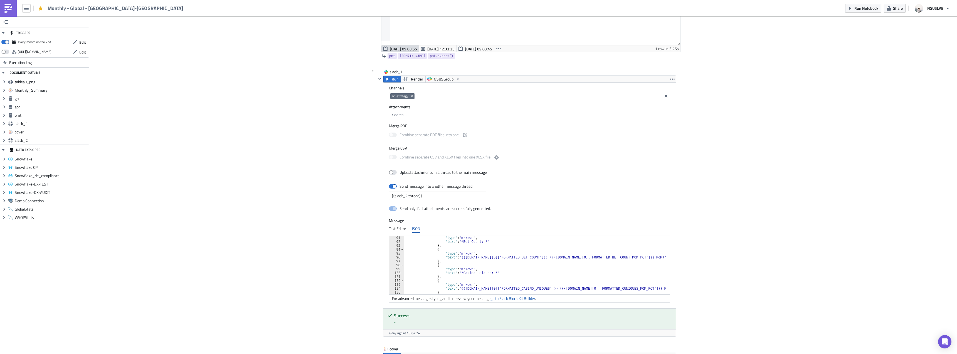
click at [446, 248] on div ""type" : "mrkdwn" , "text" : "*Bet Count: *" } , { "type" : "mrkdwn" , "text" :…" at bounding box center [538, 269] width 268 height 66
click at [448, 262] on div ""type" : "mrkdwn" , "text" : "*Bet Count: *" } , { "type" : "mrkdwn" , "text" :…" at bounding box center [538, 269] width 268 height 66
type textarea "},"
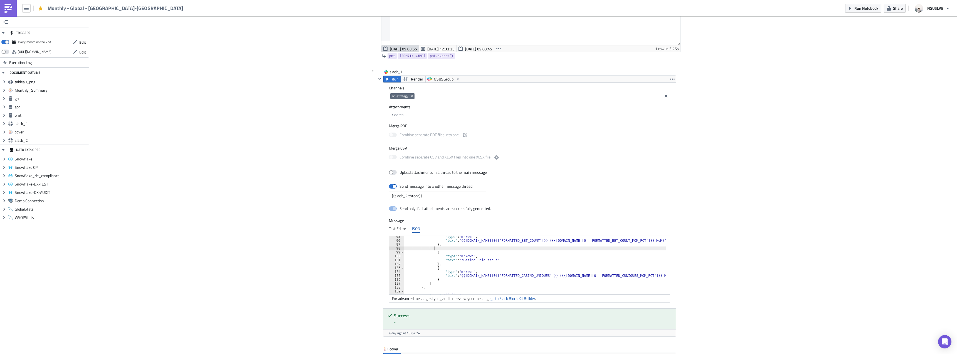
scroll to position [367, 0]
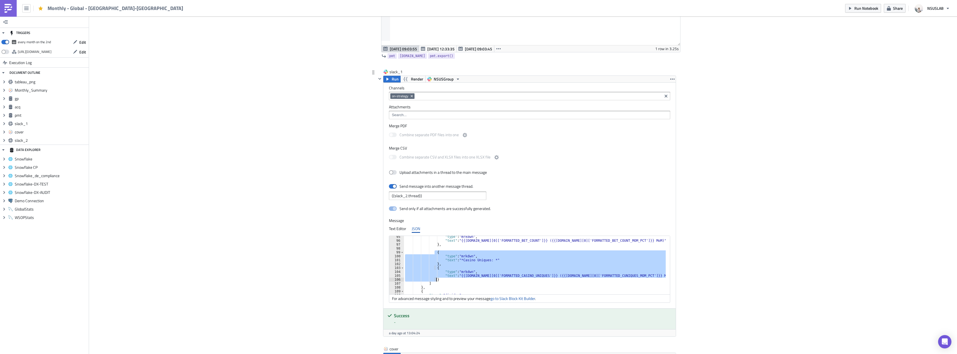
drag, startPoint x: 432, startPoint y: 251, endPoint x: 438, endPoint y: 280, distance: 28.8
click at [438, 280] on div ""type" : "mrkdwn" , "text" : "{{gp.data[0]['FORMATTED_BET_COUNT']}} ({{gp.data[…" at bounding box center [538, 267] width 268 height 66
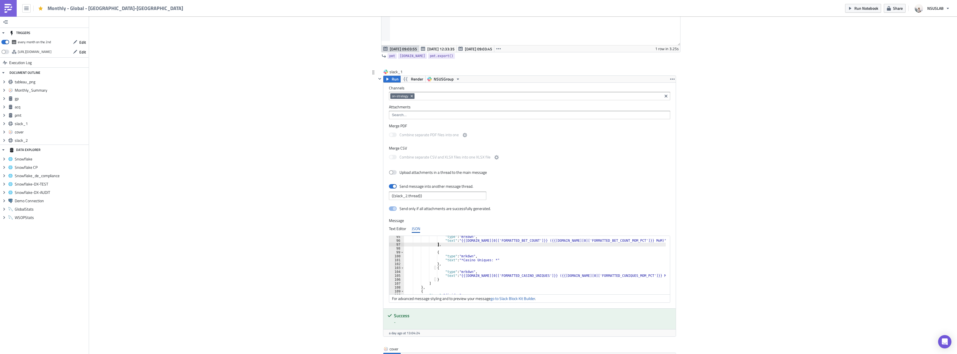
click at [439, 246] on div ""type" : "mrkdwn" , "text" : "{{gp.data[0]['FORMATTED_BET_COUNT']}} ({{gp.data[…" at bounding box center [538, 267] width 268 height 66
type textarea "},"
click at [440, 248] on div ""type" : "mrkdwn" , "text" : "{{gp.data[0]['FORMATTED_BET_COUNT']}} ({{gp.data[…" at bounding box center [538, 267] width 268 height 66
paste textarea "}"
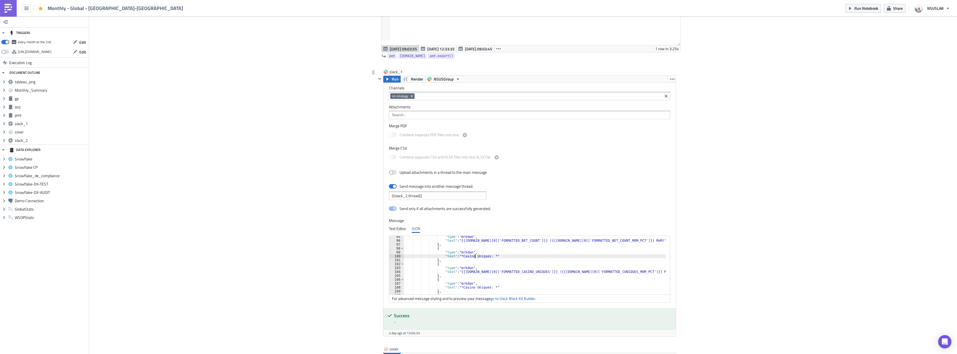
click at [472, 256] on div ""type" : "mrkdwn" , "text" : "{{gp.data[0]['FORMATTED_BET_COUNT']}} ({{gp.data[…" at bounding box center [538, 267] width 268 height 66
paste textarea "ASINO_FUNDED_ACTIV"
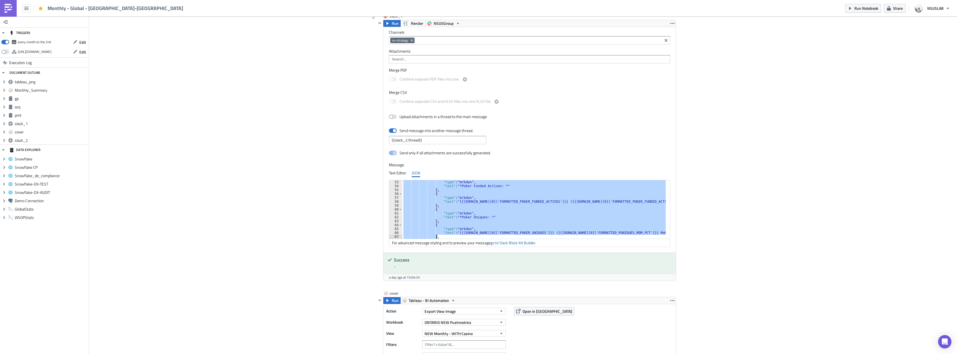
scroll to position [230, 0]
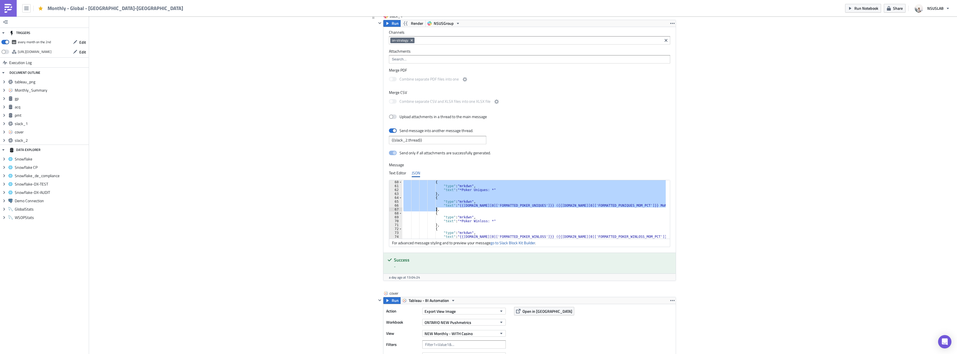
drag, startPoint x: 430, startPoint y: 213, endPoint x: 436, endPoint y: 209, distance: 7.5
click at [436, 209] on div "{ "type" : "mrkdwn" , "text" : "*Poker Uniques: *" } , { "type" : "mrkdwn" , "t…" at bounding box center [537, 213] width 270 height 66
click at [503, 213] on div "{ "type" : "mrkdwn" , "text" : "*Poker Uniques: *" } , { "type" : "mrkdwn" , "t…" at bounding box center [537, 213] width 270 height 66
type textarea "{"
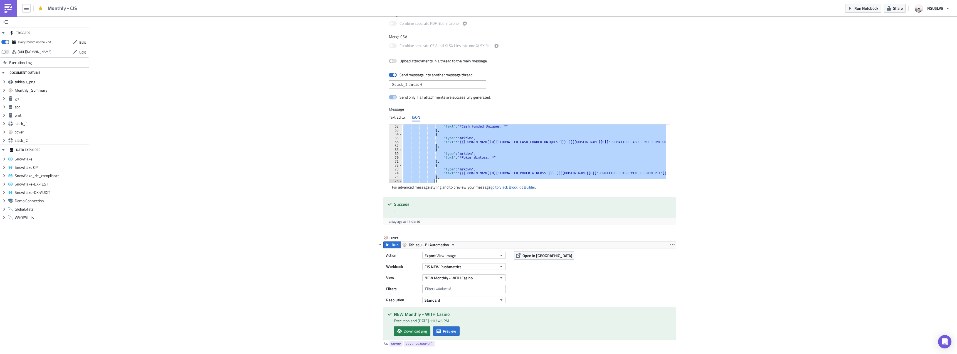
scroll to position [238, 0]
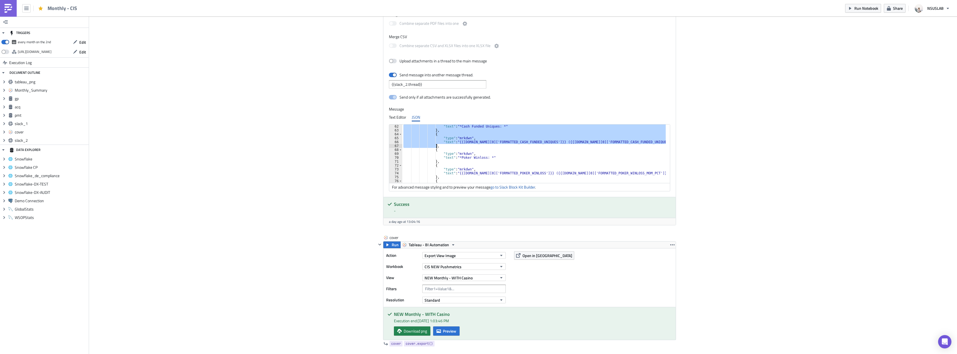
drag, startPoint x: 431, startPoint y: 142, endPoint x: 437, endPoint y: 145, distance: 6.6
click at [437, 145] on div ""text" : "*Cash Funded Uniques: *" } , { "type" : "mrkdwn" , "text" : "{{gp.dat…" at bounding box center [534, 157] width 264 height 66
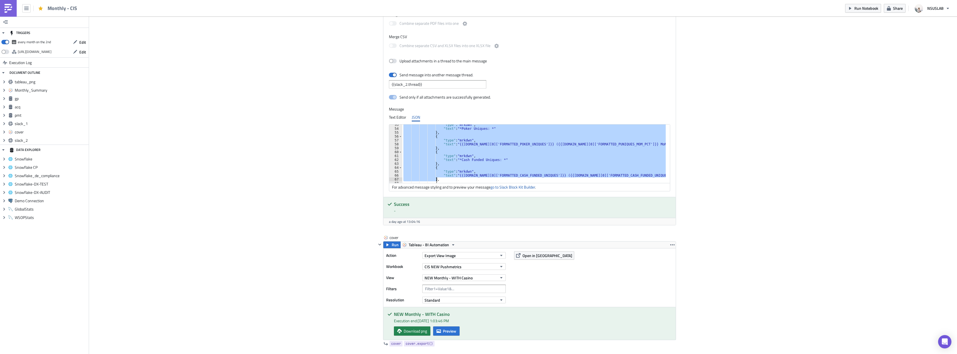
scroll to position [221, 0]
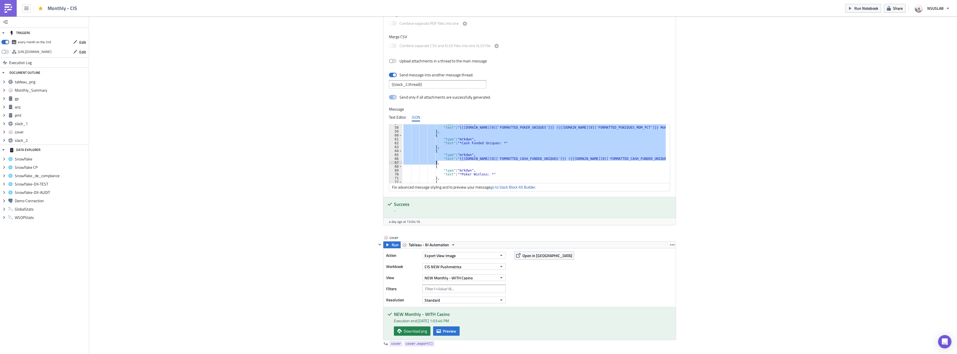
paste textarea
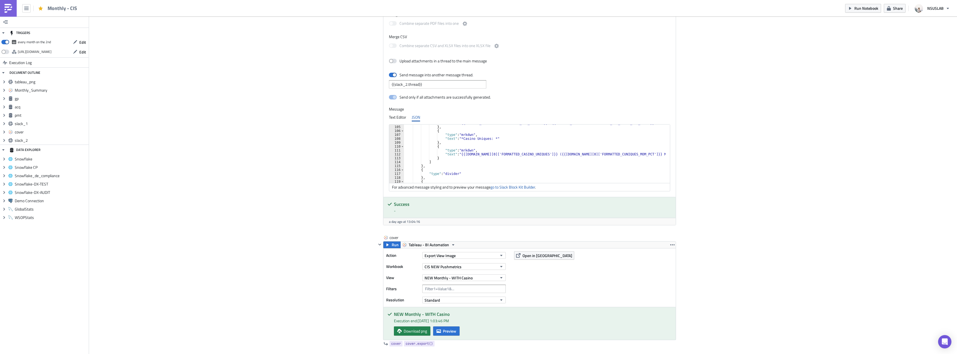
scroll to position [388, 0]
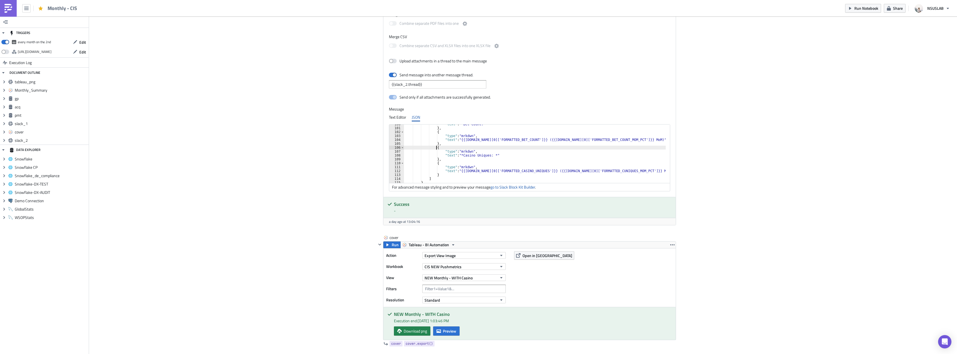
click at [461, 147] on div ""text" : "*Bet Count: *" } , { "type" : "mrkdwn" , "text" : "{{gp.data[0]['FORM…" at bounding box center [535, 155] width 262 height 66
click at [463, 144] on div ""text" : "*Bet Count: *" } , { "type" : "mrkdwn" , "text" : "{{[DOMAIN_NAME][0]…" at bounding box center [535, 155] width 262 height 66
type textarea "},"
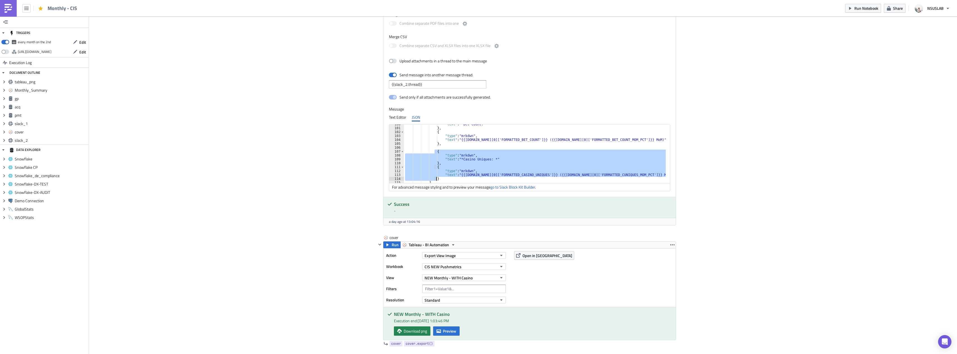
drag, startPoint x: 433, startPoint y: 151, endPoint x: 435, endPoint y: 177, distance: 26.2
click at [435, 177] on div ""text" : "*Bet Count: *" } , { "type" : "mrkdwn" , "text" : "{{gp.data[0]['FORM…" at bounding box center [535, 155] width 262 height 66
type textarea ""text": "{{[DOMAIN_NAME][0]['FORMATTED_CASINO_UNIQUES']}} ({{[DOMAIN_NAME][0]['…"
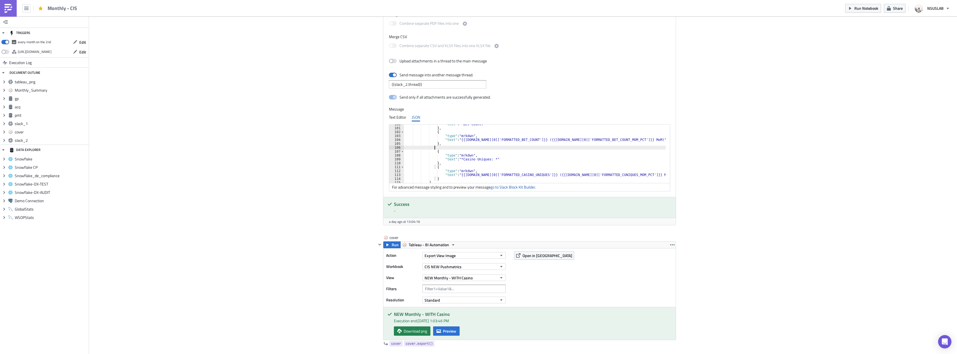
click at [439, 147] on div ""text" : "*Bet Count: *" } , { "type" : "mrkdwn" , "text" : "{{gp.data[0]['FORM…" at bounding box center [535, 155] width 262 height 66
paste textarea "}"
click at [482, 154] on div ""text" : "*Bet Count: *" } , { "type" : "mrkdwn" , "text" : "{{gp.data[0]['FORM…" at bounding box center [535, 155] width 262 height 66
click at [481, 154] on div ""text" : "*Bet Count: *" } , { "type" : "mrkdwn" , "text" : "{{gp.data[0]['FORM…" at bounding box center [535, 155] width 262 height 66
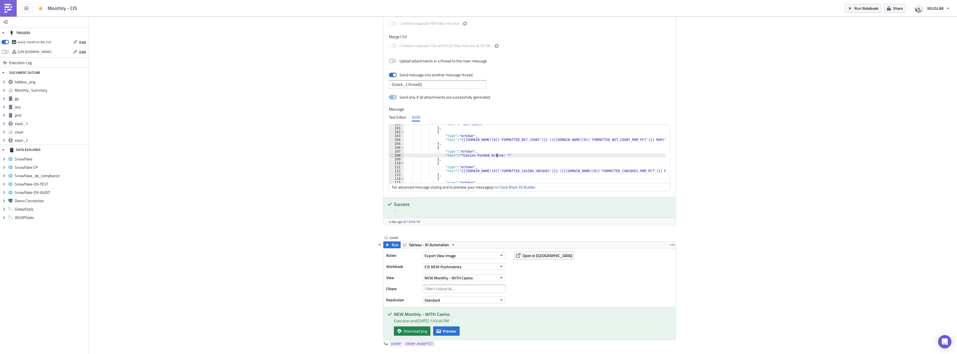
scroll to position [0, 8]
click at [501, 171] on div ""text" : "*Bet Count: *" } , { "type" : "mrkdwn" , "text" : "{{gp.data[0]['FORM…" at bounding box center [535, 155] width 262 height 66
paste textarea "ASINO_FUNDED_ACTIV"
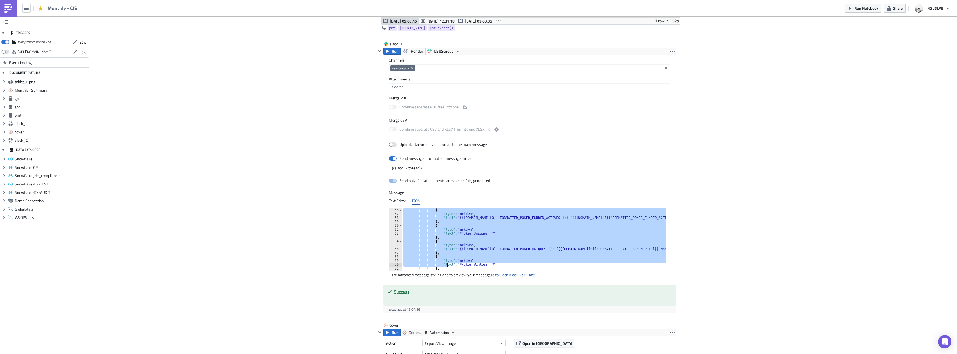
scroll to position [230, 0]
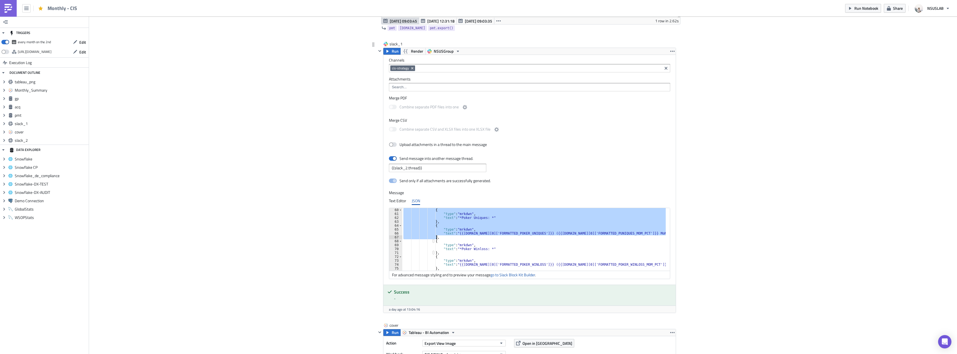
drag, startPoint x: 431, startPoint y: 220, endPoint x: 439, endPoint y: 239, distance: 20.5
click at [439, 239] on div "{ "type" : "mrkdwn" , "text" : "*Poker Uniques: *" } , { "type" : "mrkdwn" , "t…" at bounding box center [534, 241] width 265 height 66
type textarea ""text": "{{gp.data[0]['FORMATTED_POKER_UNIQUES']}} ({{gp.data[0]['FORMATTED_PUN…"
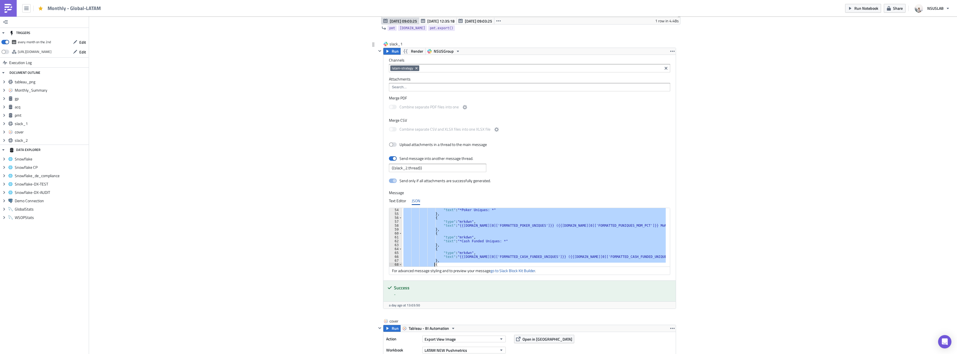
scroll to position [230, 0]
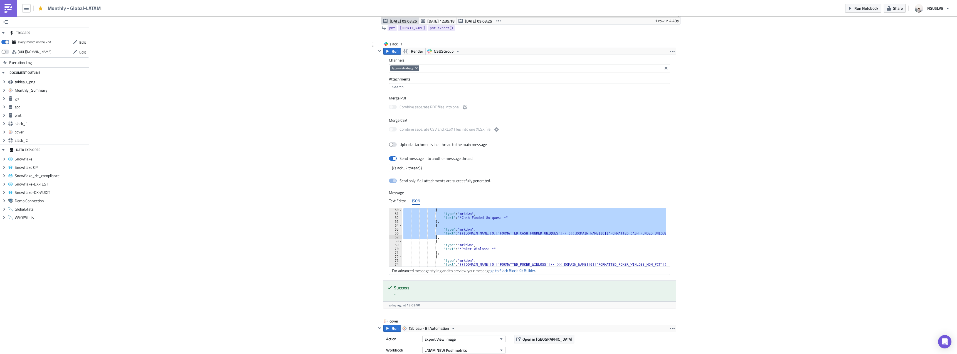
drag, startPoint x: 431, startPoint y: 224, endPoint x: 438, endPoint y: 237, distance: 14.7
click at [438, 237] on div "{ "type" : "mrkdwn" , "text" : "*Cash Funded Uniques: *" } , { "type" : "mrkdwn…" at bounding box center [537, 241] width 270 height 66
paste textarea
type textarea "},"
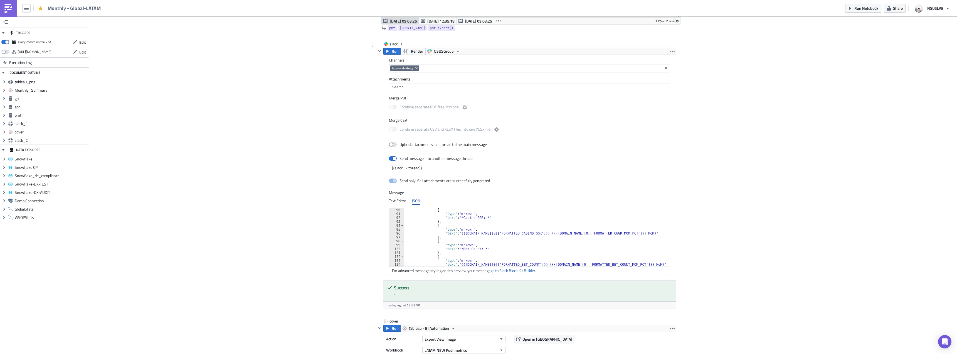
scroll to position [380, 0]
click at [473, 236] on div "{ "type" : "mrkdwn" , "text" : "*Bet Count: *" } , { "type" : "mrkdwn" , "text"…" at bounding box center [538, 239] width 268 height 66
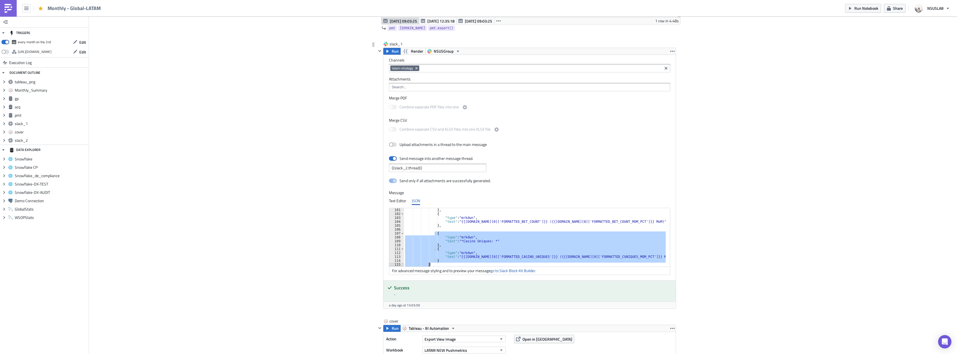
scroll to position [389, 0]
type textarea "{"
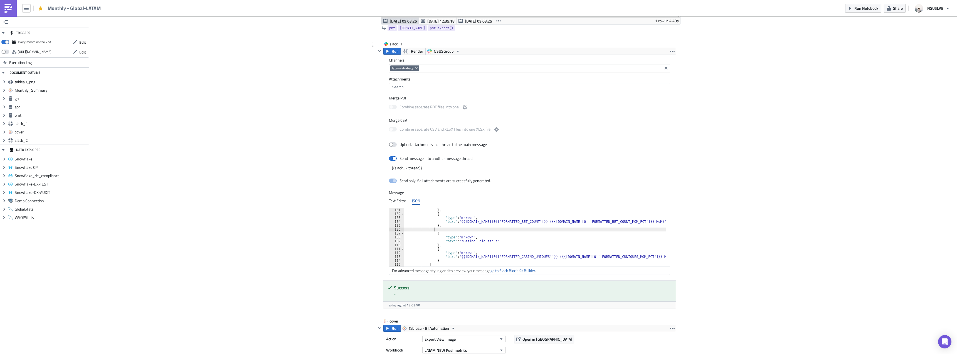
paste textarea "}"
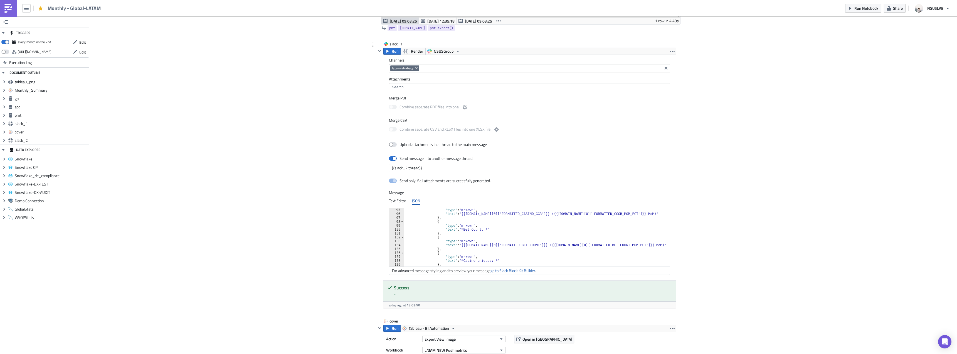
scroll to position [366, 0]
click at [475, 260] on div ""type" : "mrkdwn" , "text" : "{{gp.data[0]['FORMATTED_CASINO_GGR']}} ({{gp.data…" at bounding box center [538, 241] width 268 height 66
paste textarea "ASINO_FUNDED_ACTIV"
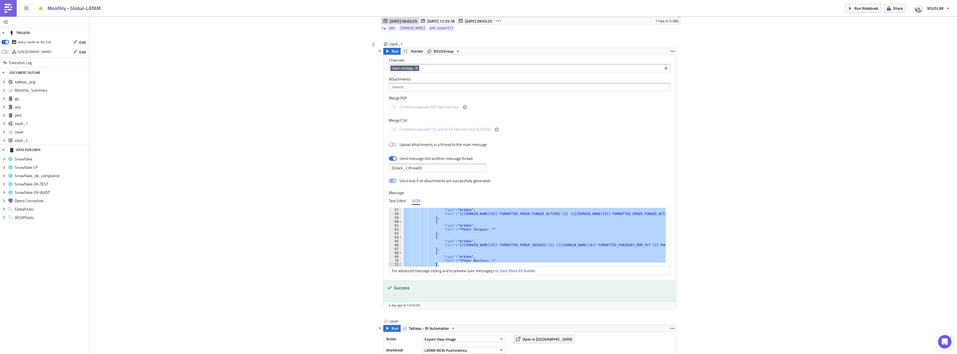
scroll to position [218, 0]
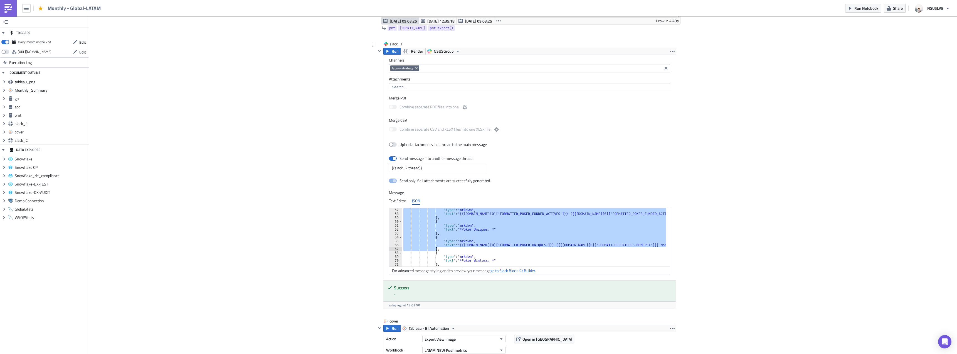
drag, startPoint x: 430, startPoint y: 223, endPoint x: 445, endPoint y: 249, distance: 29.8
click at [445, 249] on div ""type" : "mrkdwn" , "text" : "{{gp.data[0]['FORMATTED_POKER_FUNDED_ACTIVES']}} …" at bounding box center [537, 241] width 270 height 66
click at [511, 252] on div ""type" : "mrkdwn" , "text" : "{{gp.data[0]['FORMATTED_POKER_FUNDED_ACTIVES']}} …" at bounding box center [537, 241] width 270 height 66
type textarea "{"
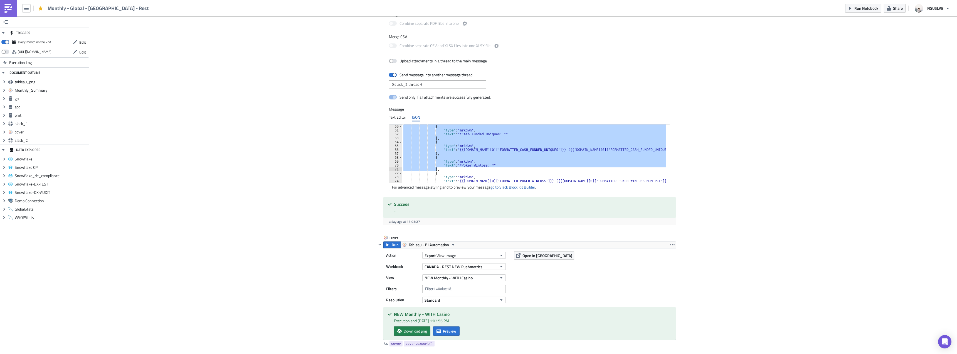
scroll to position [230, 0]
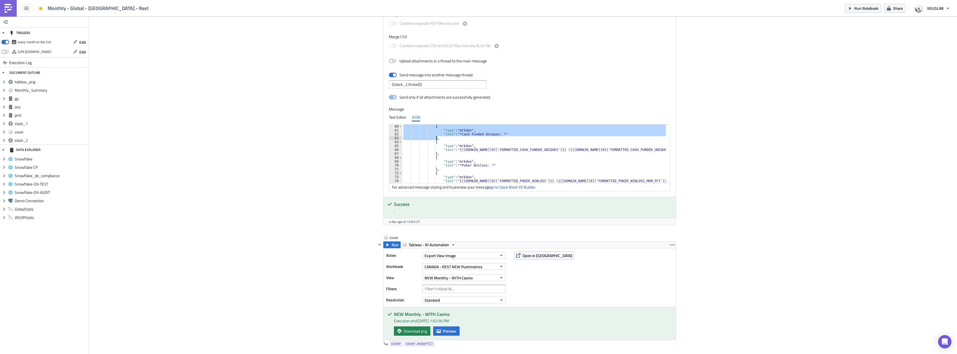
drag, startPoint x: 431, startPoint y: 159, endPoint x: 435, endPoint y: 139, distance: 20.4
click at [435, 139] on div "{ "type" : "mrkdwn" , "text" : "*Cash Funded Uniques: *" } , { "type" : "mrkdwn…" at bounding box center [537, 157] width 270 height 66
paste textarea
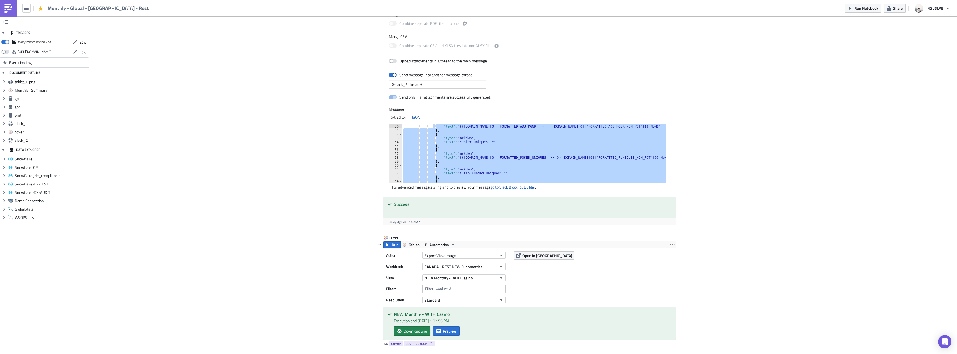
scroll to position [167, 0]
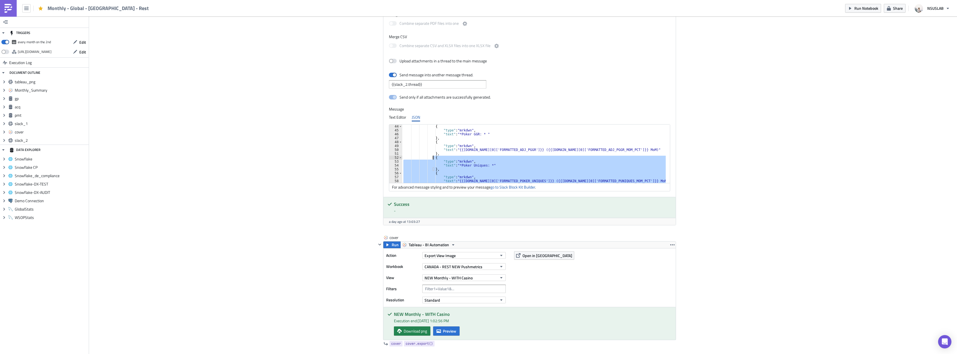
drag, startPoint x: 434, startPoint y: 169, endPoint x: 431, endPoint y: 157, distance: 13.1
click at [431, 157] on div "{ "type" : "mrkdwn" , "text" : "*Poker GGR: * " } , { "type" : "mrkdwn" , "text…" at bounding box center [537, 157] width 270 height 66
paste textarea "}"
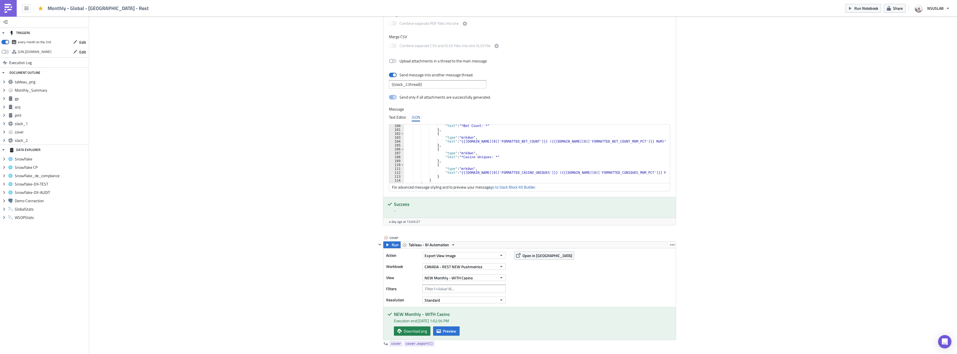
scroll to position [386, 0]
click at [499, 148] on div ""text" : "*Bet Count: *" } , { "type" : "mrkdwn" , "text" : "{{gp.data[0]['FORM…" at bounding box center [538, 157] width 268 height 66
click at [500, 145] on div ""text" : "*Bet Count: *" } , { "type" : "mrkdwn" , "text" : "{{gp.data[0]['FORM…" at bounding box center [538, 157] width 268 height 66
type textarea "},"
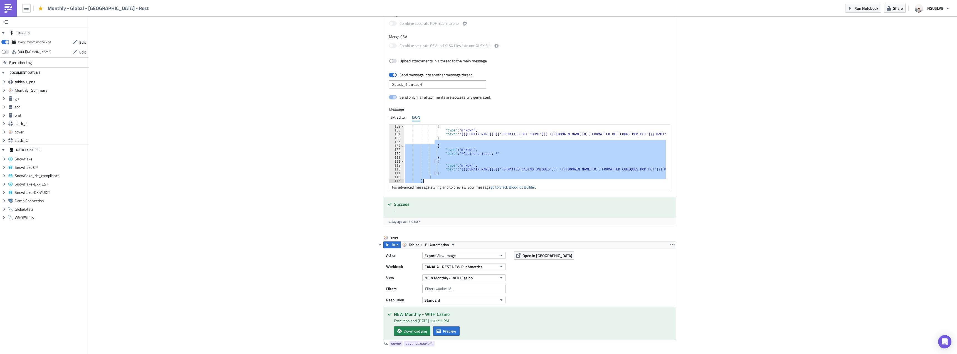
type textarea "}, {"
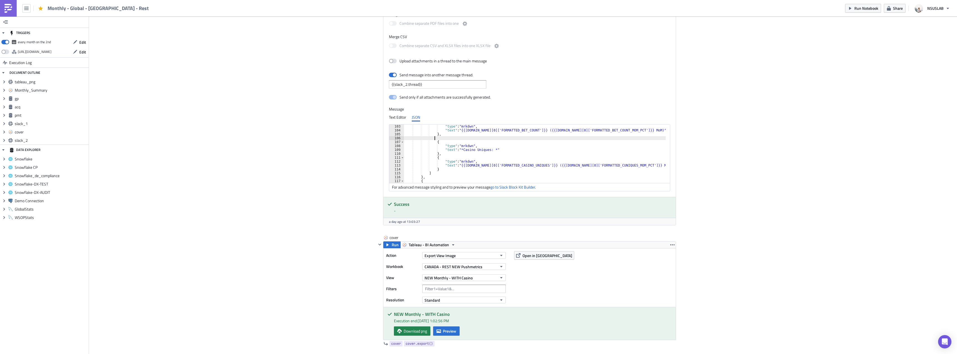
type textarea "},"
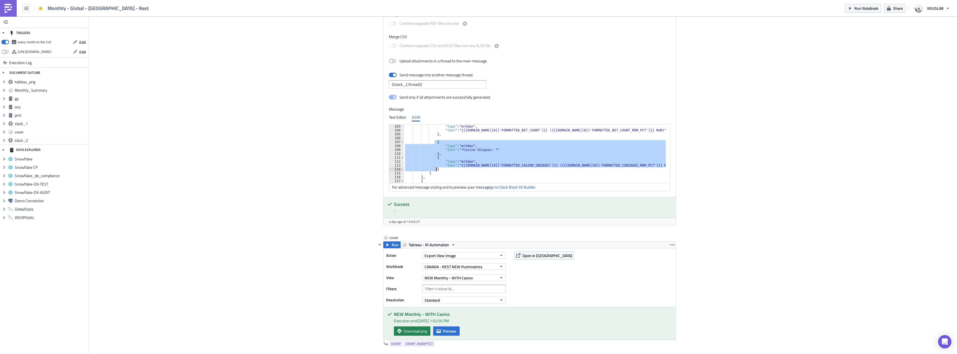
type textarea "{"
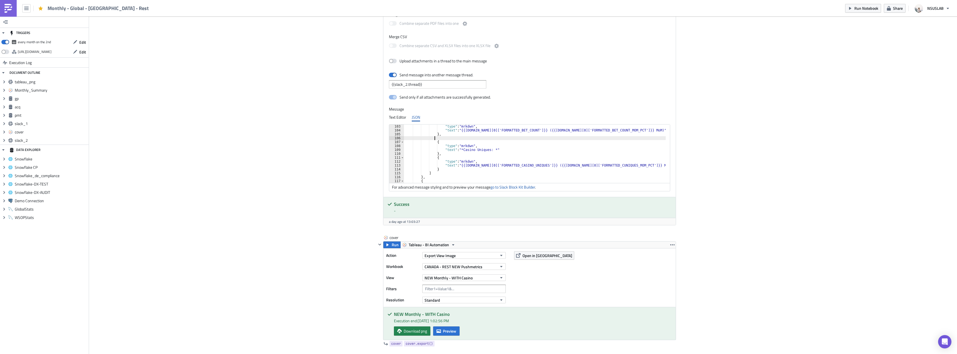
paste textarea "}"
click at [478, 145] on div ""type" : "mrkdwn" , "text" : "{{gp.data[0]['FORMATTED_BET_COUNT']}} ({{gp.data[…" at bounding box center [538, 156] width 268 height 66
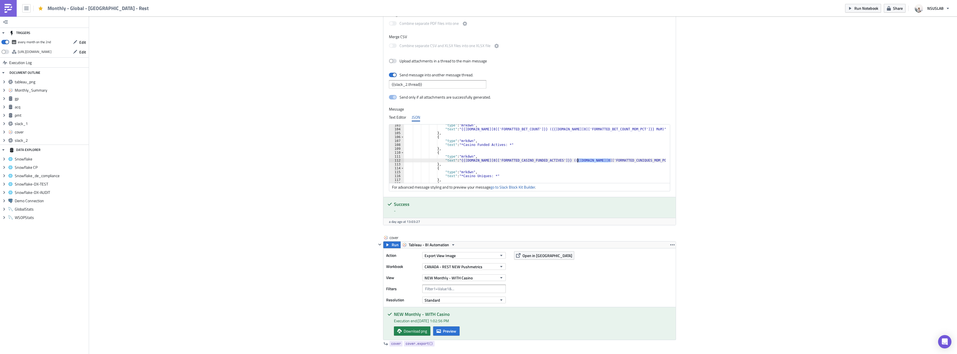
paste textarea "ASINO_FUNDED_ACTIV"
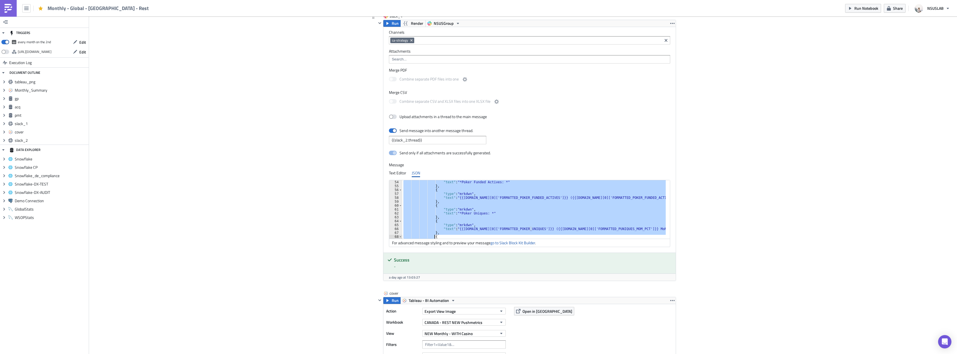
scroll to position [230, 0]
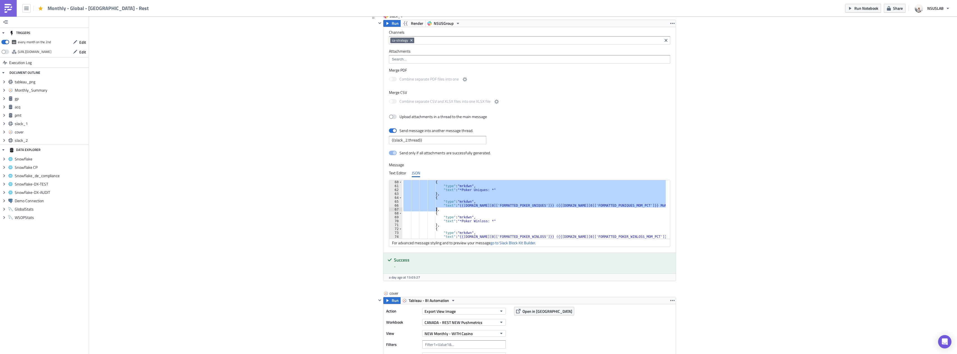
drag, startPoint x: 430, startPoint y: 198, endPoint x: 441, endPoint y: 210, distance: 16.1
click at [441, 210] on div "{ "type" : "mrkdwn" , "text" : "*Poker Uniques: *" } , { "type" : "mrkdwn" , "t…" at bounding box center [537, 213] width 270 height 66
click at [507, 214] on div "{ "type" : "mrkdwn" , "text" : "*Poker Uniques: *" } , { "type" : "mrkdwn" , "t…" at bounding box center [537, 213] width 270 height 66
type textarea "{"
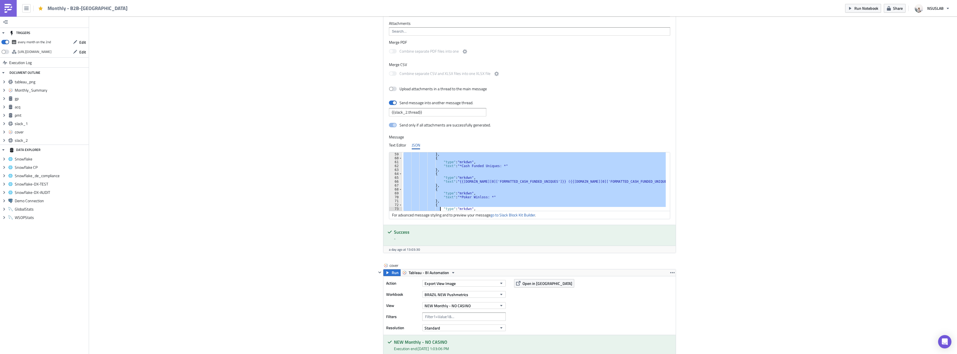
scroll to position [234, 0]
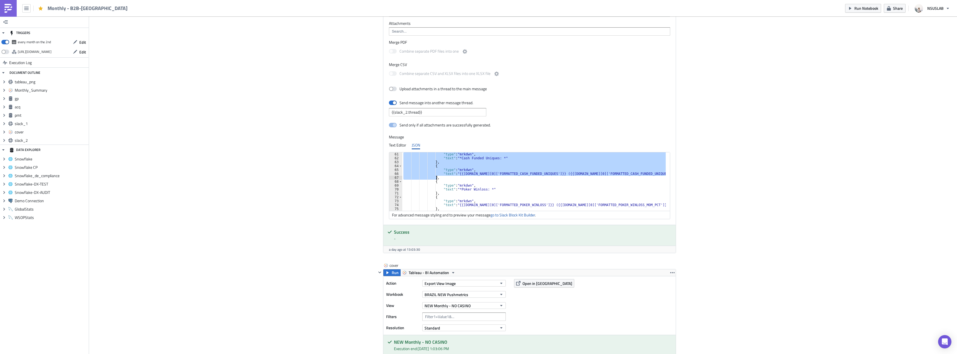
drag, startPoint x: 431, startPoint y: 169, endPoint x: 436, endPoint y: 177, distance: 9.4
click at [436, 177] on div ""type" : "mrkdwn" , "text" : "*Cash Funded Uniques: *" } , { "type" : "mrkdwn" …" at bounding box center [534, 185] width 264 height 66
paste textarea
type textarea "},"
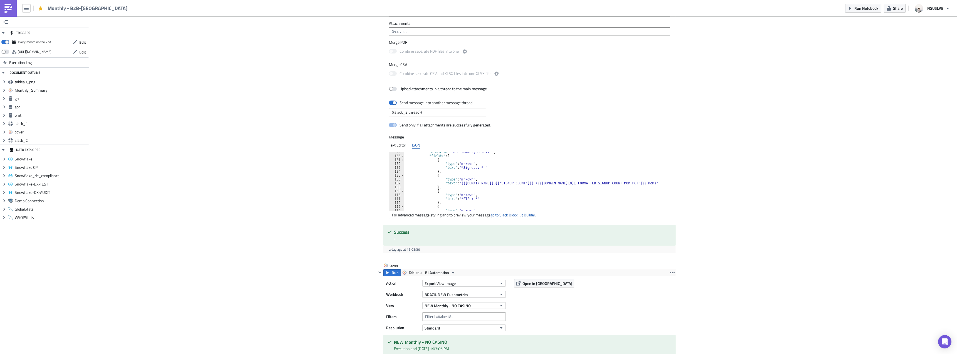
scroll to position [434, 0]
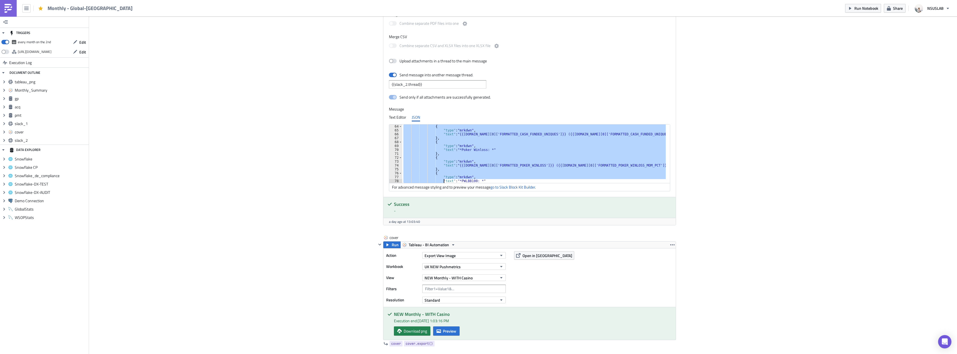
scroll to position [245, 0]
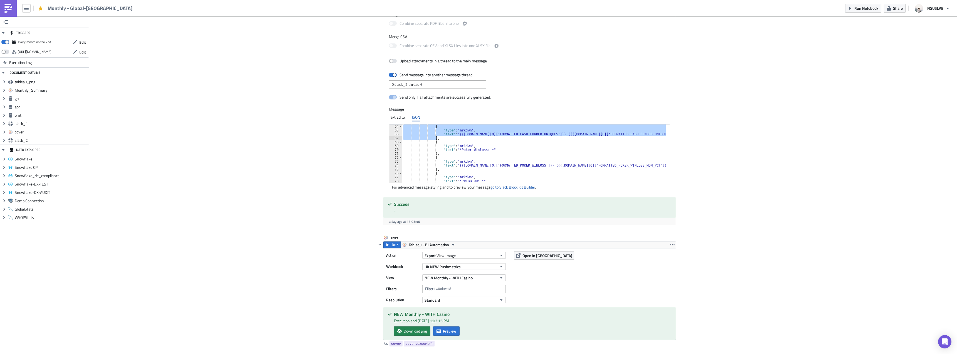
drag, startPoint x: 430, startPoint y: 142, endPoint x: 438, endPoint y: 138, distance: 8.2
click at [438, 138] on div "{ "type" : "mrkdwn" , "text" : "{{gp.data[0]['FORMATTED_CASH_FUNDED_UNIQUES']}}…" at bounding box center [537, 157] width 270 height 66
paste textarea
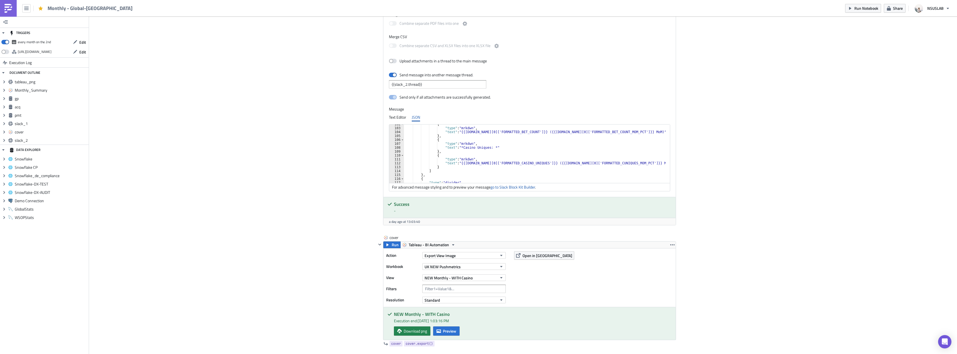
scroll to position [396, 0]
click at [479, 139] on div "{ "type" : "mrkdwn" , "text" : "{{gp.data[0]['FORMATTED_BET_COUNT']}} ({{gp.dat…" at bounding box center [538, 155] width 268 height 66
type textarea "},"
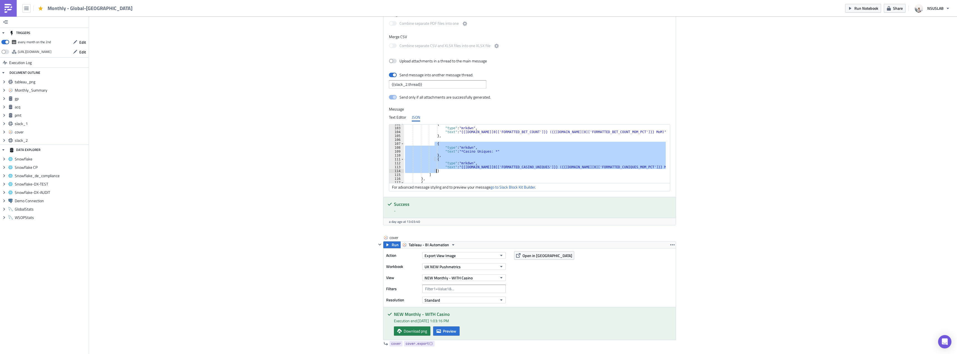
type textarea "{"
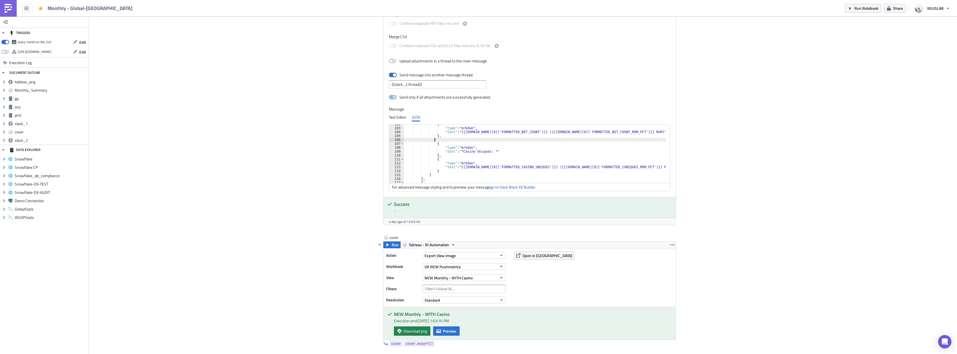
paste textarea "}"
paste textarea "ASINO_FUNDED_ACTIV"
type textarea "},"
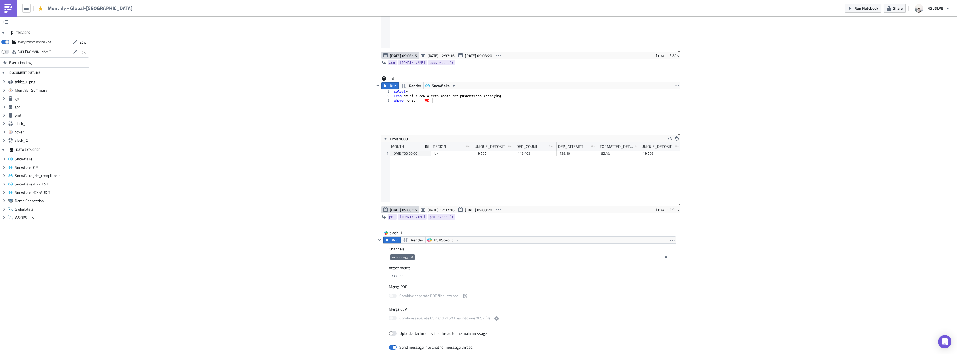
scroll to position [834, 0]
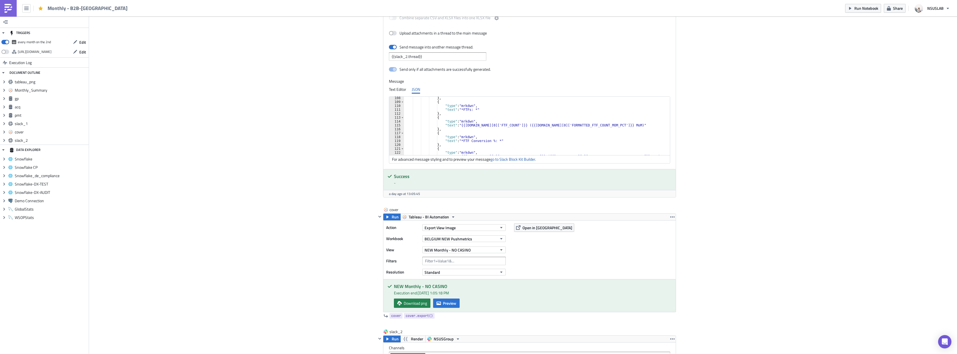
scroll to position [451, 0]
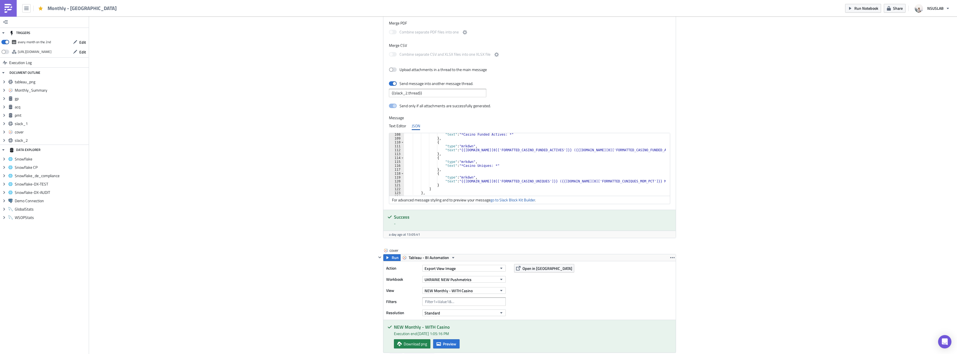
scroll to position [1113, 0]
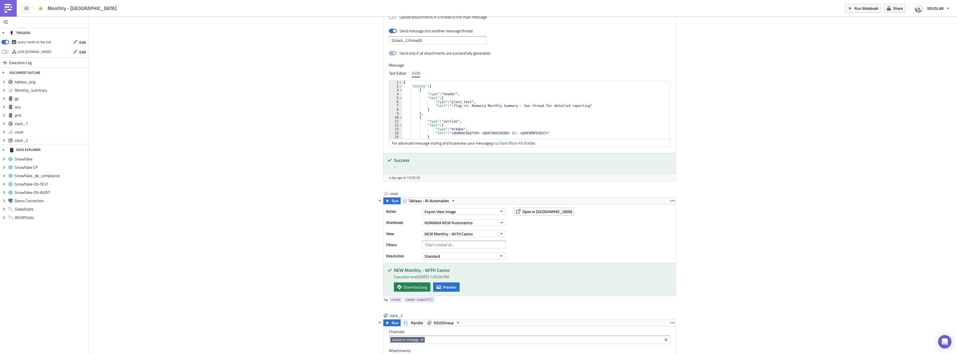
scroll to position [1168, 0]
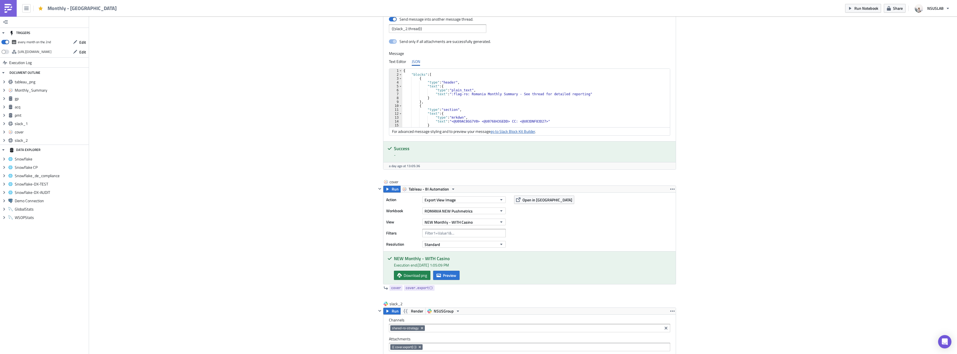
click at [510, 132] on link "go to Slack Block Kit Builder" at bounding box center [512, 131] width 45 height 6
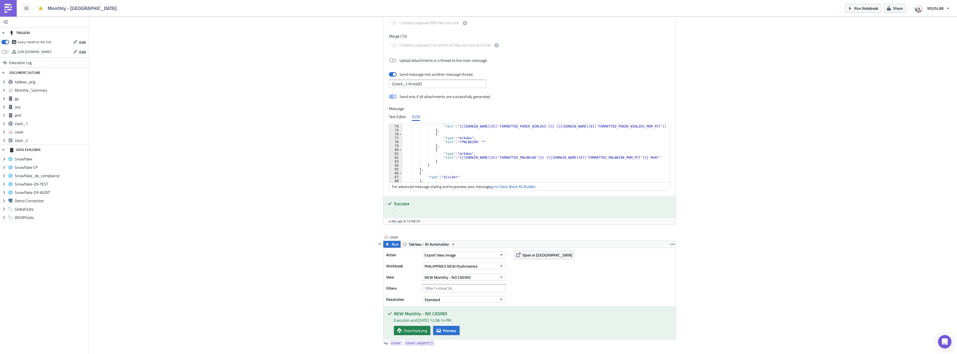
scroll to position [1029, 0]
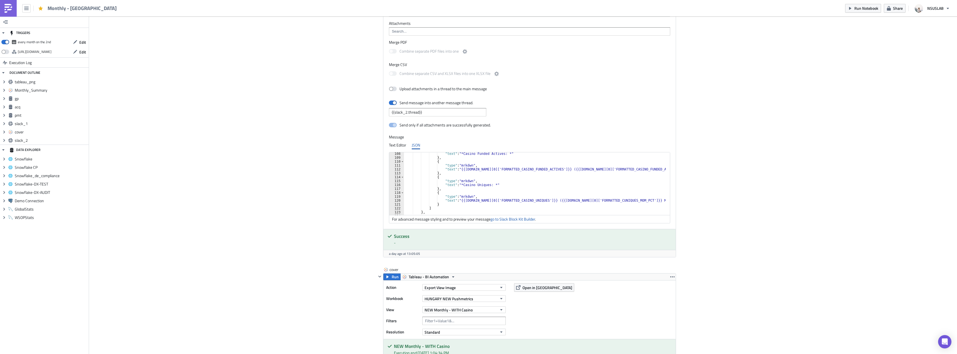
scroll to position [434, 0]
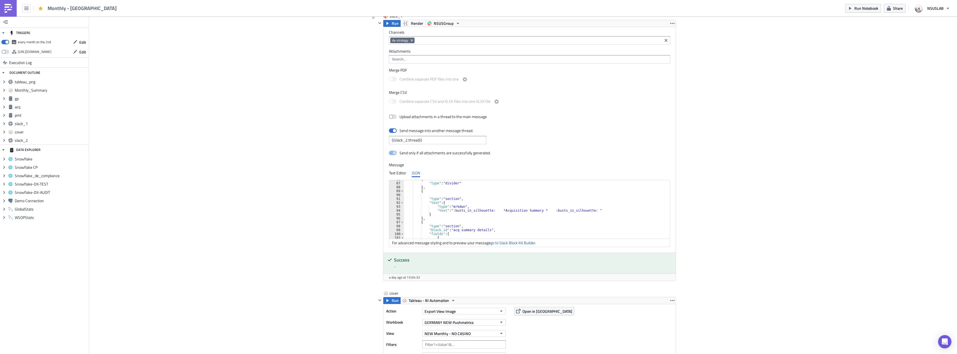
scroll to position [334, 0]
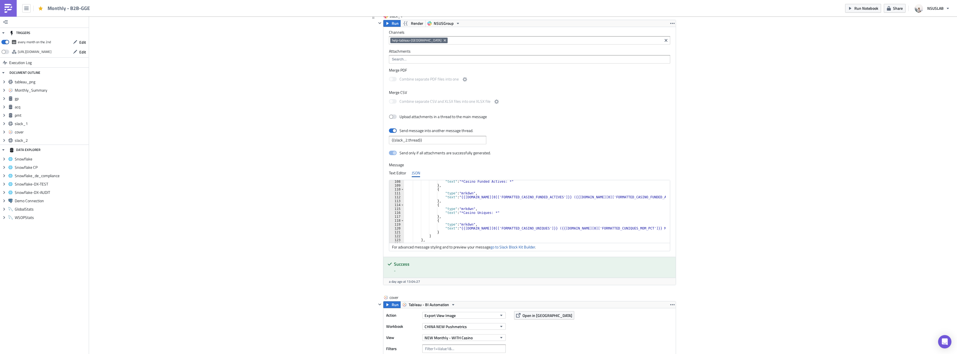
scroll to position [434, 0]
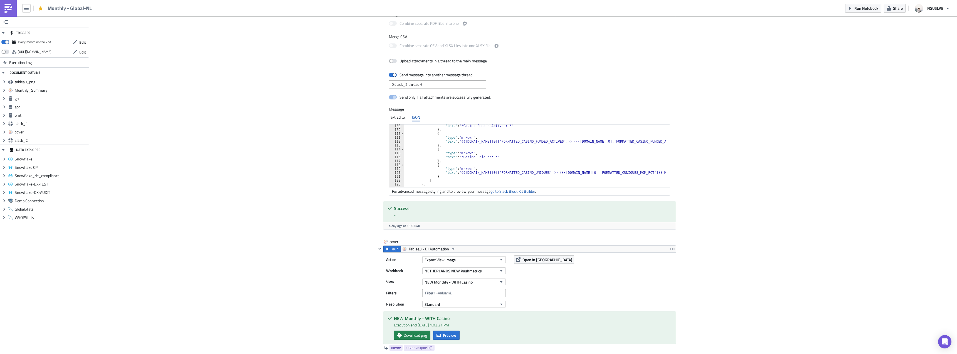
scroll to position [434, 0]
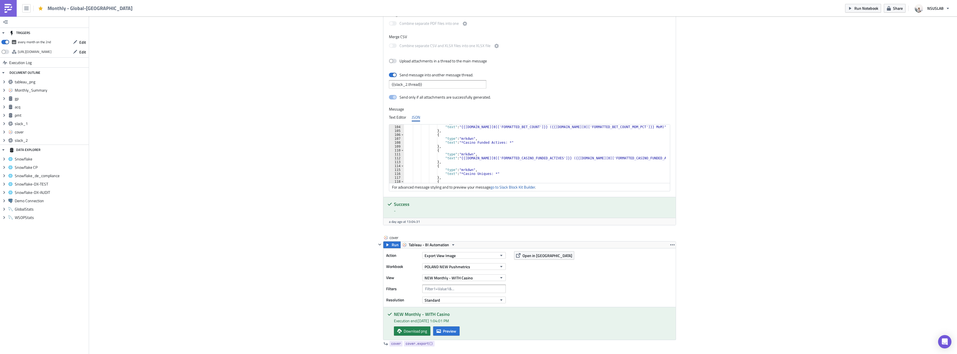
scroll to position [434, 0]
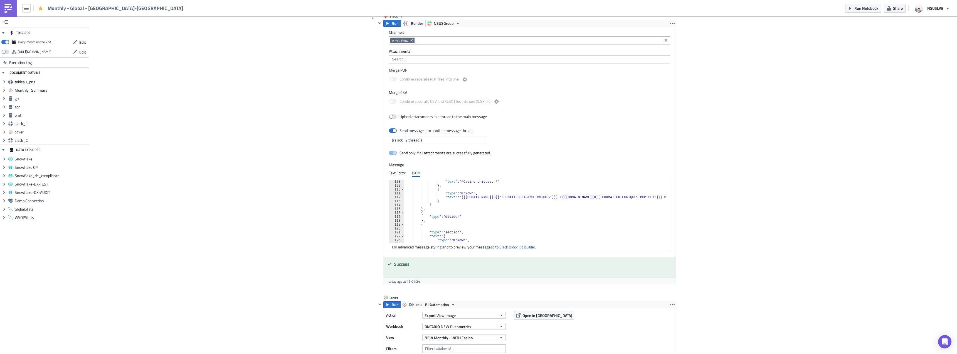
scroll to position [434, 0]
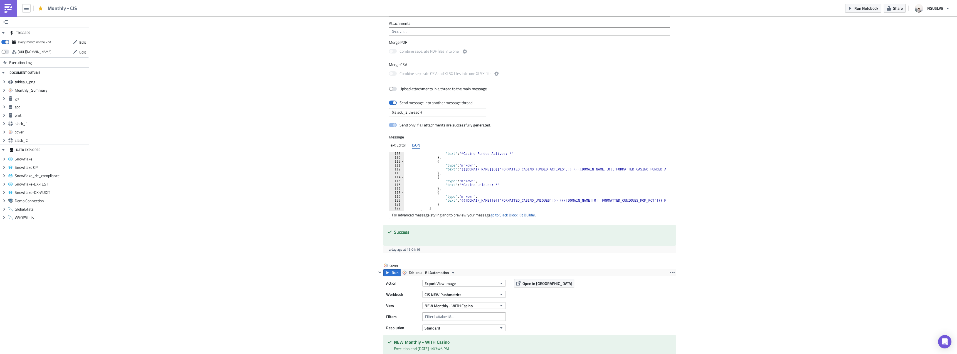
scroll to position [451, 0]
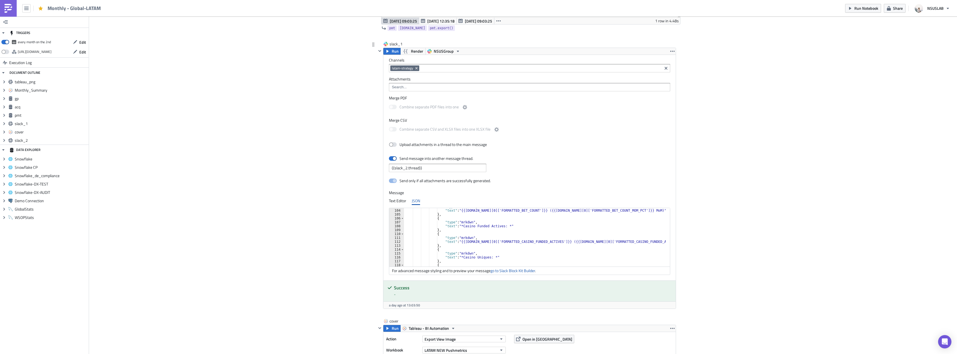
scroll to position [451, 0]
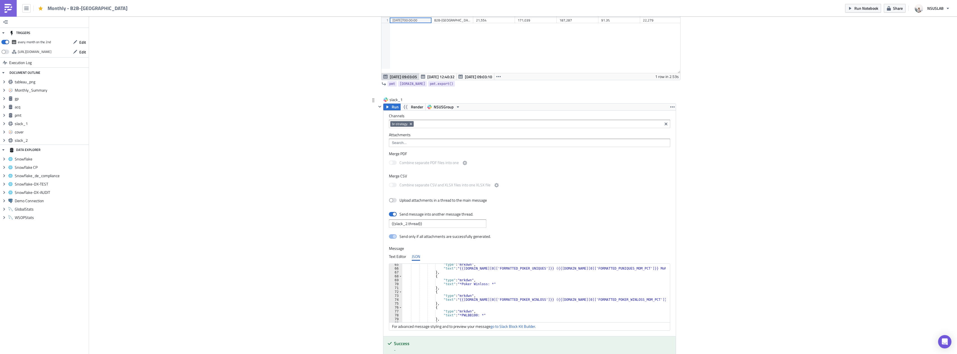
scroll to position [284, 0]
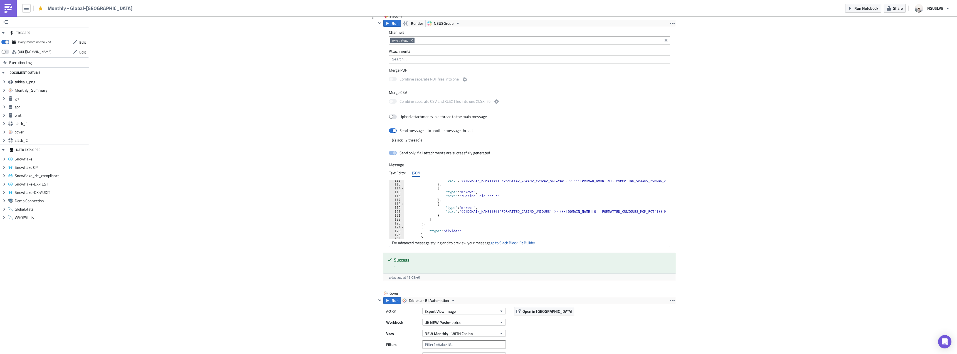
scroll to position [434, 0]
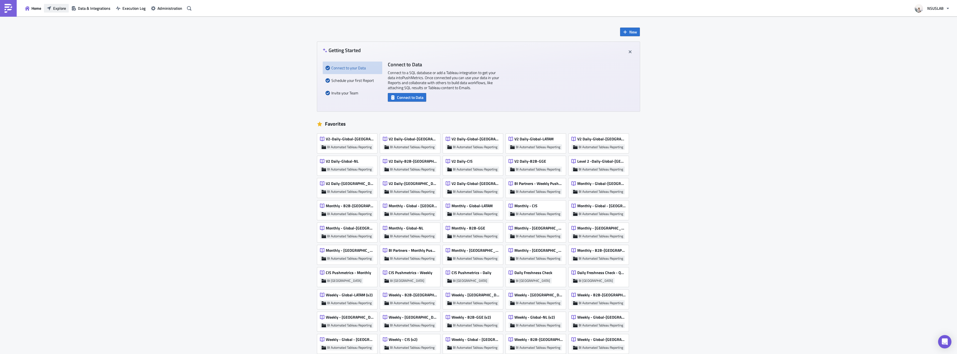
click at [65, 11] on span "Explore" at bounding box center [59, 8] width 13 height 6
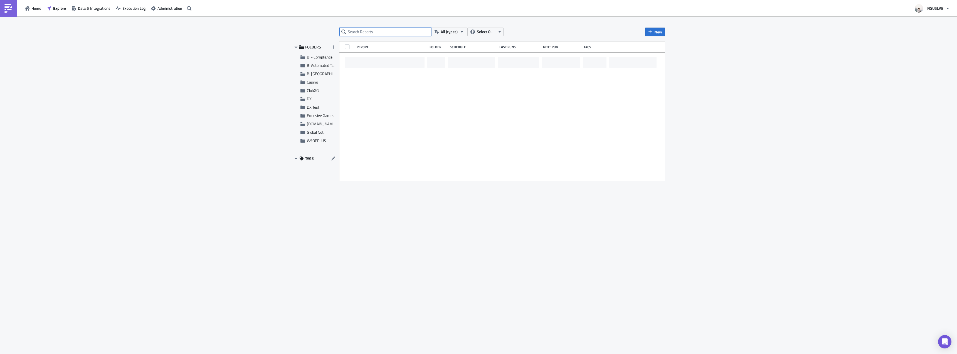
click at [369, 32] on input "text" at bounding box center [385, 32] width 92 height 8
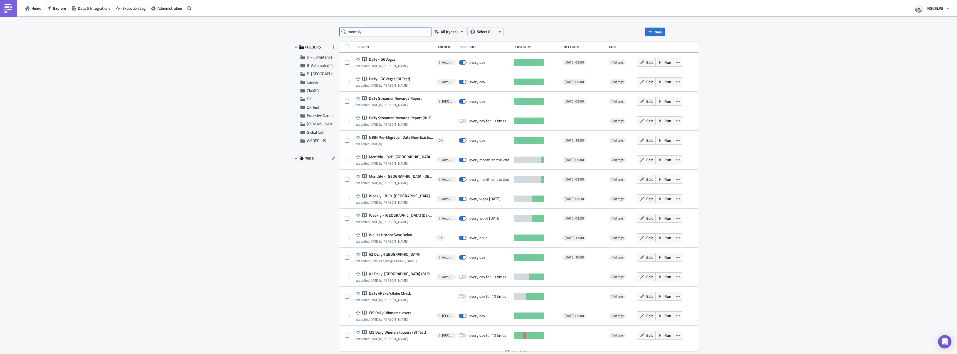
type input "monthly"
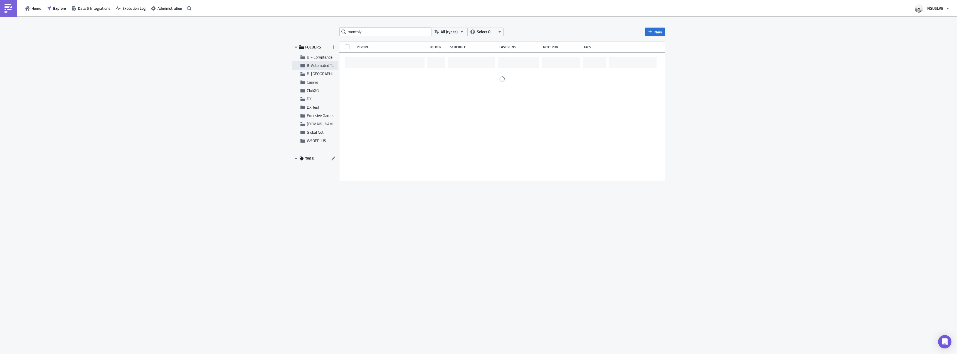
click at [331, 65] on span "BI Automated Tableau Reporting" at bounding box center [333, 65] width 52 height 6
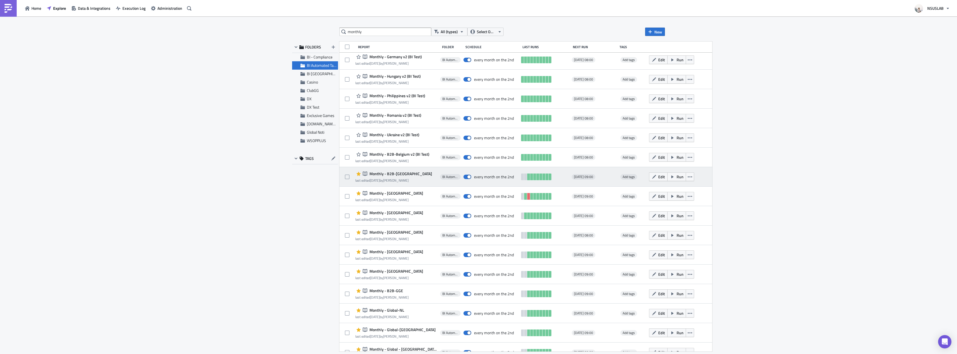
scroll to position [216, 0]
click at [676, 179] on span "Run" at bounding box center [679, 177] width 7 height 6
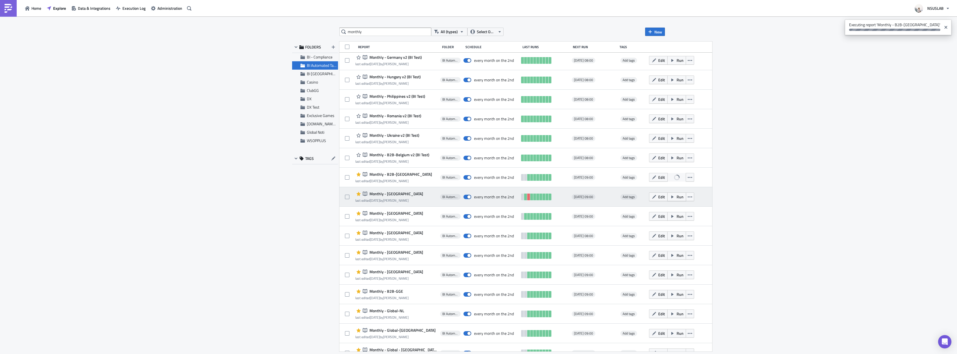
click at [676, 198] on span "Run" at bounding box center [679, 197] width 7 height 6
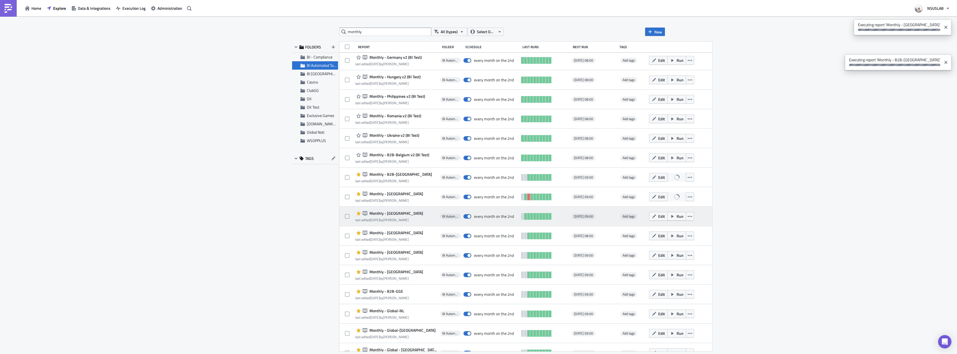
click at [667, 217] on button "Run" at bounding box center [676, 216] width 19 height 9
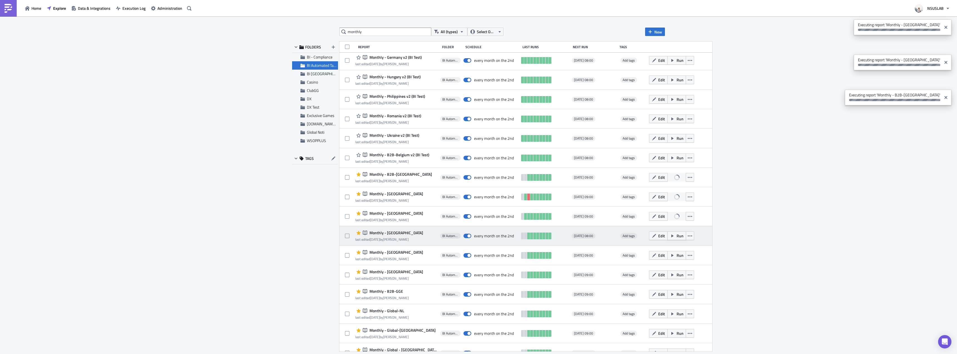
click at [667, 235] on button "Run" at bounding box center [676, 235] width 19 height 9
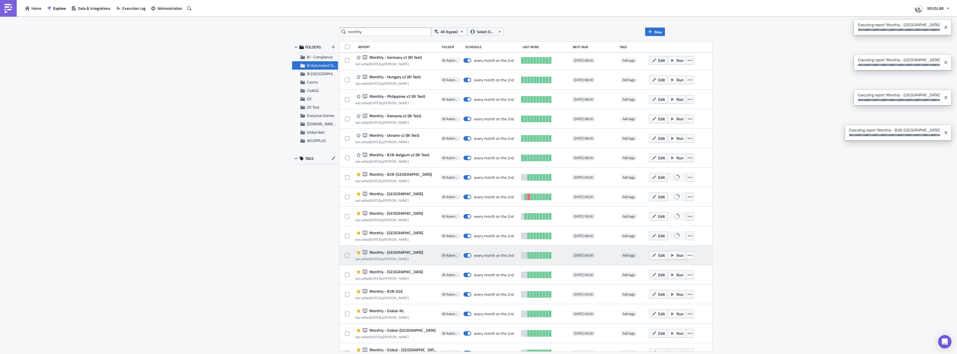
click at [667, 255] on button "Run" at bounding box center [676, 255] width 19 height 9
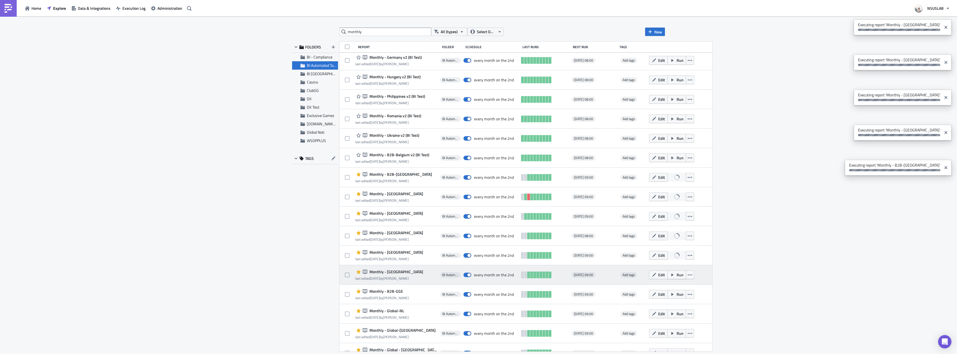
click at [670, 275] on icon "button" at bounding box center [672, 274] width 4 height 4
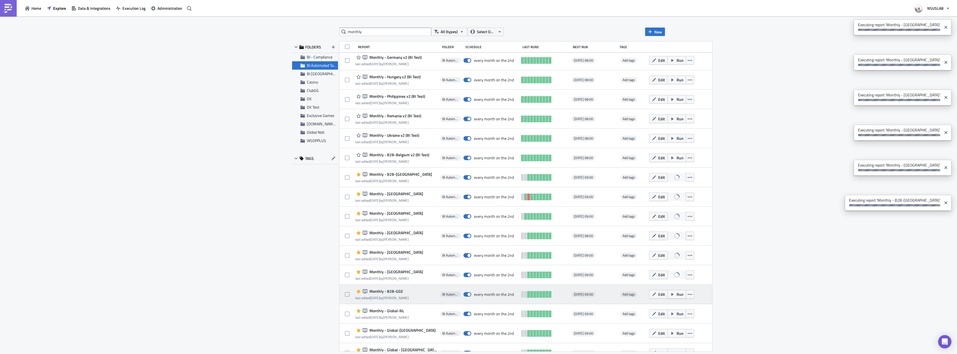
click at [667, 293] on button "Run" at bounding box center [676, 294] width 19 height 9
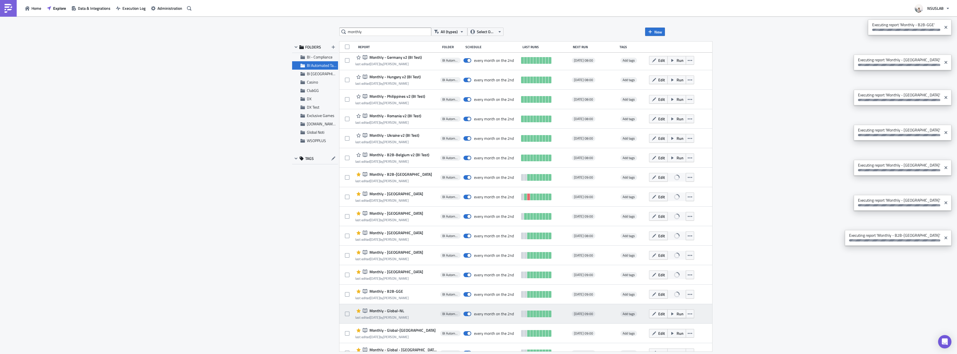
click at [676, 313] on span "Run" at bounding box center [679, 313] width 7 height 6
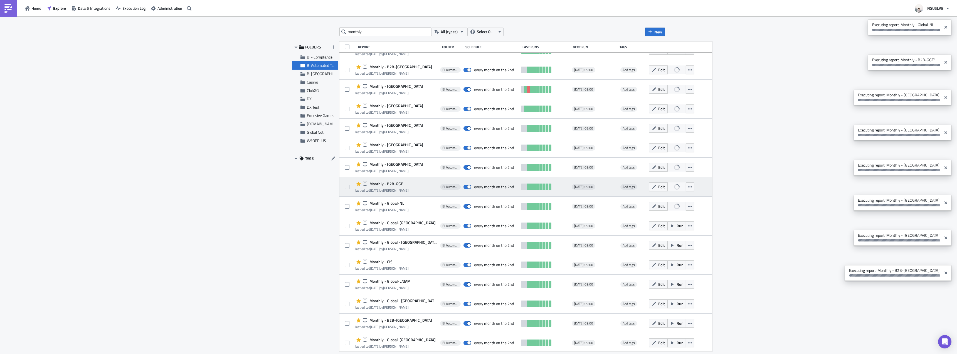
scroll to position [327, 0]
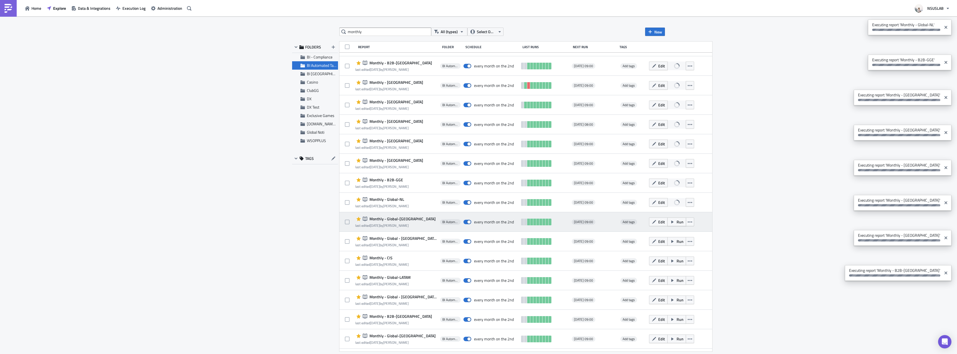
click at [667, 222] on button "Run" at bounding box center [676, 221] width 19 height 9
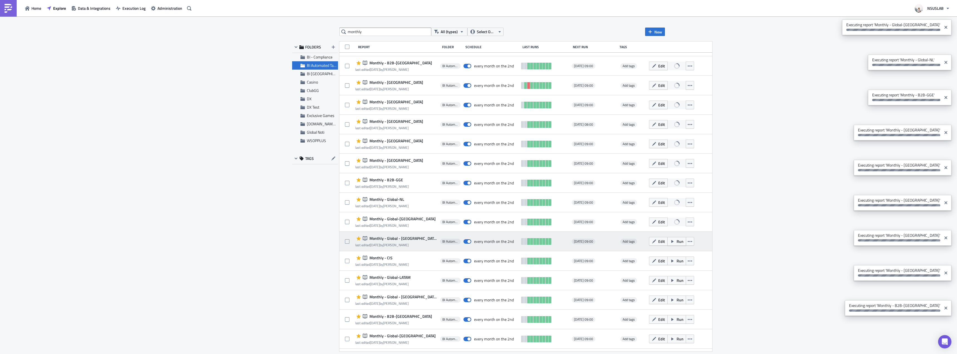
click at [676, 241] on span "Run" at bounding box center [679, 241] width 7 height 6
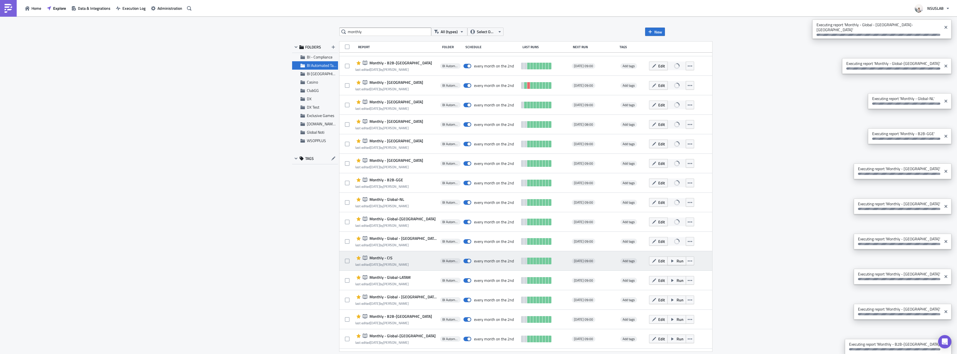
click at [676, 260] on span "Run" at bounding box center [679, 261] width 7 height 6
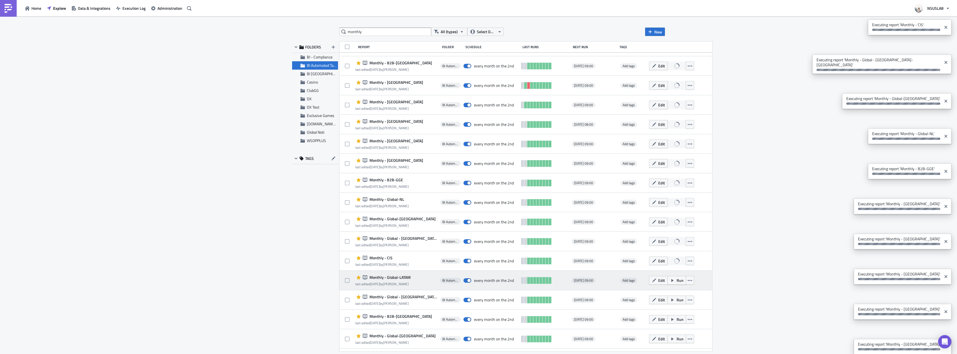
click at [676, 282] on span "Run" at bounding box center [679, 280] width 7 height 6
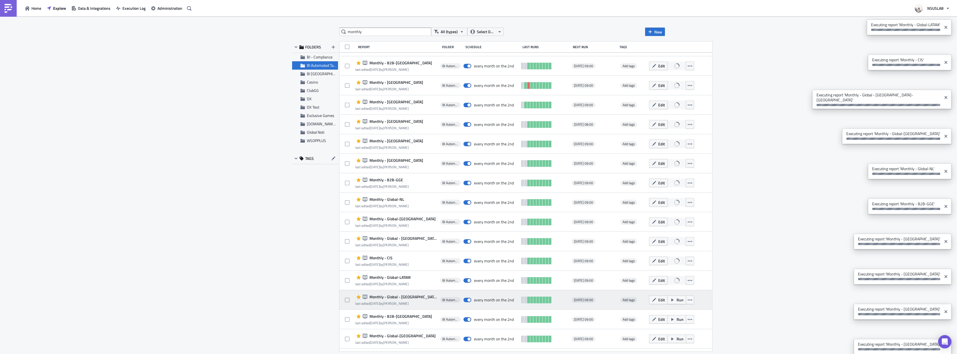
click at [676, 298] on span "Run" at bounding box center [679, 300] width 7 height 6
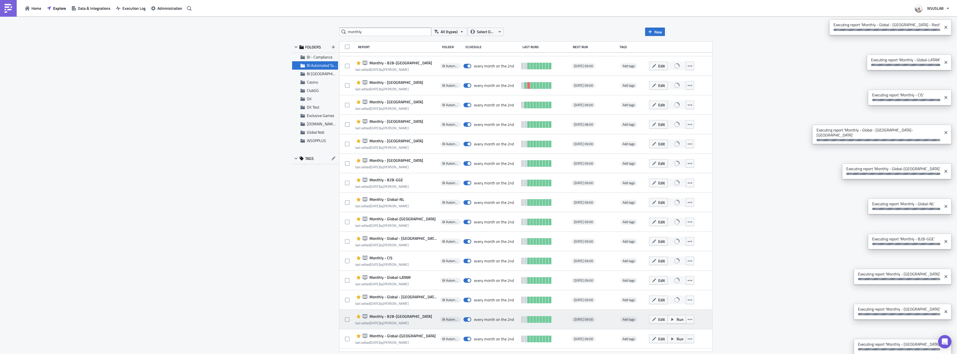
click at [676, 318] on span "Run" at bounding box center [679, 319] width 7 height 6
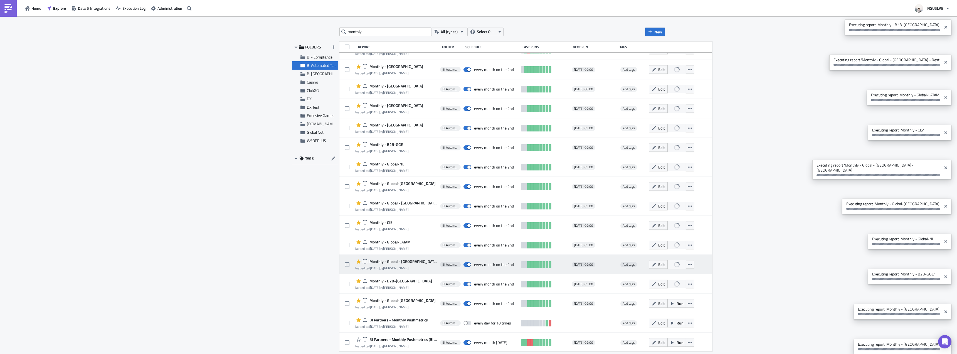
scroll to position [364, 0]
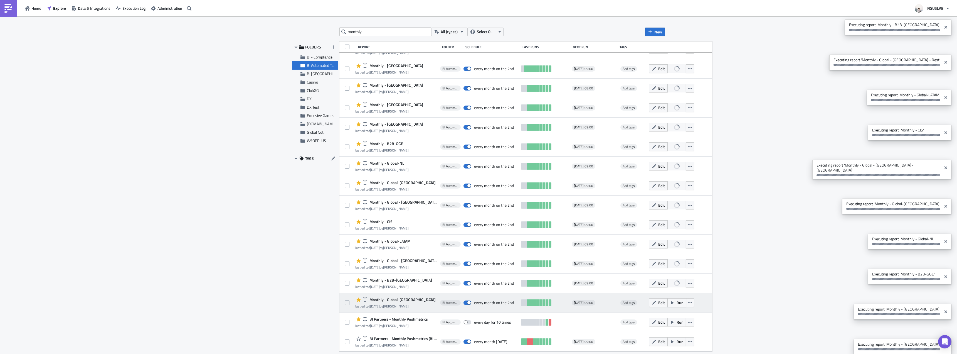
click at [676, 303] on span "Run" at bounding box center [679, 302] width 7 height 6
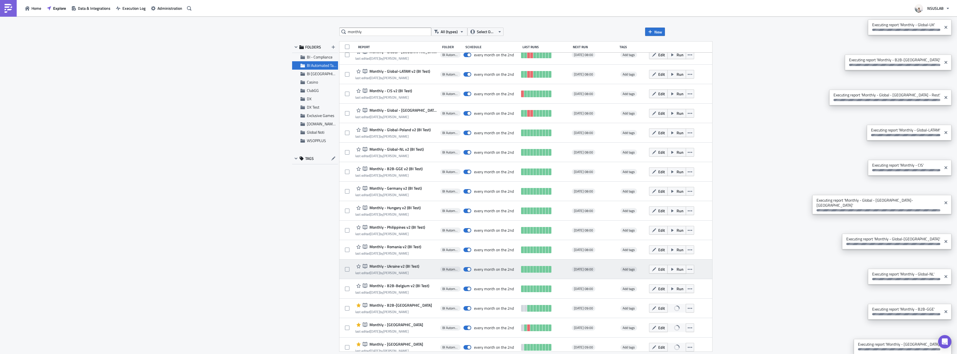
scroll to position [0, 0]
